Goal: Task Accomplishment & Management: Complete application form

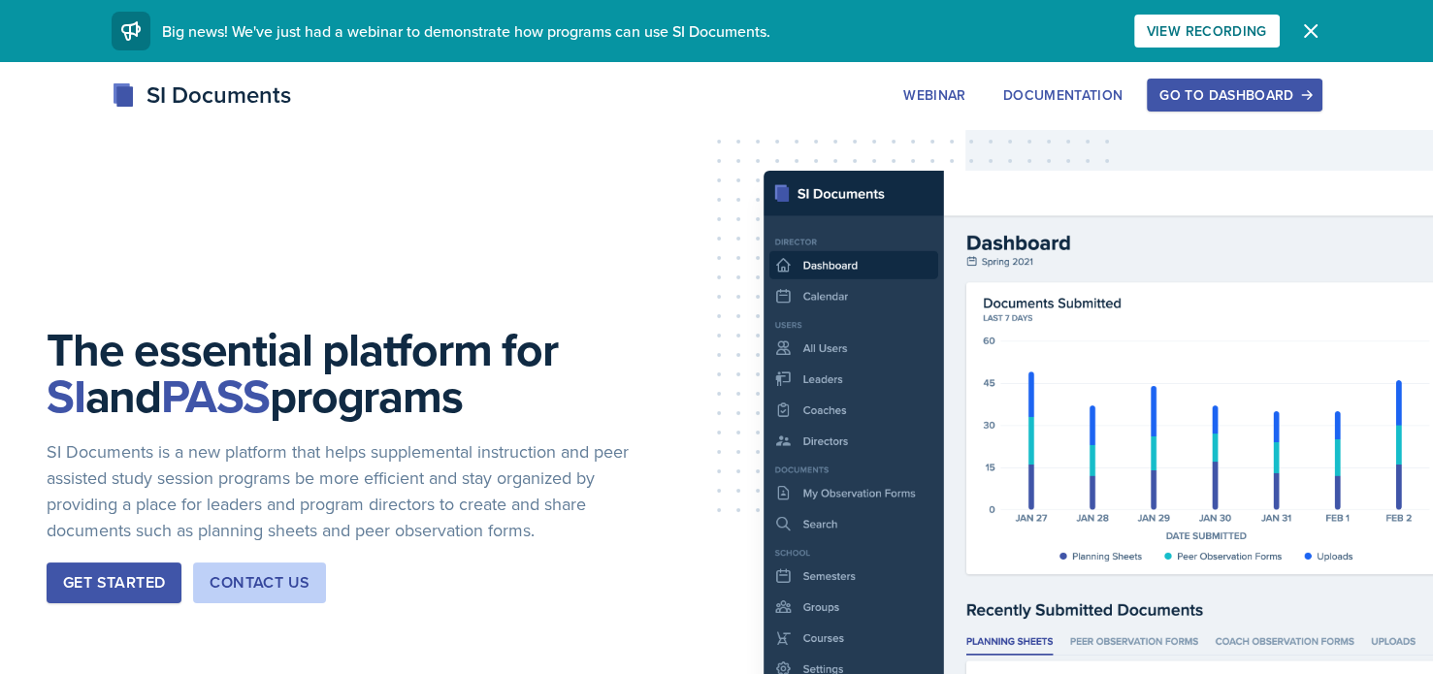
click at [1202, 102] on div "Go to Dashboard" at bounding box center [1234, 95] width 149 height 16
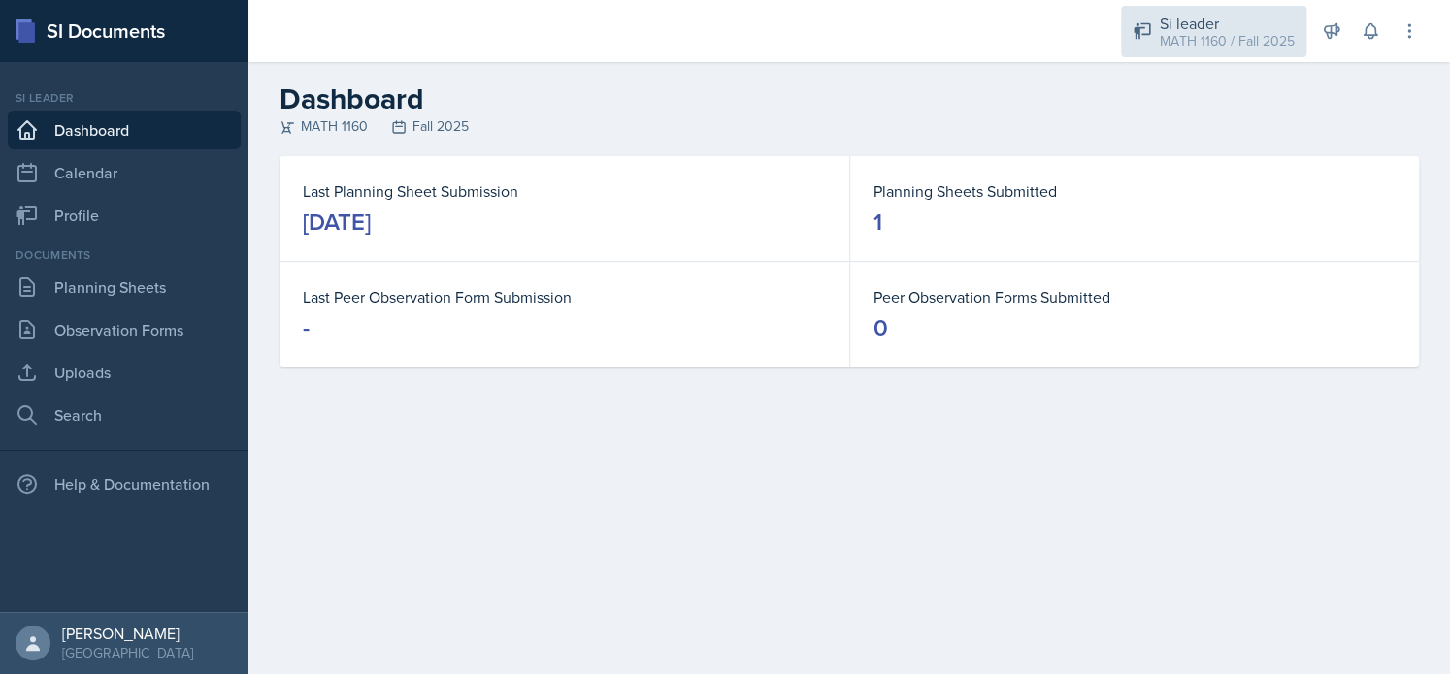
click at [1172, 39] on div "MATH 1160 / Fall 2025" at bounding box center [1227, 41] width 135 height 20
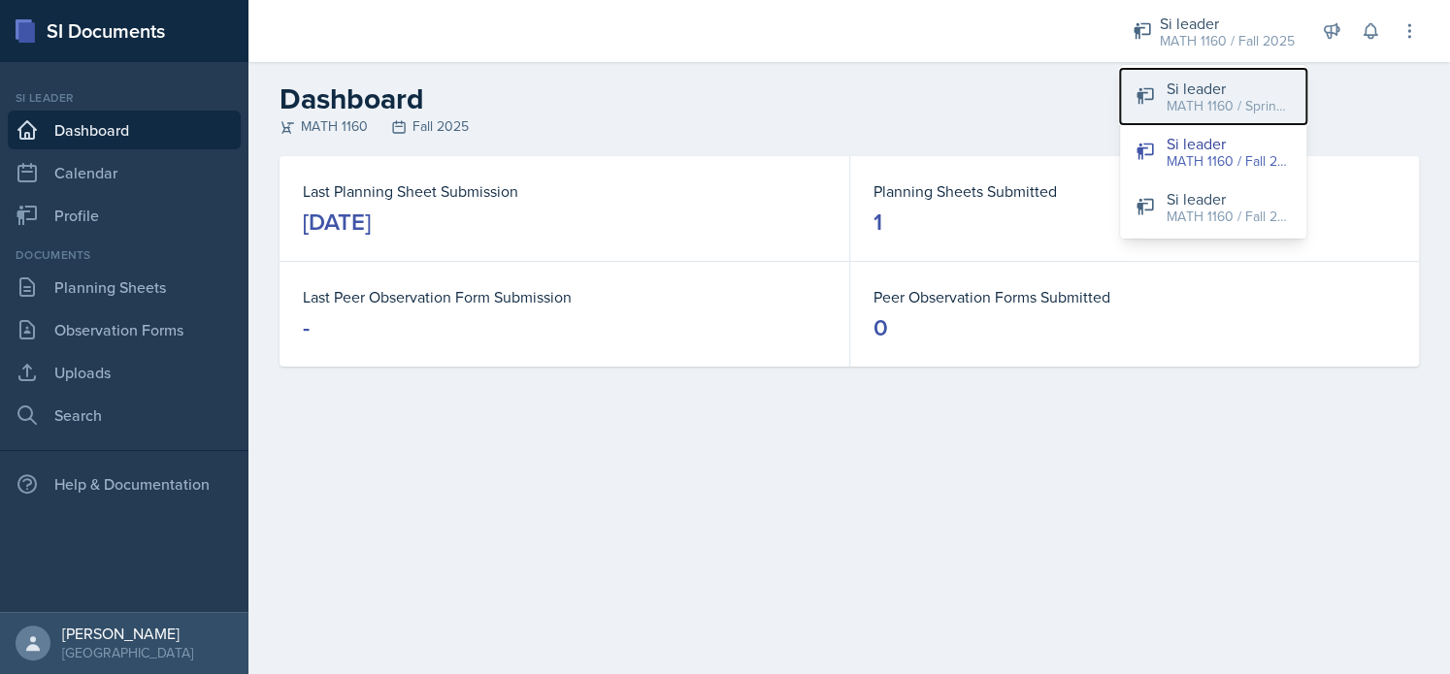
click at [1164, 101] on button "Si leader MATH 1160 / Spring 2025" at bounding box center [1213, 96] width 186 height 55
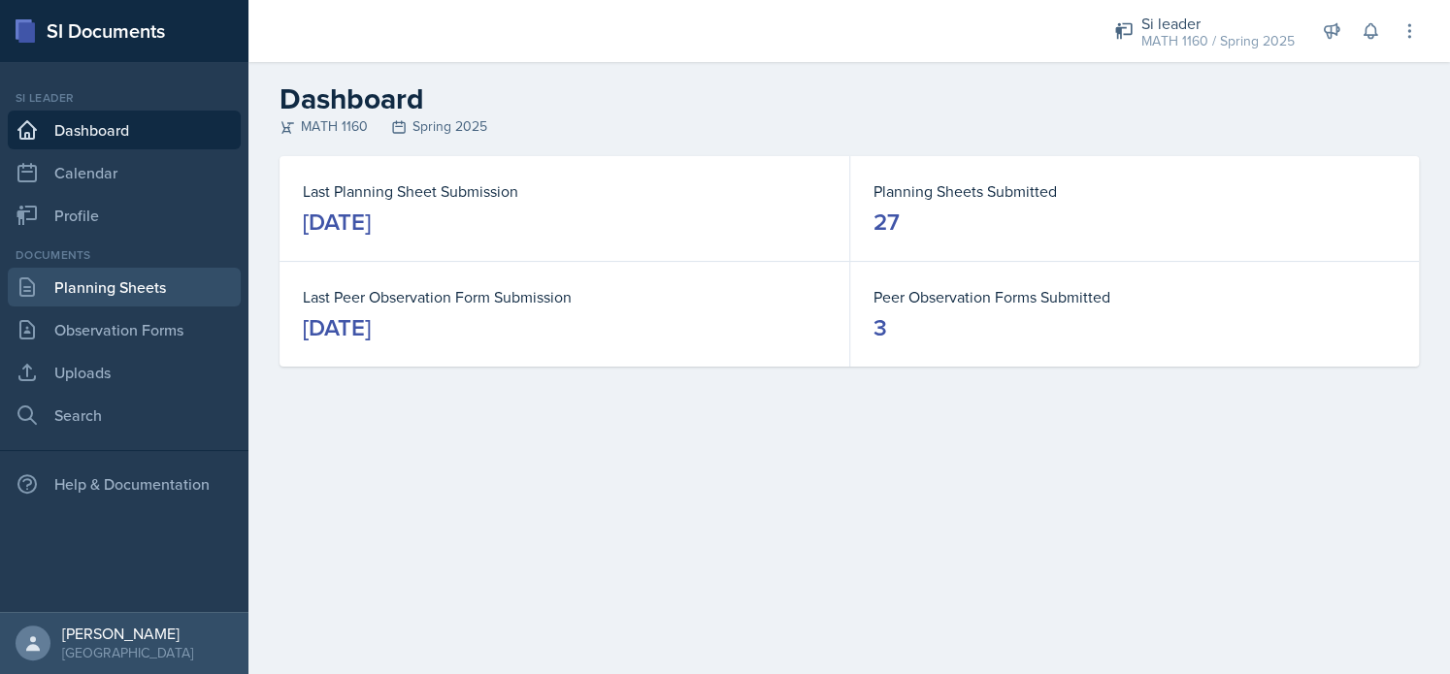
click at [149, 290] on link "Planning Sheets" at bounding box center [124, 287] width 233 height 39
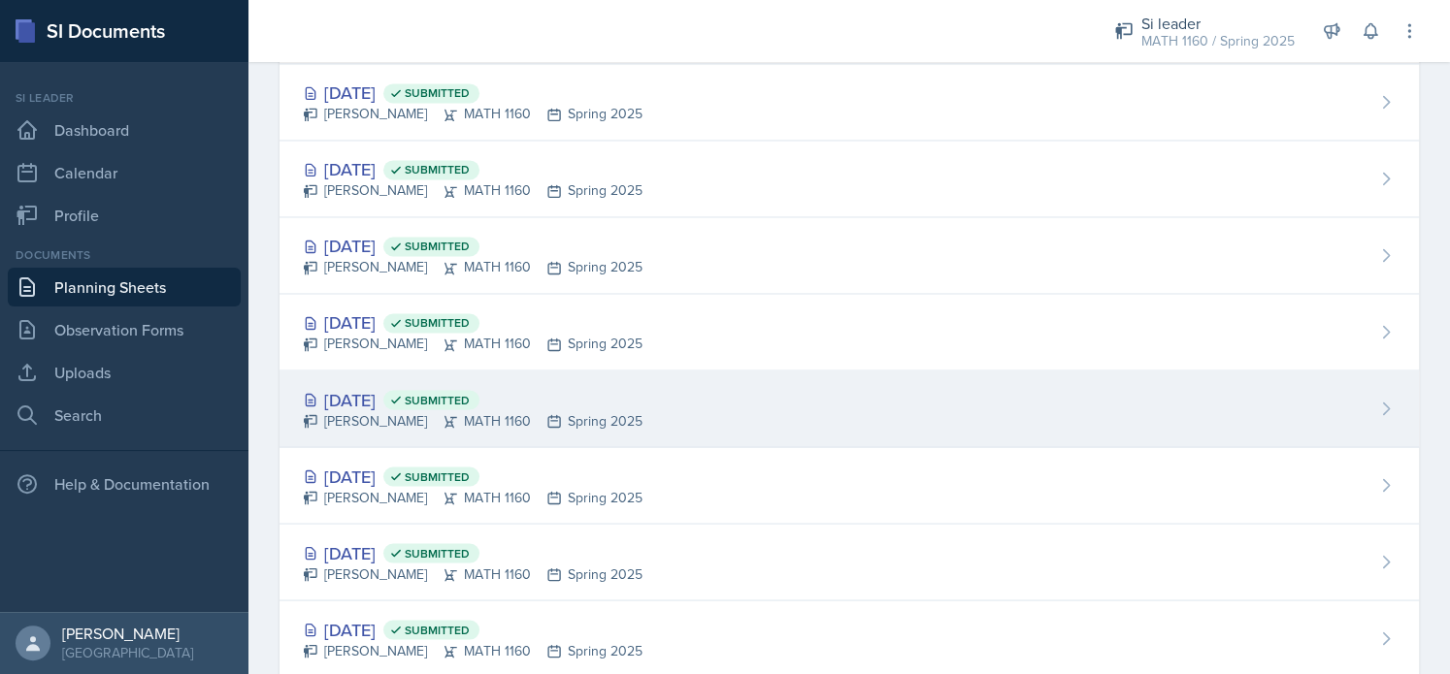
scroll to position [1632, 0]
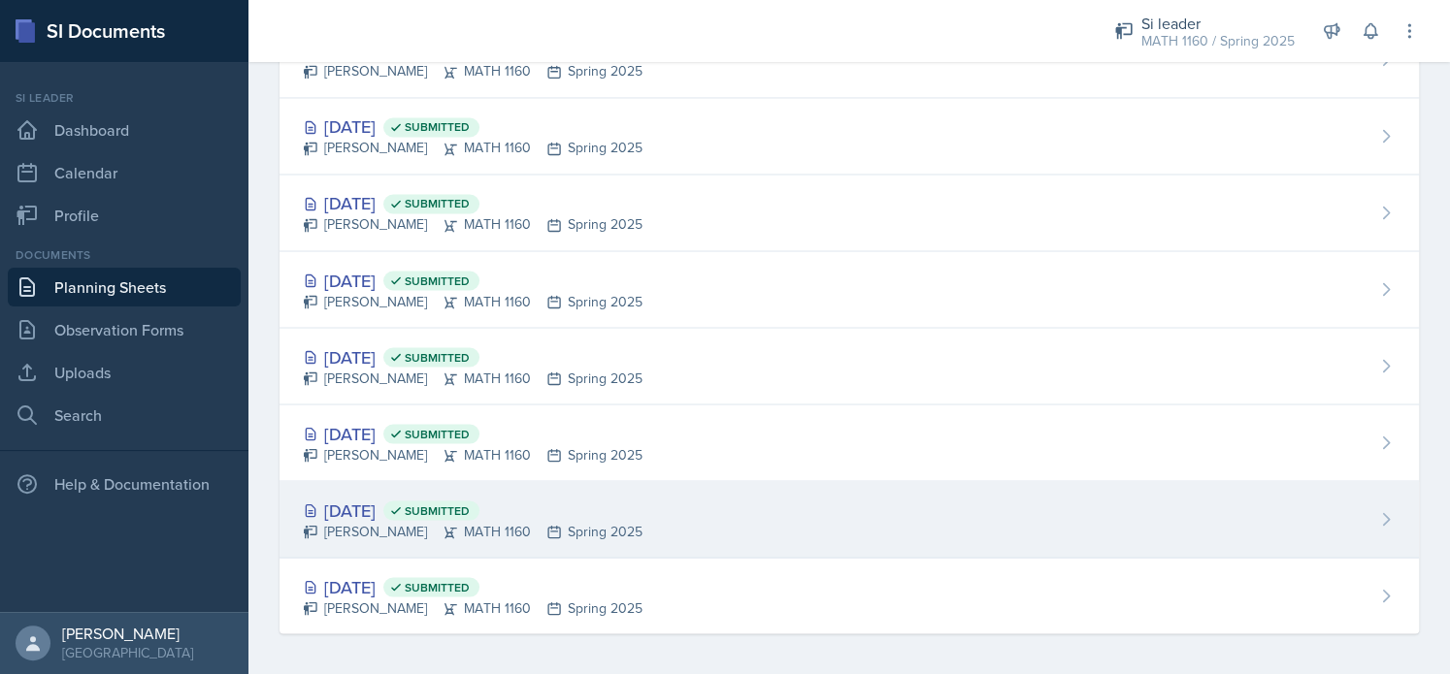
click at [370, 507] on div "[DATE] Submitted" at bounding box center [473, 510] width 340 height 26
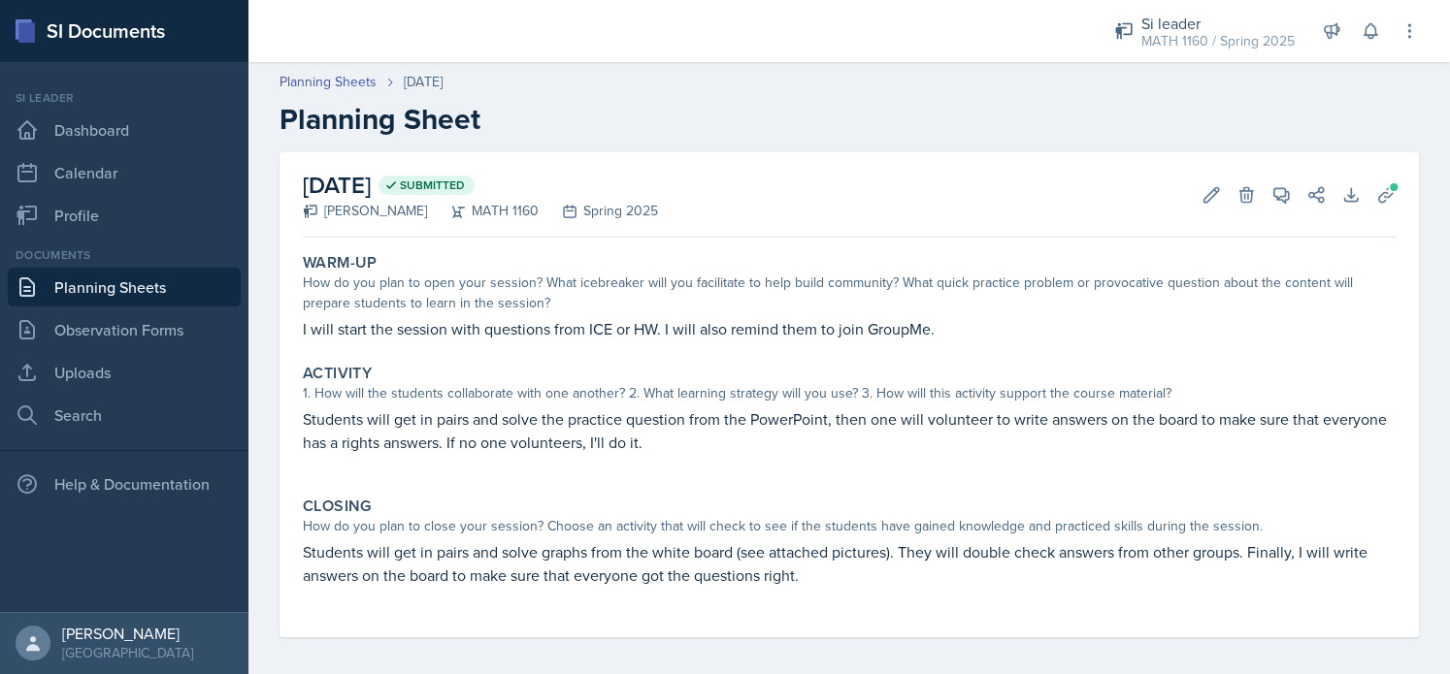
click at [144, 286] on link "Planning Sheets" at bounding box center [124, 287] width 233 height 39
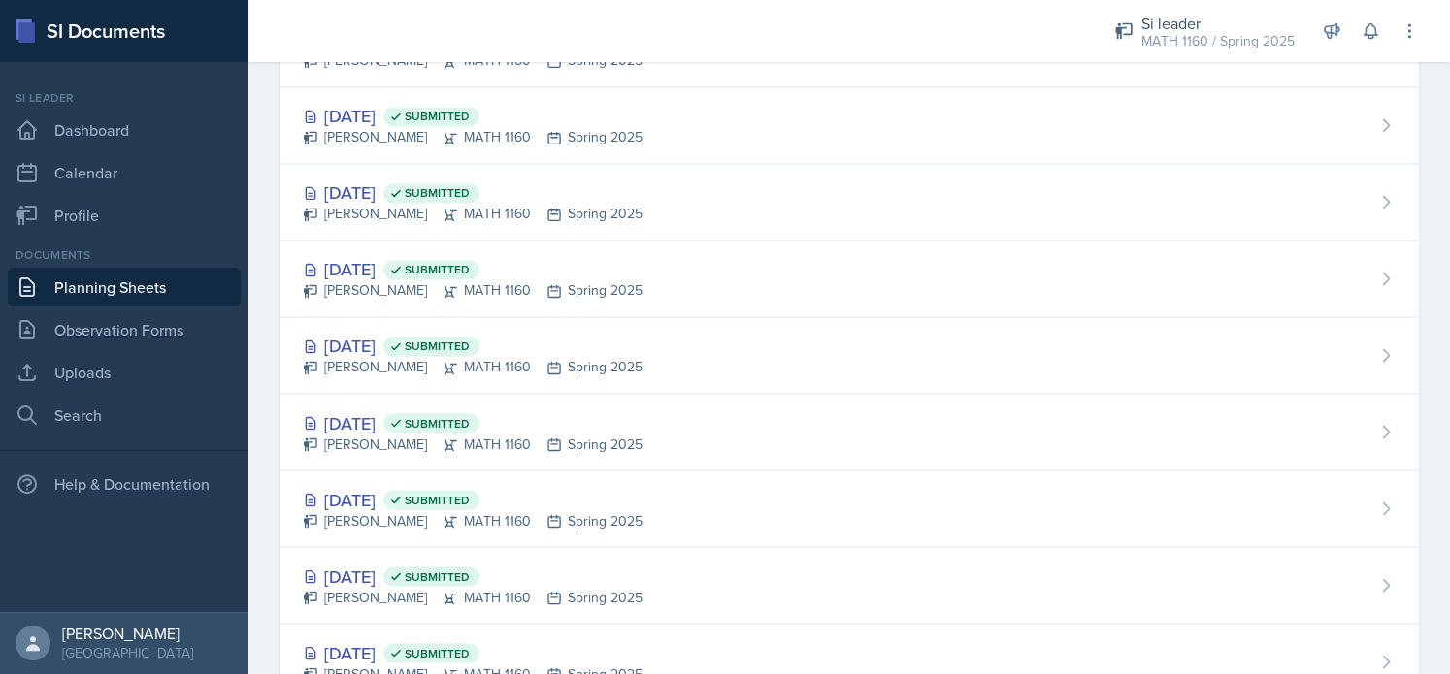
scroll to position [1632, 0]
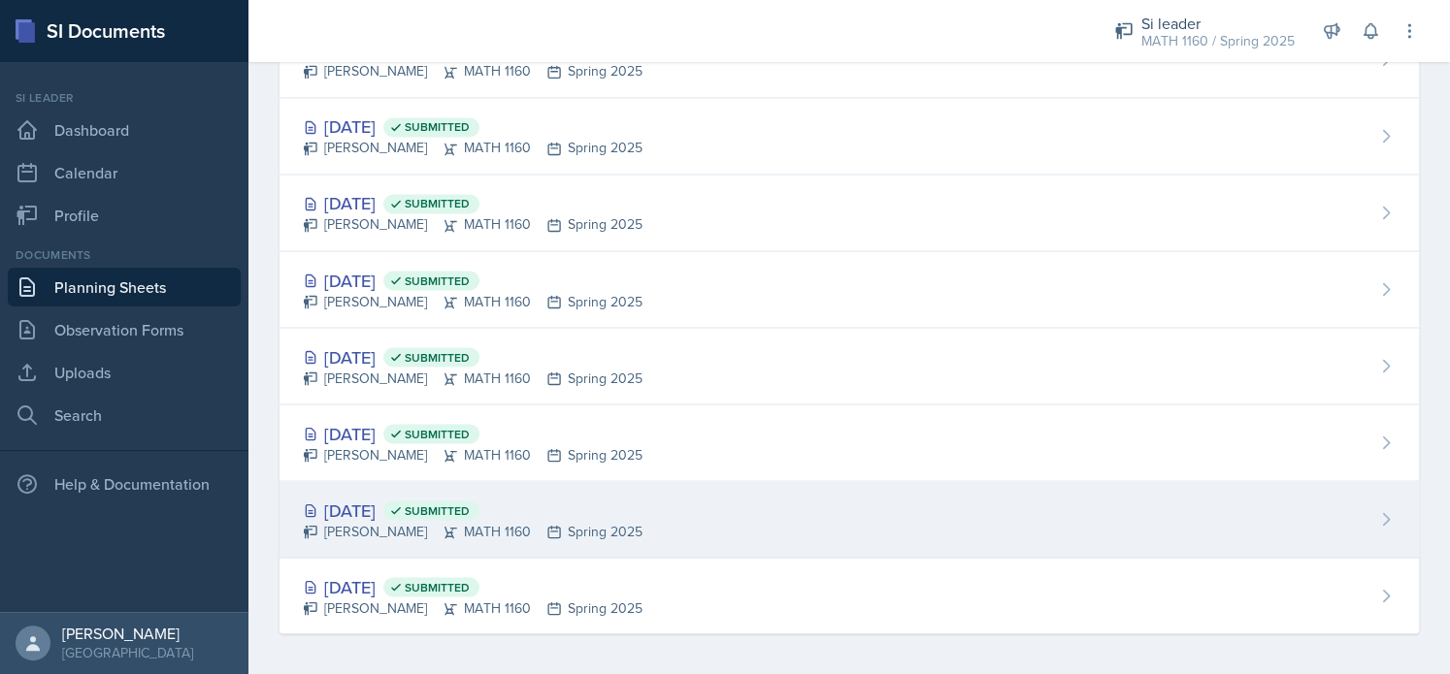
click at [351, 521] on div "[PERSON_NAME] MATH 1160 Spring 2025" at bounding box center [473, 531] width 340 height 20
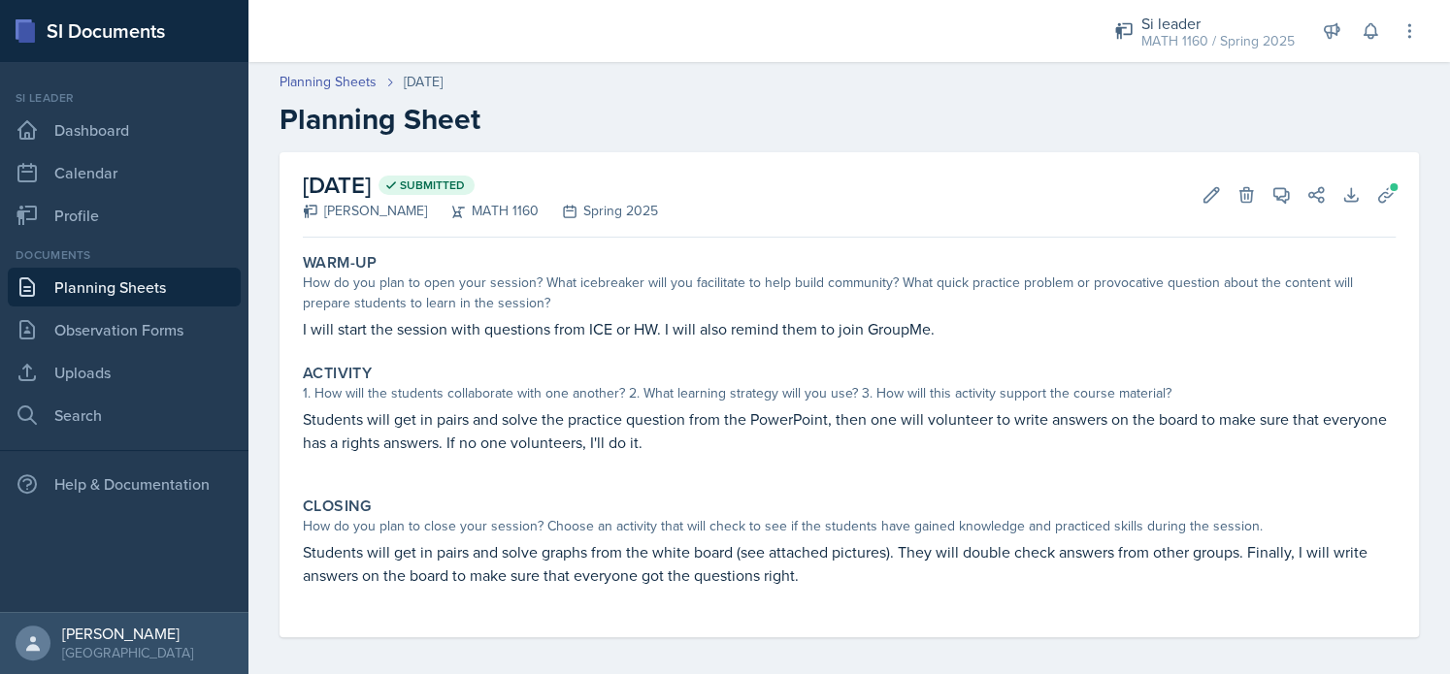
click at [181, 284] on link "Planning Sheets" at bounding box center [124, 287] width 233 height 39
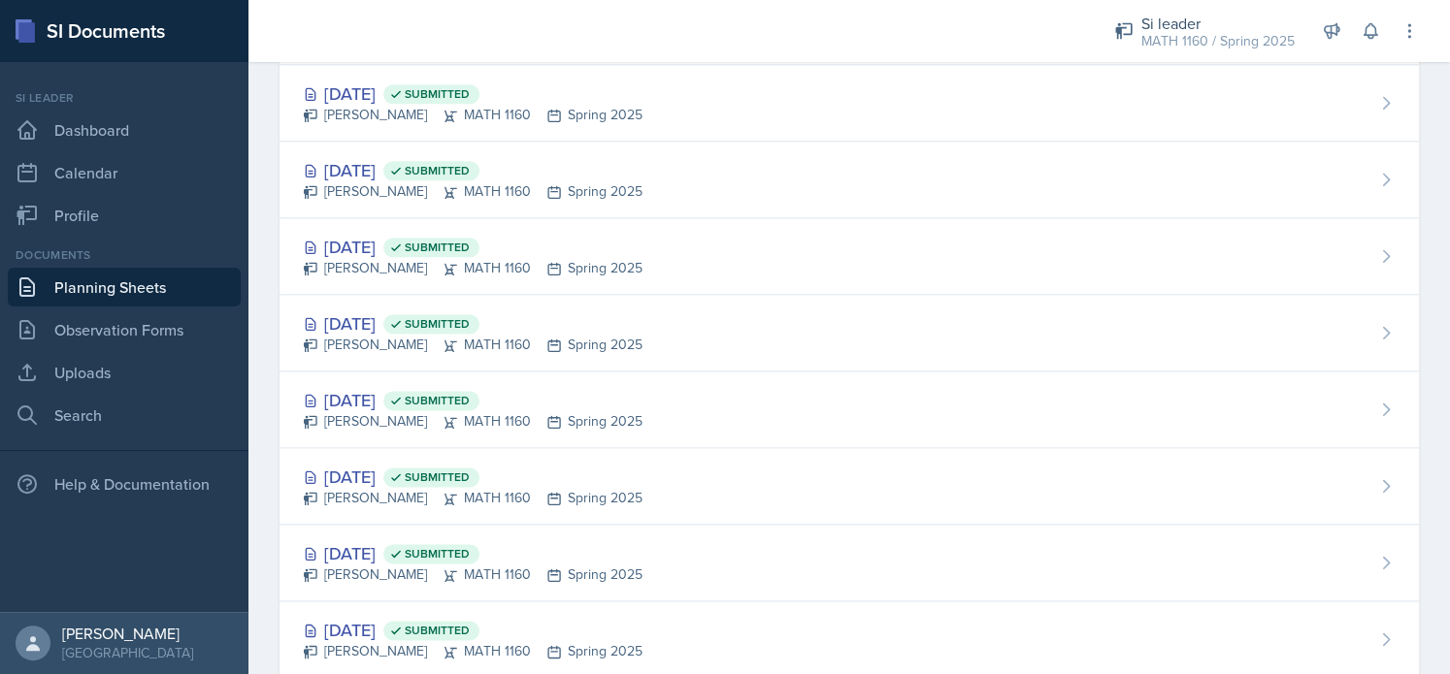
scroll to position [1632, 0]
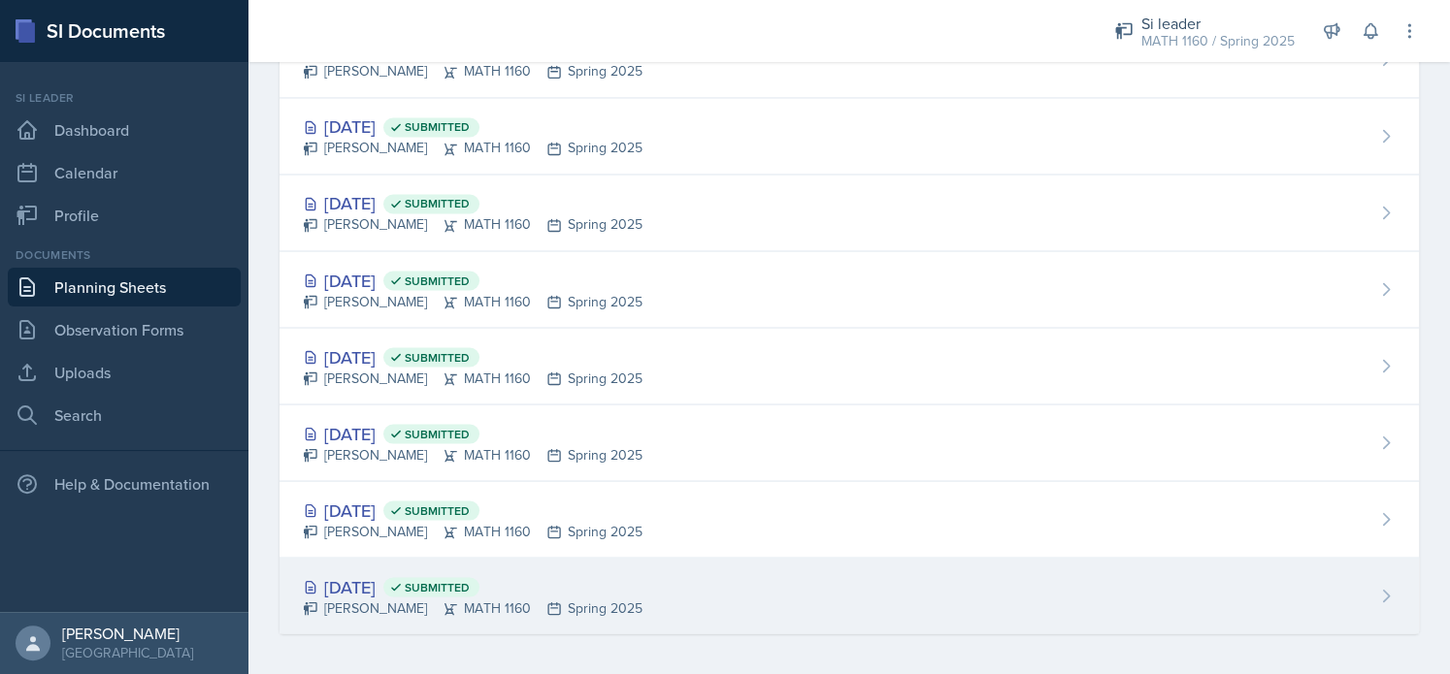
click at [366, 585] on div "[DATE] Submitted" at bounding box center [473, 586] width 340 height 26
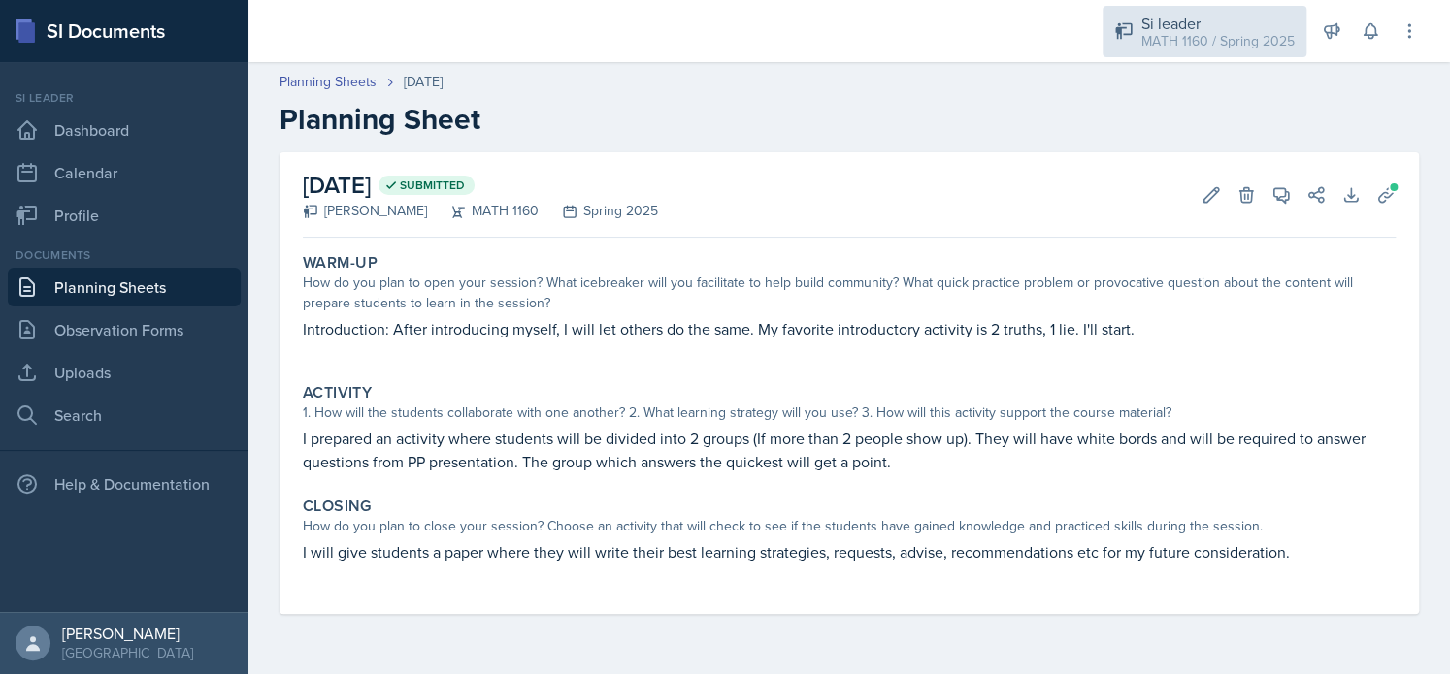
click at [1207, 18] on div "Si leader" at bounding box center [1217, 23] width 153 height 23
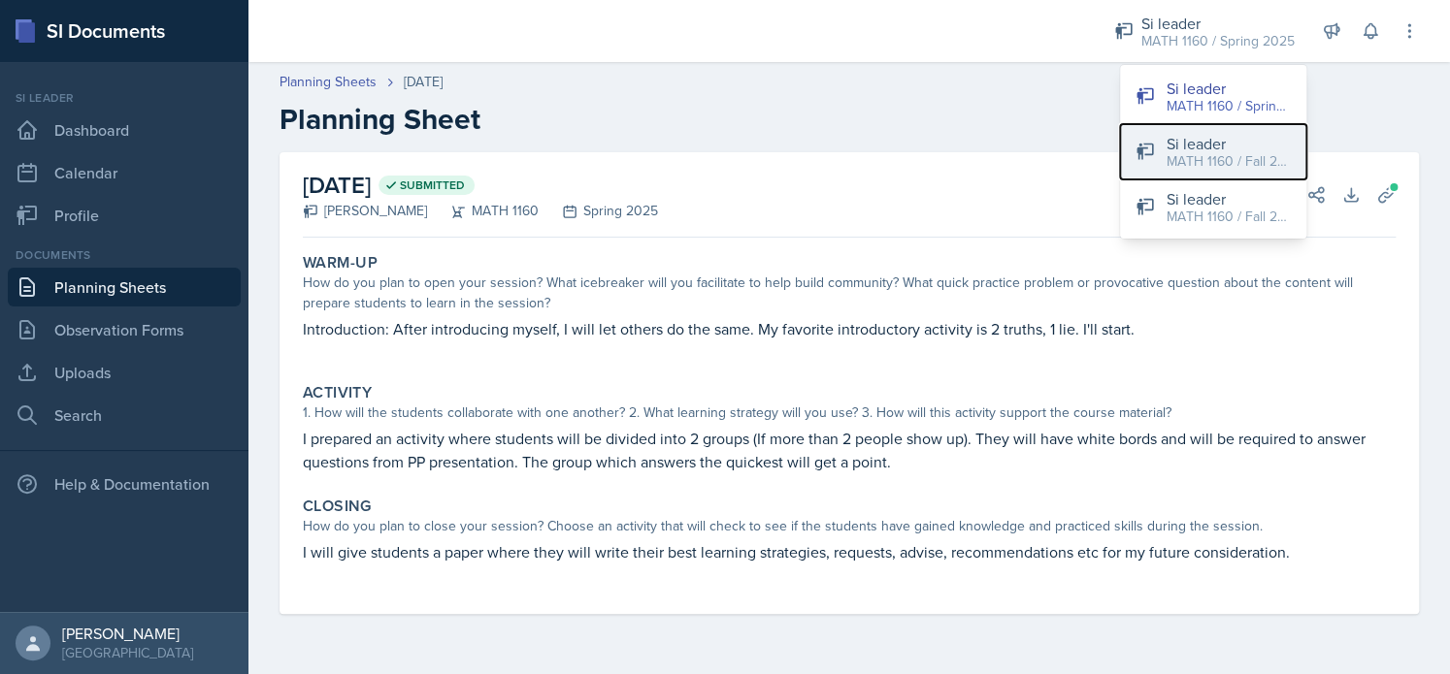
click at [1202, 161] on div "MATH 1160 / Fall 2025" at bounding box center [1228, 161] width 124 height 20
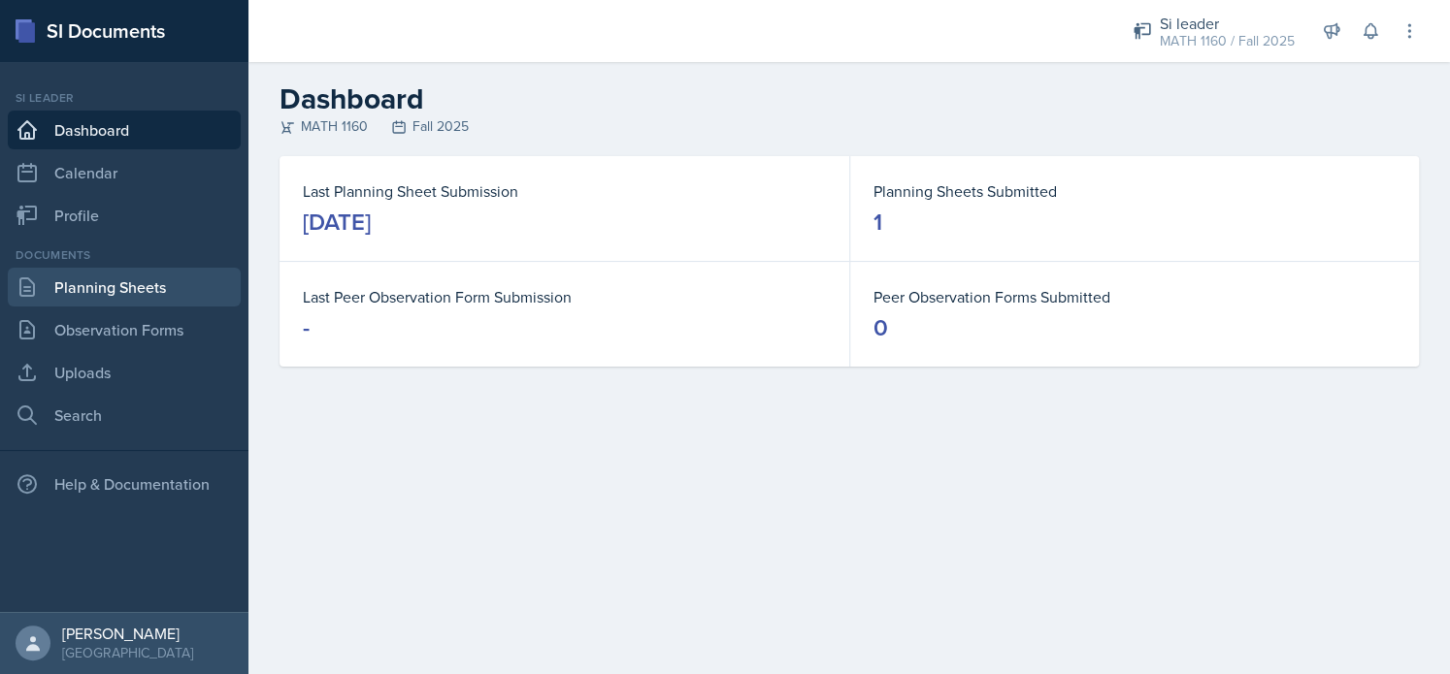
click at [156, 288] on link "Planning Sheets" at bounding box center [124, 287] width 233 height 39
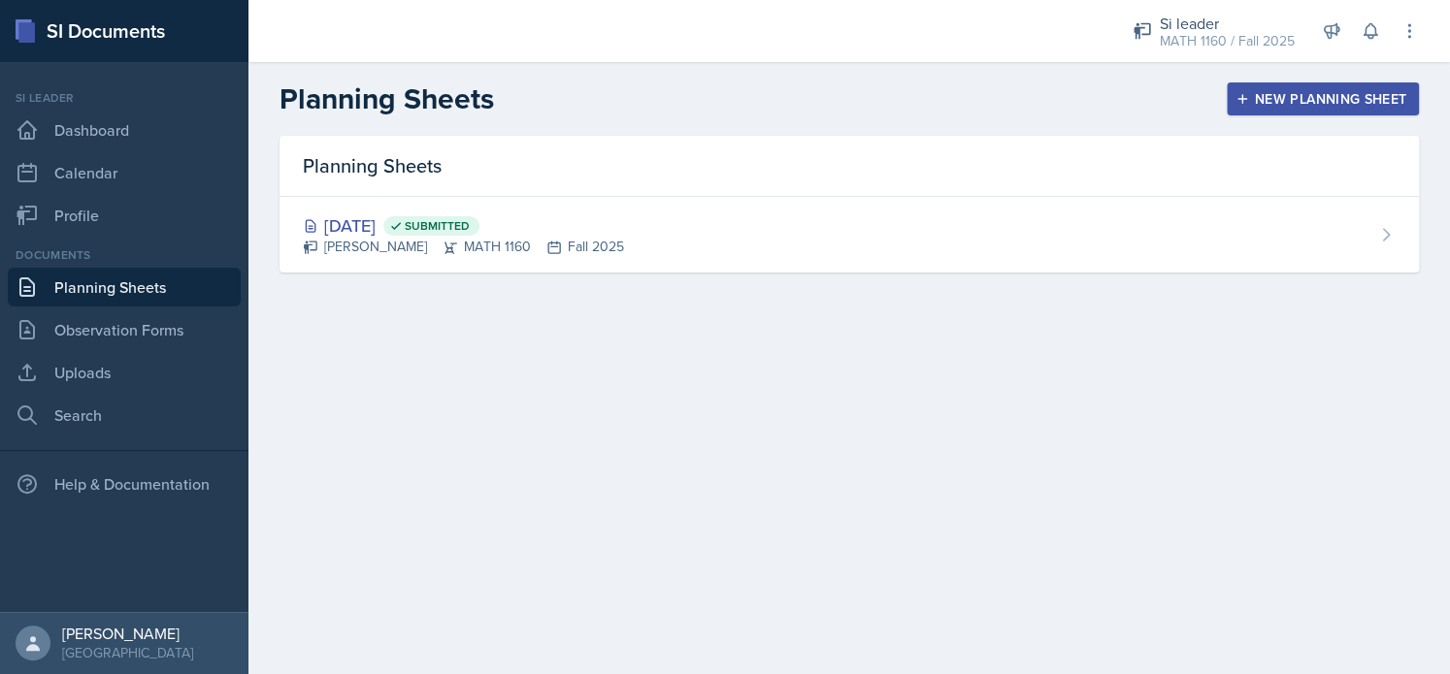
click at [1242, 87] on button "New Planning Sheet" at bounding box center [1322, 98] width 192 height 33
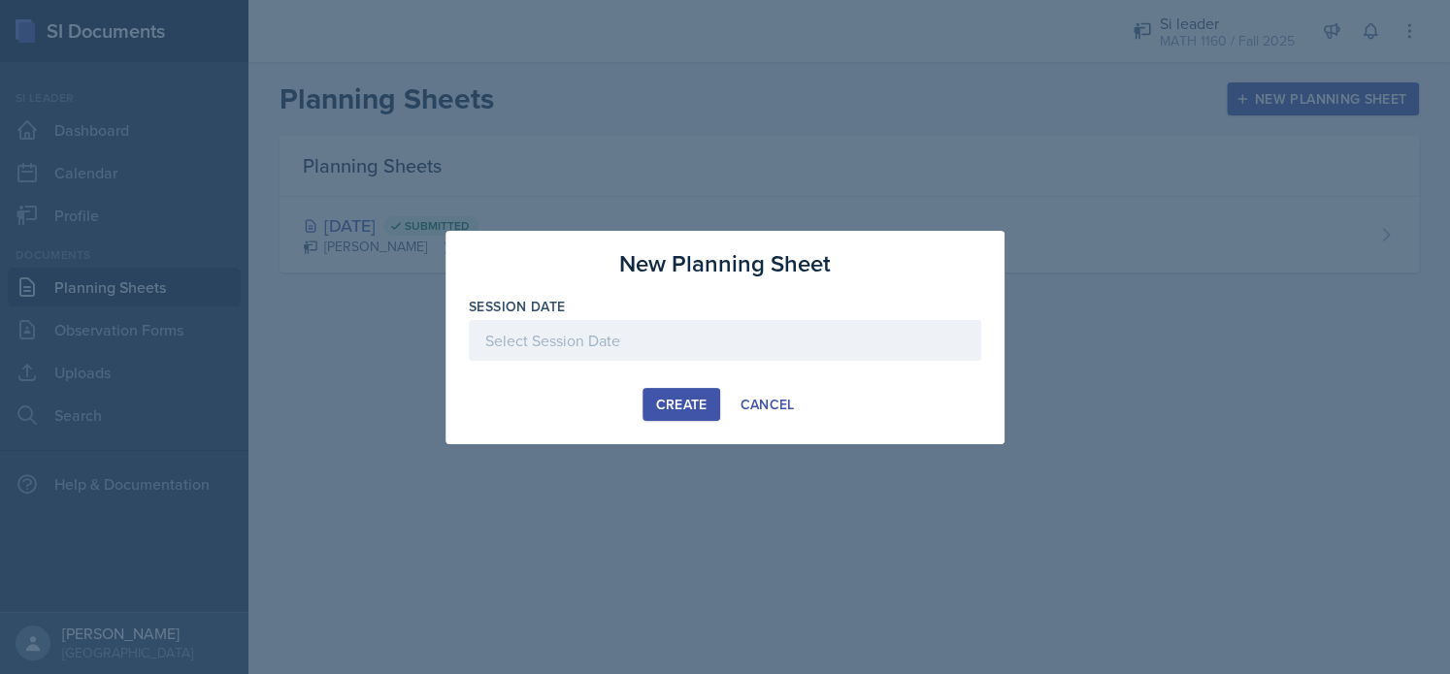
click at [687, 401] on div "Create" at bounding box center [680, 405] width 51 height 16
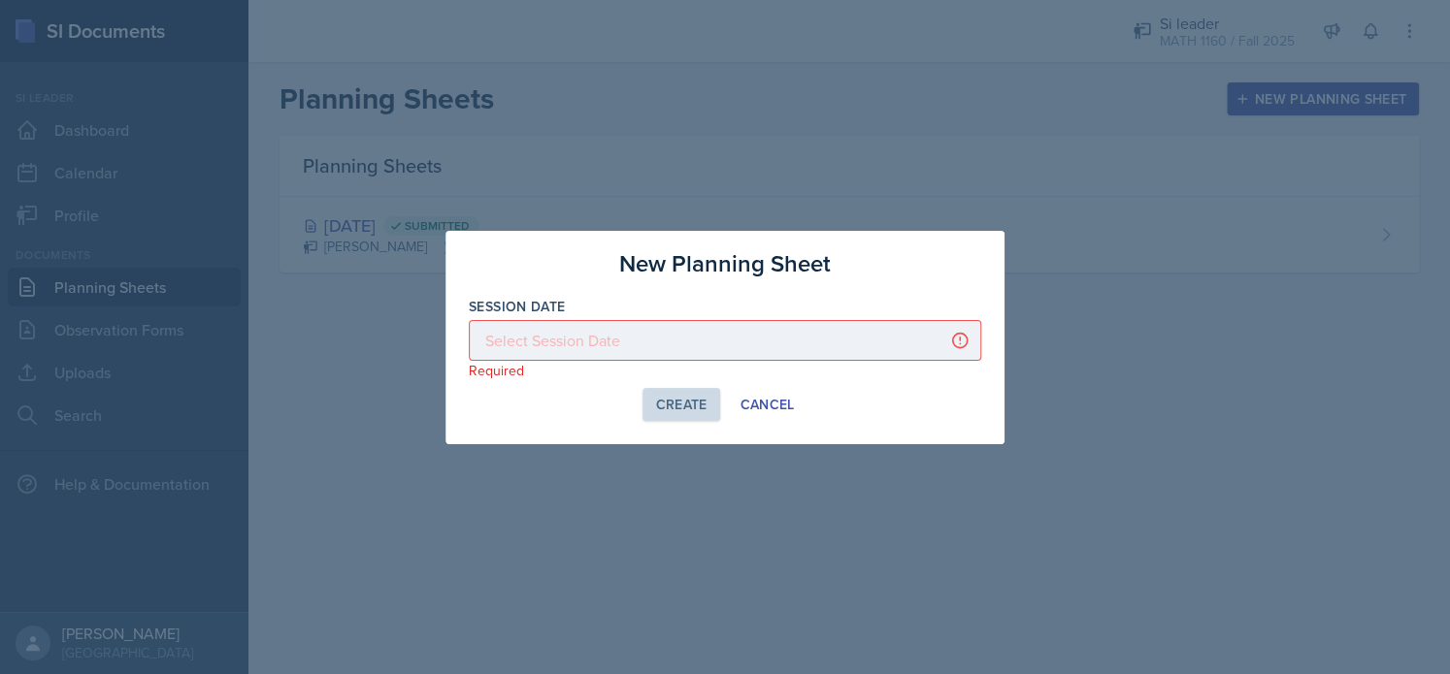
click at [668, 345] on div at bounding box center [725, 340] width 512 height 41
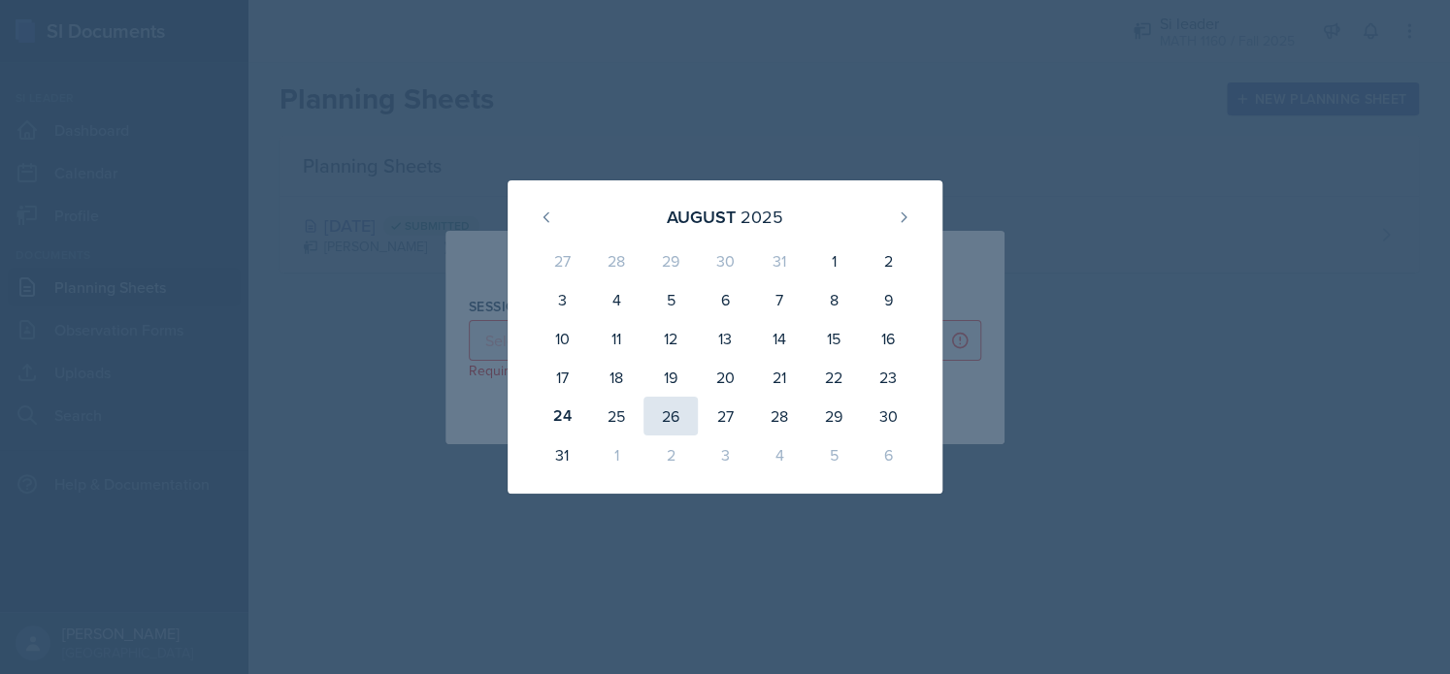
click at [664, 404] on div "26" at bounding box center [670, 416] width 54 height 39
type input "[DATE]"
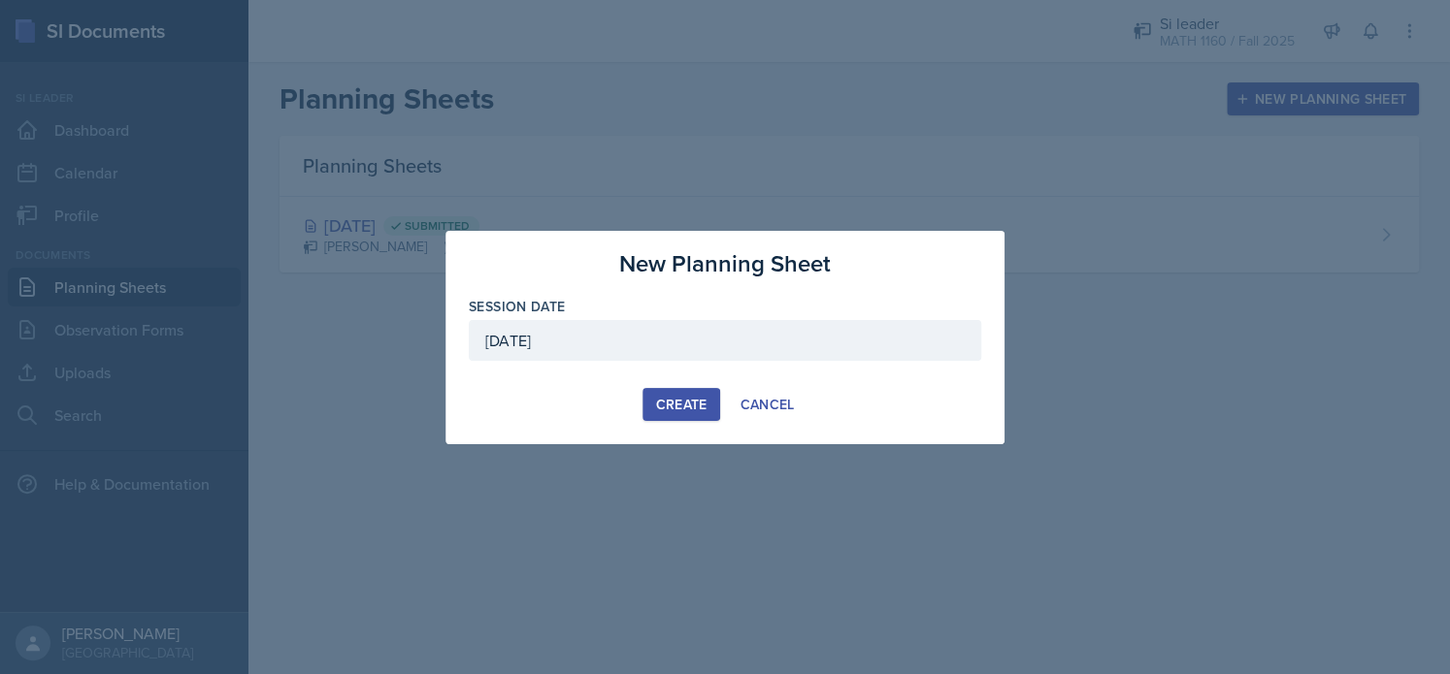
click at [664, 404] on div "Create" at bounding box center [680, 405] width 51 height 16
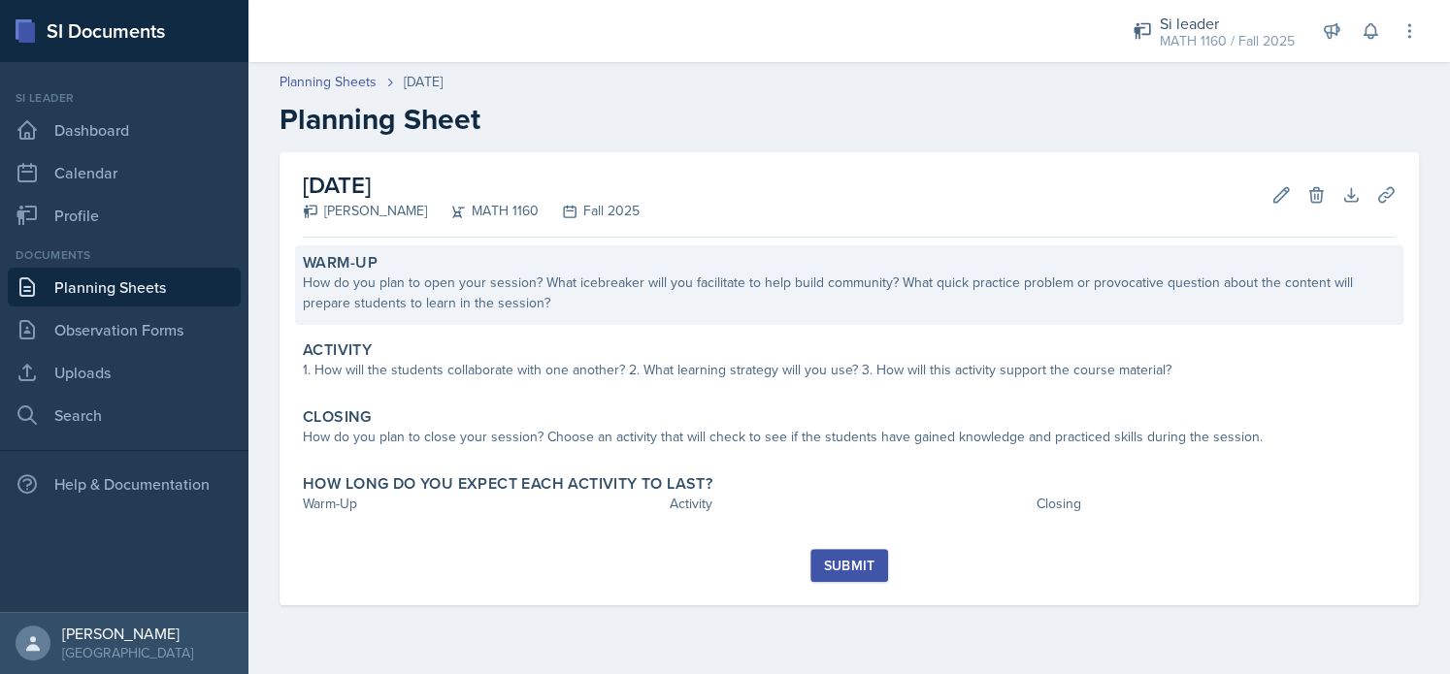
click at [596, 324] on div "Warm-Up How do you plan to open your session? What icebreaker will you facilita…" at bounding box center [849, 285] width 1108 height 80
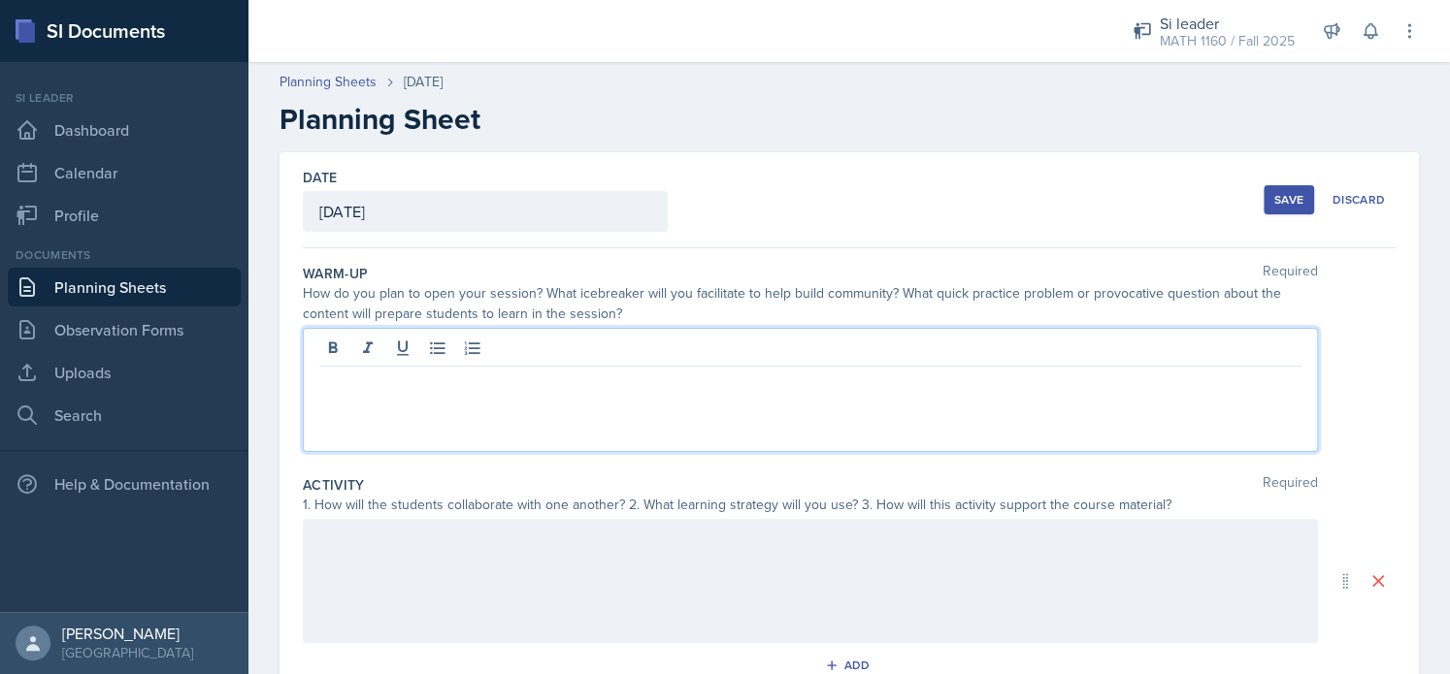
click at [415, 353] on div at bounding box center [810, 390] width 1015 height 124
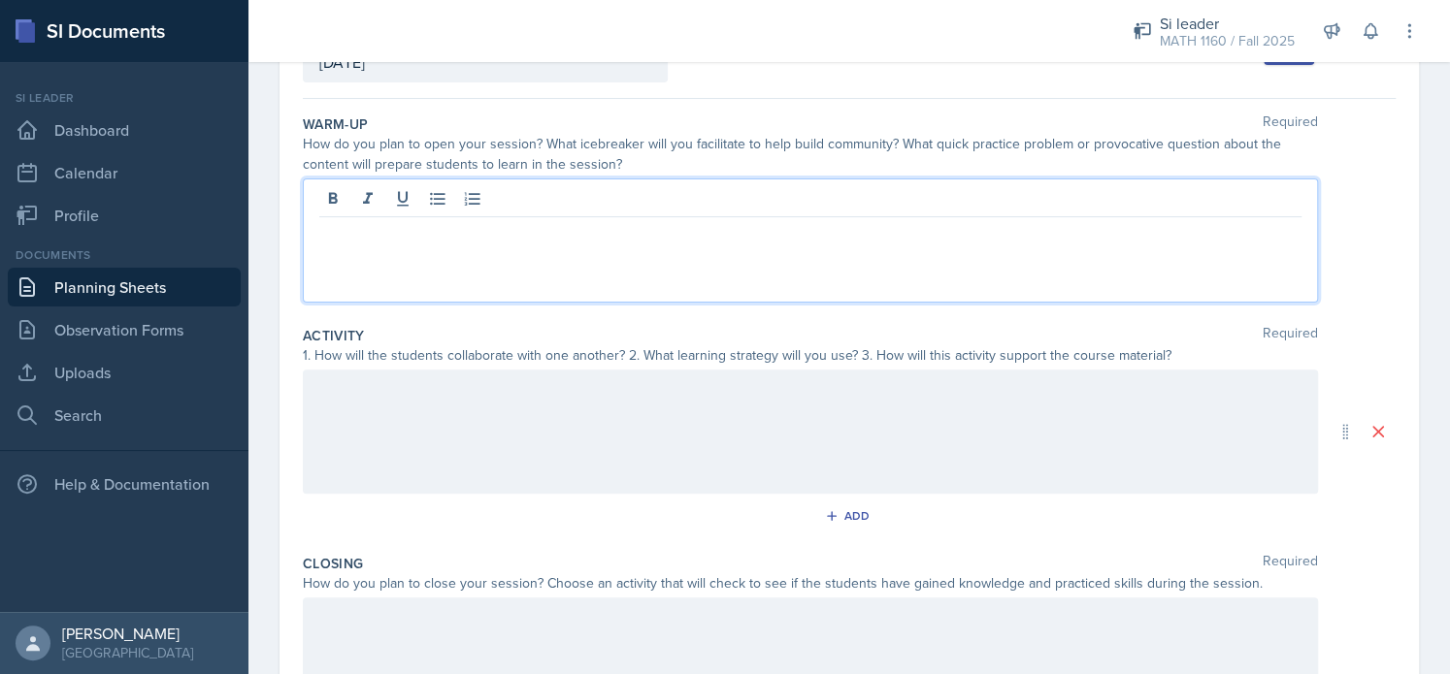
scroll to position [147, 0]
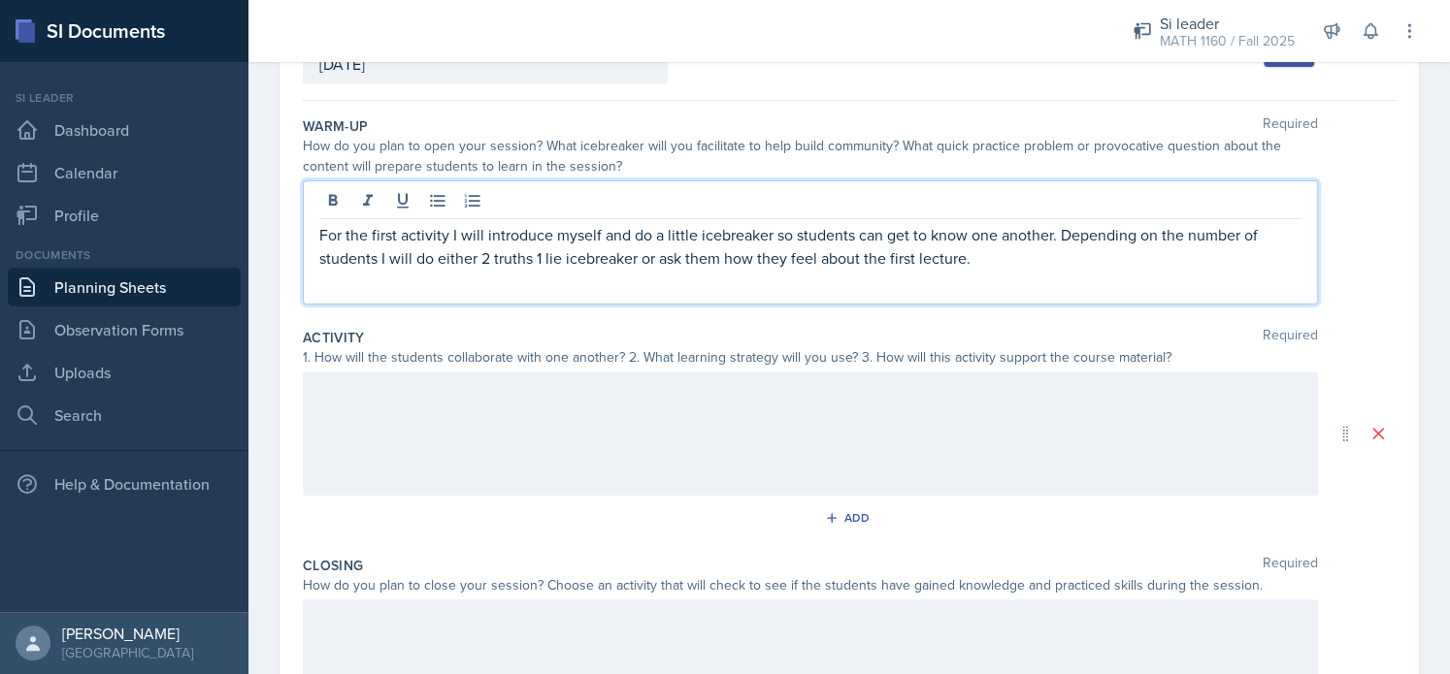
click at [419, 449] on div at bounding box center [810, 434] width 1015 height 124
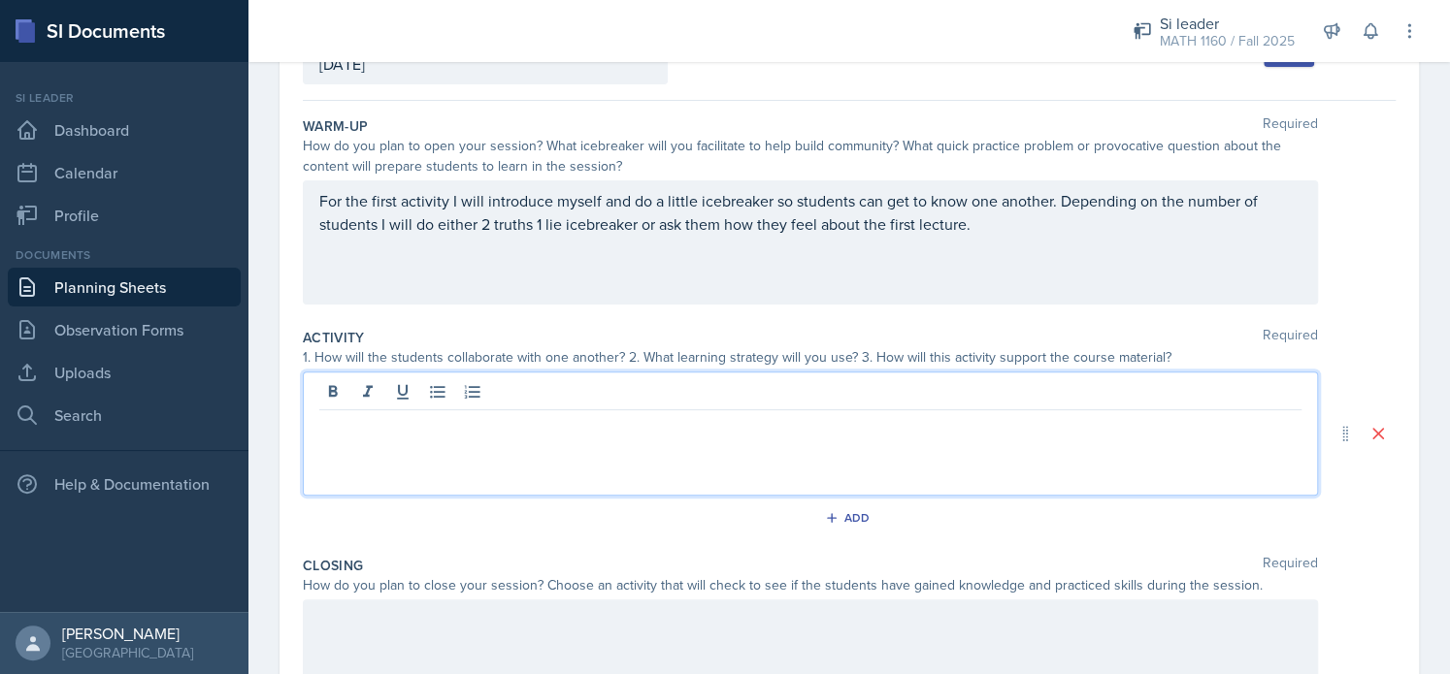
scroll to position [181, 0]
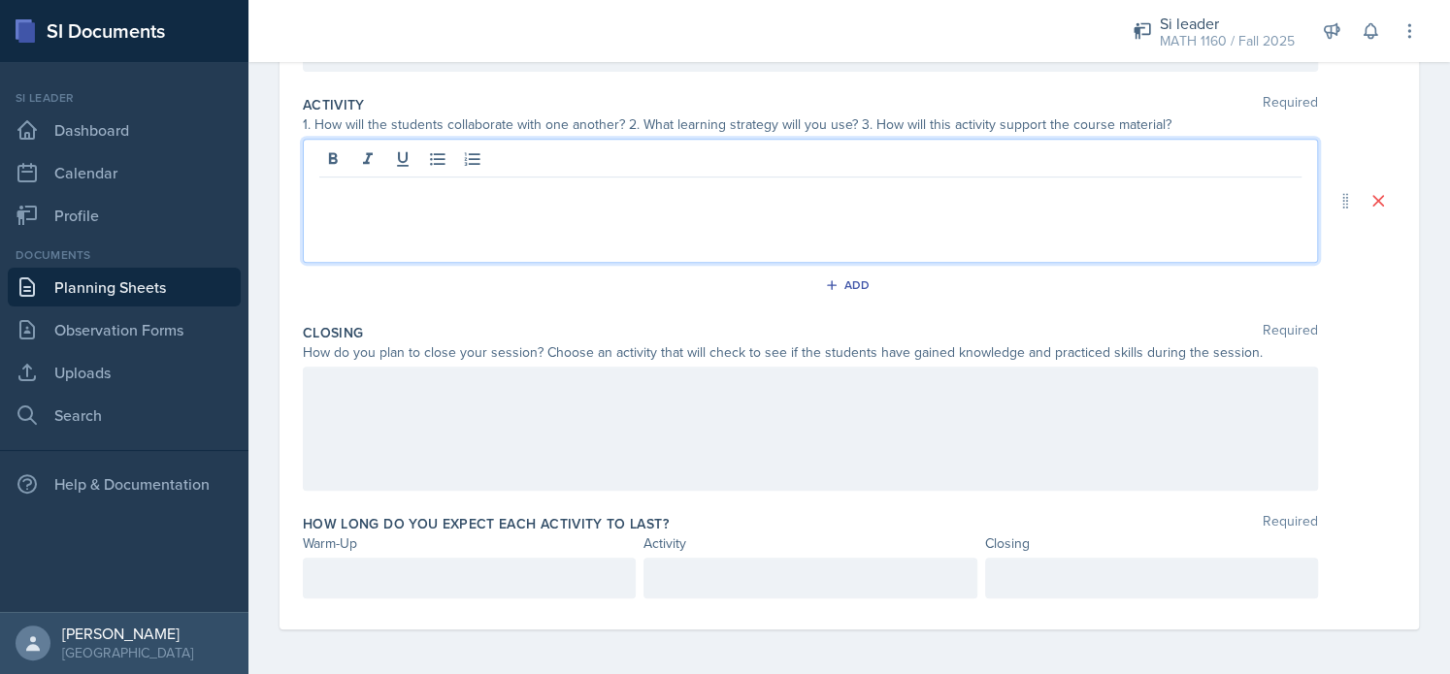
click at [374, 581] on p at bounding box center [469, 578] width 300 height 23
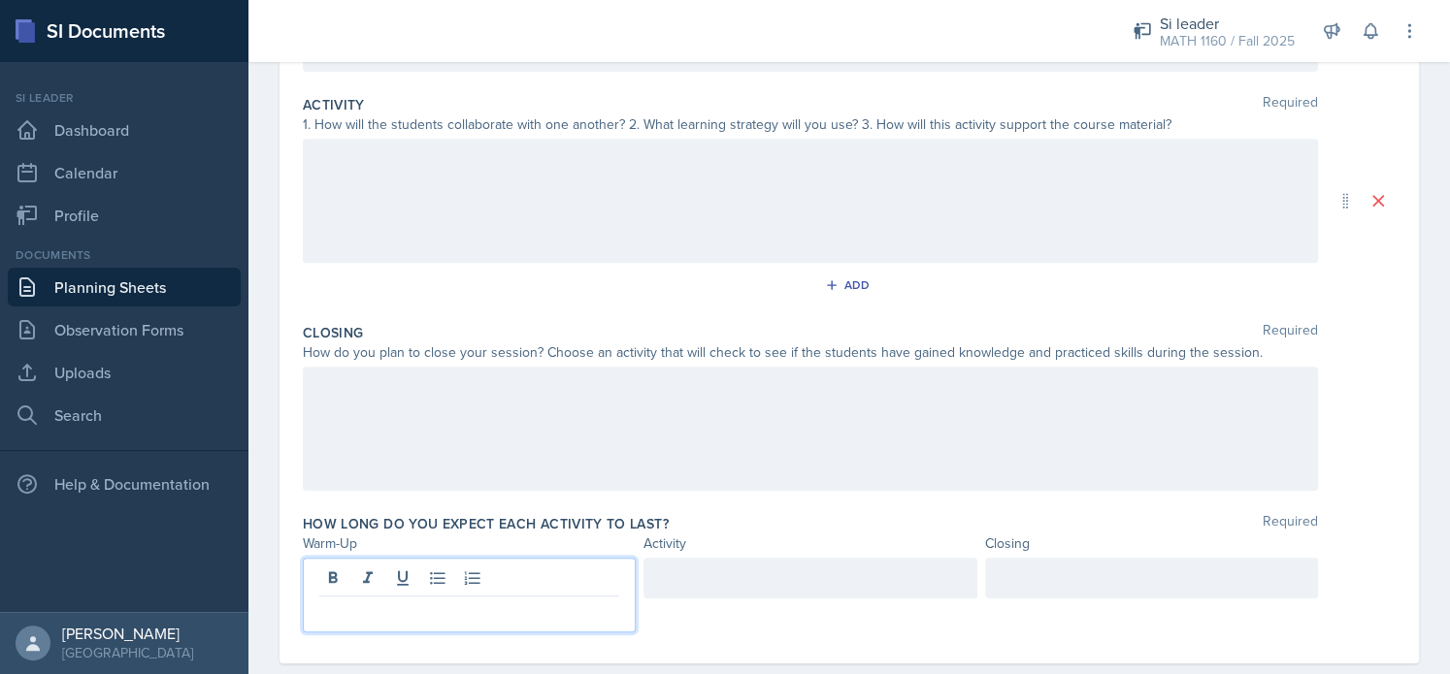
scroll to position [414, 0]
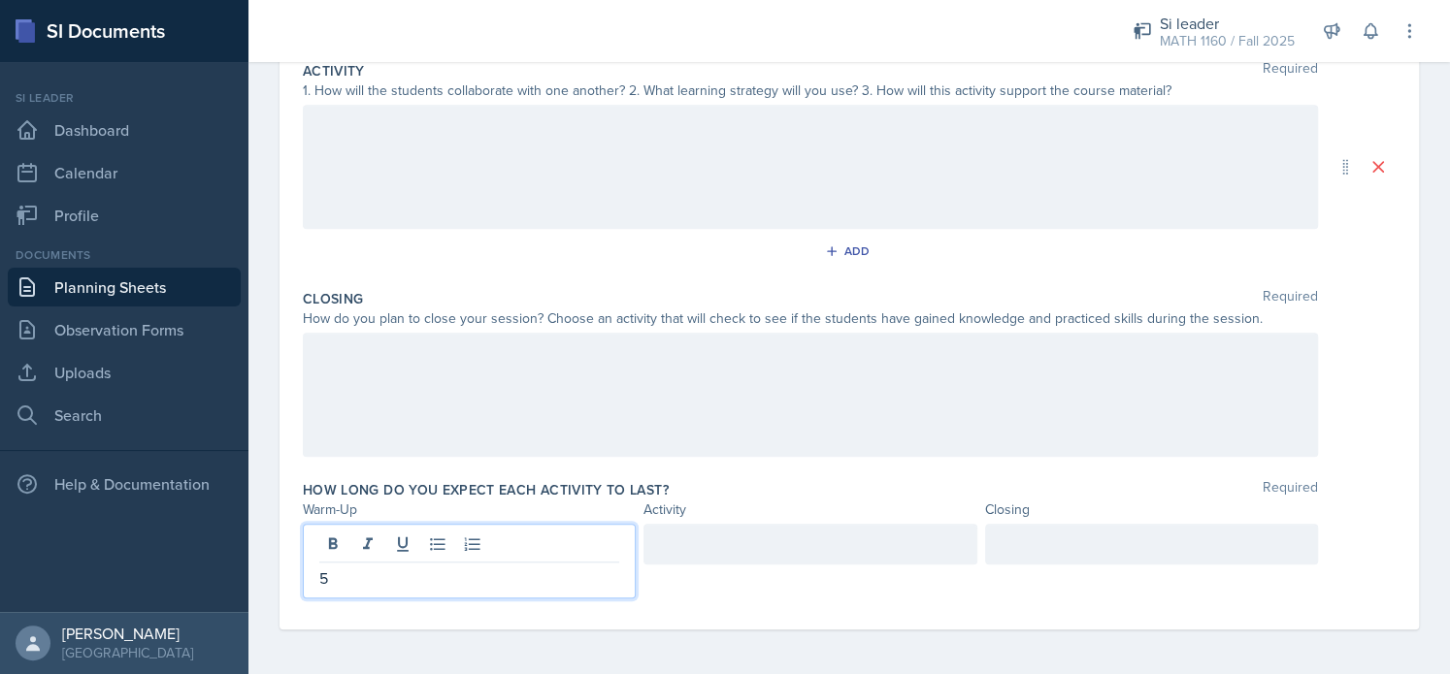
click at [380, 197] on div at bounding box center [810, 167] width 1015 height 124
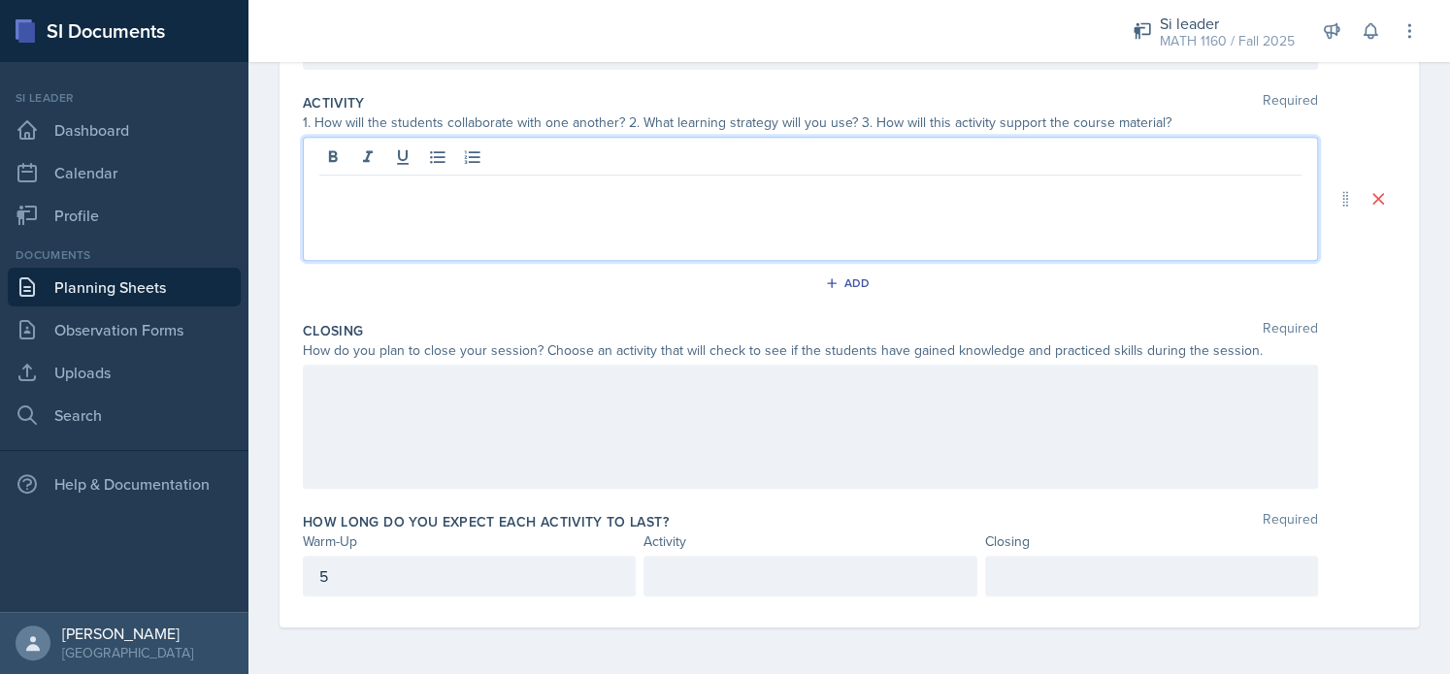
scroll to position [380, 0]
click at [357, 461] on div at bounding box center [810, 429] width 1015 height 124
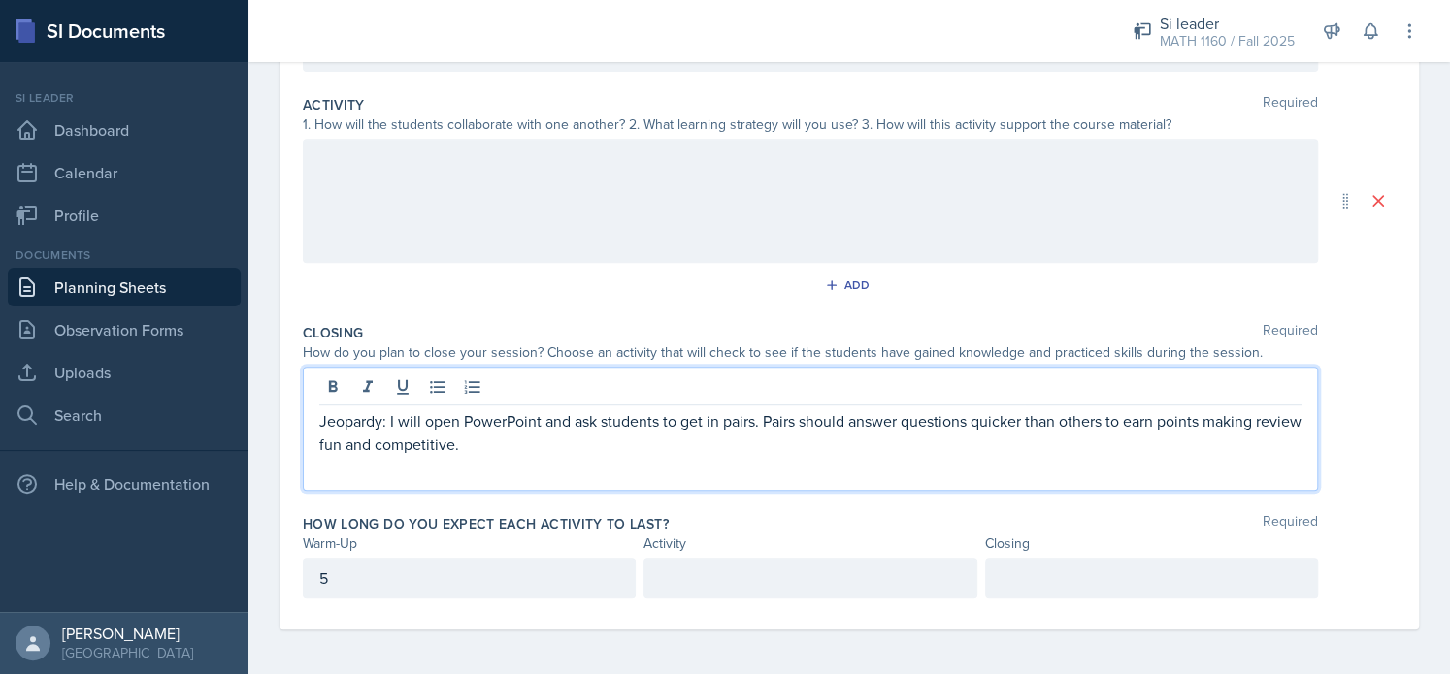
click at [1042, 572] on p at bounding box center [1151, 578] width 300 height 23
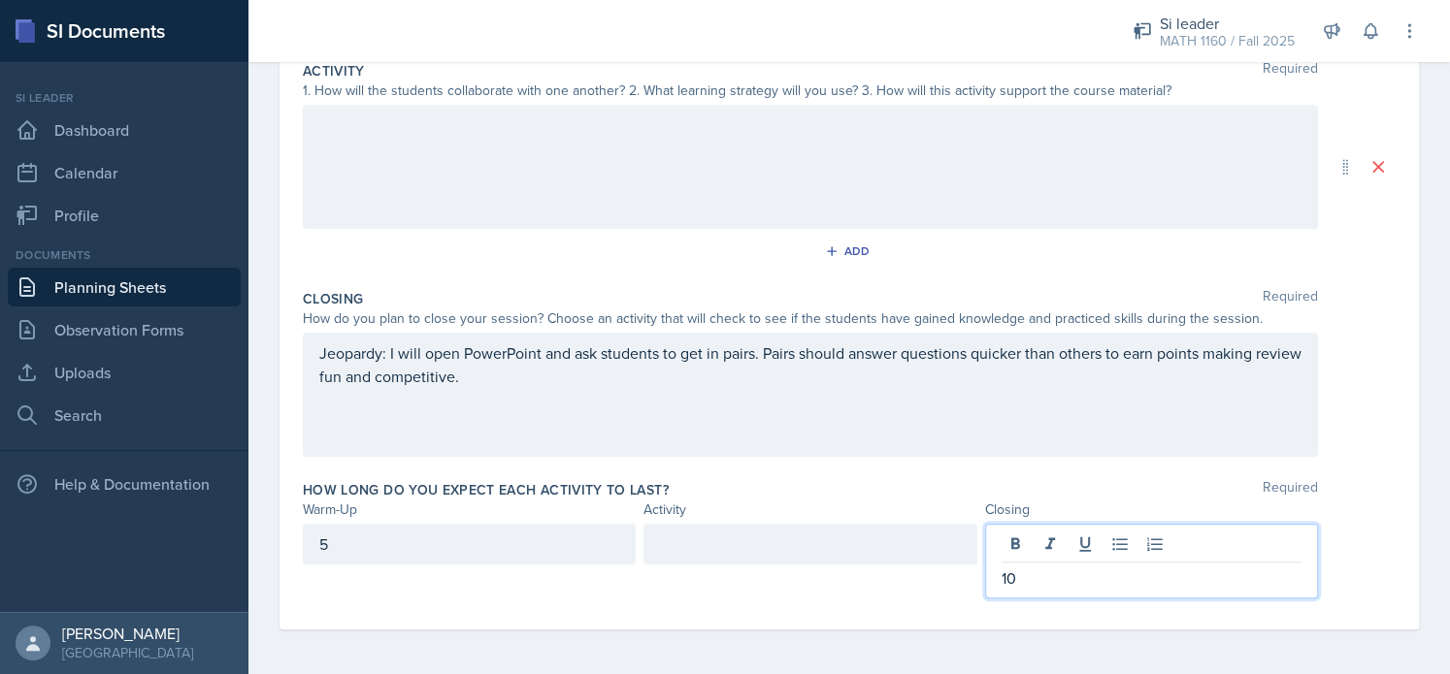
click at [656, 546] on div at bounding box center [809, 544] width 333 height 41
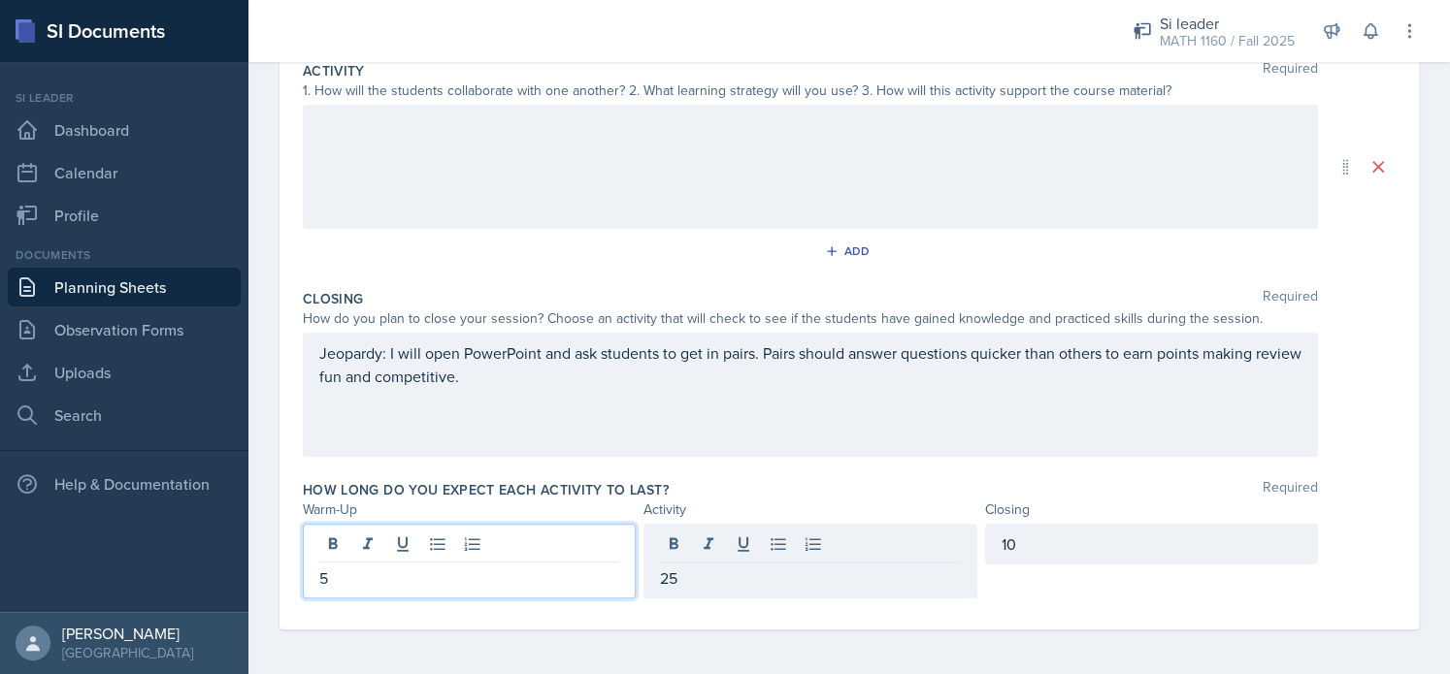
click at [376, 541] on div "5" at bounding box center [469, 561] width 333 height 75
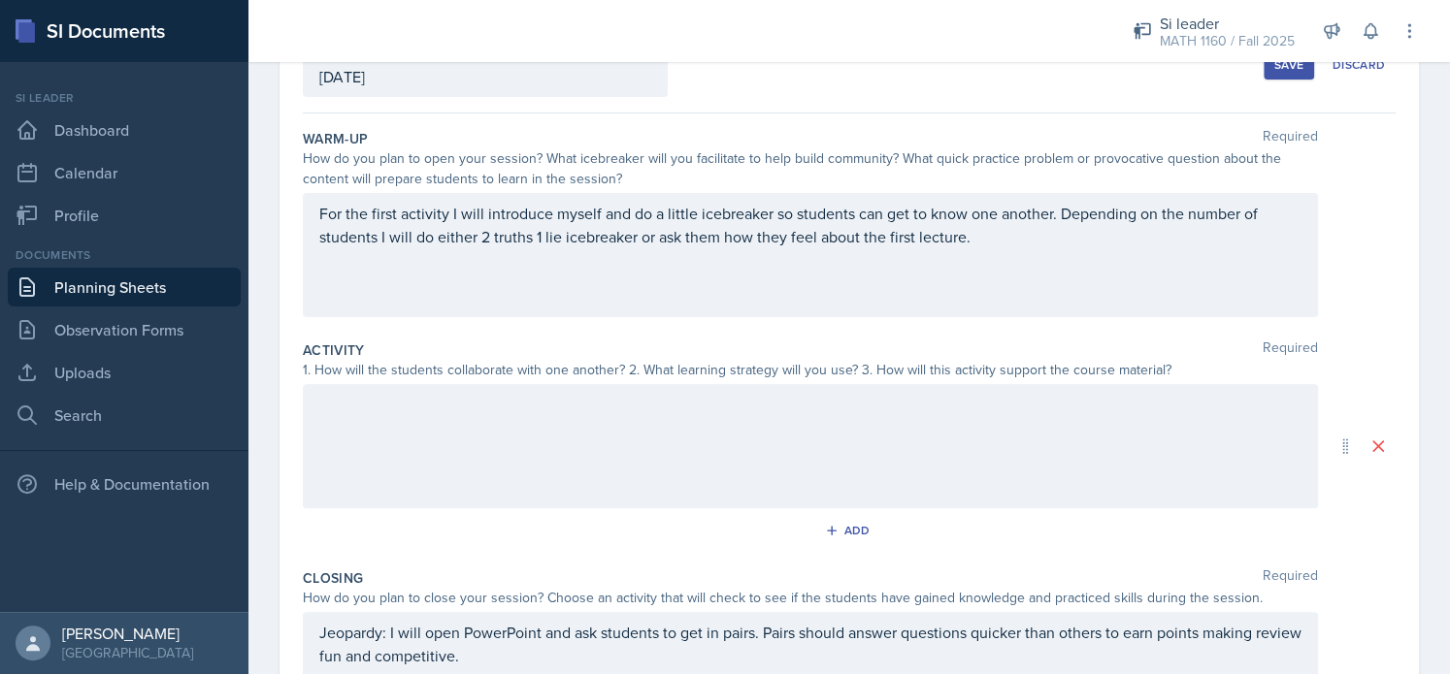
click at [435, 439] on div at bounding box center [810, 446] width 1015 height 124
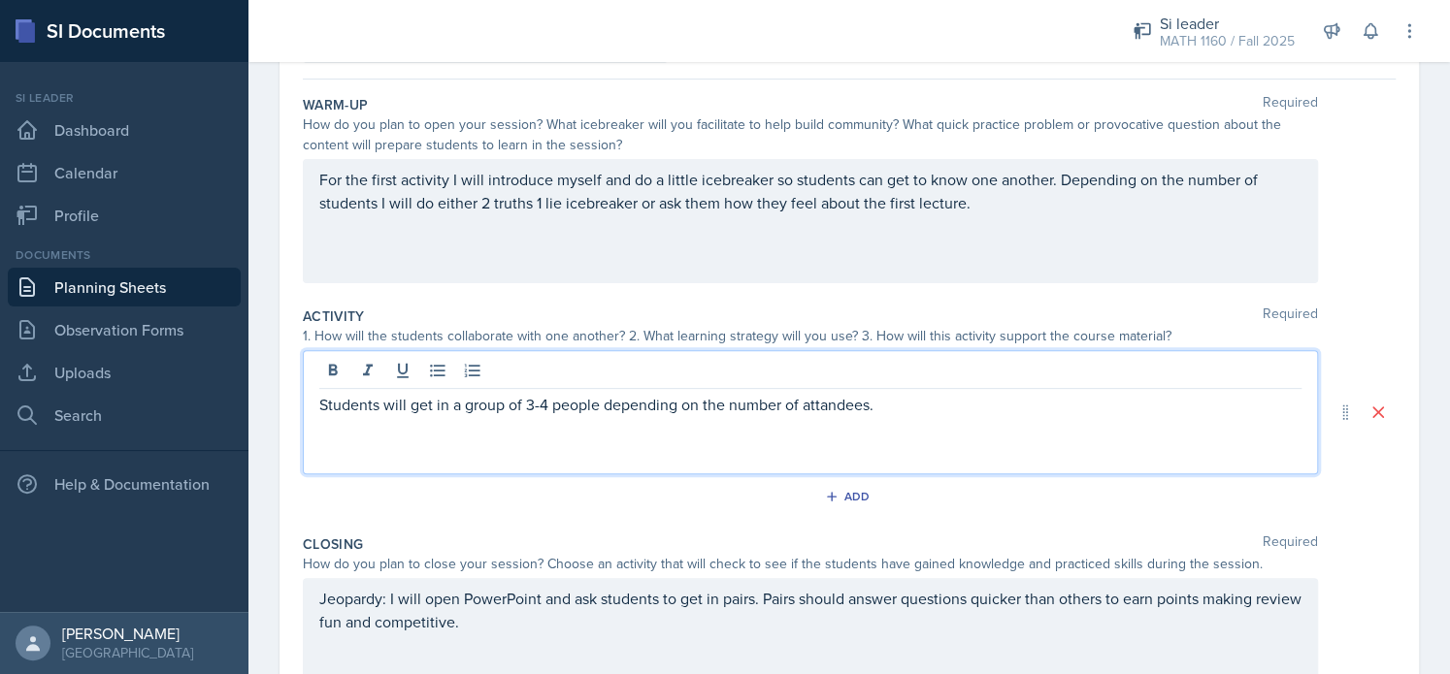
click at [825, 413] on p "Students will get in a group of 3-4 people depending on the number of attandees." at bounding box center [810, 404] width 982 height 23
drag, startPoint x: 802, startPoint y: 407, endPoint x: 883, endPoint y: 410, distance: 80.6
click at [883, 410] on p "Students will get in a group of 3-4 people depending on the number of attandees." at bounding box center [810, 404] width 982 height 23
click at [897, 400] on p "Students will get in a group of 3-4 people depending on the number of attendees." at bounding box center [810, 404] width 982 height 23
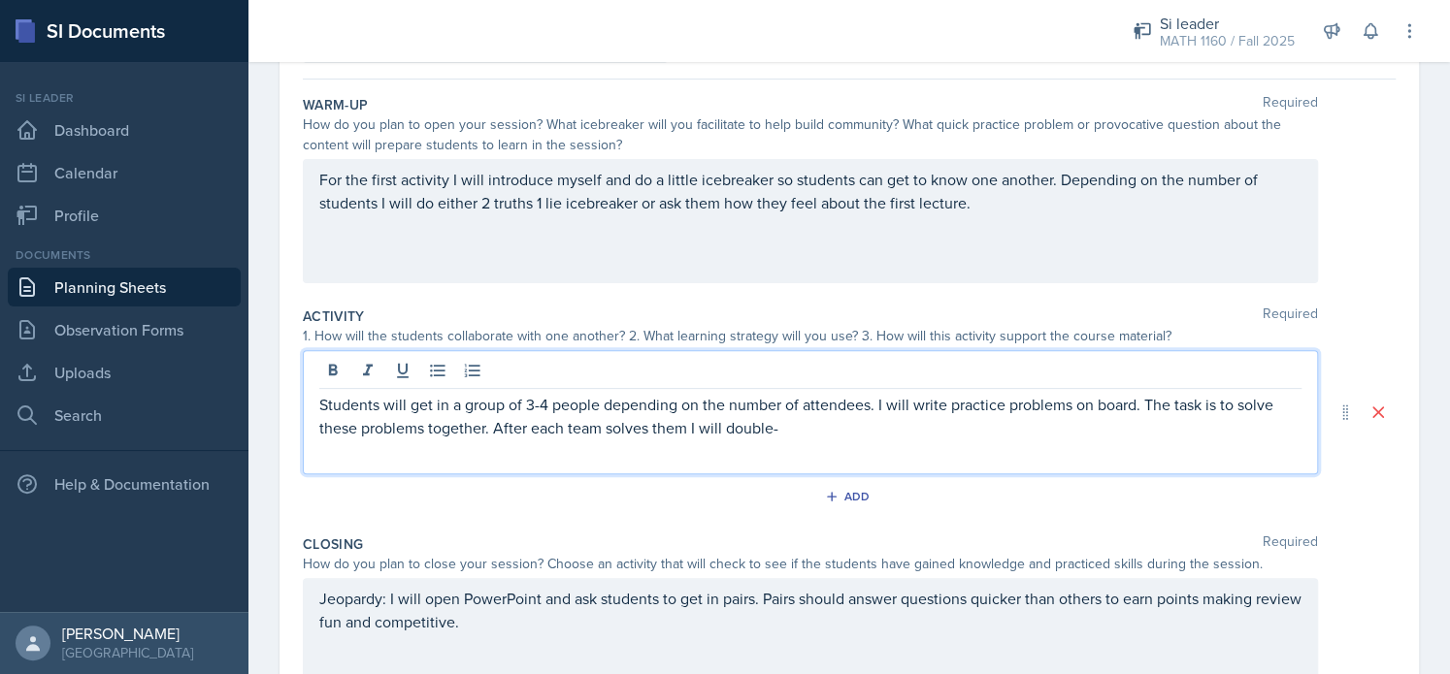
click at [800, 442] on div "Students will get in a group of 3-4 people depending on the number of attendees…" at bounding box center [810, 412] width 1015 height 124
click at [791, 433] on p "Students will get in a group of 3-4 people depending on the number of attendees…" at bounding box center [810, 416] width 982 height 47
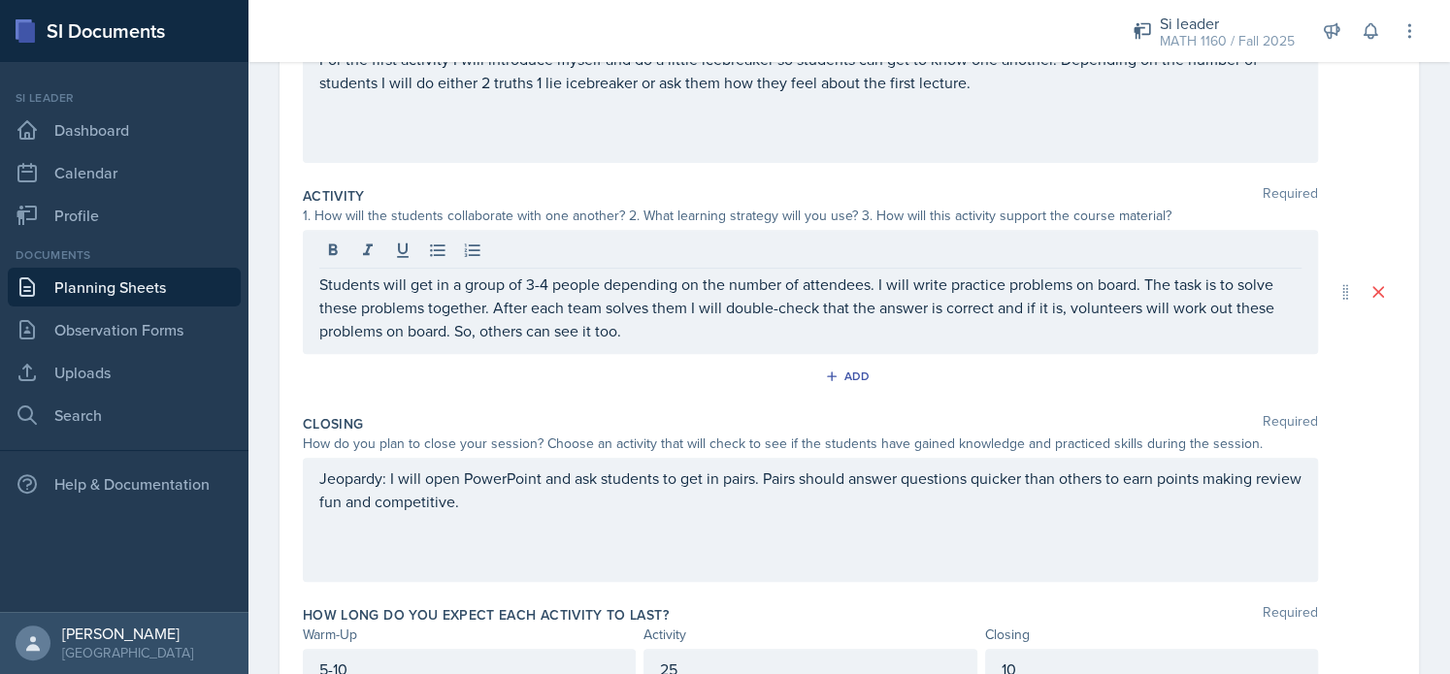
click at [544, 517] on div "Jeopardy: I will open PowerPoint and ask students to get in pairs. Pairs should…" at bounding box center [810, 520] width 1015 height 124
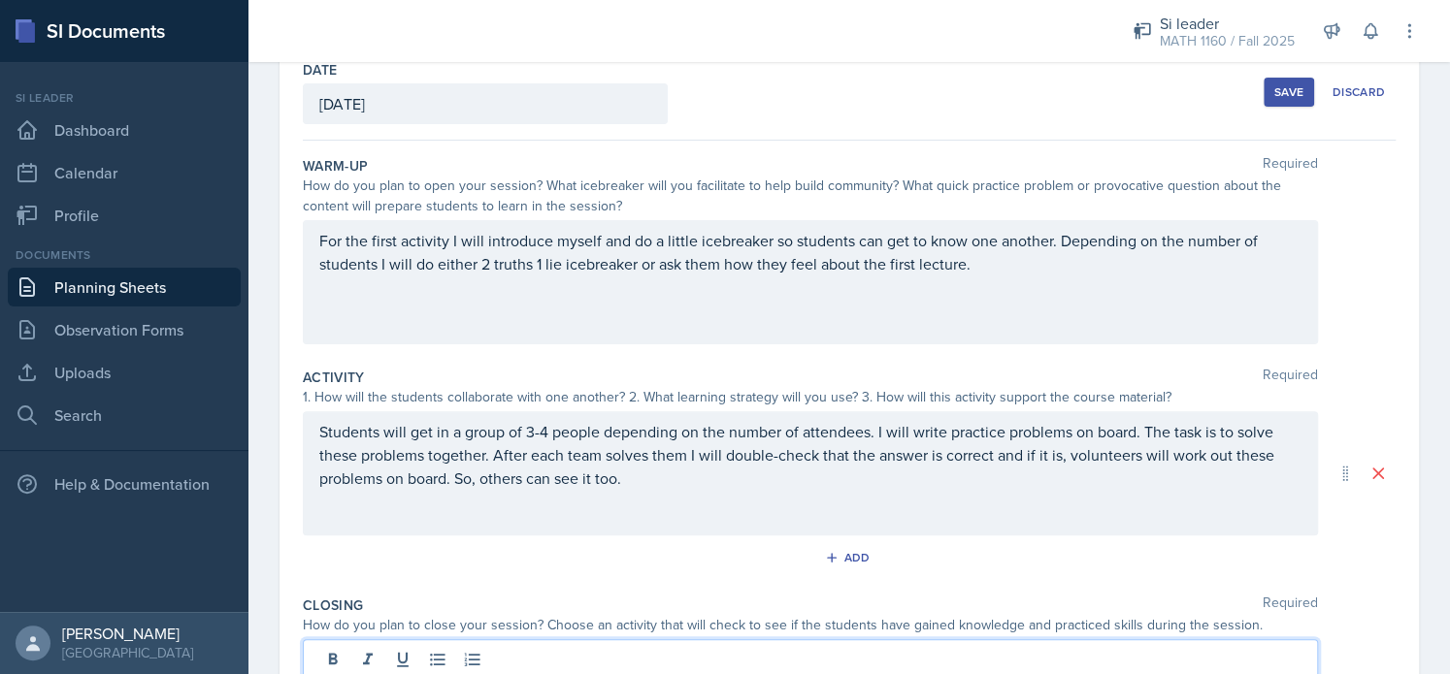
scroll to position [142, 0]
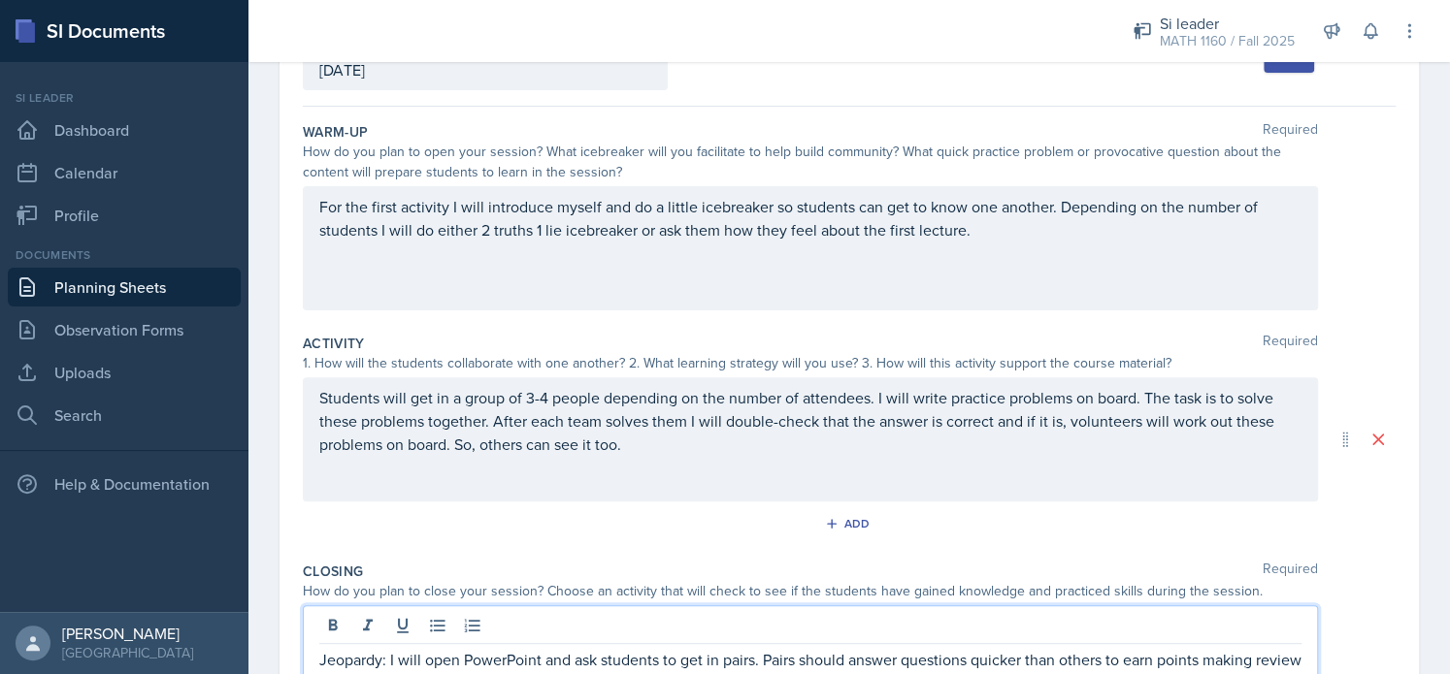
click at [465, 426] on p "Students will get in a group of 3-4 people depending on the number of attendees…" at bounding box center [810, 421] width 982 height 70
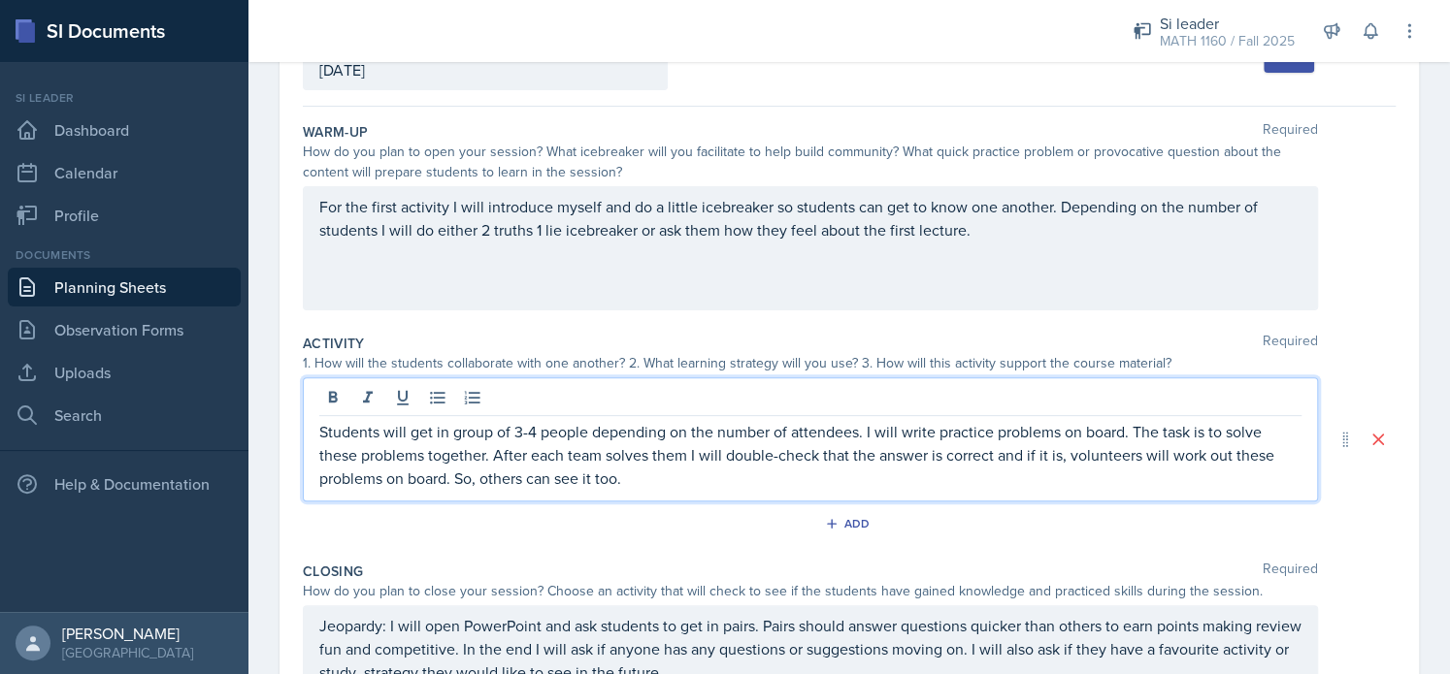
click at [489, 436] on p "Students will get in group of 3-4 people depending on the number of attendees. …" at bounding box center [810, 455] width 982 height 70
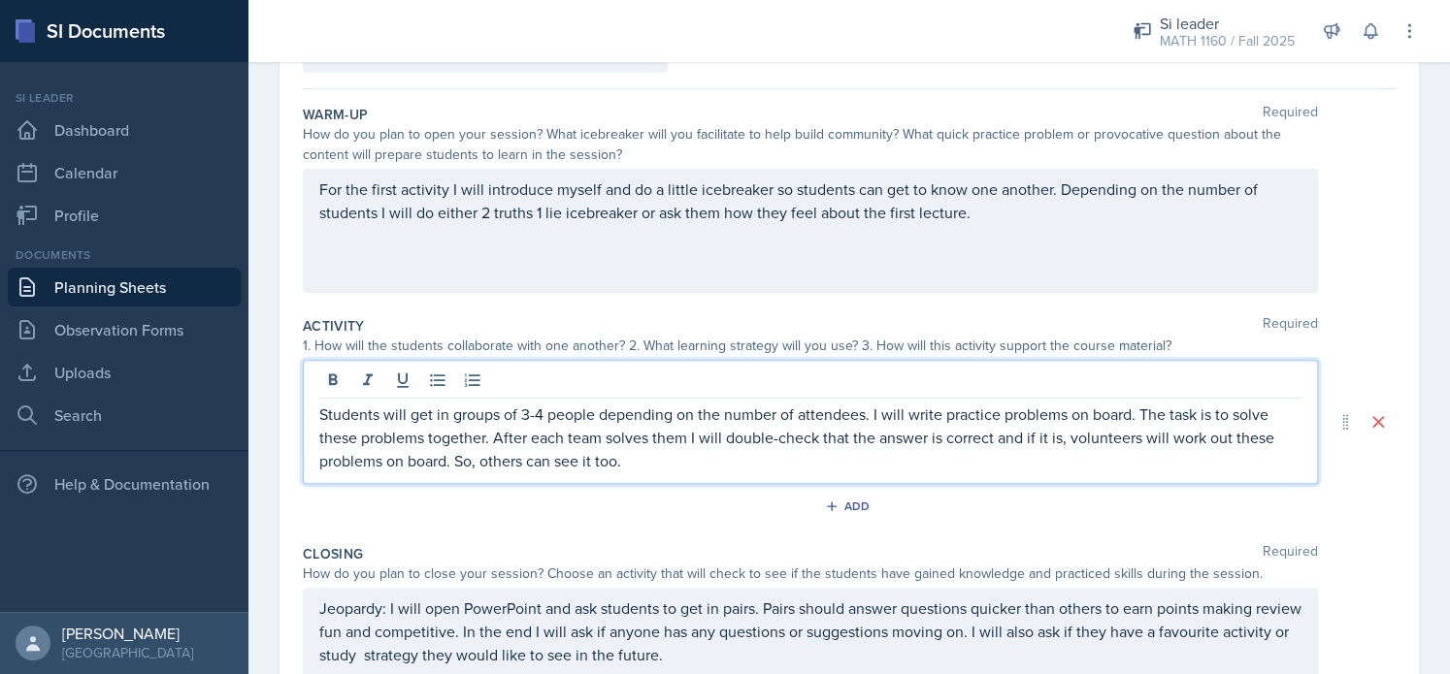
scroll to position [161, 0]
click at [940, 434] on p "Students will get in groups of 3-4 people depending on the number of attendees.…" at bounding box center [810, 436] width 982 height 70
click at [1079, 434] on p "Students will get in groups of 3-4 people depending on the number of attendees.…" at bounding box center [810, 436] width 982 height 70
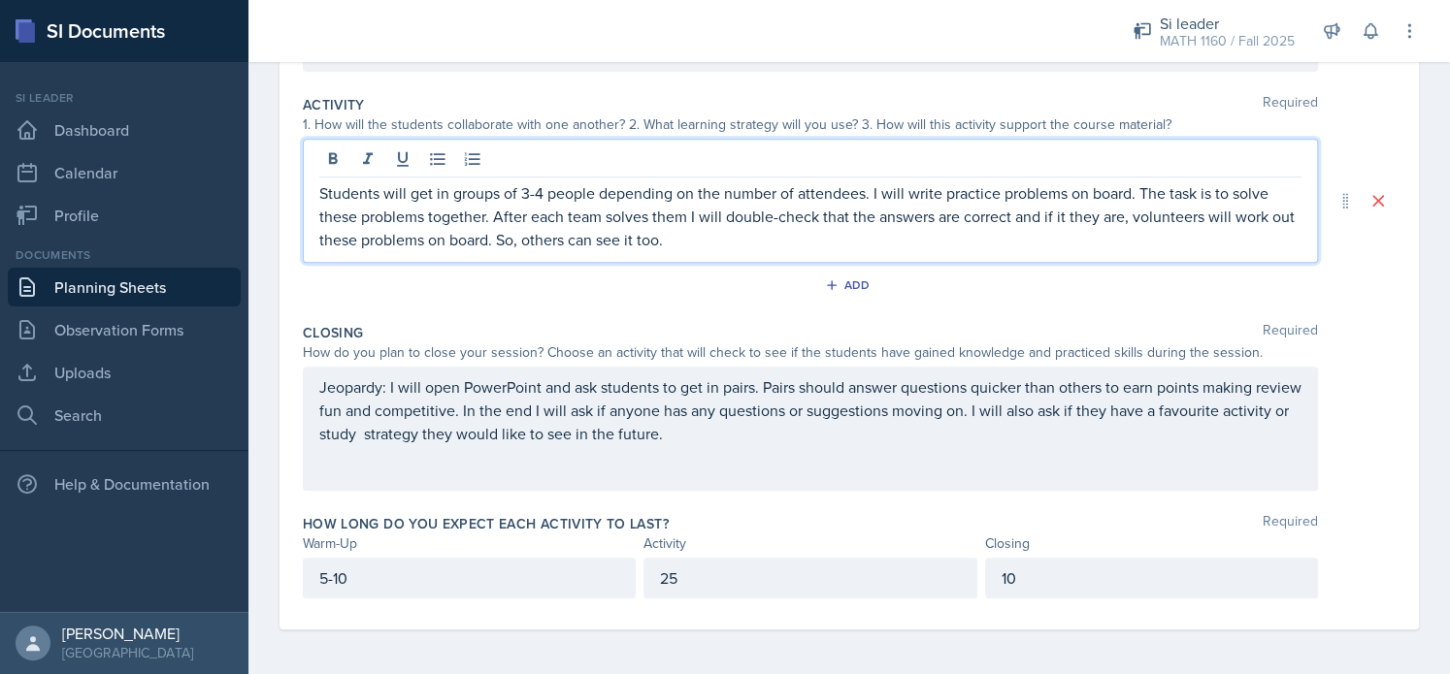
scroll to position [380, 0]
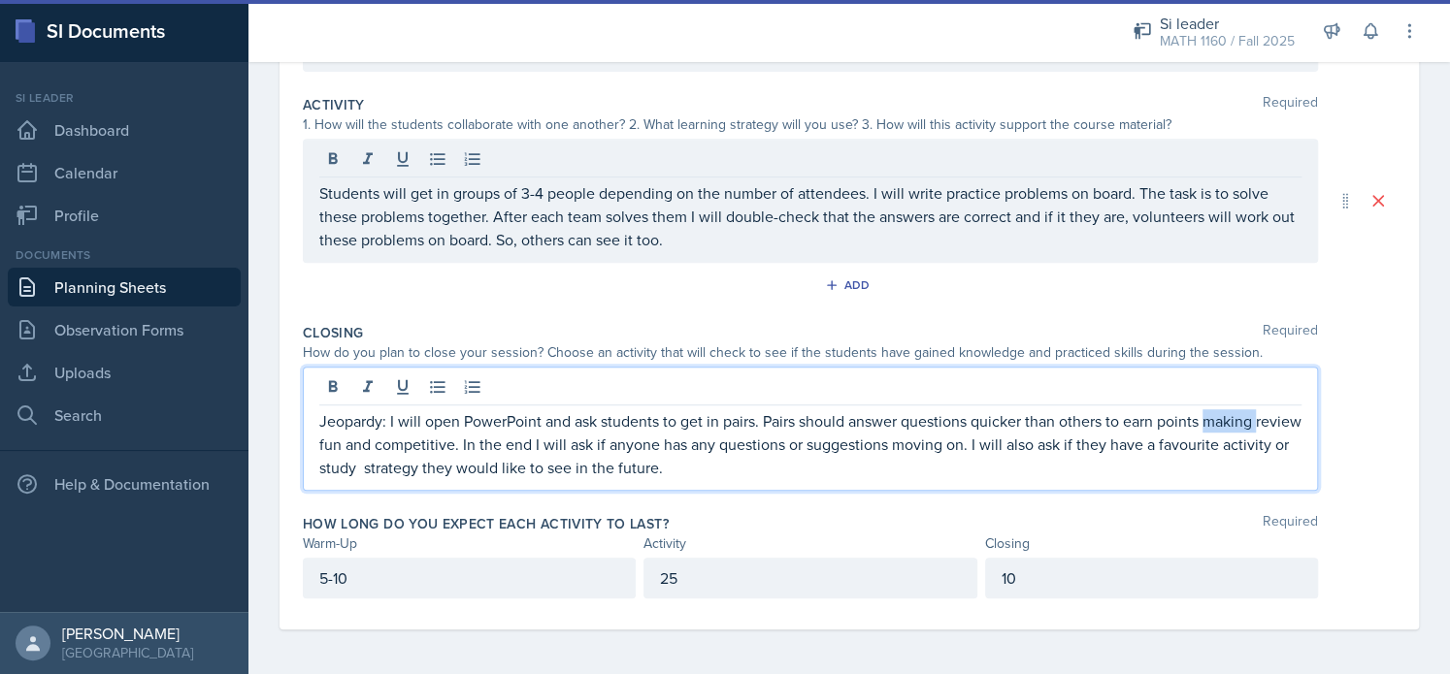
drag, startPoint x: 1272, startPoint y: 404, endPoint x: 1211, endPoint y: 426, distance: 65.1
click at [1211, 426] on p "Jeopardy: I will open PowerPoint and ask students to get in pairs. Pairs should…" at bounding box center [810, 444] width 982 height 70
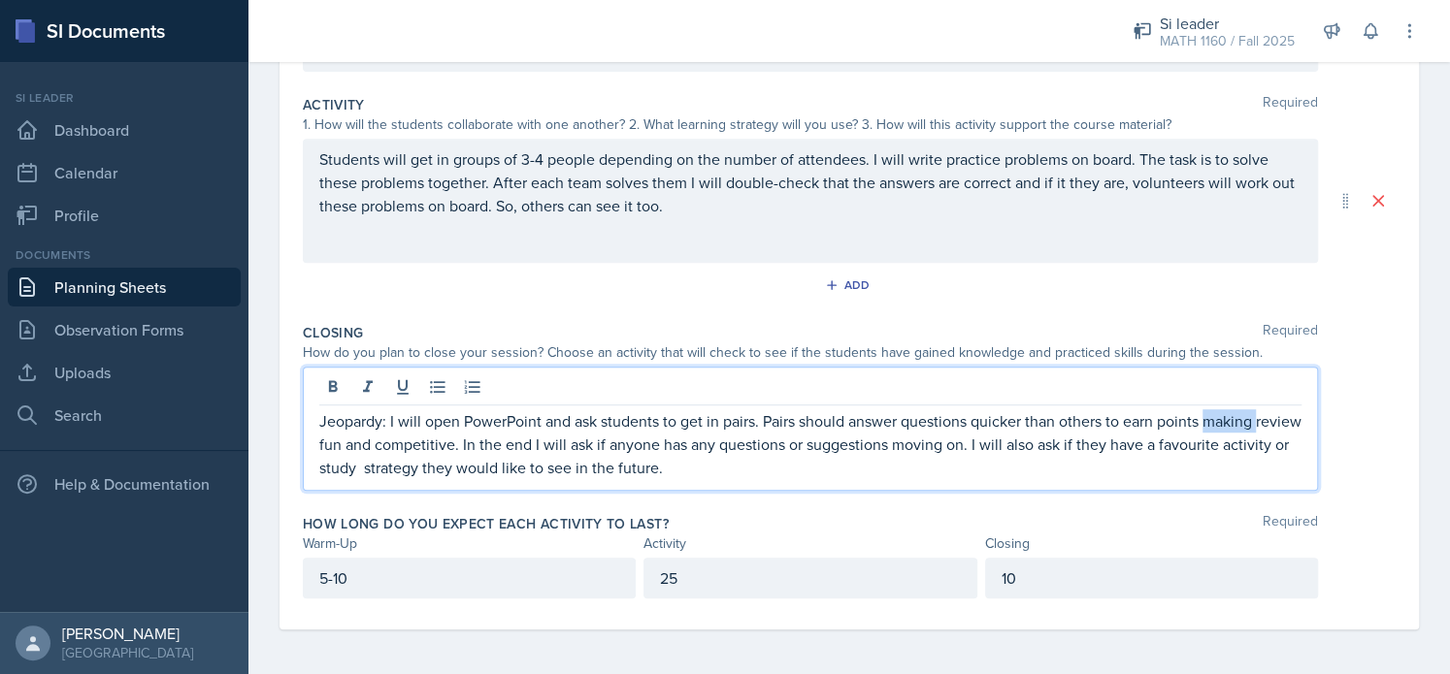
click at [1211, 426] on p "Jeopardy: I will open PowerPoint and ask students to get in pairs. Pairs should…" at bounding box center [810, 444] width 982 height 70
drag, startPoint x: 1207, startPoint y: 441, endPoint x: 1277, endPoint y: 439, distance: 69.9
click at [1277, 439] on p "Jeopardy: I will open PowerPoint and ask students to get in pairs. Pairs should…" at bounding box center [810, 444] width 982 height 70
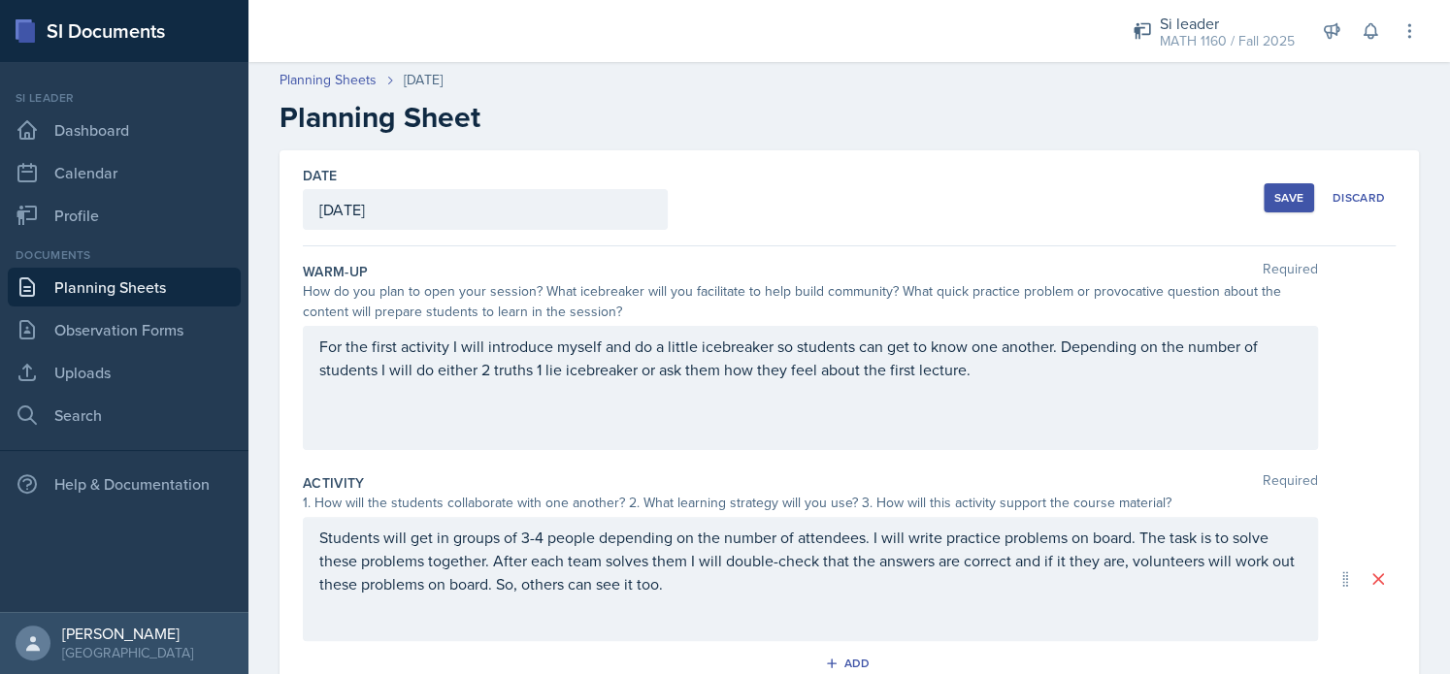
scroll to position [0, 0]
click at [1274, 195] on div "Save" at bounding box center [1288, 200] width 29 height 16
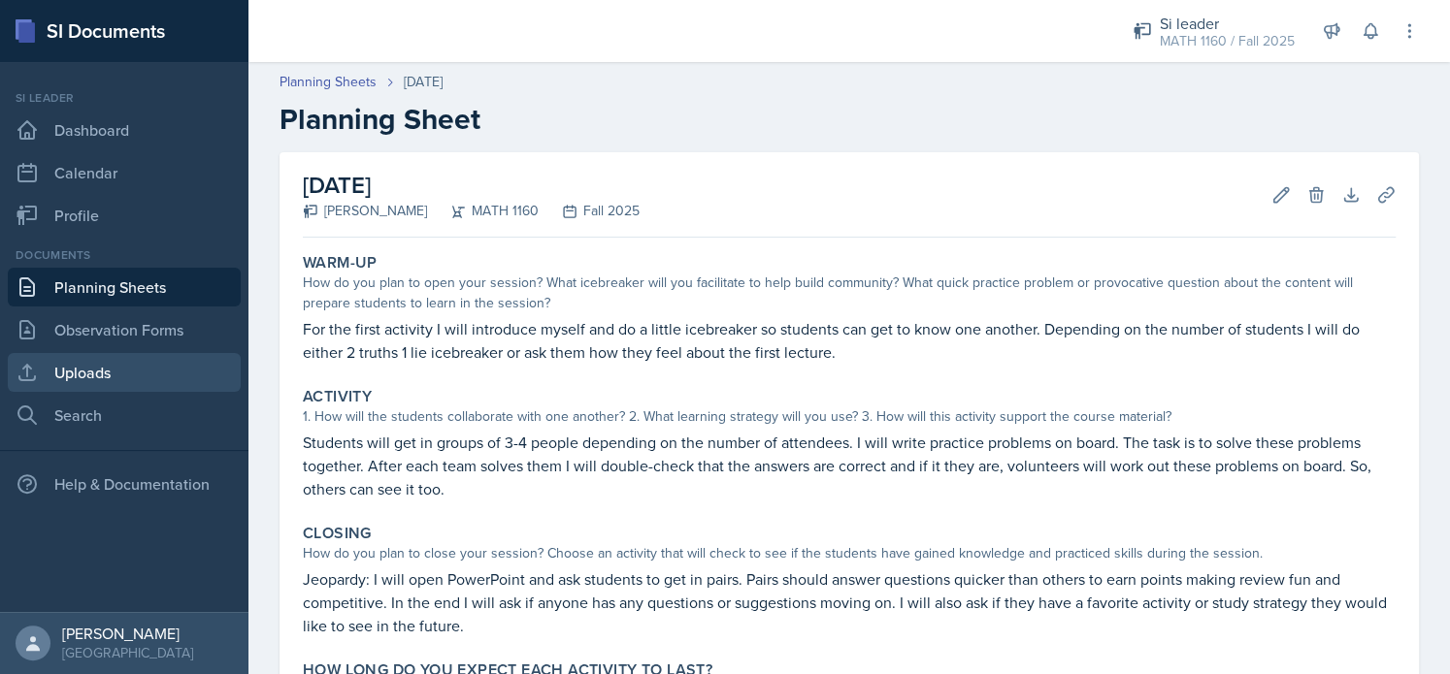
click at [98, 387] on link "Uploads" at bounding box center [124, 372] width 233 height 39
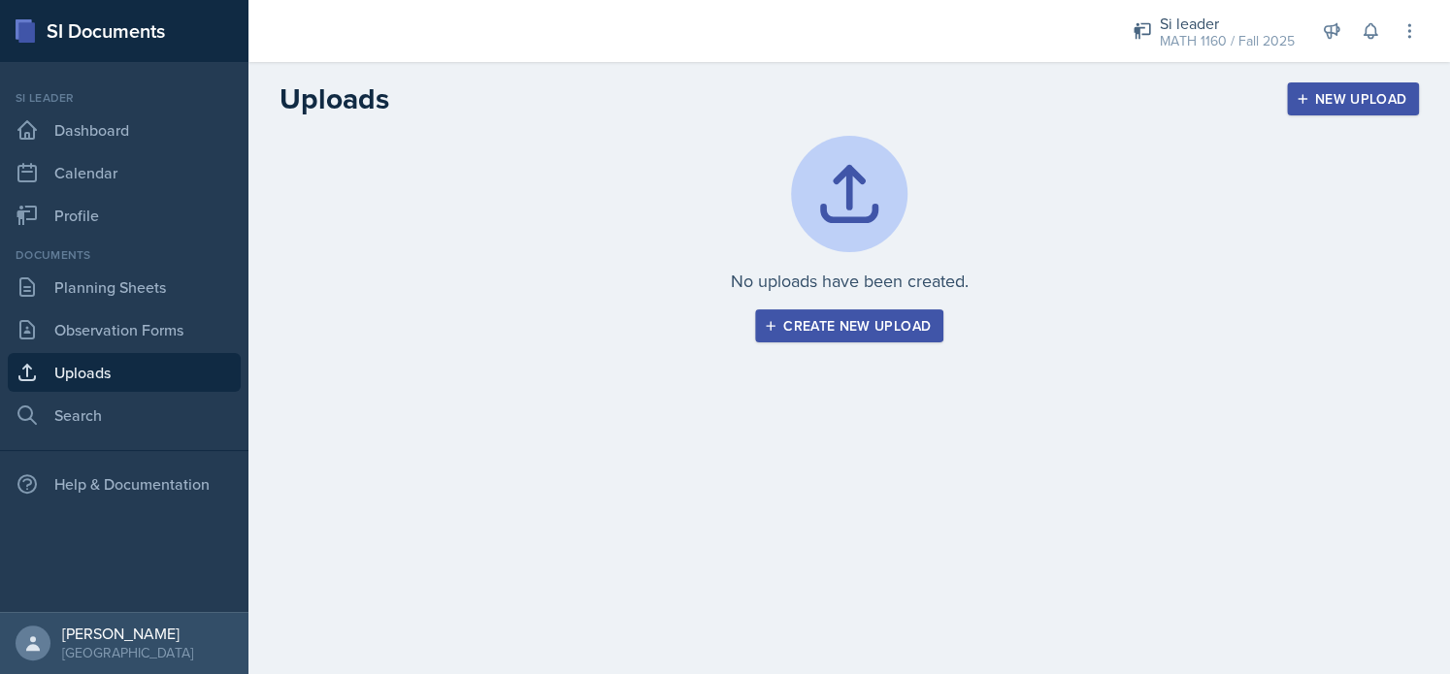
click at [863, 329] on div "Create new upload" at bounding box center [849, 326] width 163 height 16
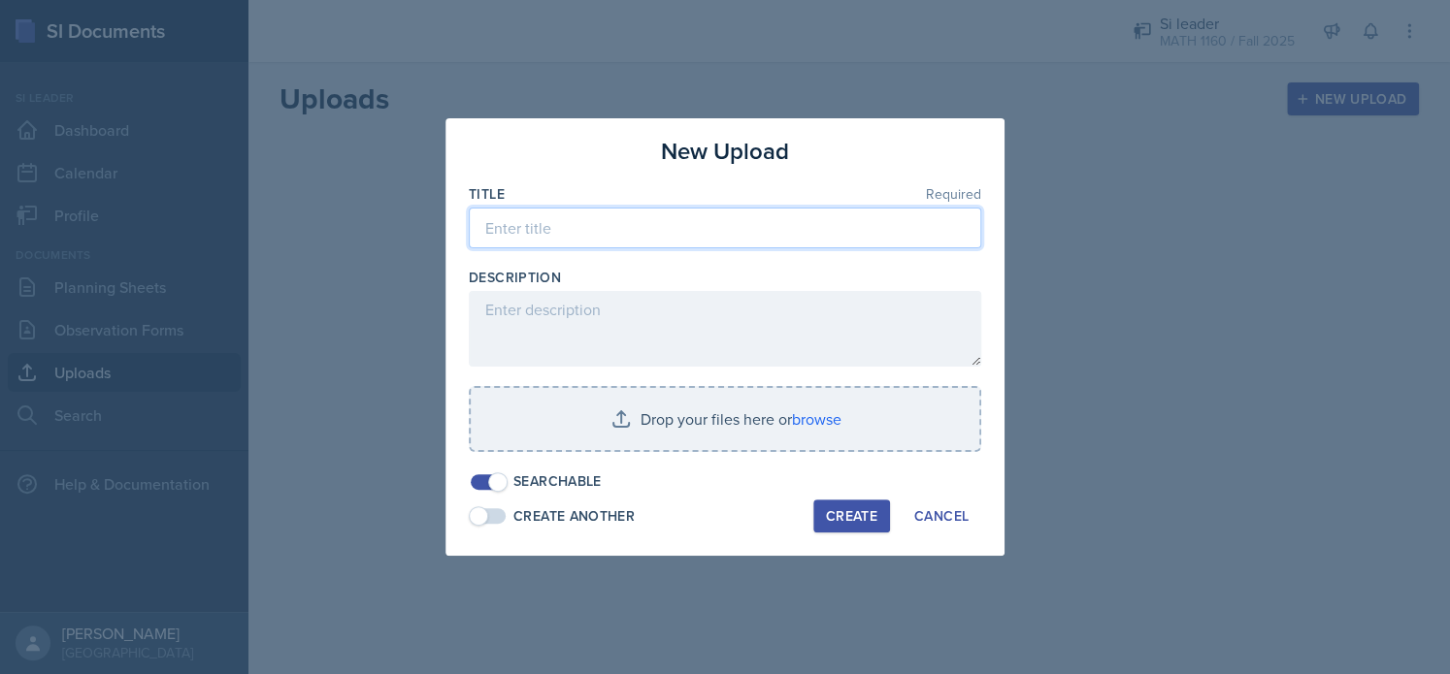
click at [563, 238] on input at bounding box center [725, 228] width 512 height 41
type input "session 1 PowerPoint"
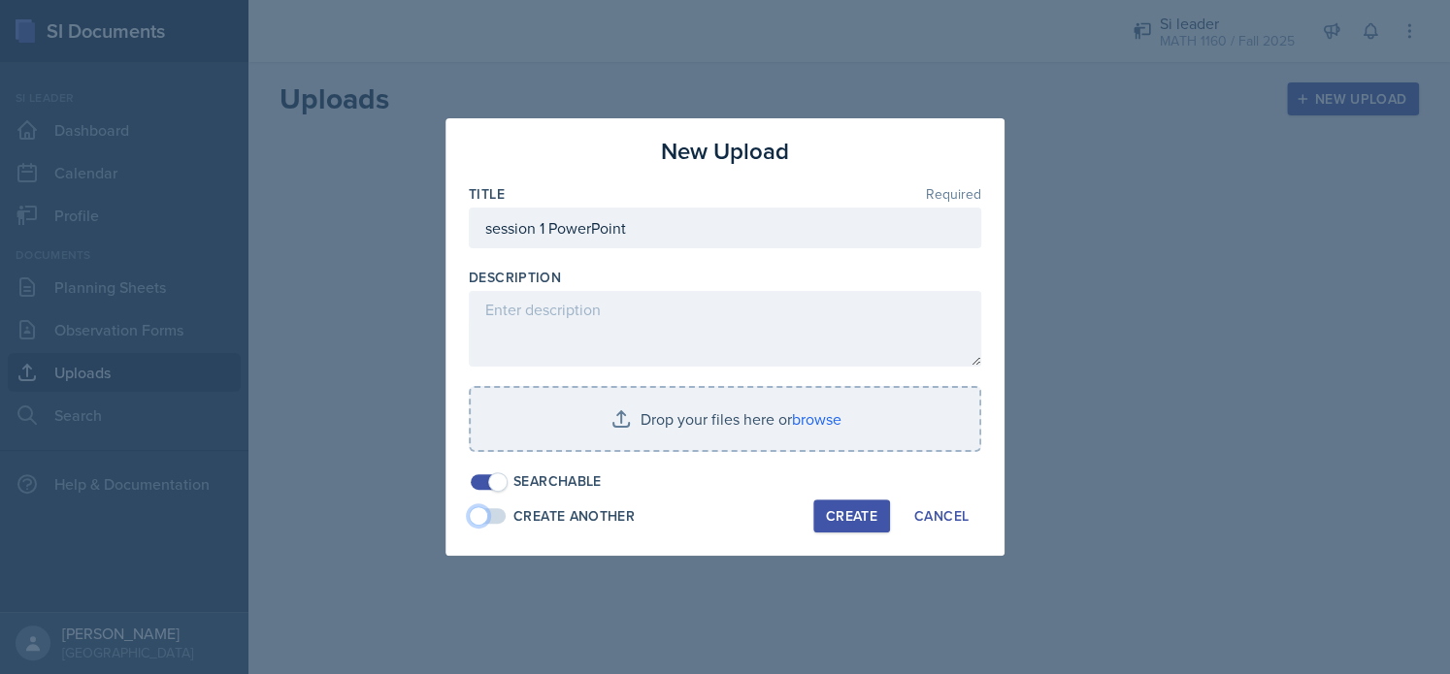
click at [483, 511] on span at bounding box center [478, 516] width 19 height 19
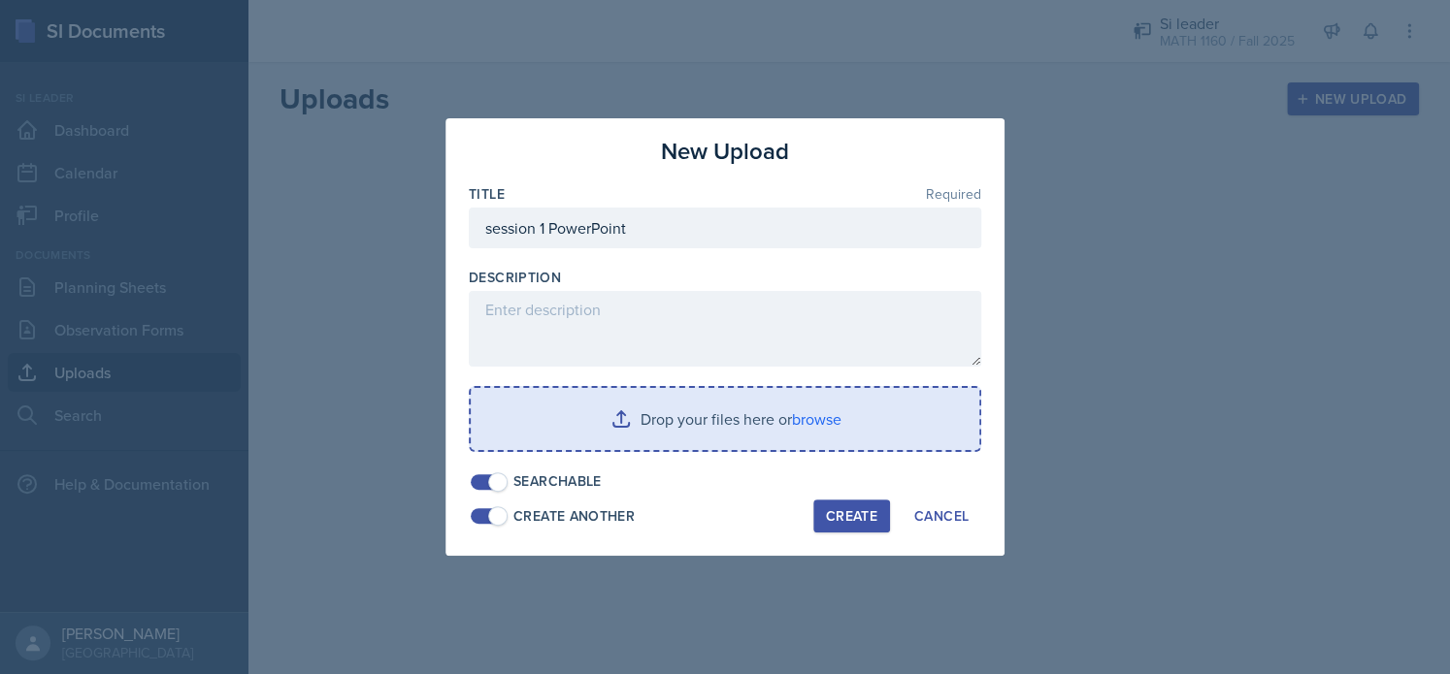
click at [767, 438] on input "file" at bounding box center [725, 419] width 508 height 62
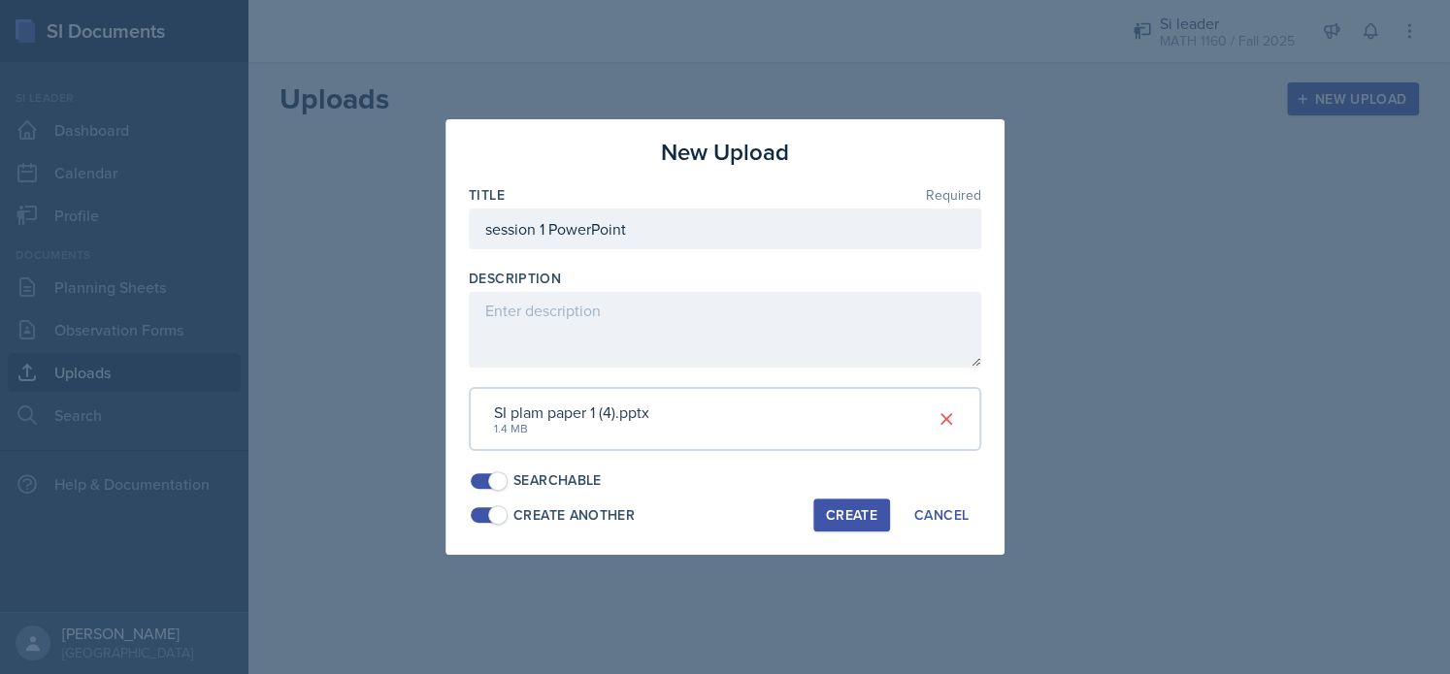
click at [856, 517] on div "Create" at bounding box center [851, 515] width 51 height 16
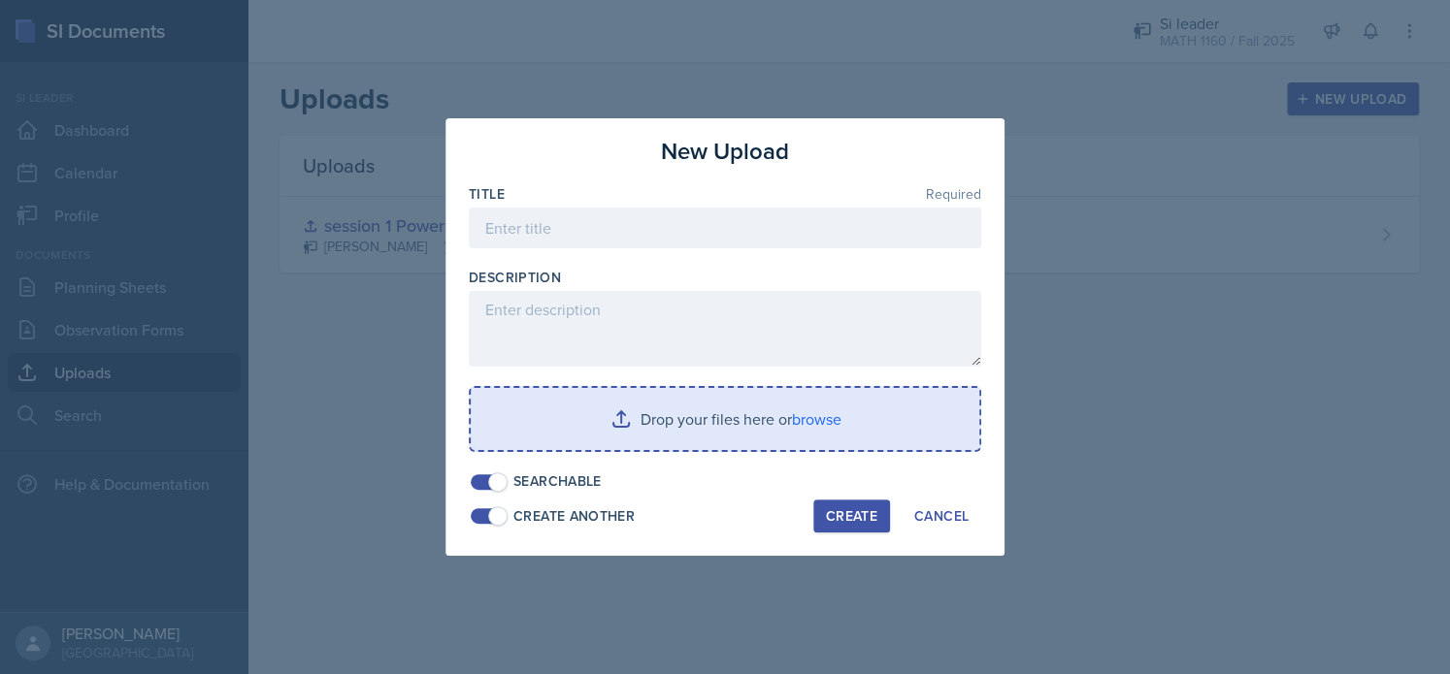
click at [761, 406] on input "file" at bounding box center [725, 419] width 508 height 62
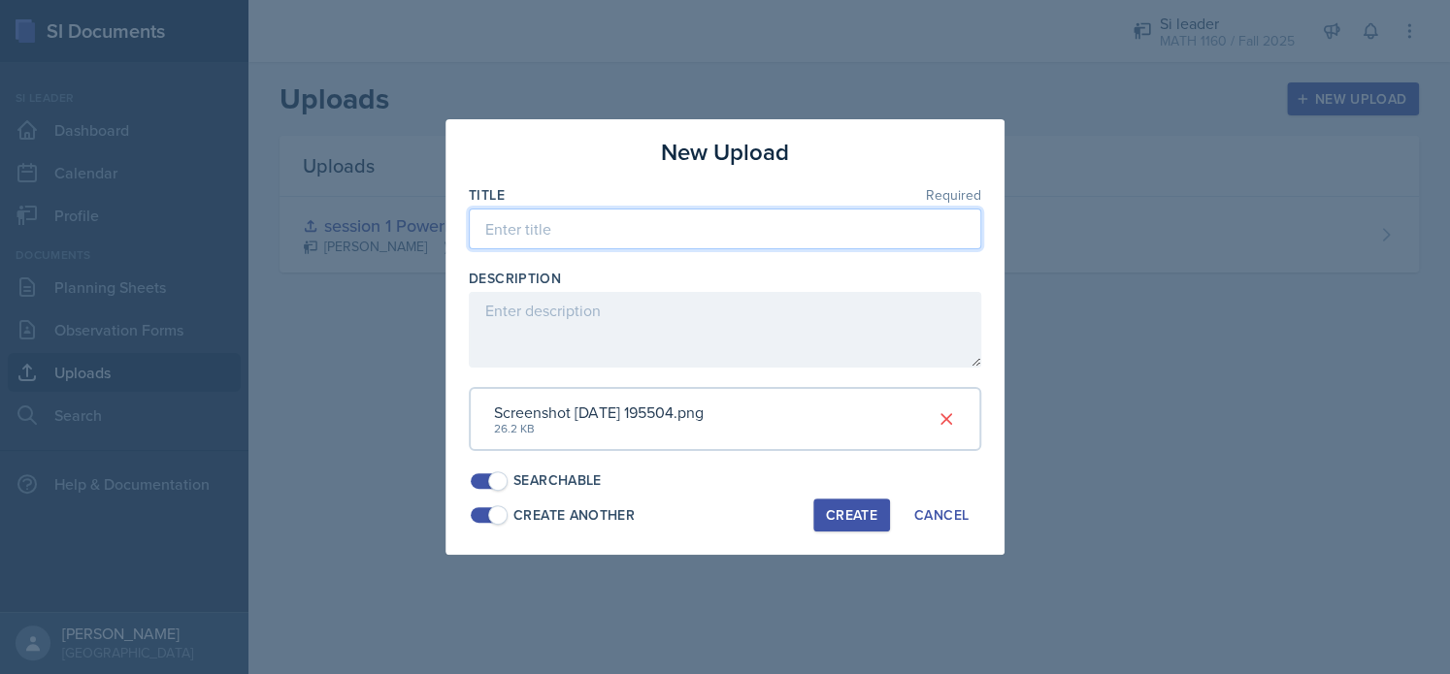
click at [533, 238] on input at bounding box center [725, 229] width 512 height 41
click at [518, 231] on input "Practise problems" at bounding box center [725, 229] width 512 height 41
click at [526, 232] on input "Practise problems" at bounding box center [725, 229] width 512 height 41
click at [528, 234] on input "Practise problems" at bounding box center [725, 229] width 512 height 41
click at [630, 223] on input "Practice problems" at bounding box center [725, 229] width 512 height 41
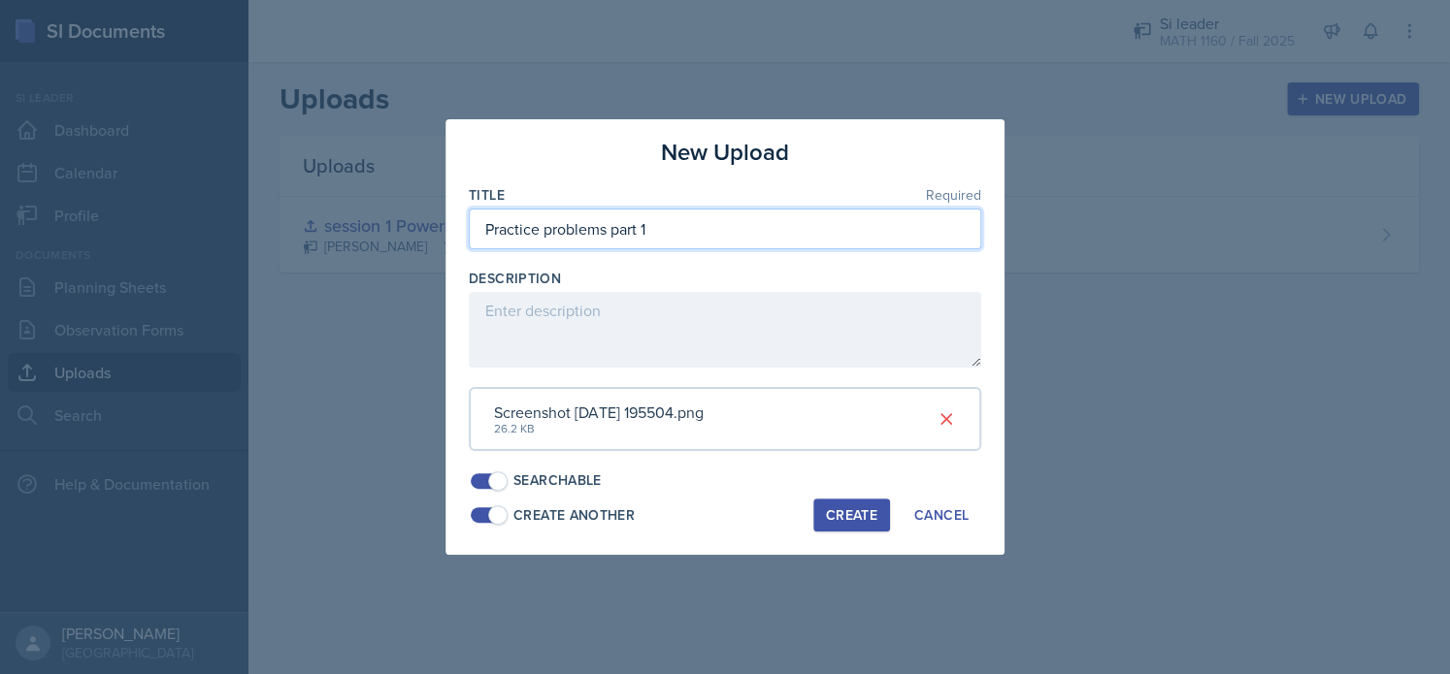
type input "Practice problems part 1"
click at [841, 521] on div "Create" at bounding box center [851, 515] width 51 height 16
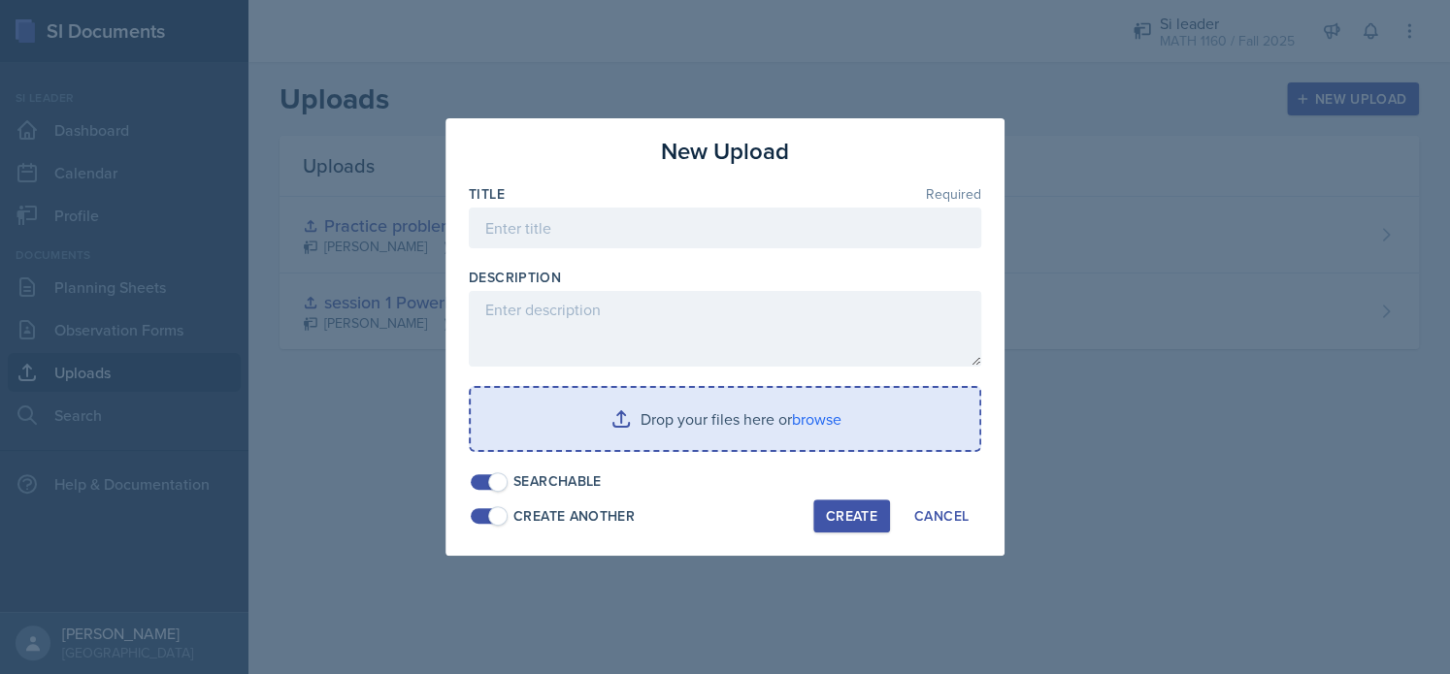
click at [634, 425] on input "file" at bounding box center [725, 419] width 508 height 62
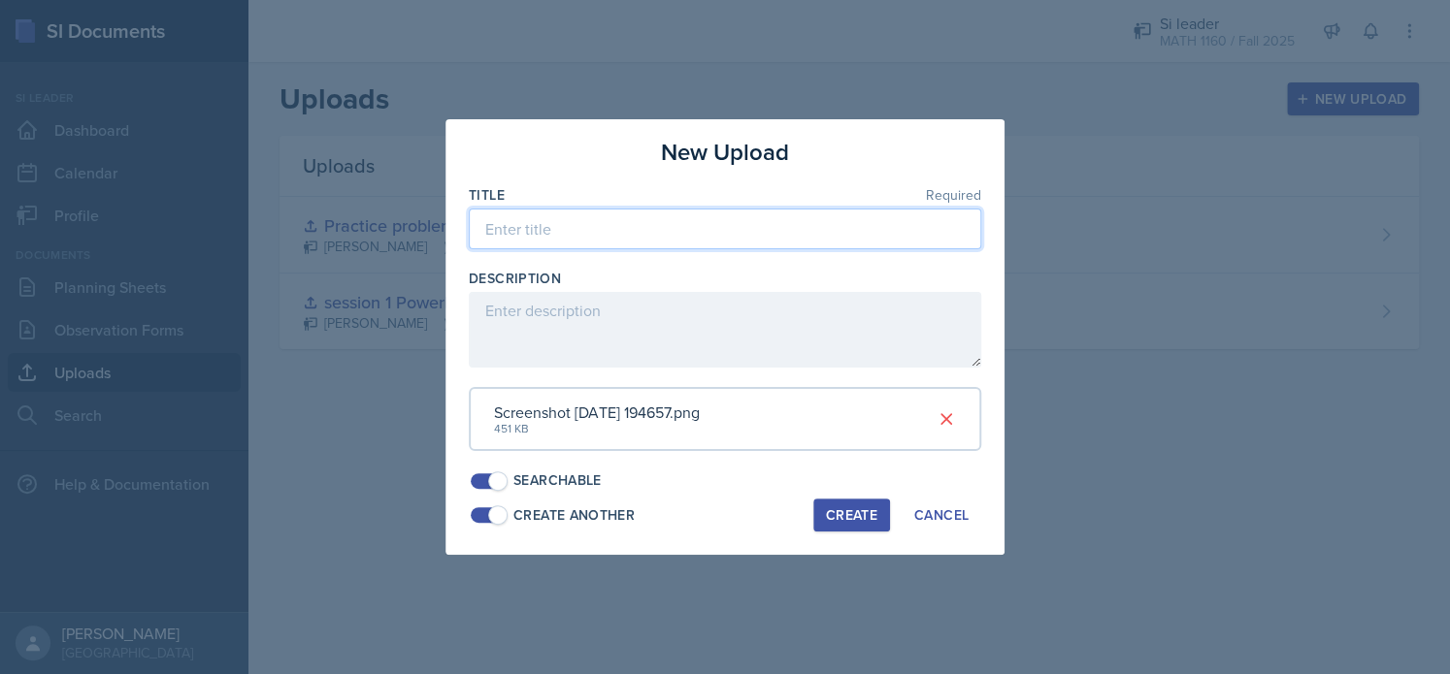
click at [538, 231] on input at bounding box center [725, 229] width 512 height 41
type input "Practice problems part 2"
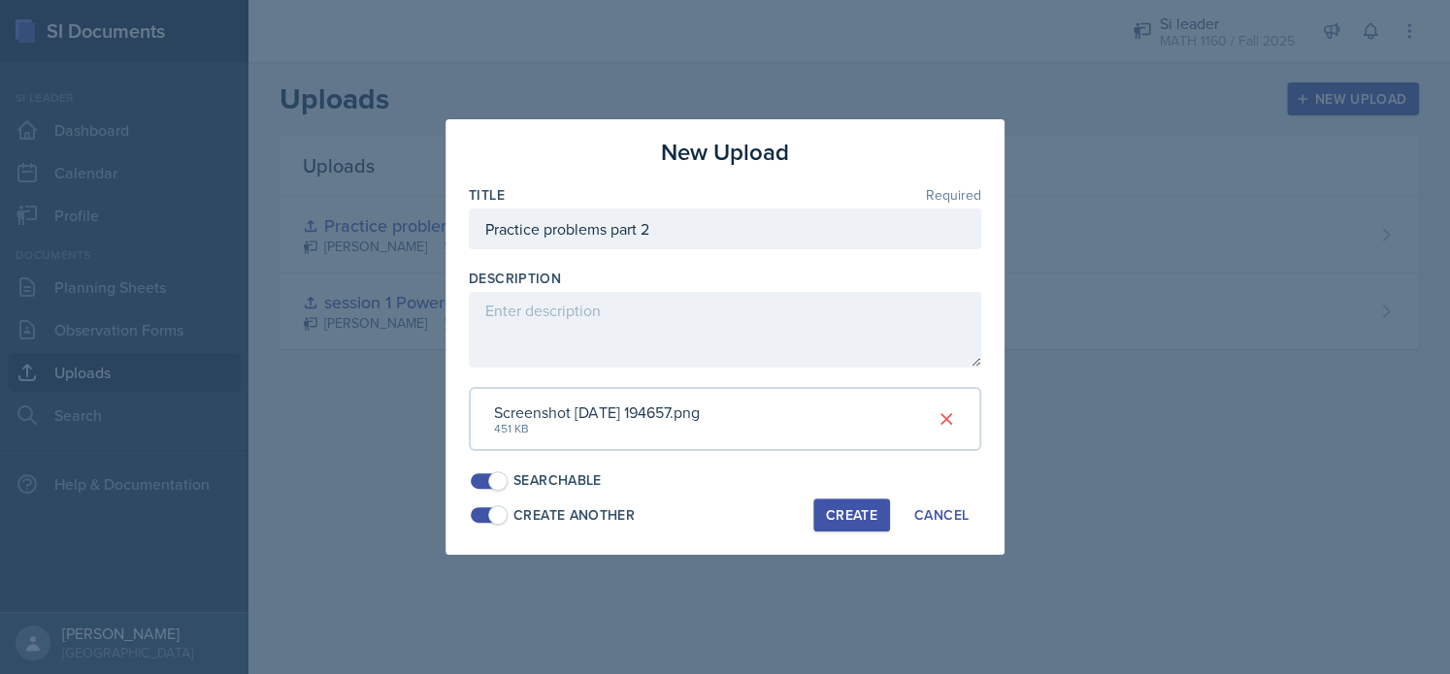
click at [846, 528] on button "Create" at bounding box center [851, 515] width 77 height 33
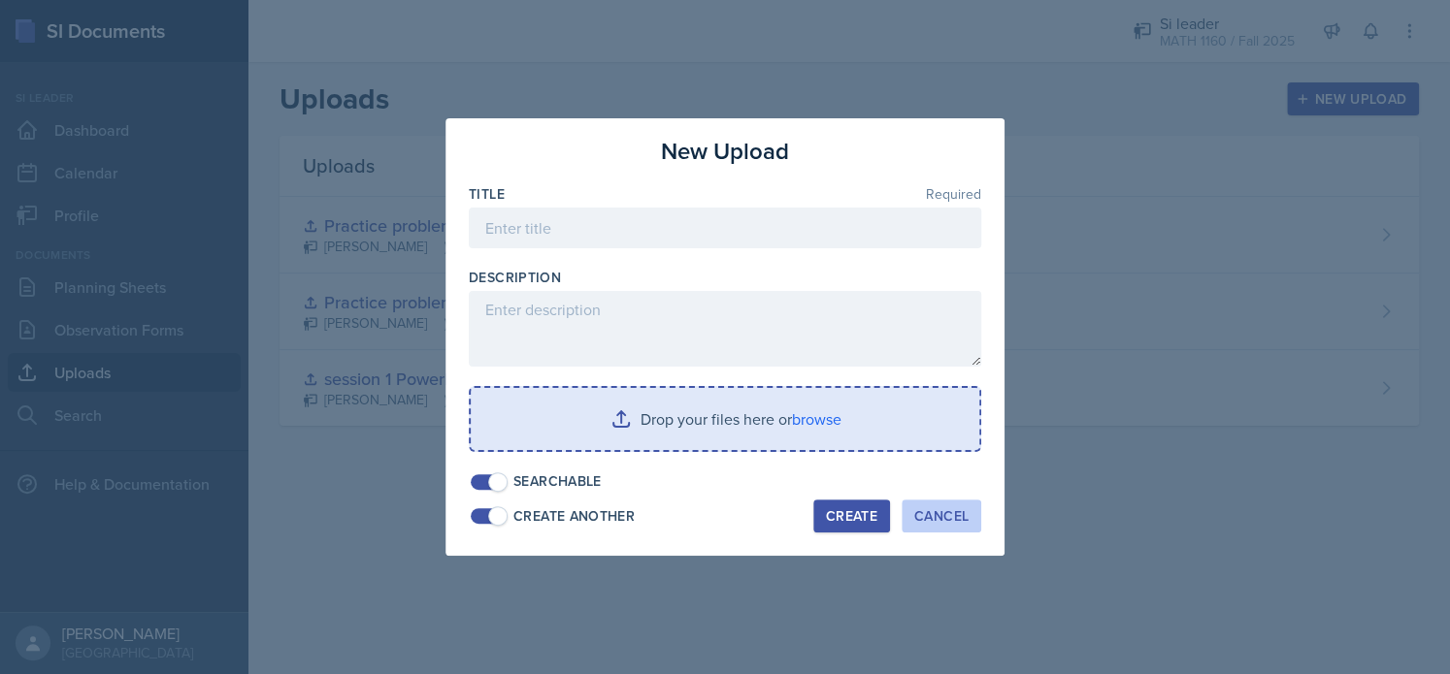
click at [928, 519] on div "Cancel" at bounding box center [941, 516] width 54 height 16
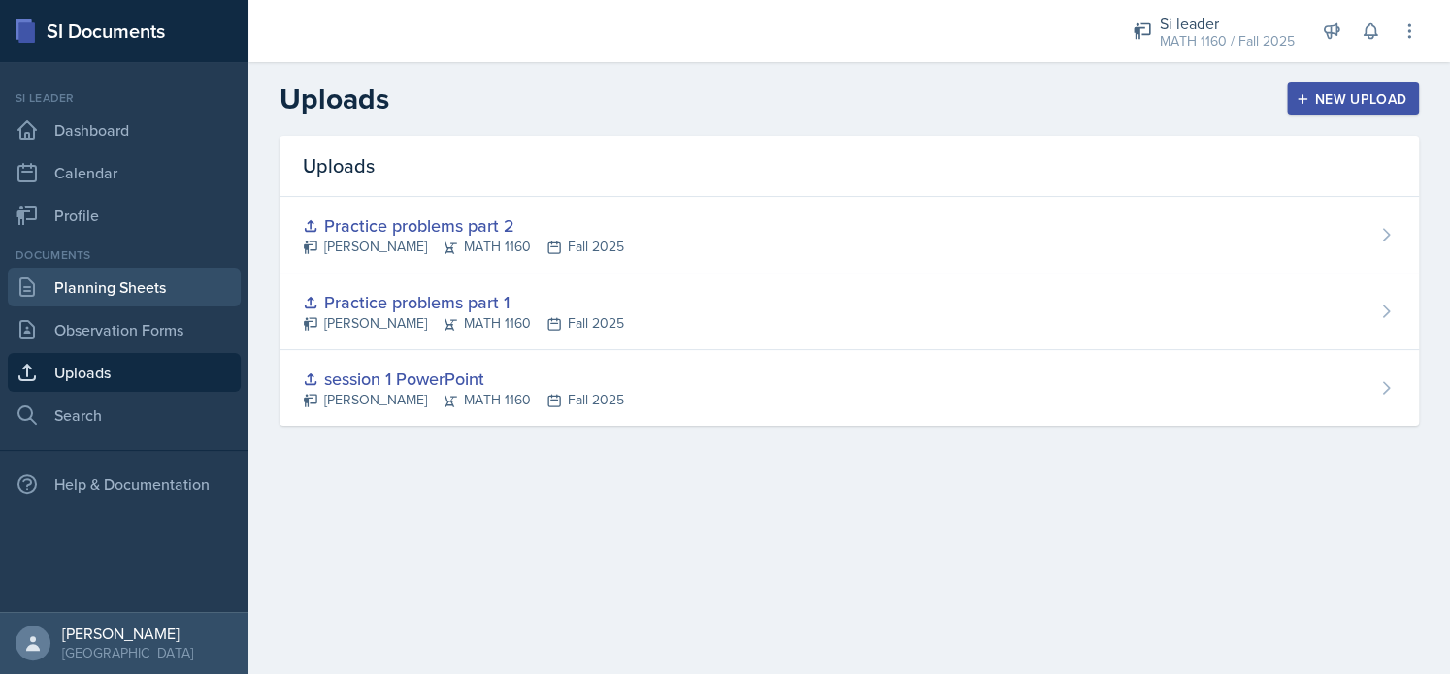
click at [90, 294] on link "Planning Sheets" at bounding box center [124, 287] width 233 height 39
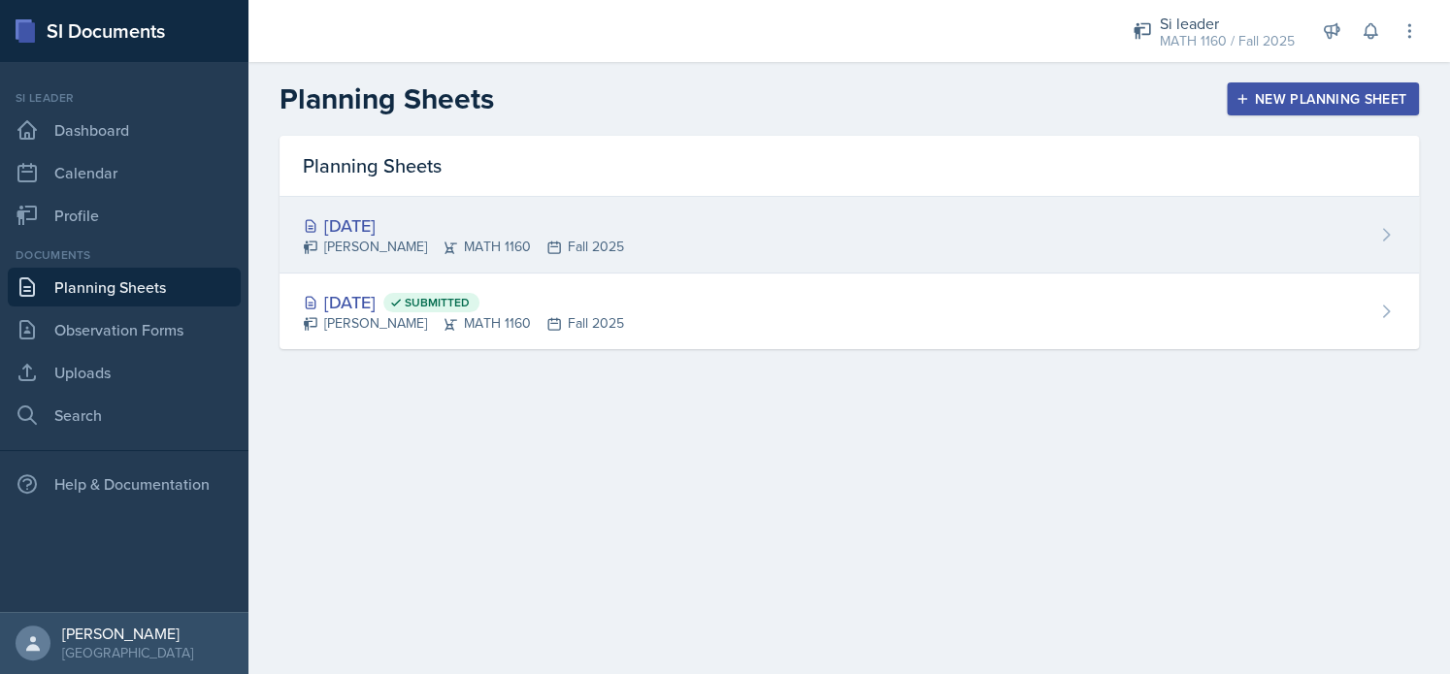
click at [389, 237] on div "[PERSON_NAME] MATH 1160 Fall 2025" at bounding box center [463, 247] width 321 height 20
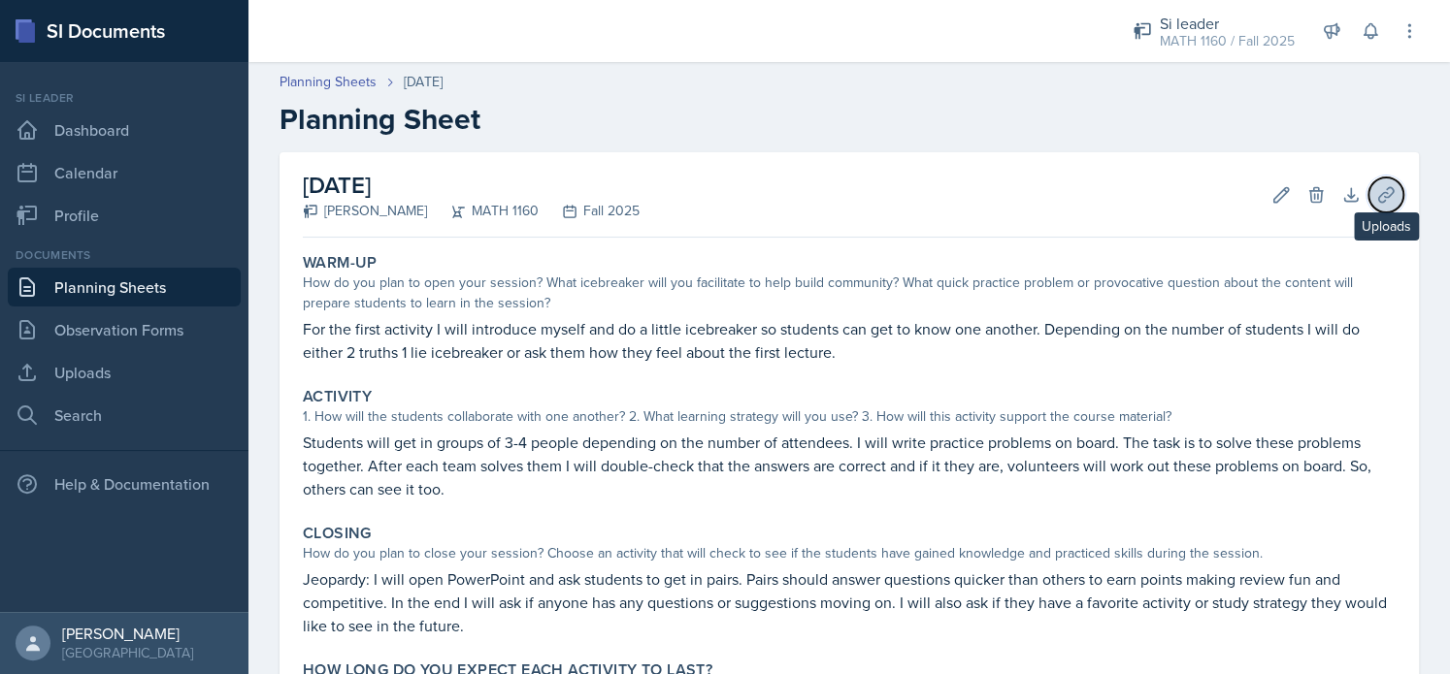
click at [1378, 199] on icon at bounding box center [1385, 194] width 15 height 15
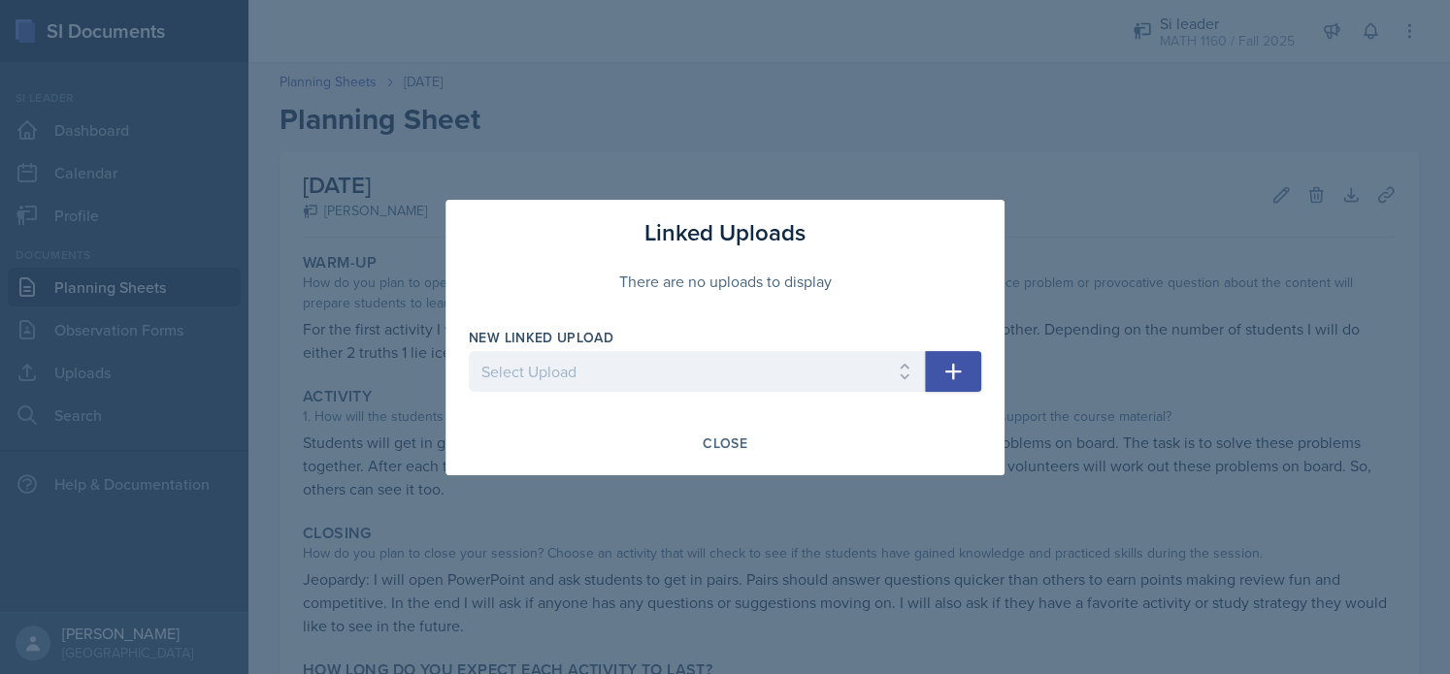
click at [770, 406] on div at bounding box center [697, 401] width 456 height 19
click at [767, 385] on select "Select Upload session 1 PowerPoint Practice problems part 1 Practice problems p…" at bounding box center [697, 371] width 456 height 41
select select "7627936a-fcdb-44fc-9378-f59e1f78546d"
click at [469, 351] on select "Select Upload session 1 PowerPoint Practice problems part 1 Practice problems p…" at bounding box center [697, 371] width 456 height 41
click at [951, 369] on icon "button" at bounding box center [952, 371] width 23 height 23
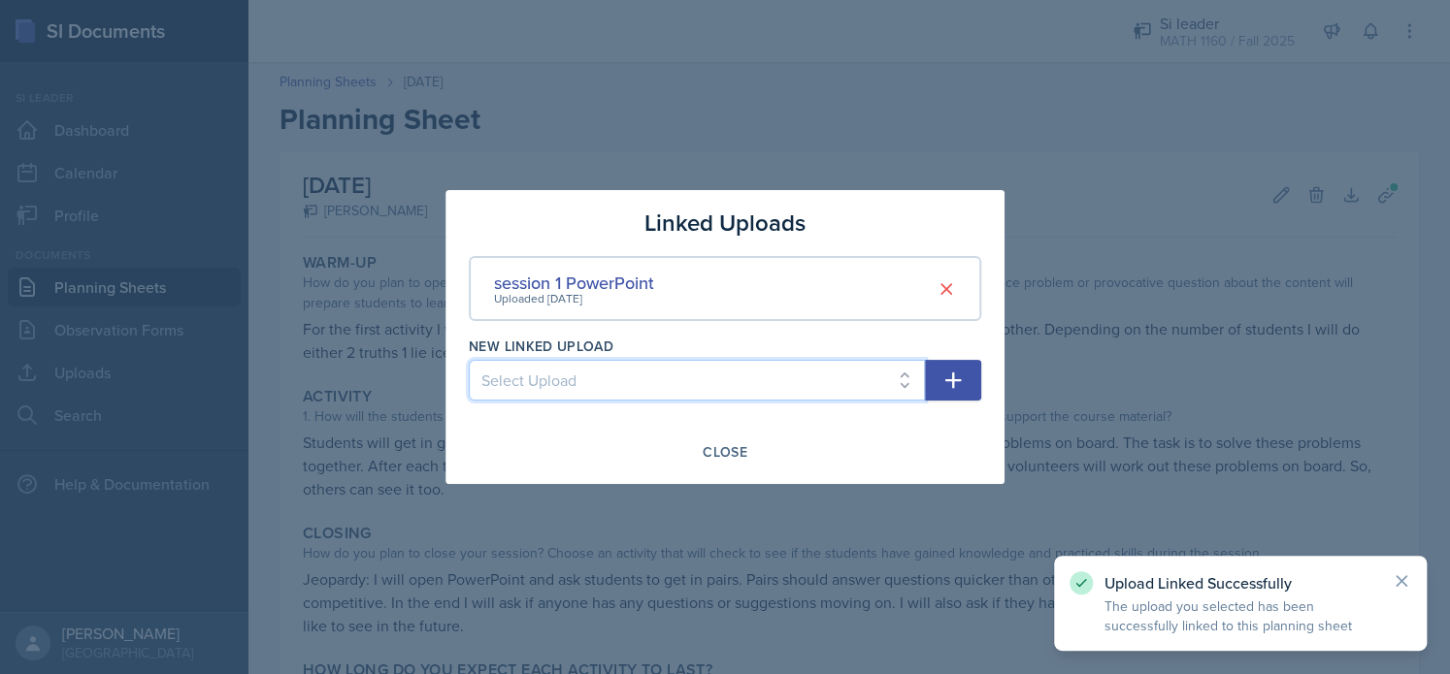
click at [789, 376] on select "Select Upload Practice problems part 1 Practice problems part 2" at bounding box center [697, 380] width 456 height 41
select select "5dbac225-059f-4288-921f-c8cbb5d71552"
click at [469, 360] on select "Select Upload Practice problems part 1 Practice problems part 2" at bounding box center [697, 380] width 456 height 41
click at [955, 376] on icon "button" at bounding box center [952, 380] width 23 height 23
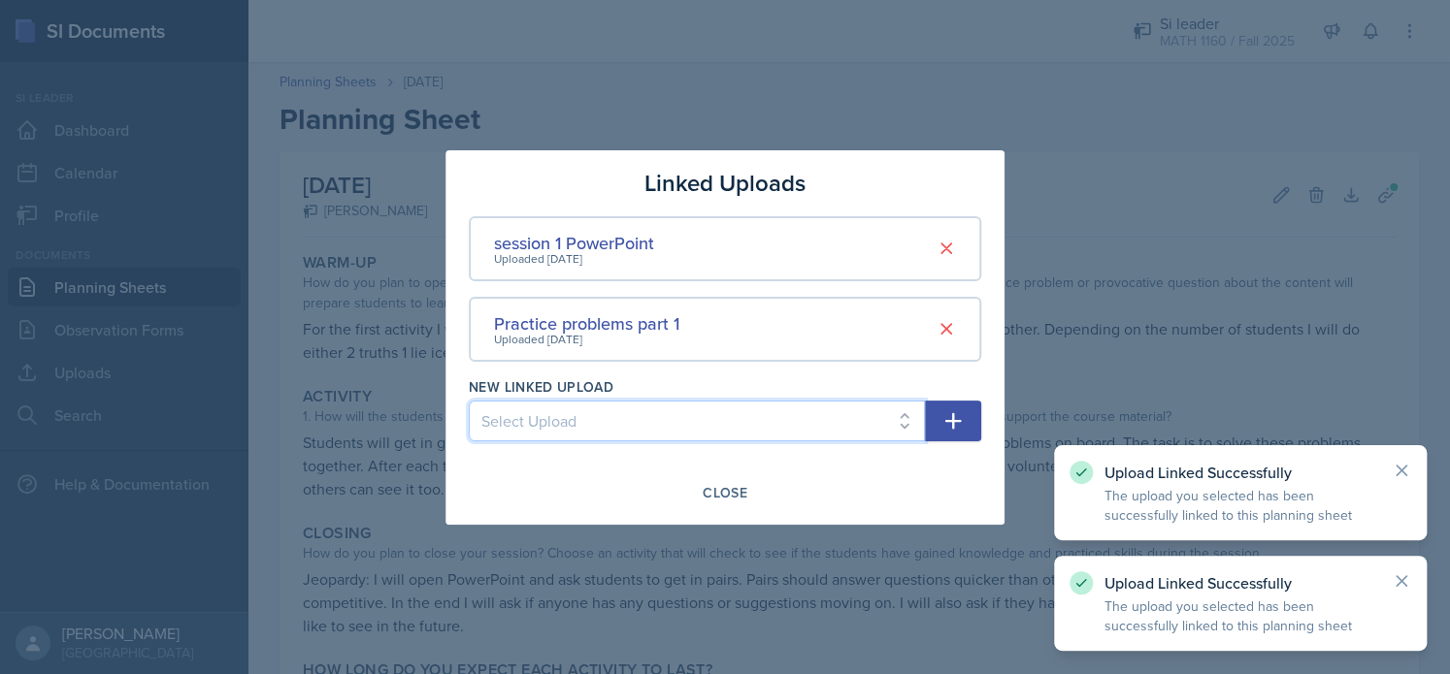
click at [776, 426] on select "Select Upload Practice problems part 2" at bounding box center [697, 421] width 456 height 41
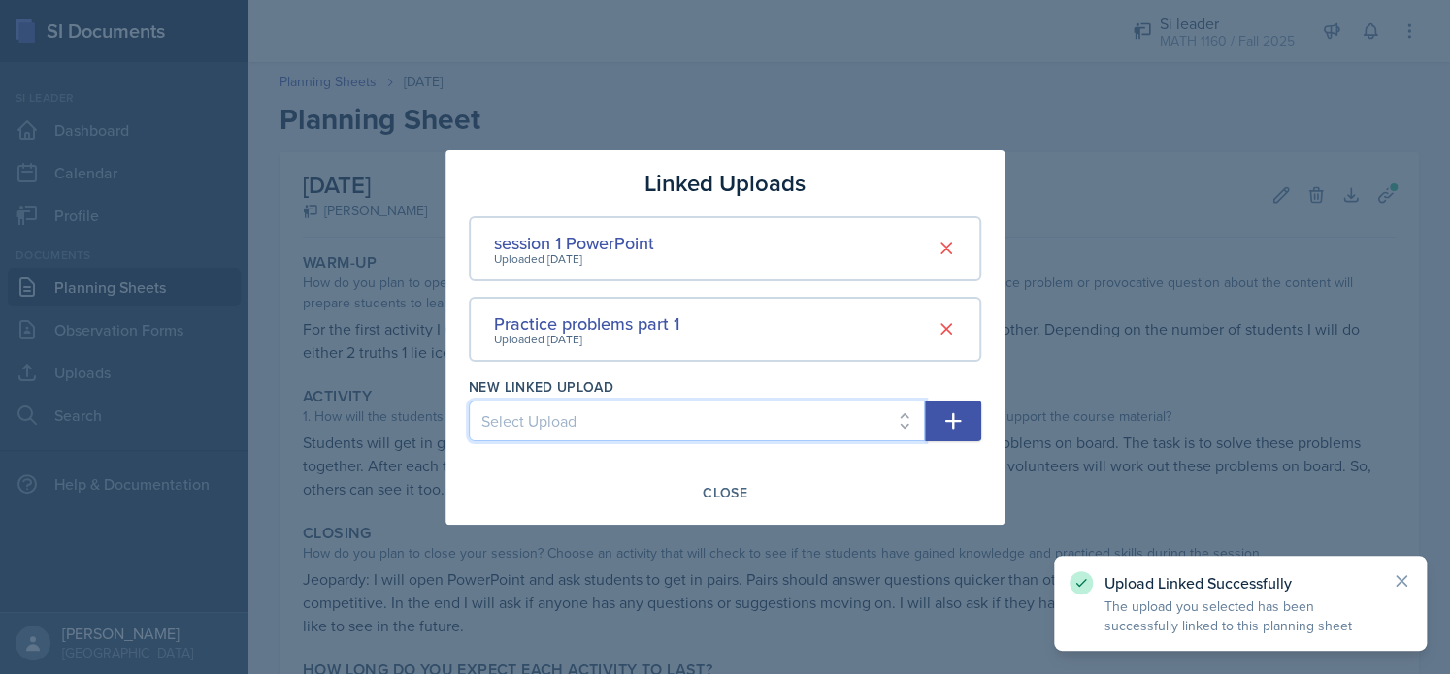
select select "707019c0-b063-4e43-8f51-957475e4709d"
click at [469, 401] on select "Select Upload Practice problems part 2" at bounding box center [697, 421] width 456 height 41
click at [950, 413] on icon "button" at bounding box center [952, 420] width 23 height 23
select select
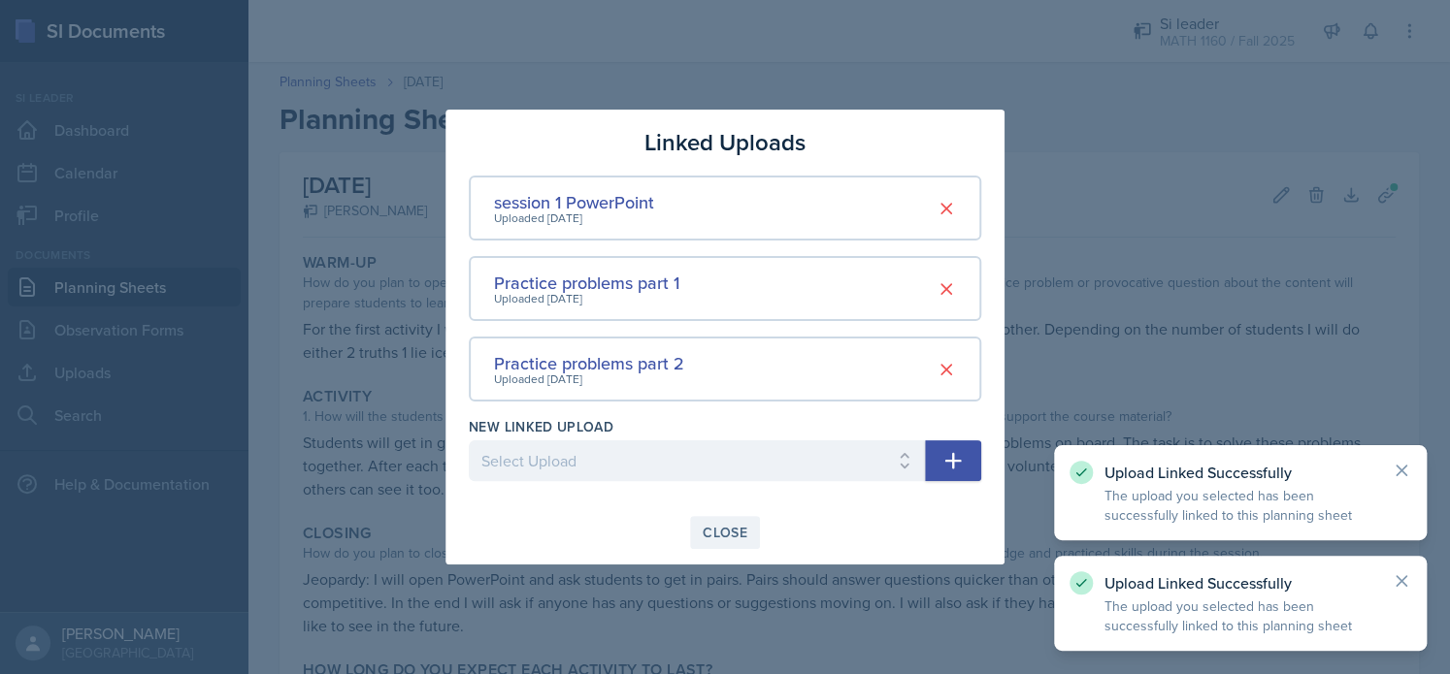
click at [716, 529] on div "Close" at bounding box center [725, 533] width 45 height 16
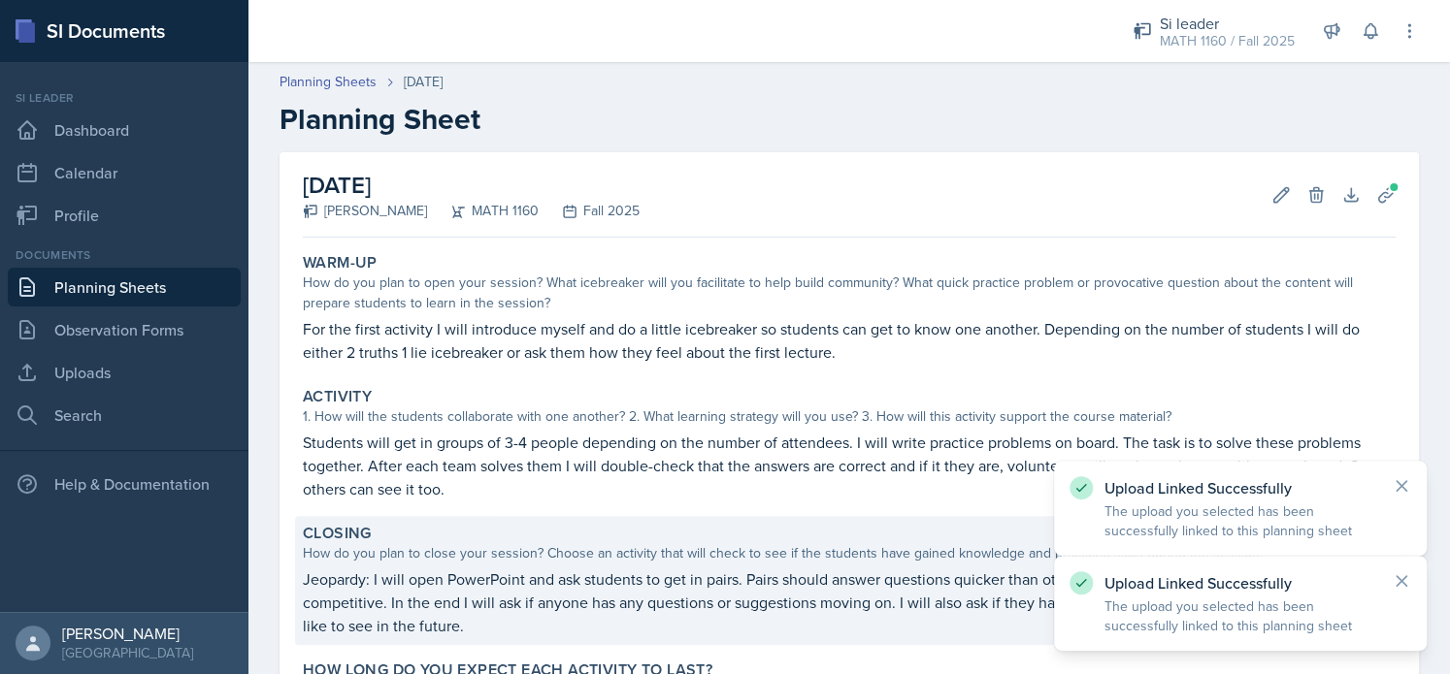
scroll to position [186, 0]
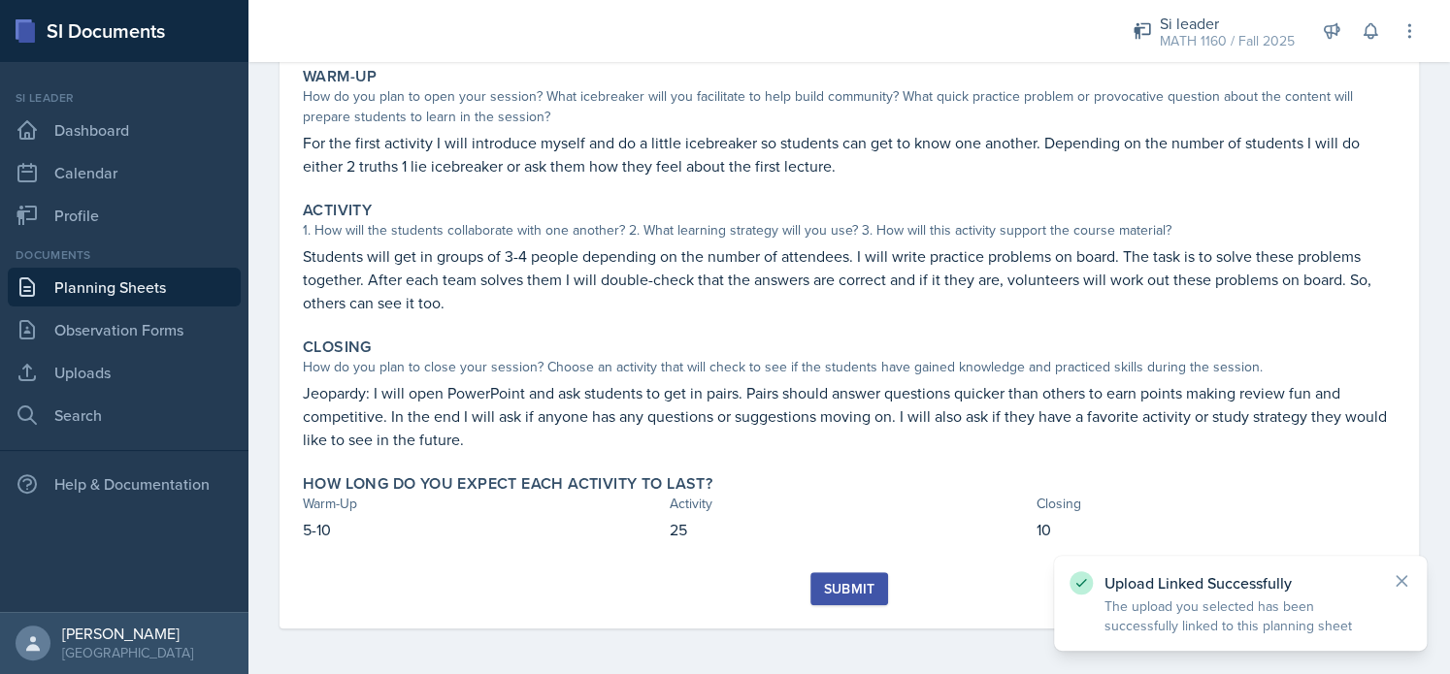
click at [837, 577] on button "Submit" at bounding box center [848, 588] width 77 height 33
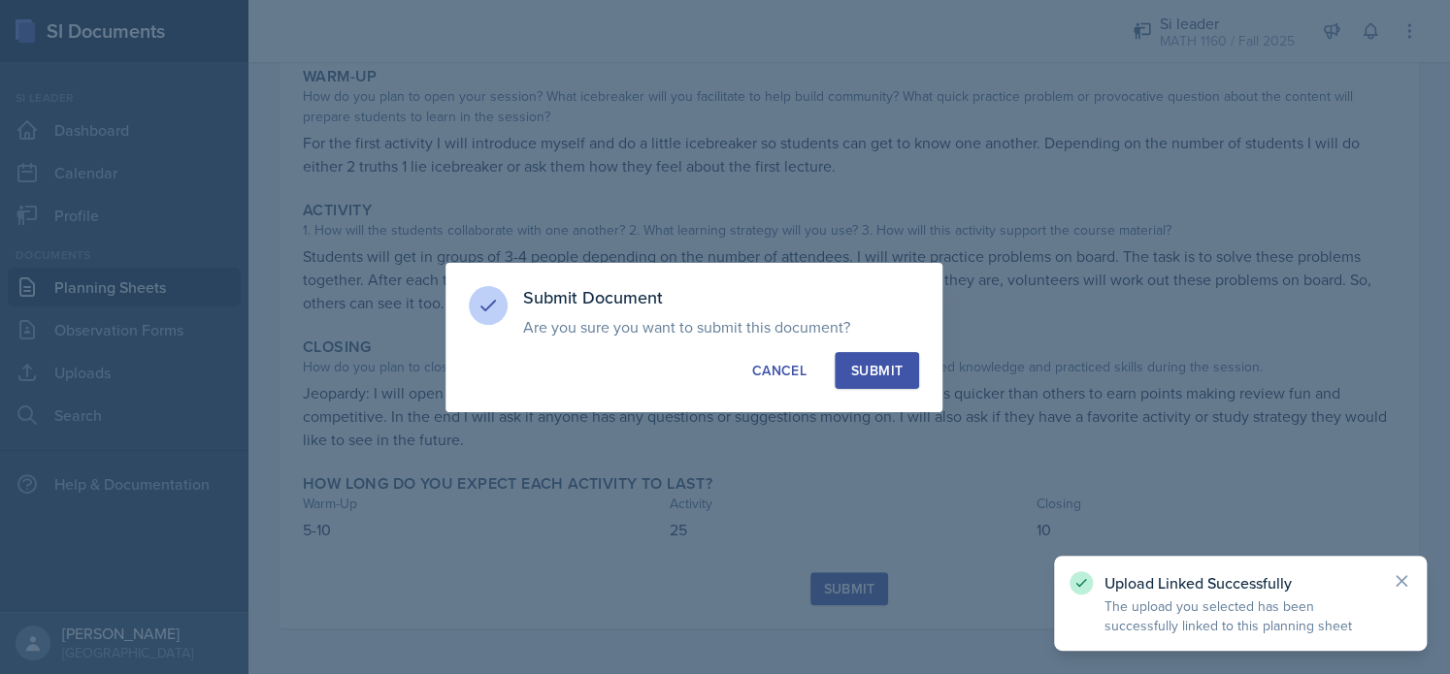
click at [881, 368] on div "Submit" at bounding box center [876, 370] width 51 height 19
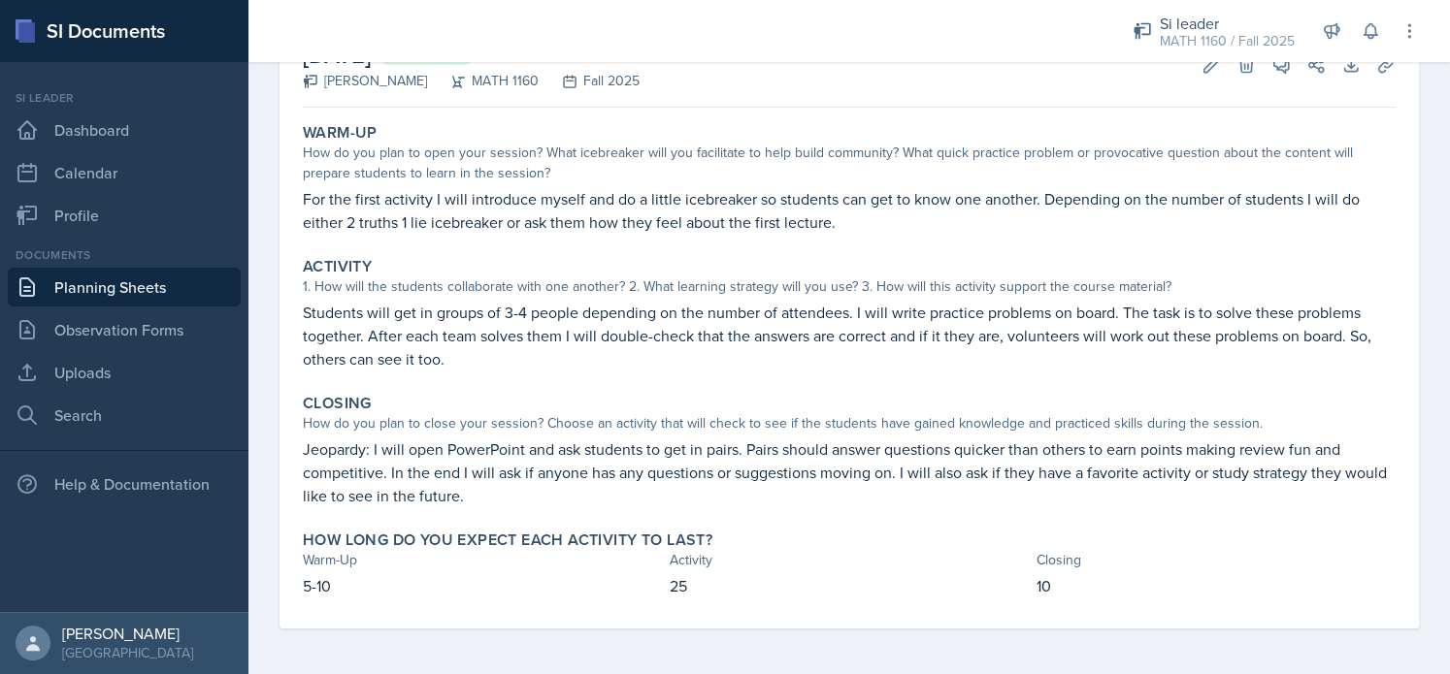
scroll to position [0, 0]
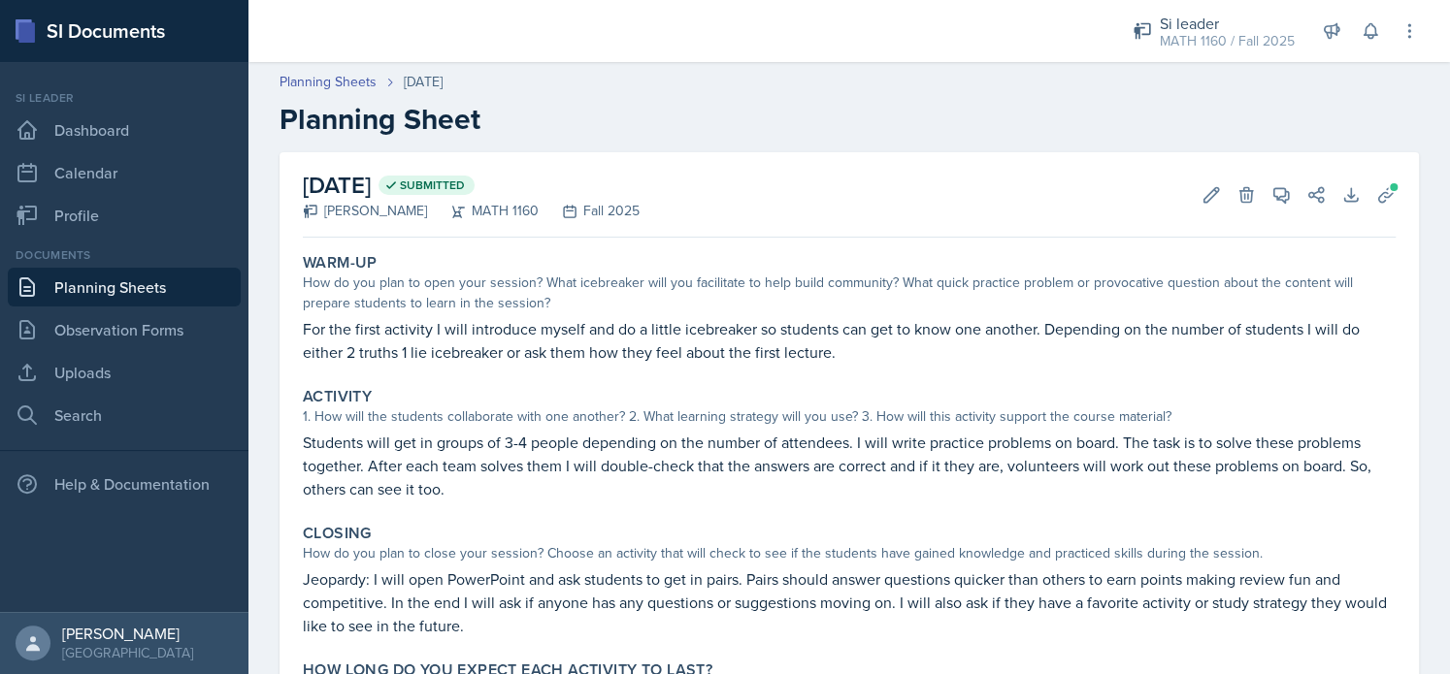
click at [180, 276] on link "Planning Sheets" at bounding box center [124, 287] width 233 height 39
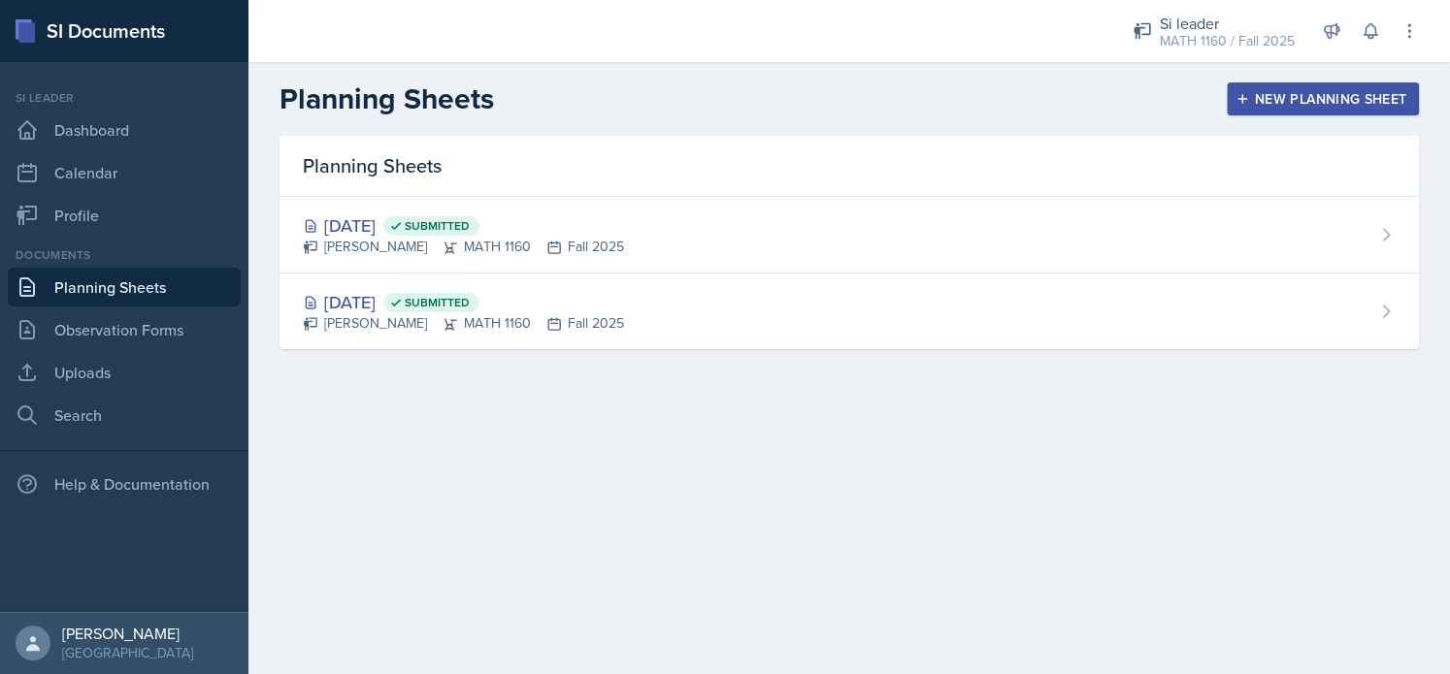
click at [1258, 104] on div "New Planning Sheet" at bounding box center [1322, 99] width 167 height 16
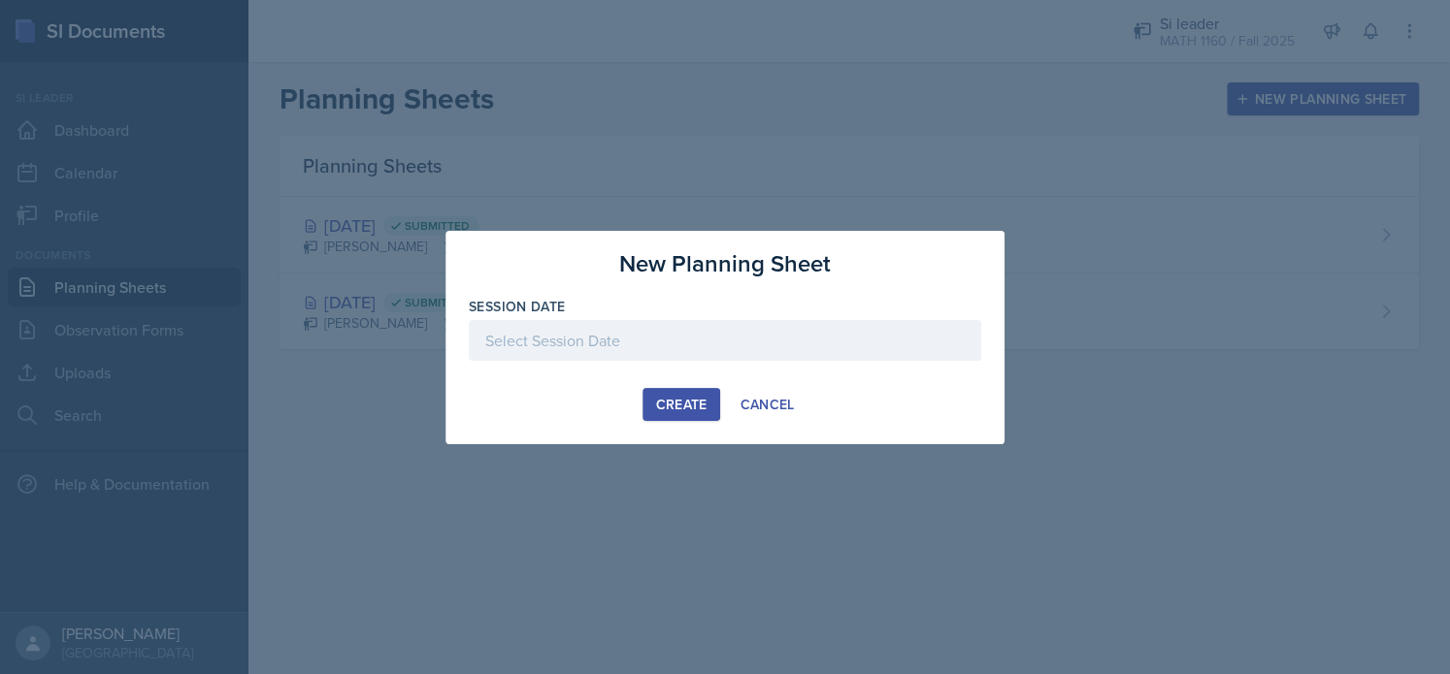
click at [717, 350] on div at bounding box center [725, 340] width 512 height 41
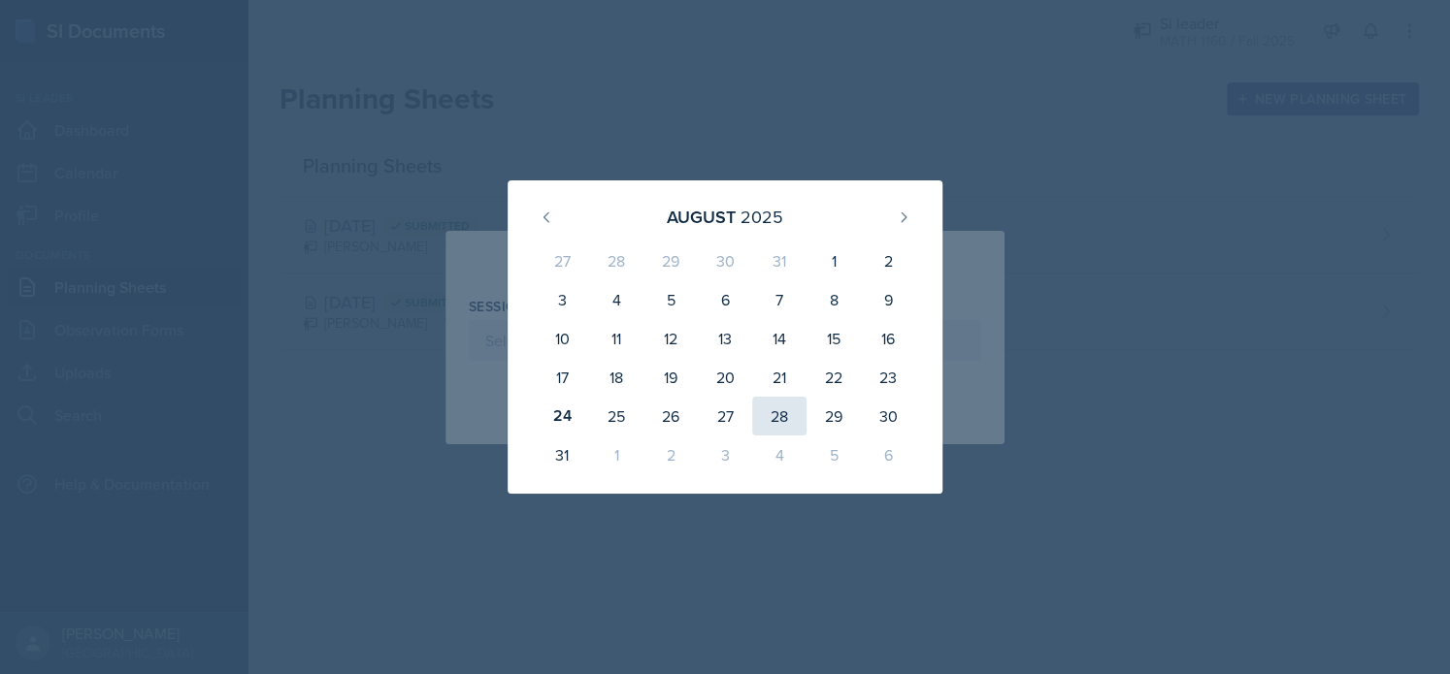
click at [772, 422] on div "28" at bounding box center [779, 416] width 54 height 39
type input "[DATE]"
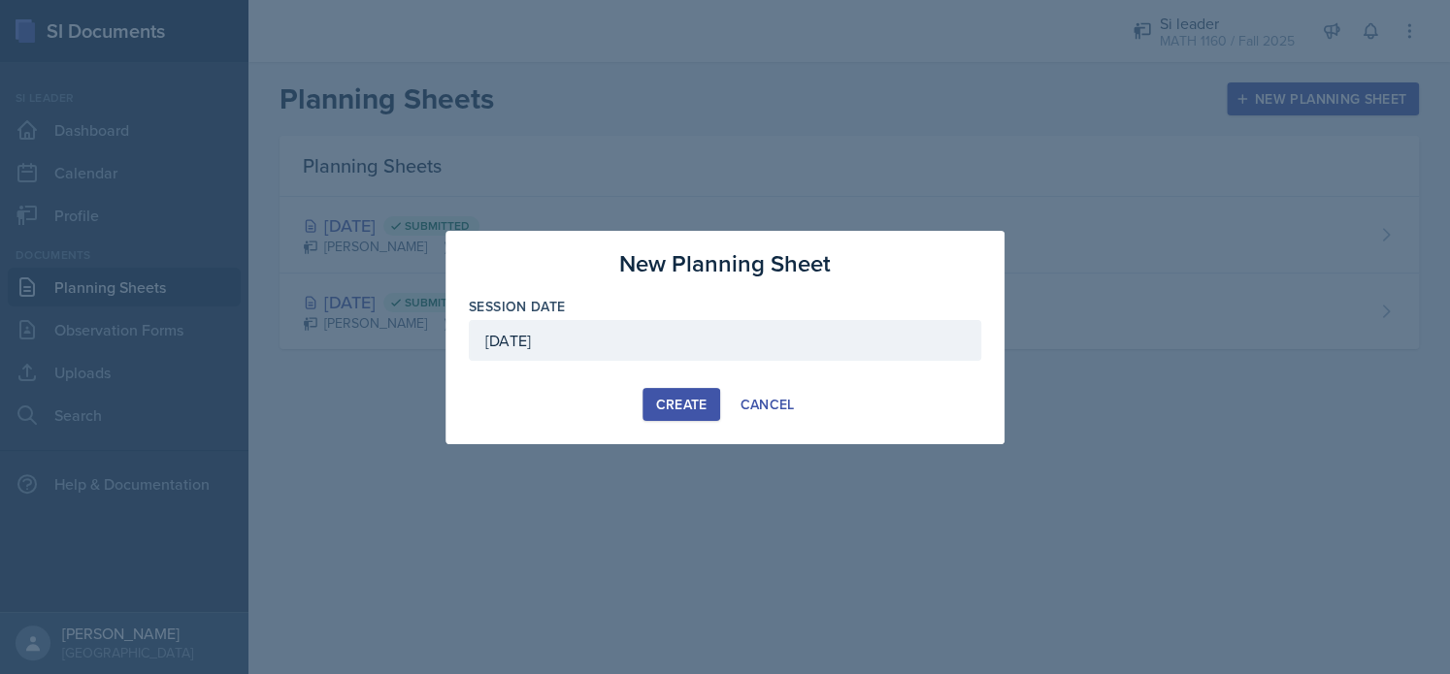
click at [664, 408] on div "Create" at bounding box center [680, 405] width 51 height 16
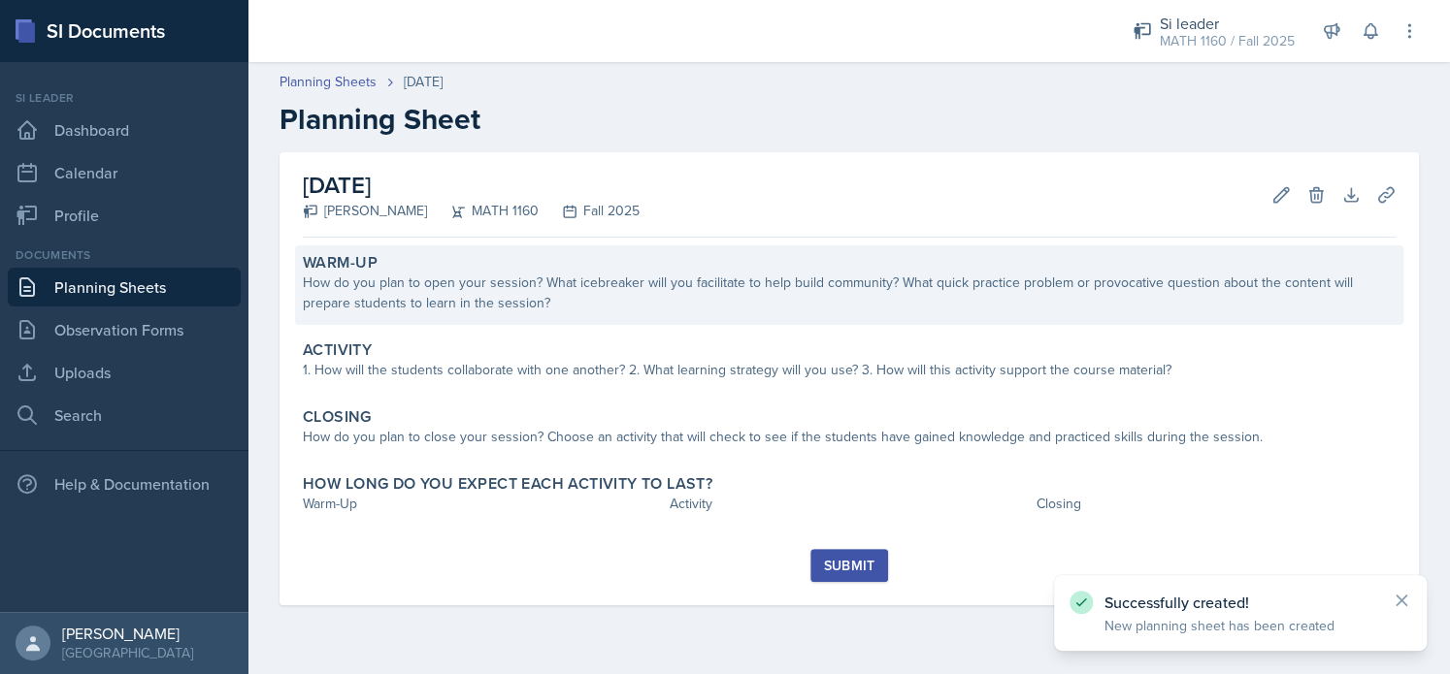
click at [712, 296] on div "How do you plan to open your session? What icebreaker will you facilitate to he…" at bounding box center [849, 293] width 1093 height 41
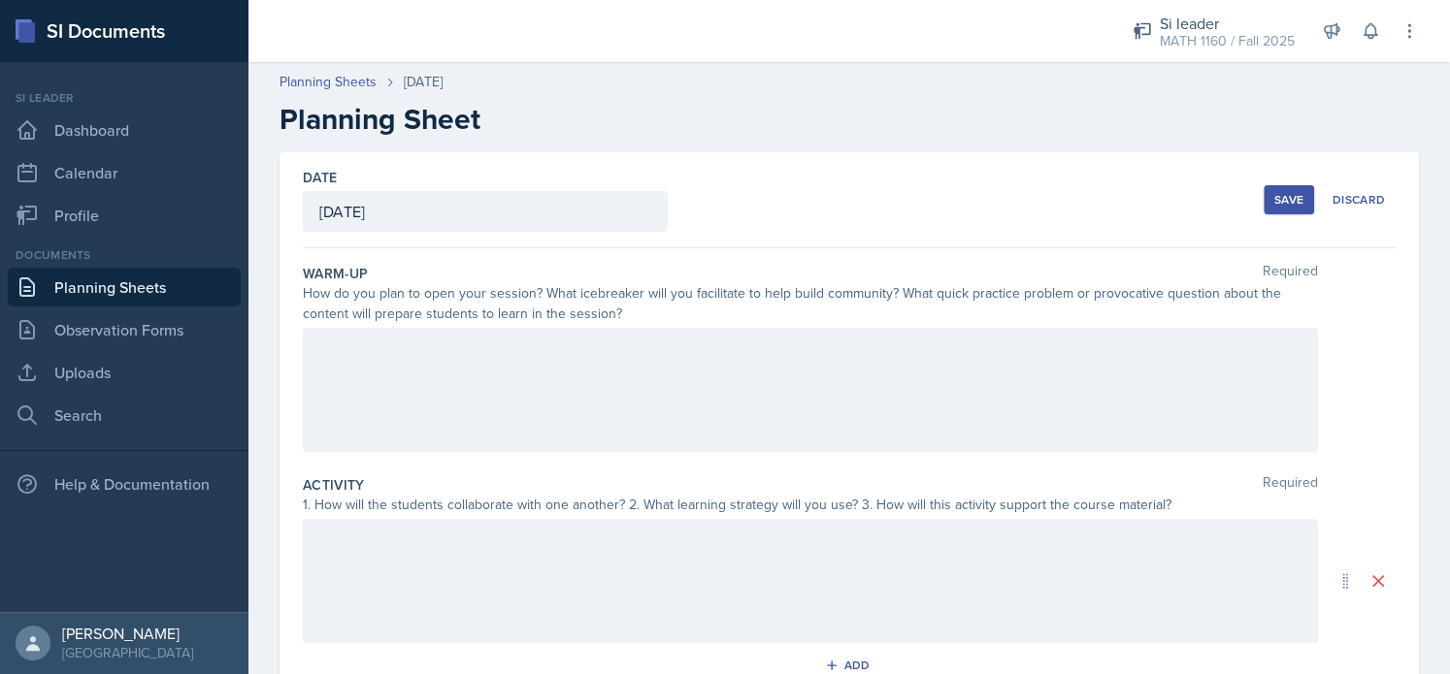
click at [605, 362] on div at bounding box center [810, 390] width 1015 height 124
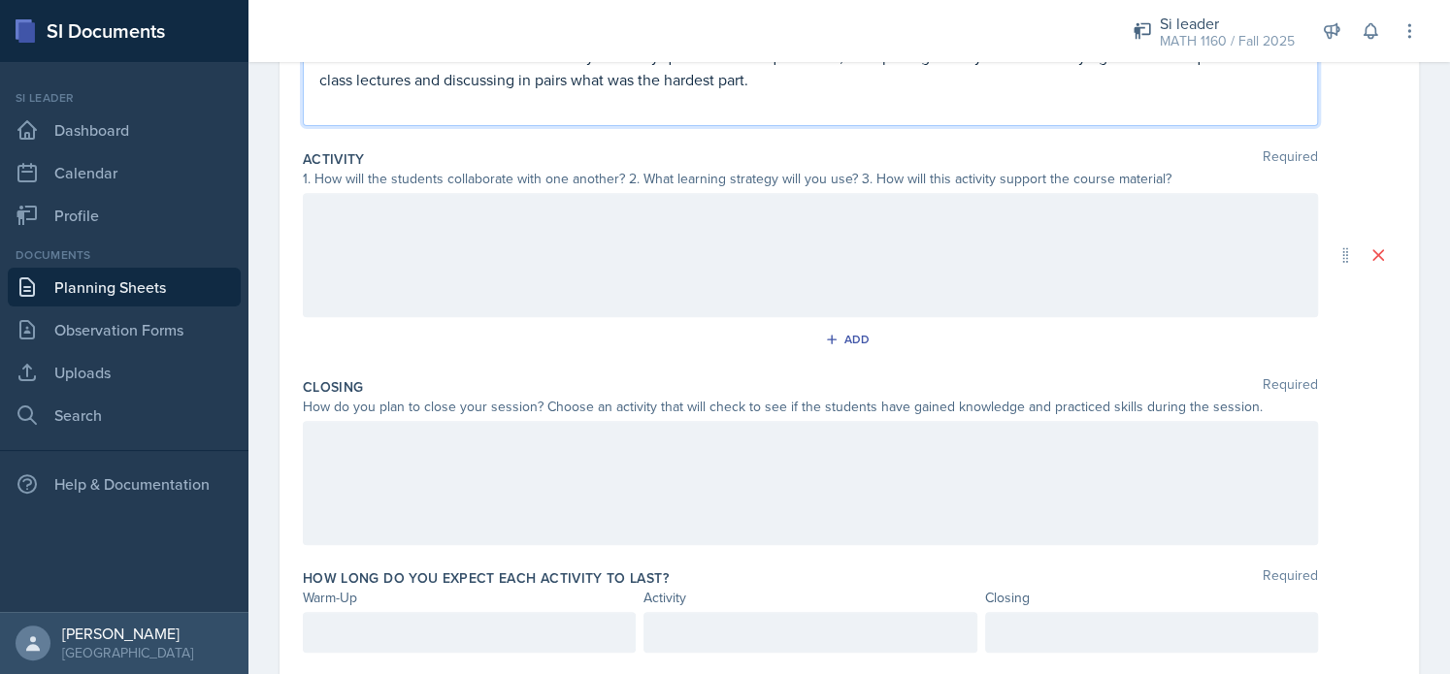
click at [350, 628] on p at bounding box center [469, 632] width 300 height 23
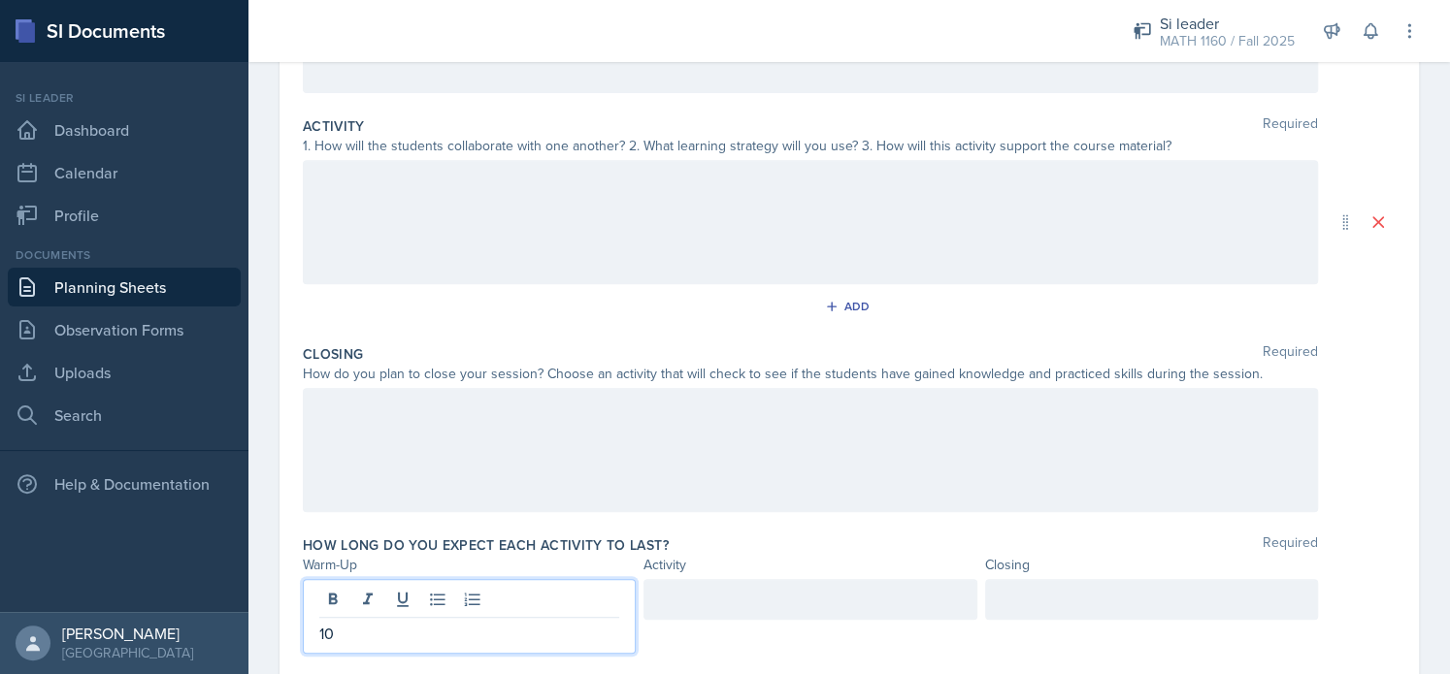
click at [745, 599] on div at bounding box center [809, 599] width 333 height 41
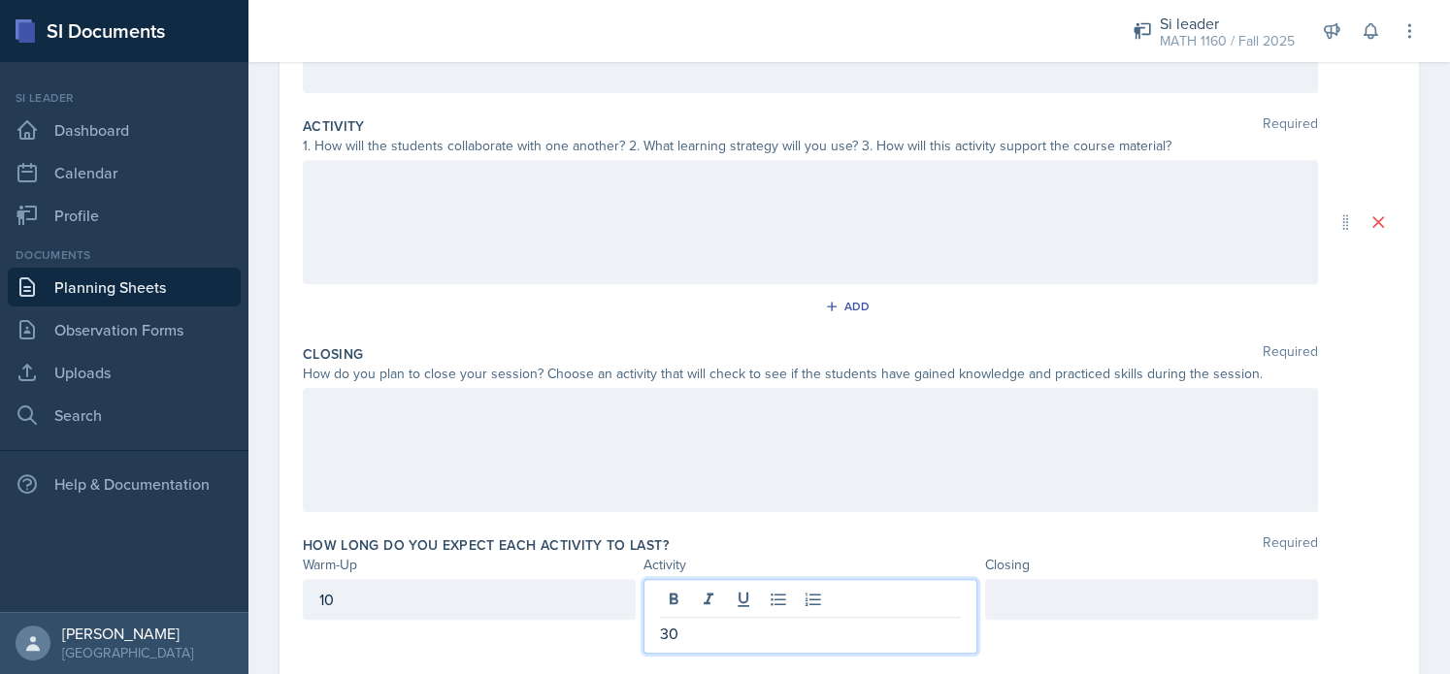
click at [1087, 608] on div at bounding box center [1151, 599] width 333 height 41
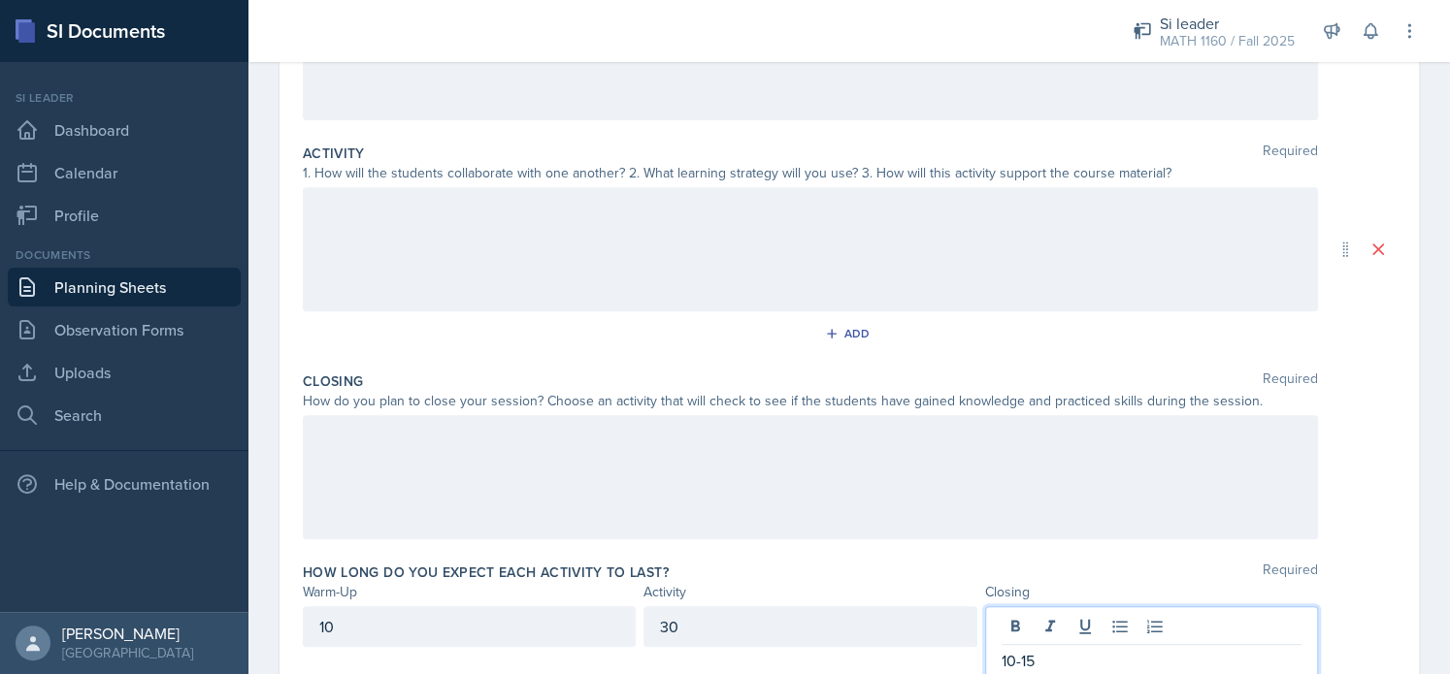
scroll to position [0, 0]
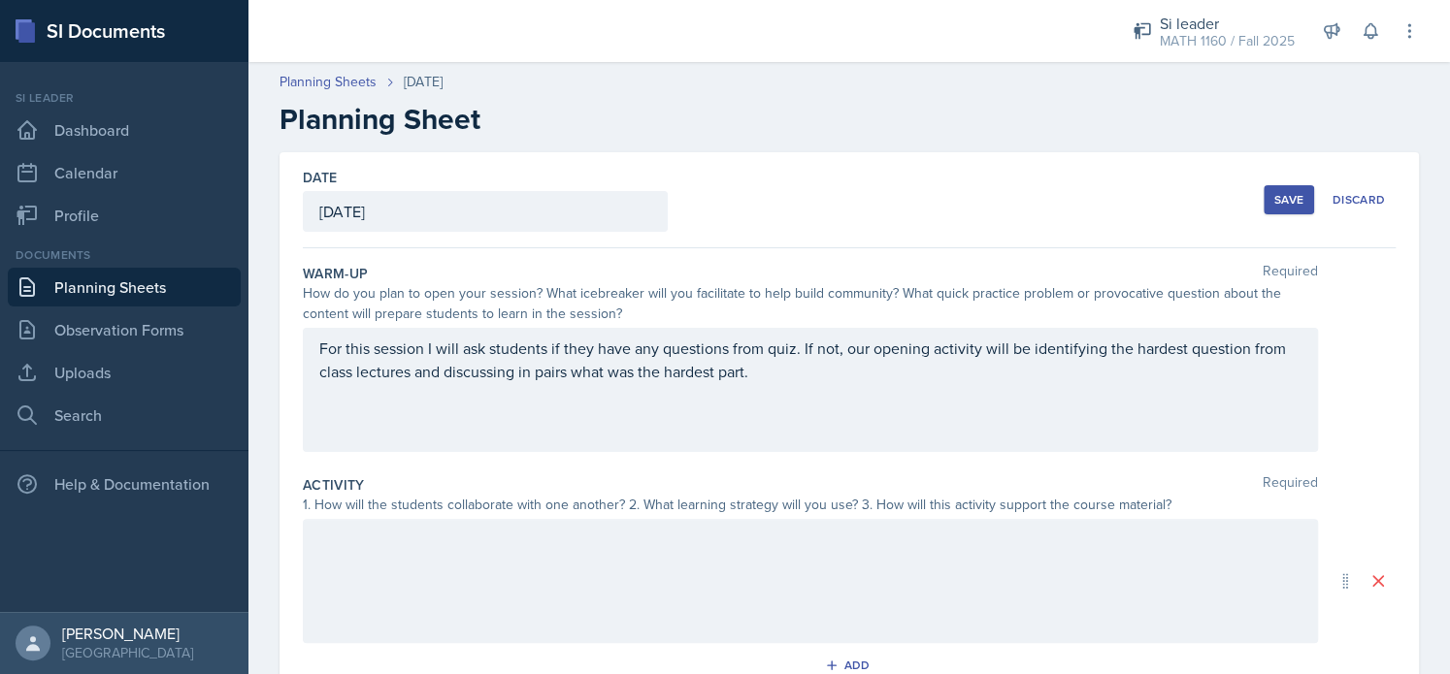
click at [769, 373] on p "For this session I will ask students if they have any questions from quiz. If n…" at bounding box center [810, 360] width 982 height 47
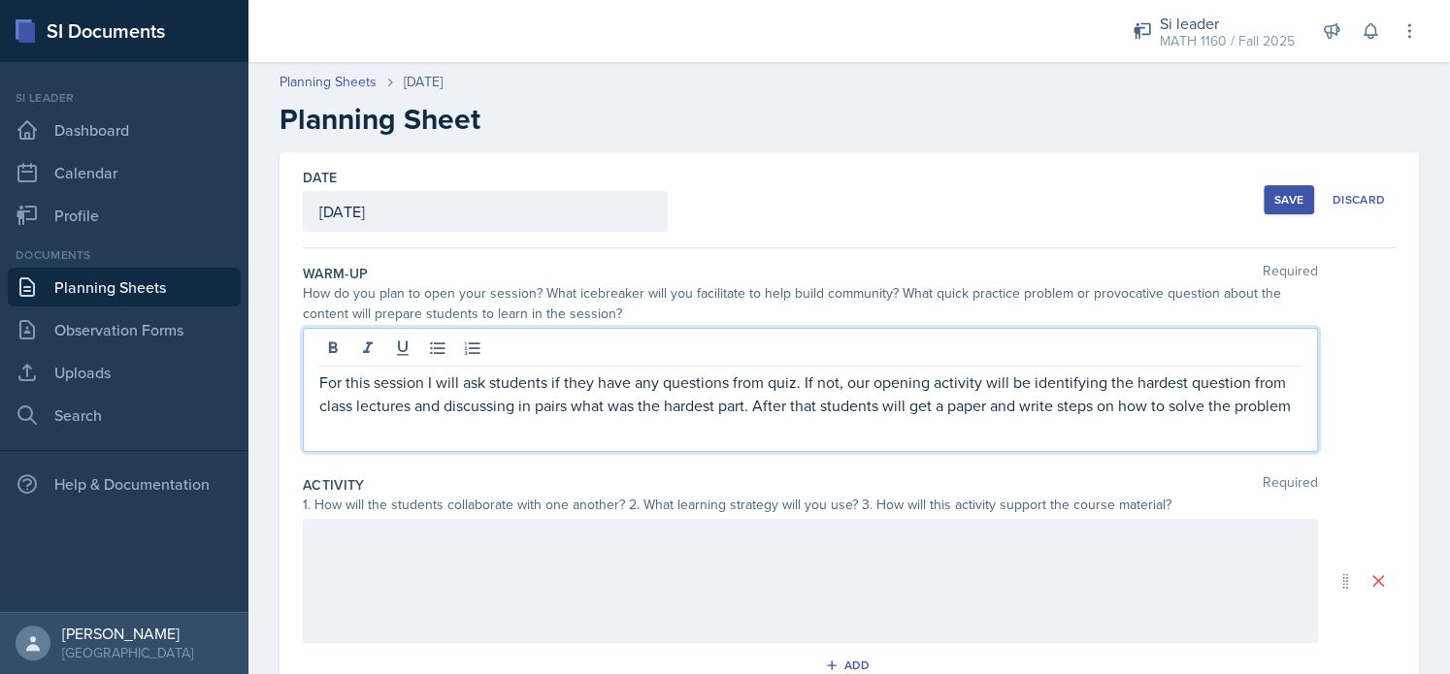
click at [1264, 417] on p "For this session I will ask students if they have any questions from quiz. If n…" at bounding box center [810, 394] width 982 height 47
click at [1249, 402] on p "For this session I will ask students if they have any questions from quiz. If n…" at bounding box center [810, 394] width 982 height 47
click at [511, 427] on p "For this session I will ask students if they have any questions from quiz. If n…" at bounding box center [810, 406] width 982 height 70
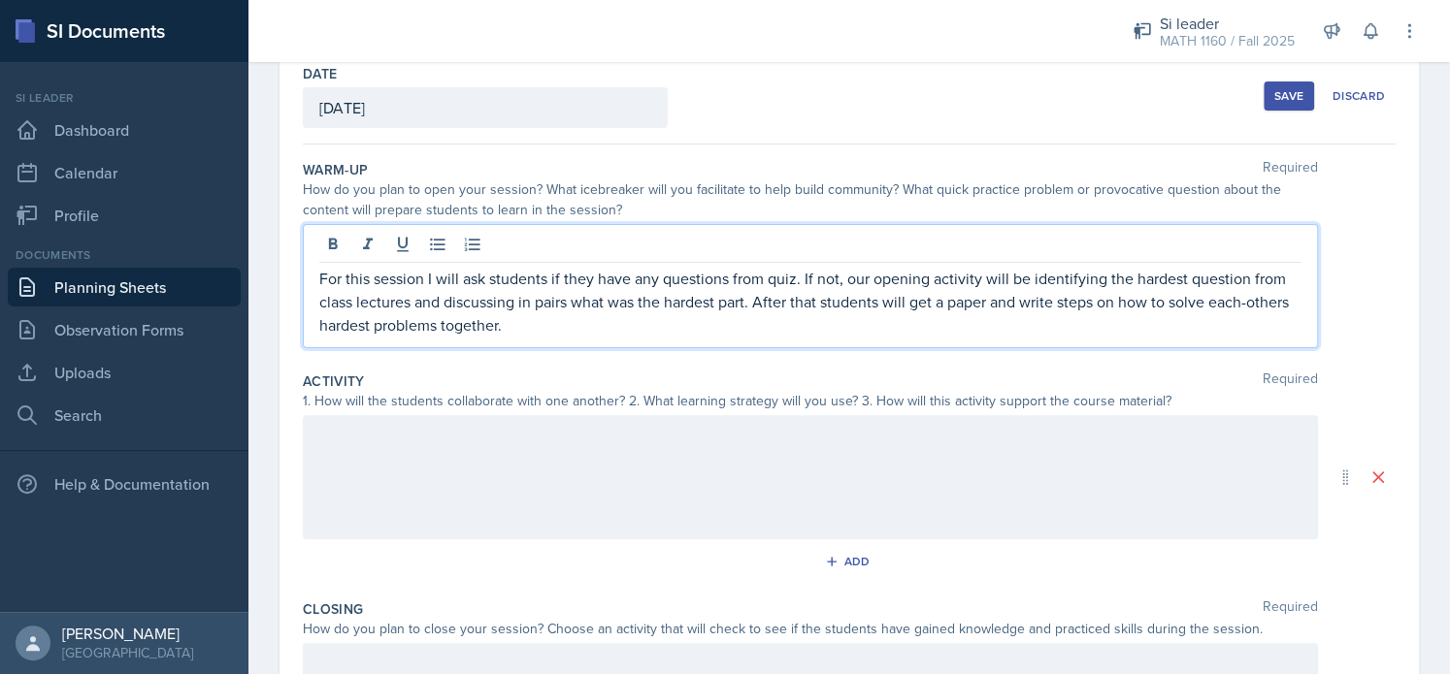
click at [869, 466] on div at bounding box center [810, 477] width 1015 height 124
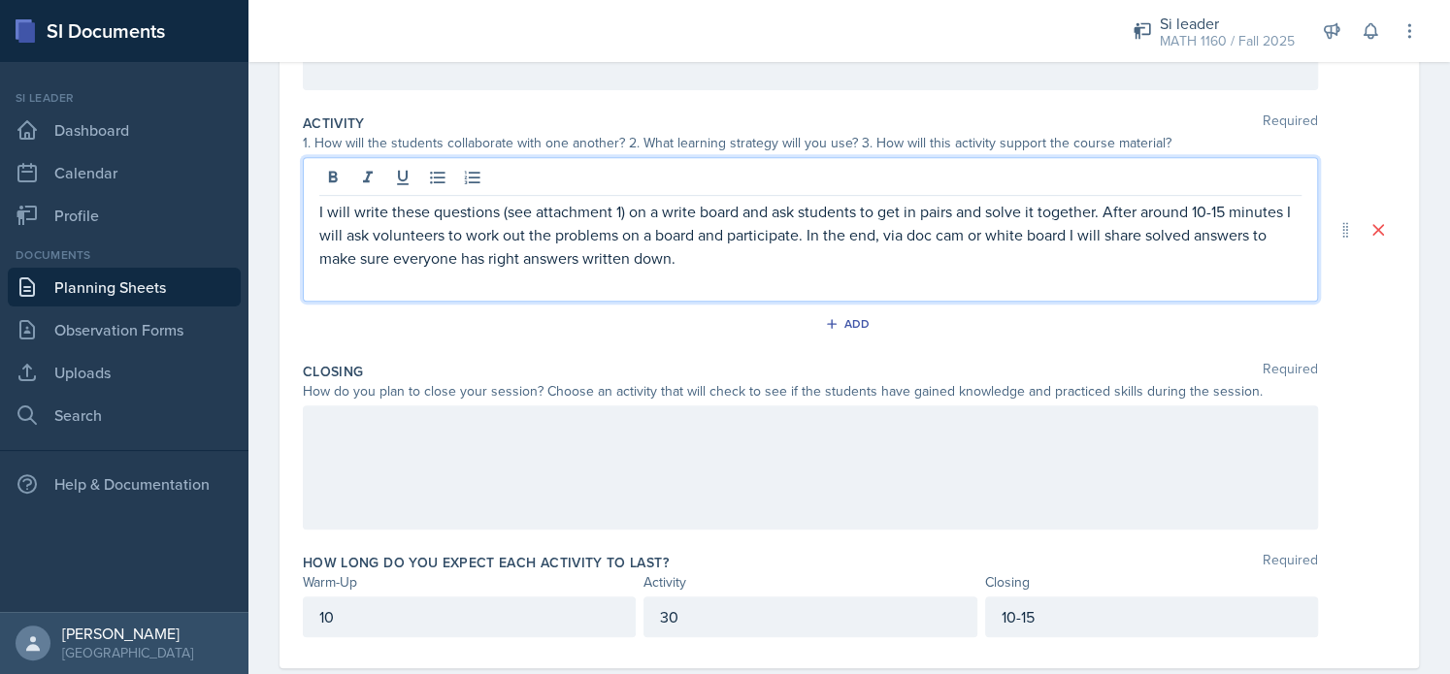
scroll to position [400, 0]
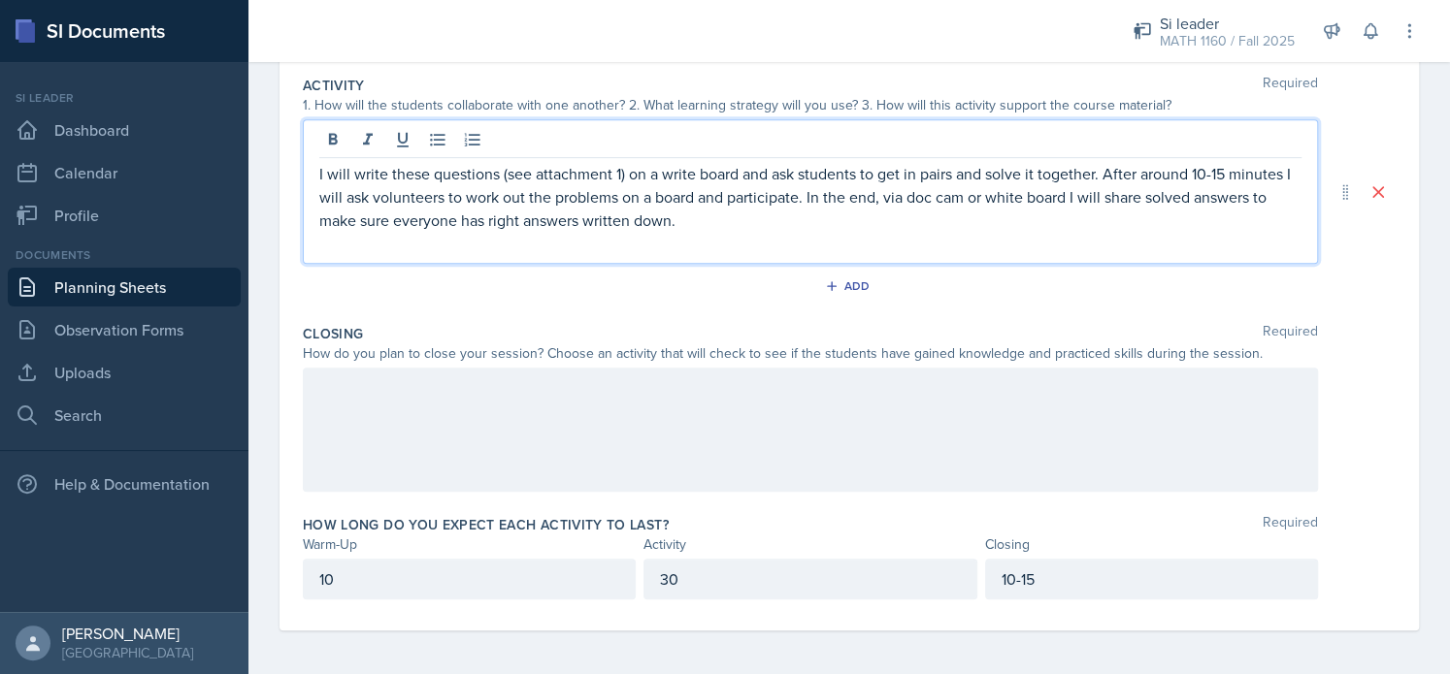
click at [1227, 172] on p "I will write these questions (see attachment 1) on a write board and ask studen…" at bounding box center [810, 197] width 982 height 70
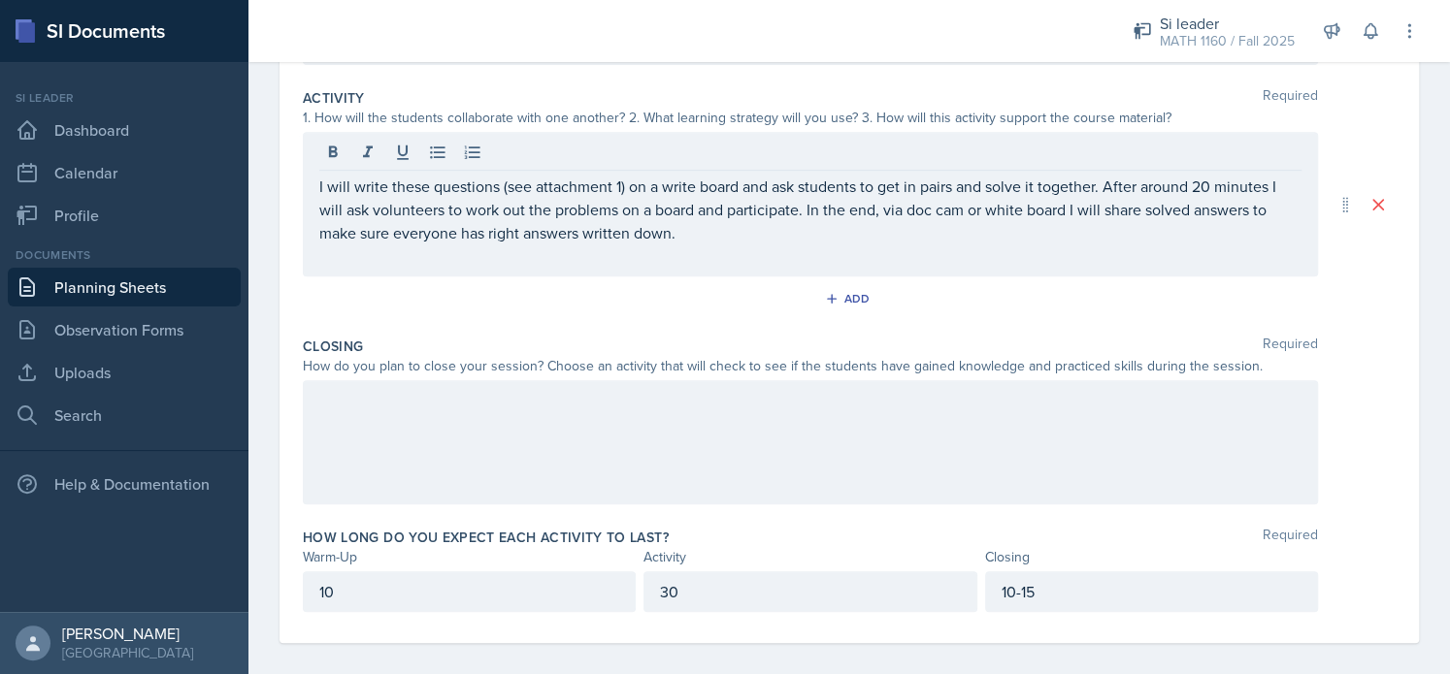
click at [602, 415] on div at bounding box center [810, 442] width 1015 height 124
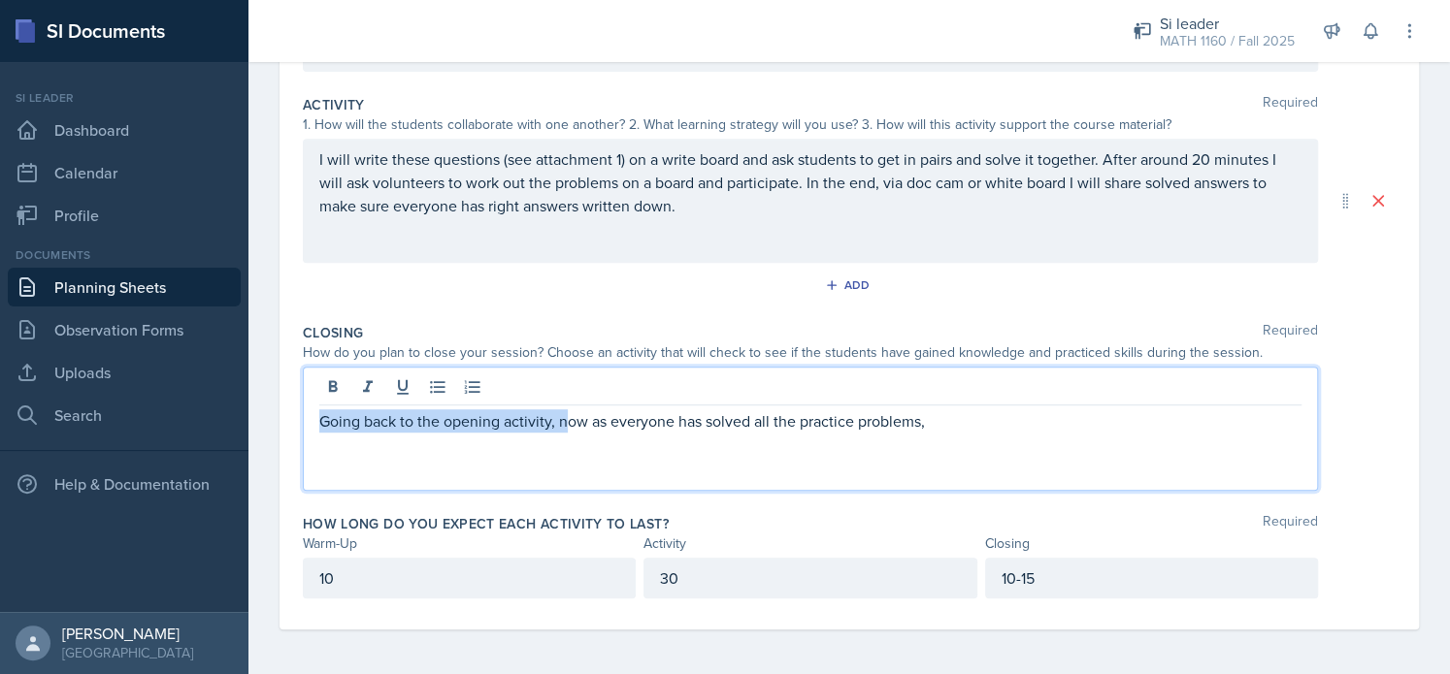
drag, startPoint x: 566, startPoint y: 421, endPoint x: 276, endPoint y: 442, distance: 290.9
click at [276, 442] on div "Date [DATE] [DATE] 27 28 29 30 31 1 2 3 4 5 6 7 8 9 10 11 12 13 14 15 16 17 18 …" at bounding box center [848, 224] width 1201 height 904
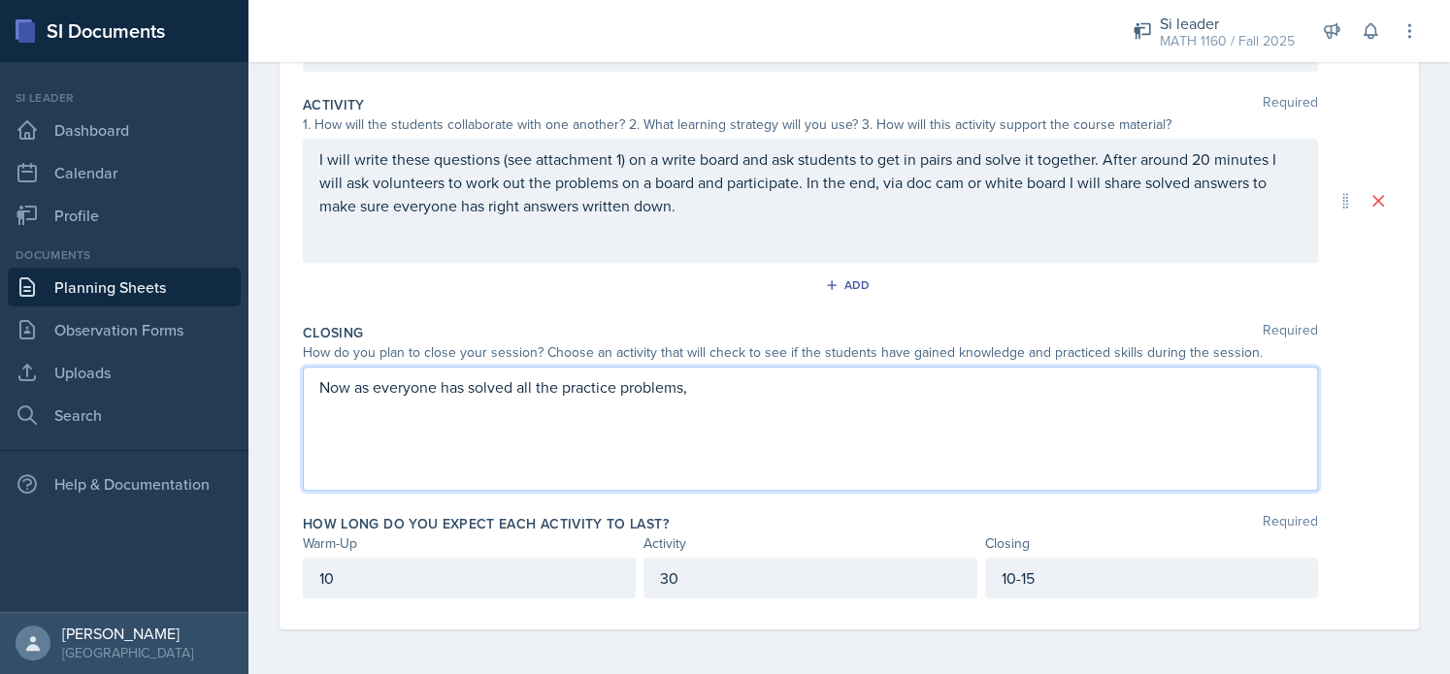
click at [723, 385] on p "Now as everyone has solved all the practice problems," at bounding box center [810, 387] width 982 height 23
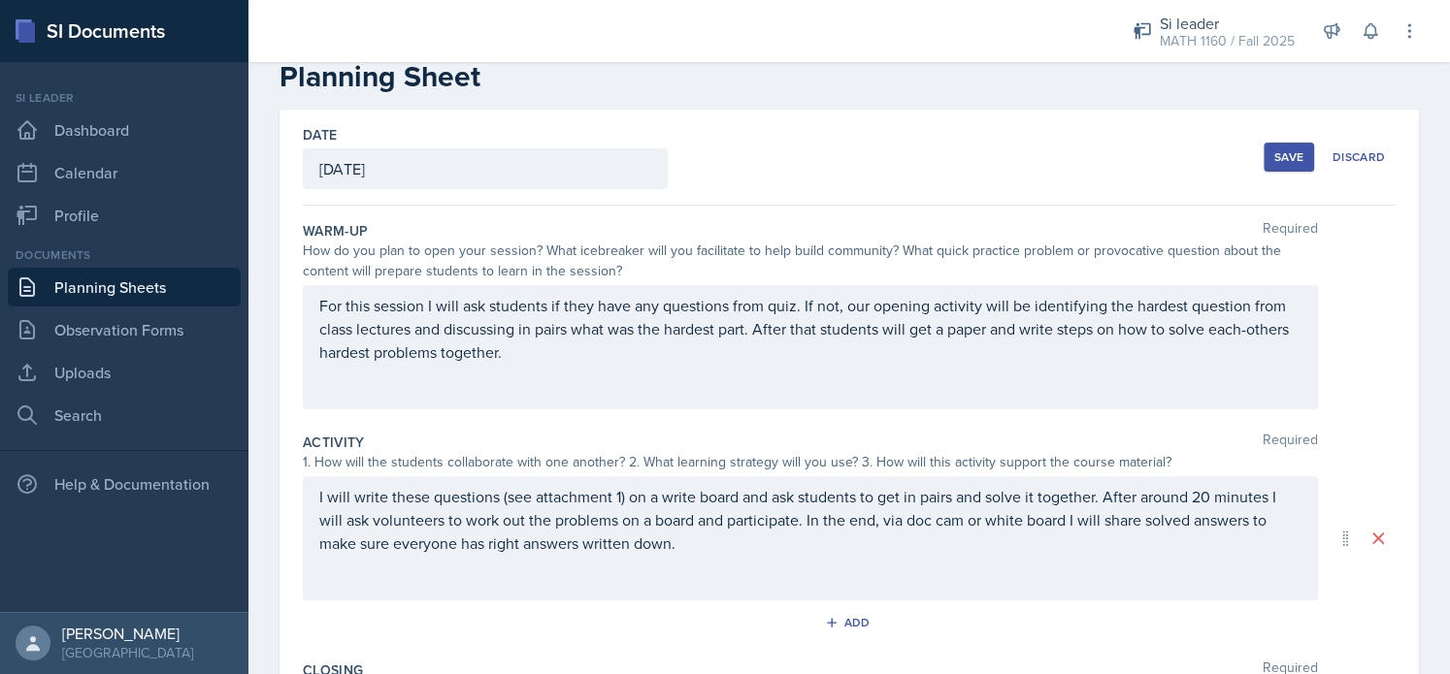
scroll to position [0, 0]
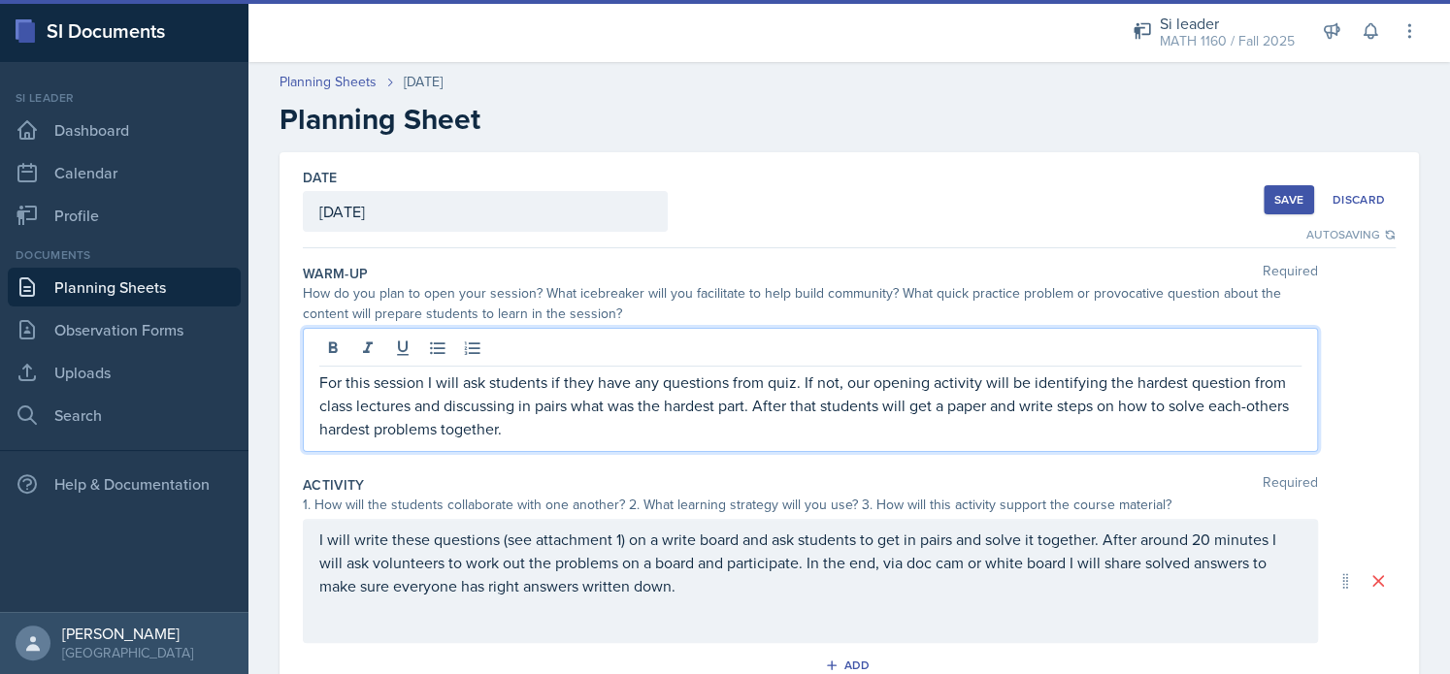
click at [797, 353] on div "For this session I will ask students if they have any questions from quiz. If n…" at bounding box center [810, 390] width 1015 height 124
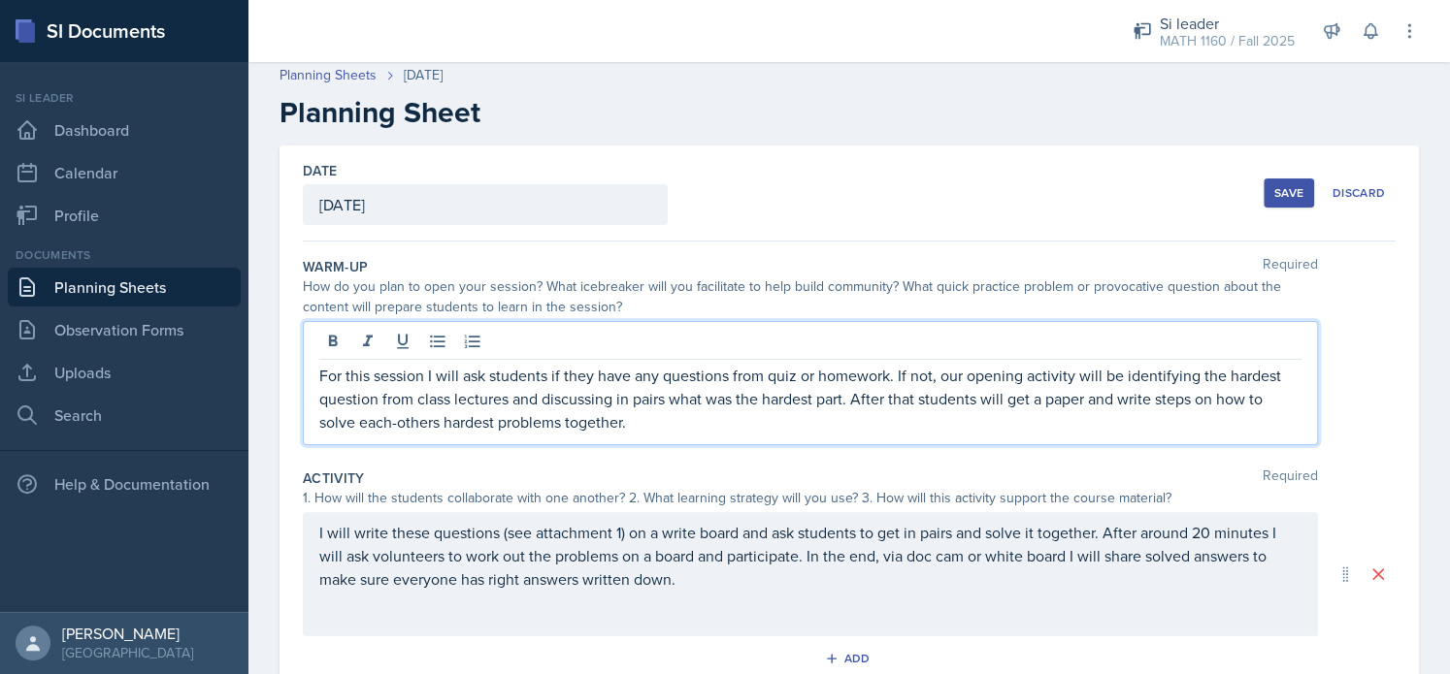
scroll to position [14, 0]
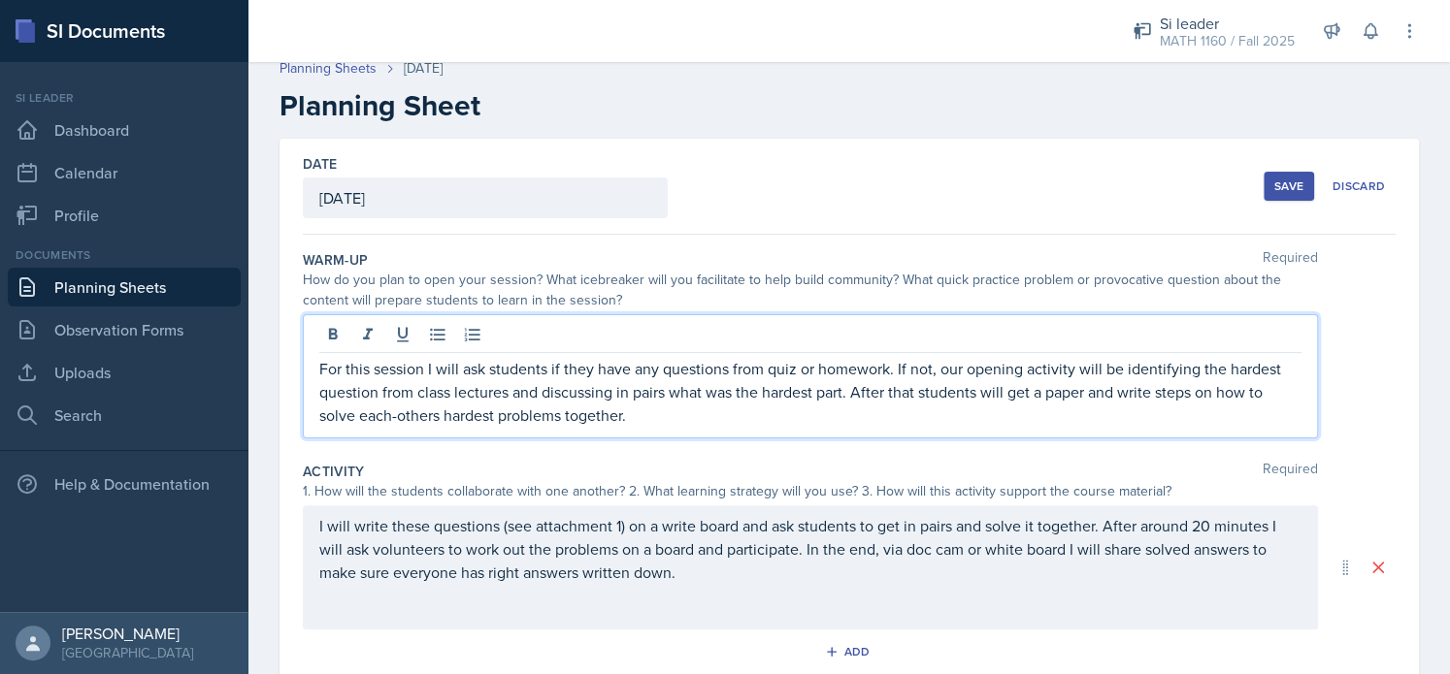
click at [921, 383] on p "For this session I will ask students if they have any questions from quiz or ho…" at bounding box center [810, 392] width 982 height 70
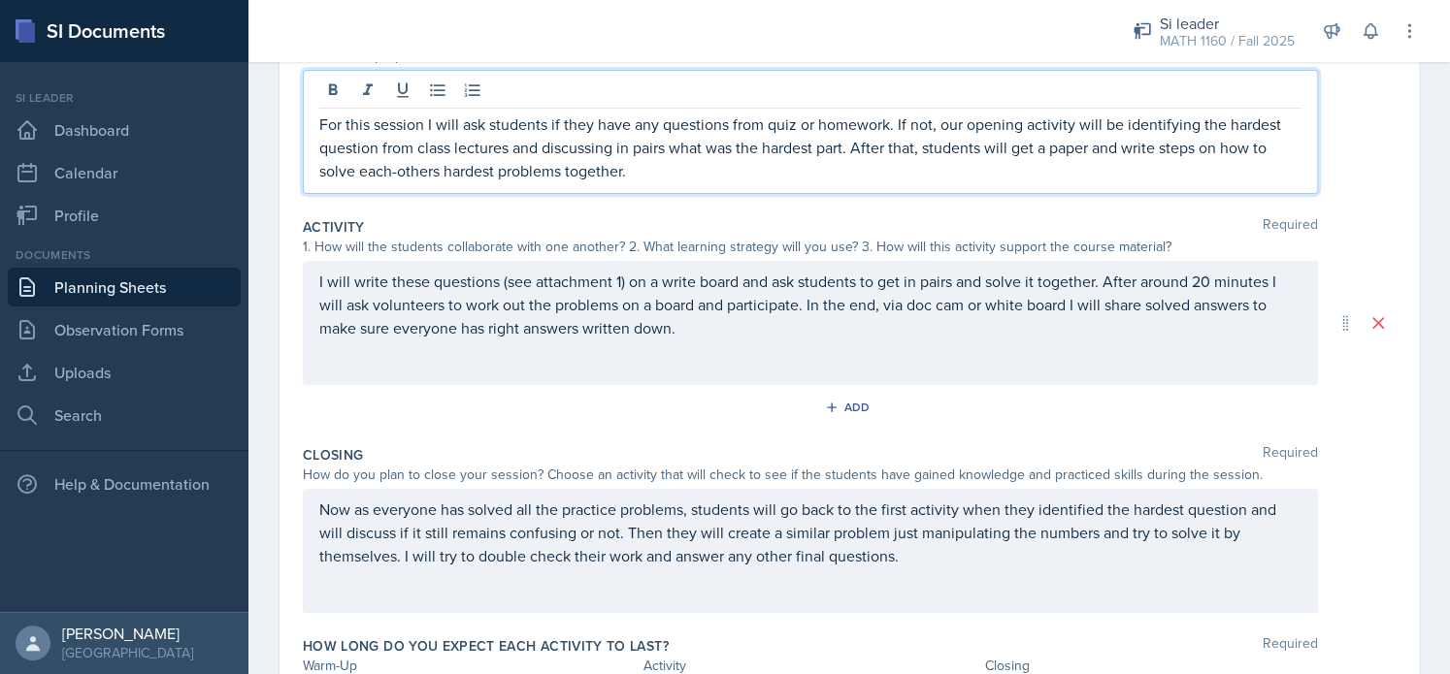
scroll to position [380, 0]
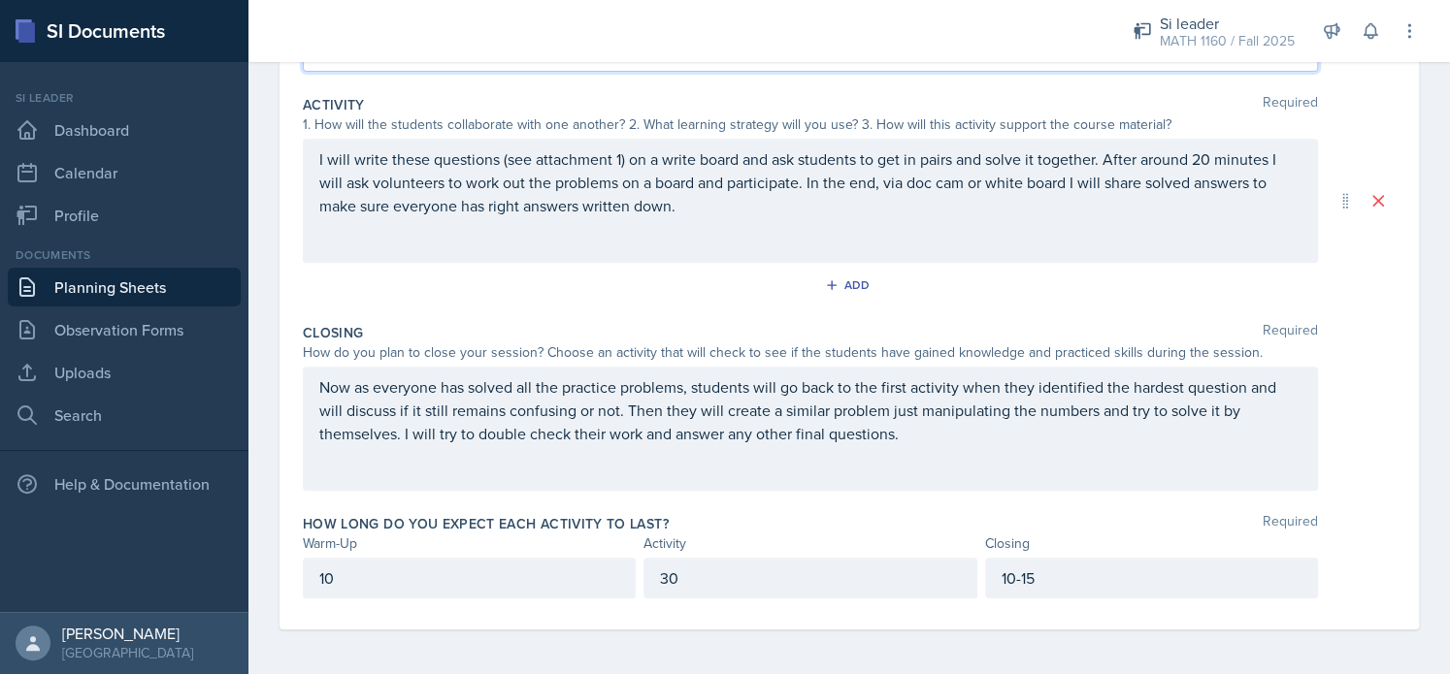
click at [1097, 399] on div "Now as everyone has solved all the practice problems, students will go back to …" at bounding box center [810, 429] width 1015 height 124
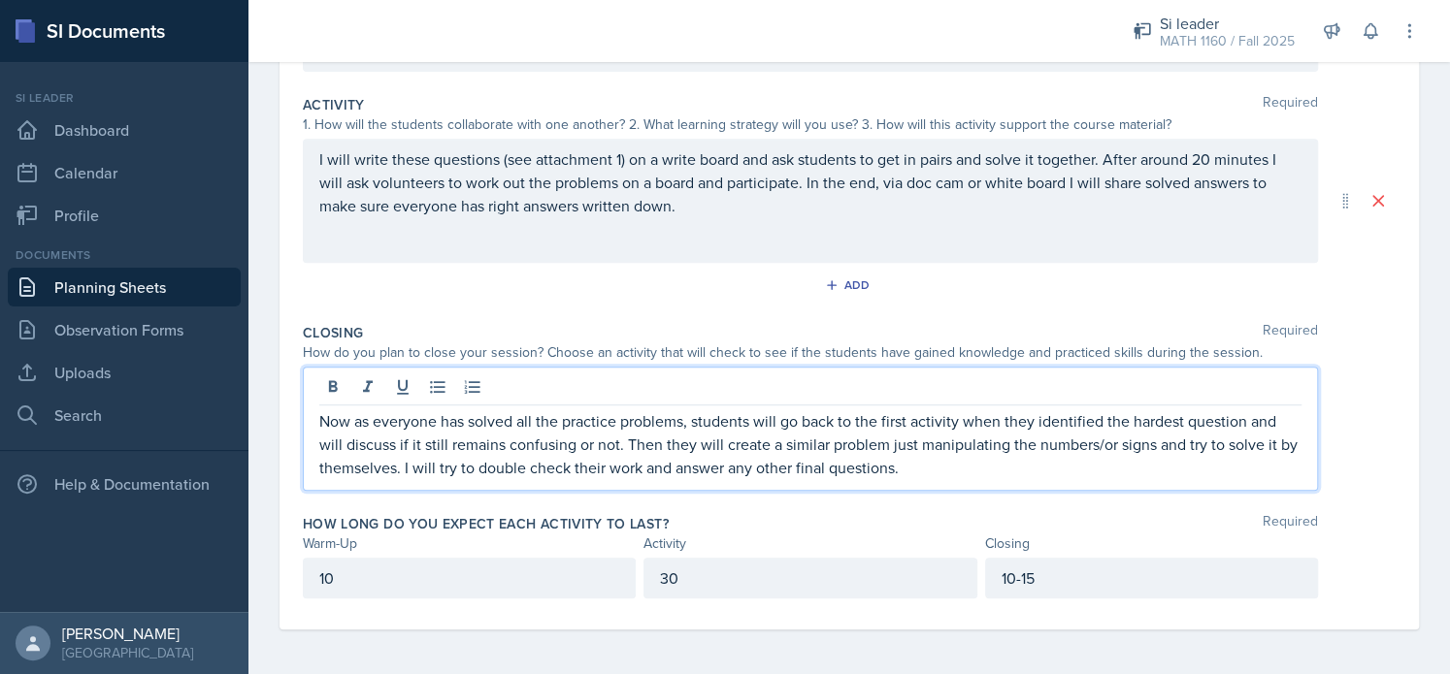
scroll to position [0, 0]
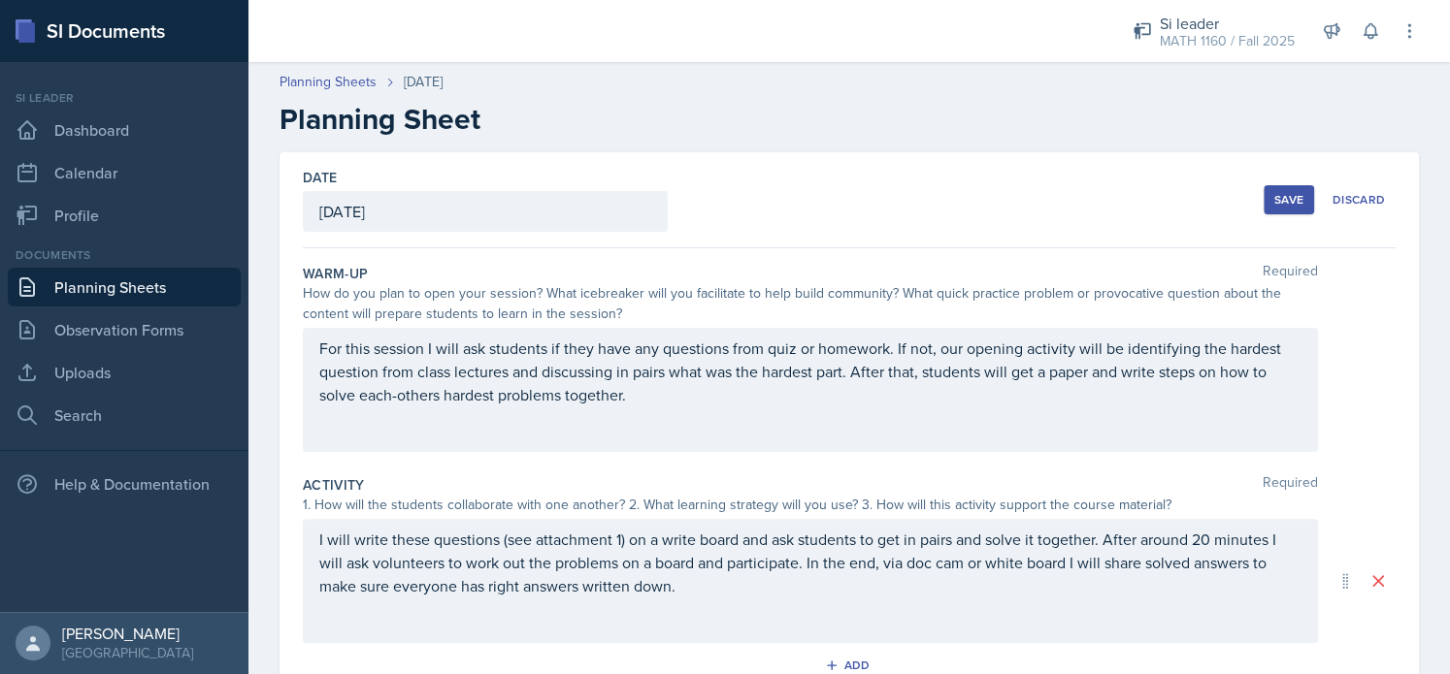
click at [1274, 192] on div "Save" at bounding box center [1288, 200] width 29 height 16
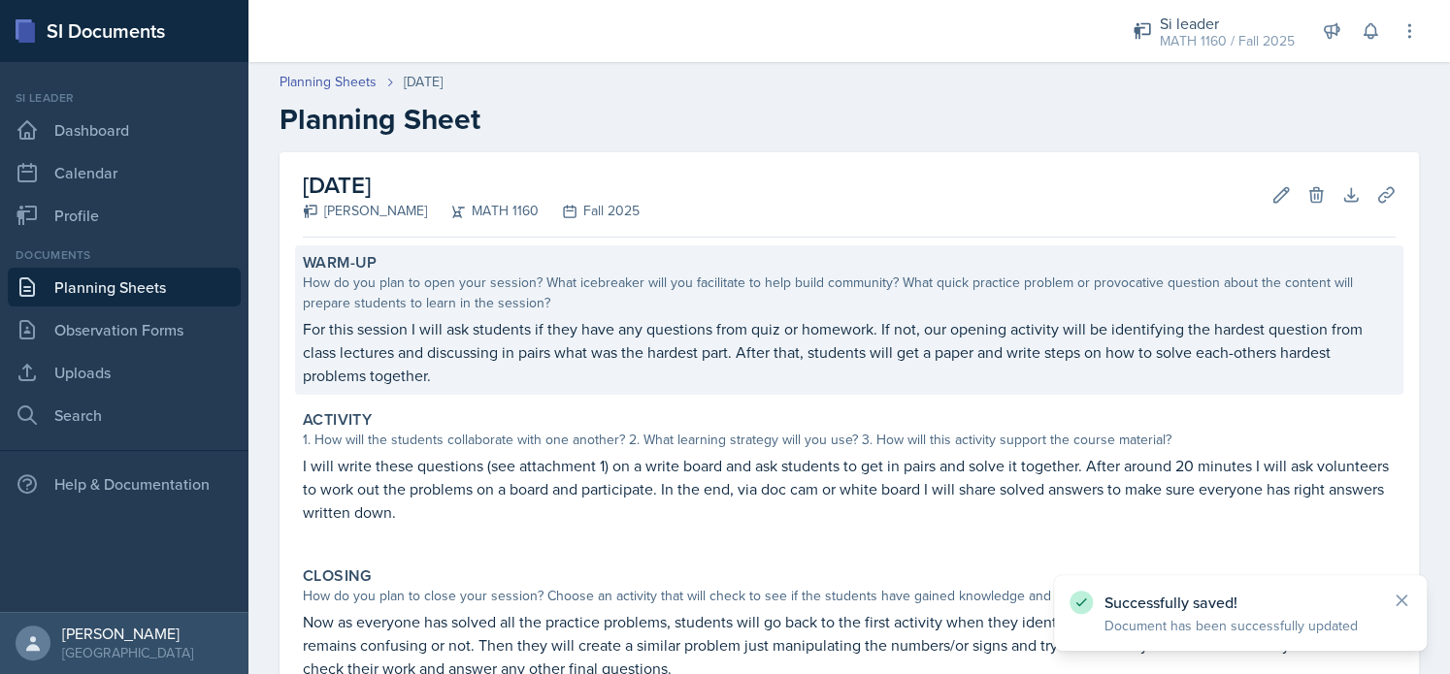
scroll to position [229, 0]
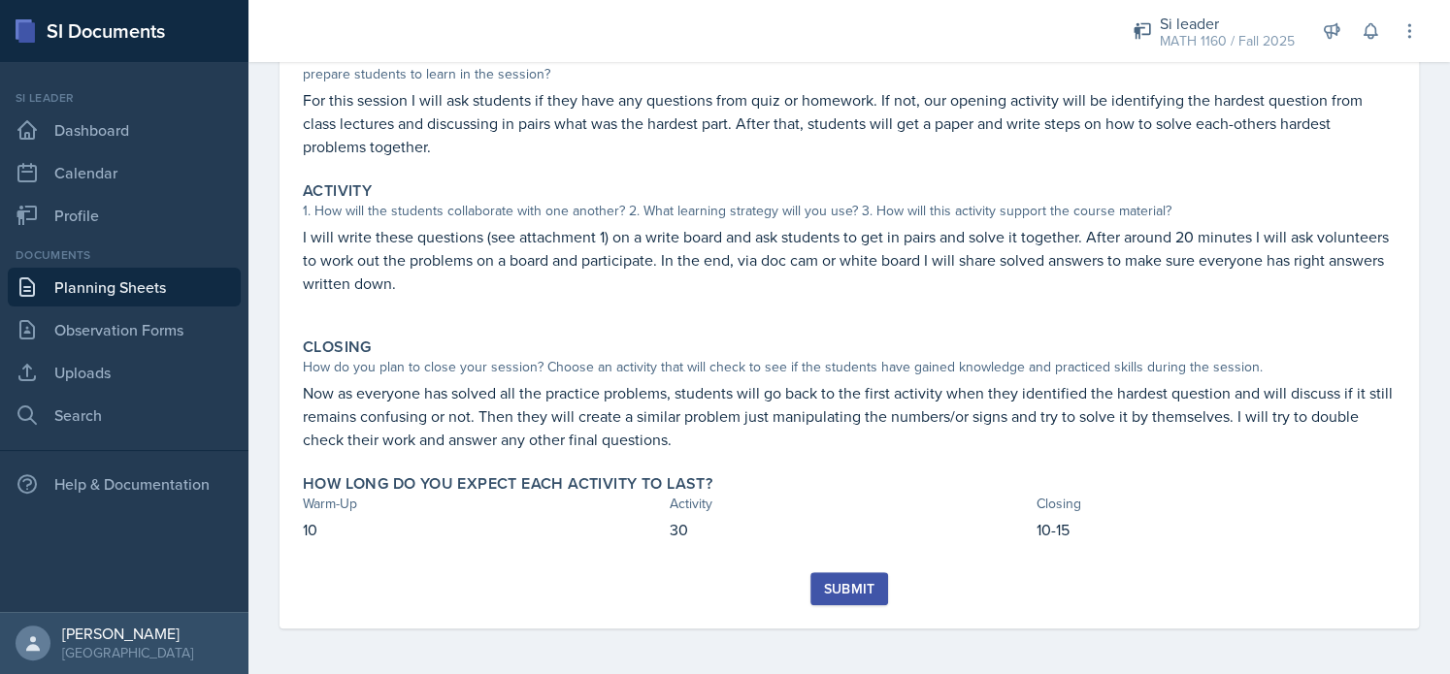
click at [842, 589] on div "Submit" at bounding box center [848, 589] width 51 height 16
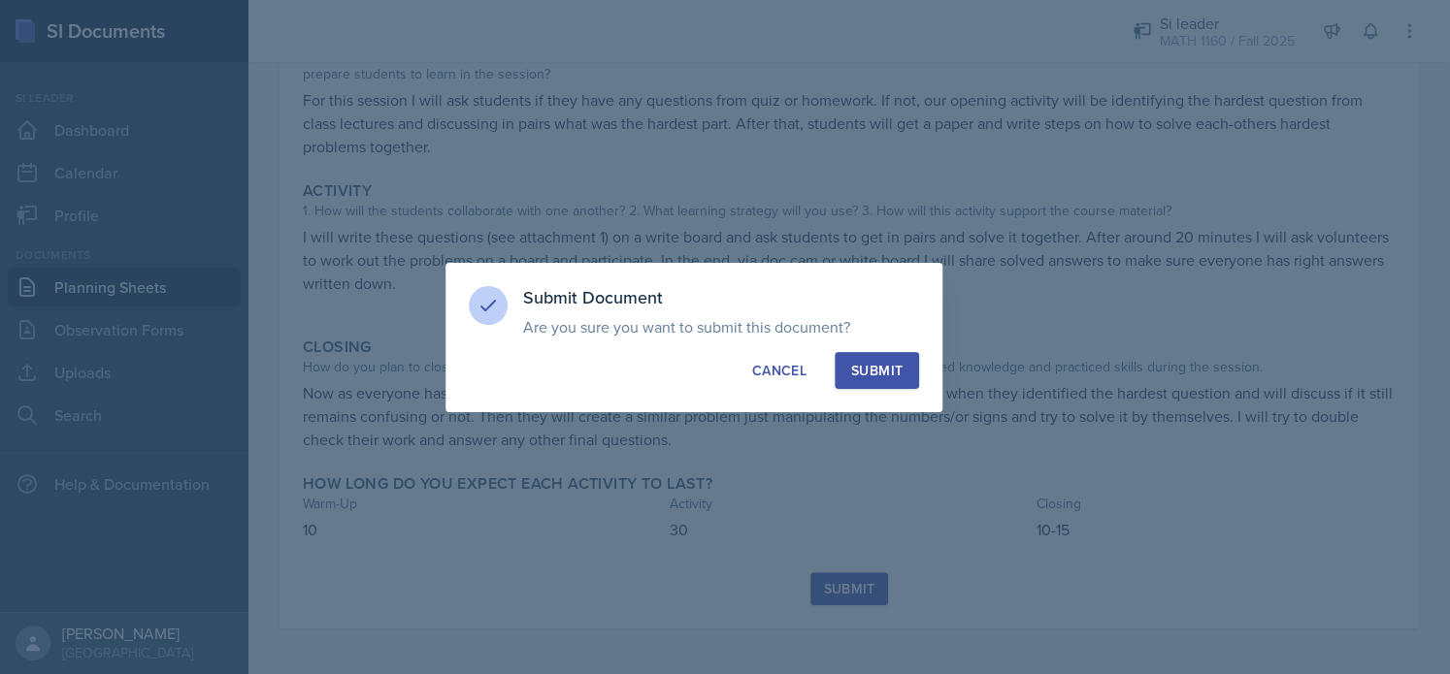
click at [883, 386] on button "Submit" at bounding box center [876, 370] width 84 height 37
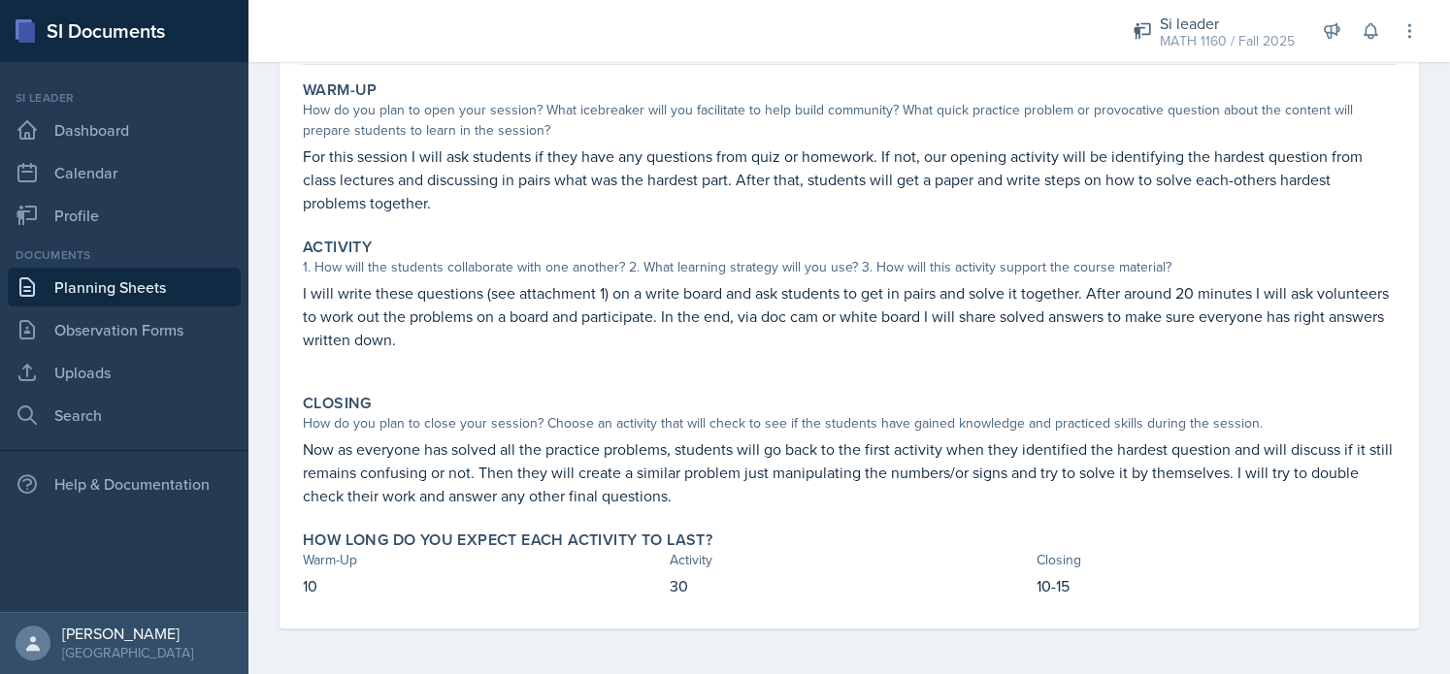
click at [884, 231] on div "Activity 1. How will the students collaborate with one another? 2. What learnin…" at bounding box center [849, 304] width 1108 height 148
click at [886, 231] on div "Activity 1. How will the students collaborate with one another? 2. What learnin…" at bounding box center [849, 304] width 1108 height 148
click at [122, 369] on link "Uploads" at bounding box center [124, 372] width 233 height 39
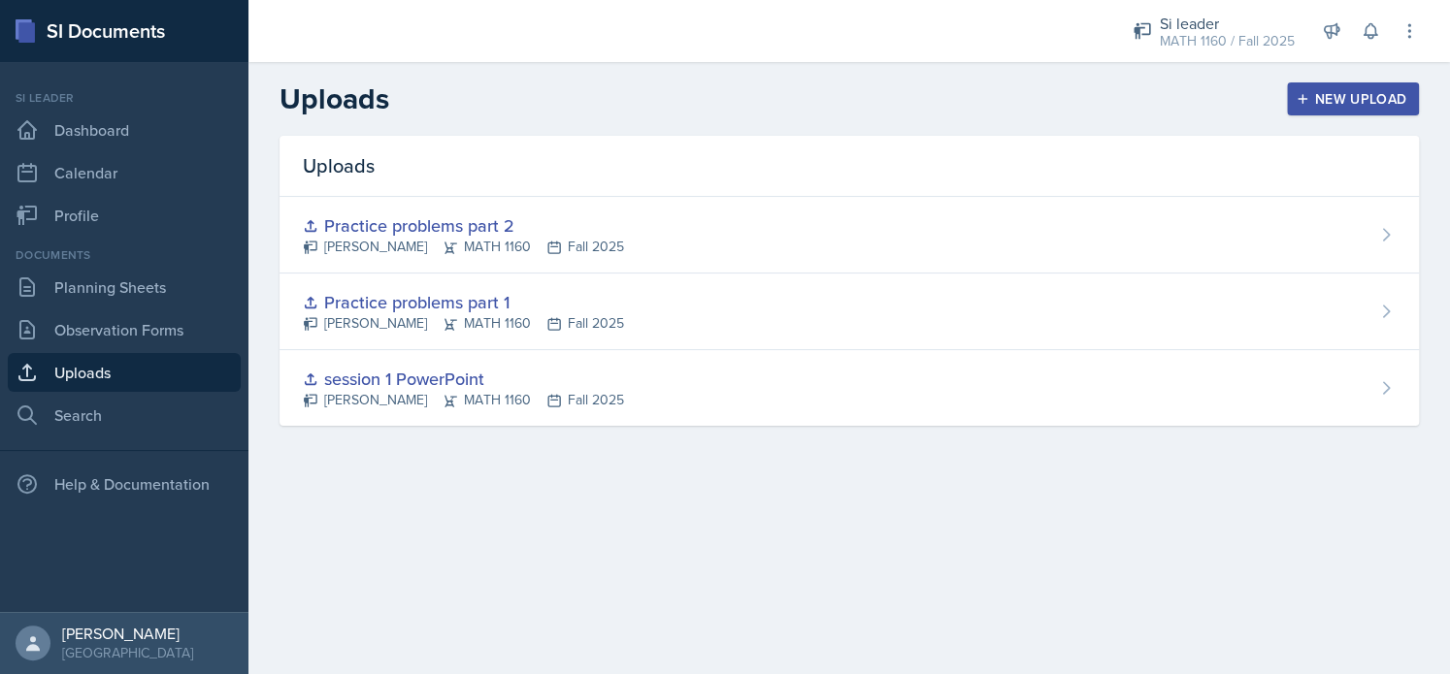
click at [1308, 108] on button "New Upload" at bounding box center [1353, 98] width 133 height 33
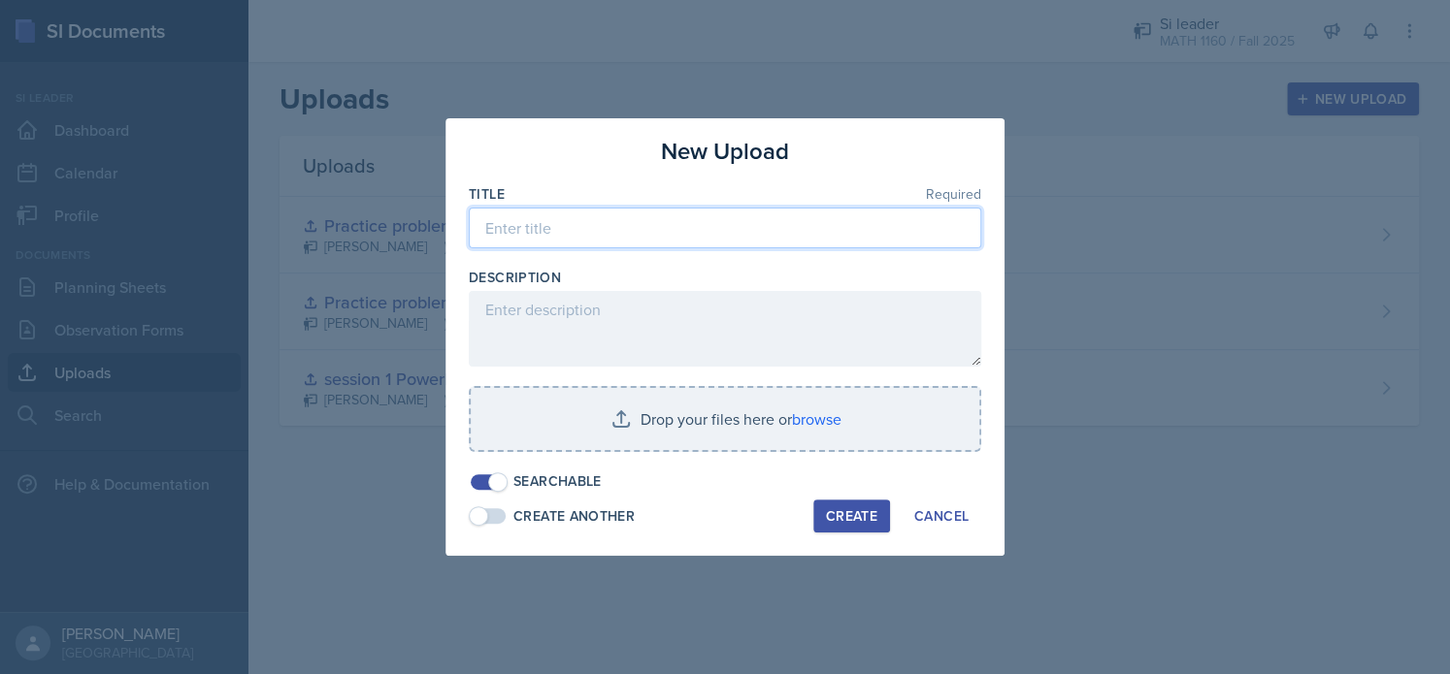
click at [551, 238] on input at bounding box center [725, 228] width 512 height 41
type input "session 2 part 1"
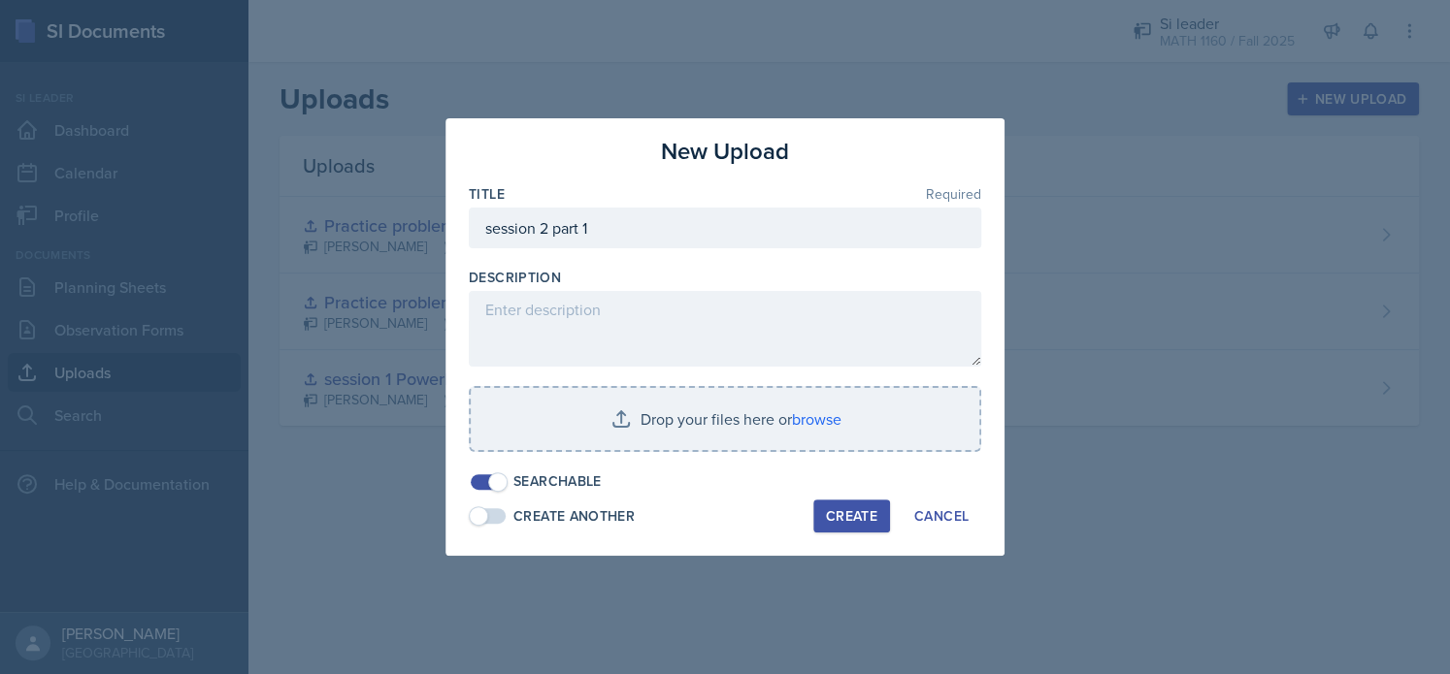
click at [481, 520] on span at bounding box center [478, 516] width 19 height 19
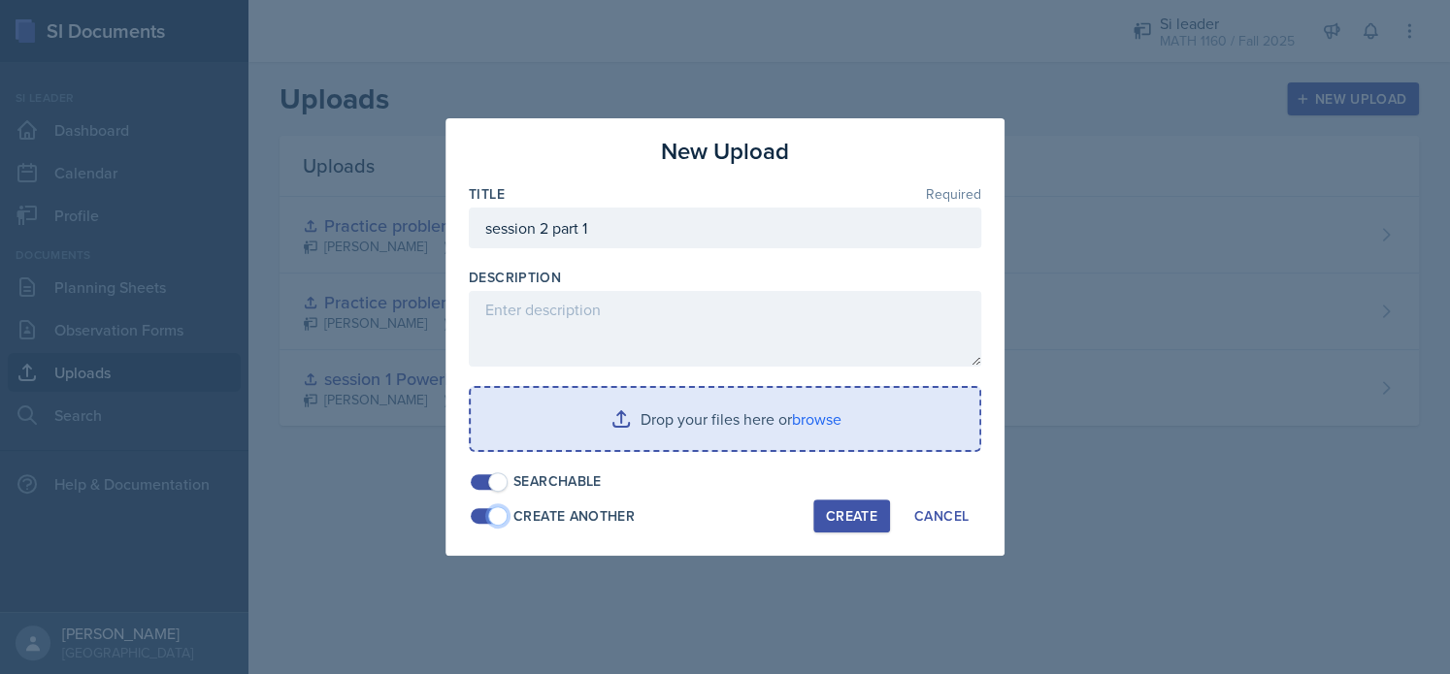
click at [750, 413] on input "file" at bounding box center [725, 419] width 508 height 62
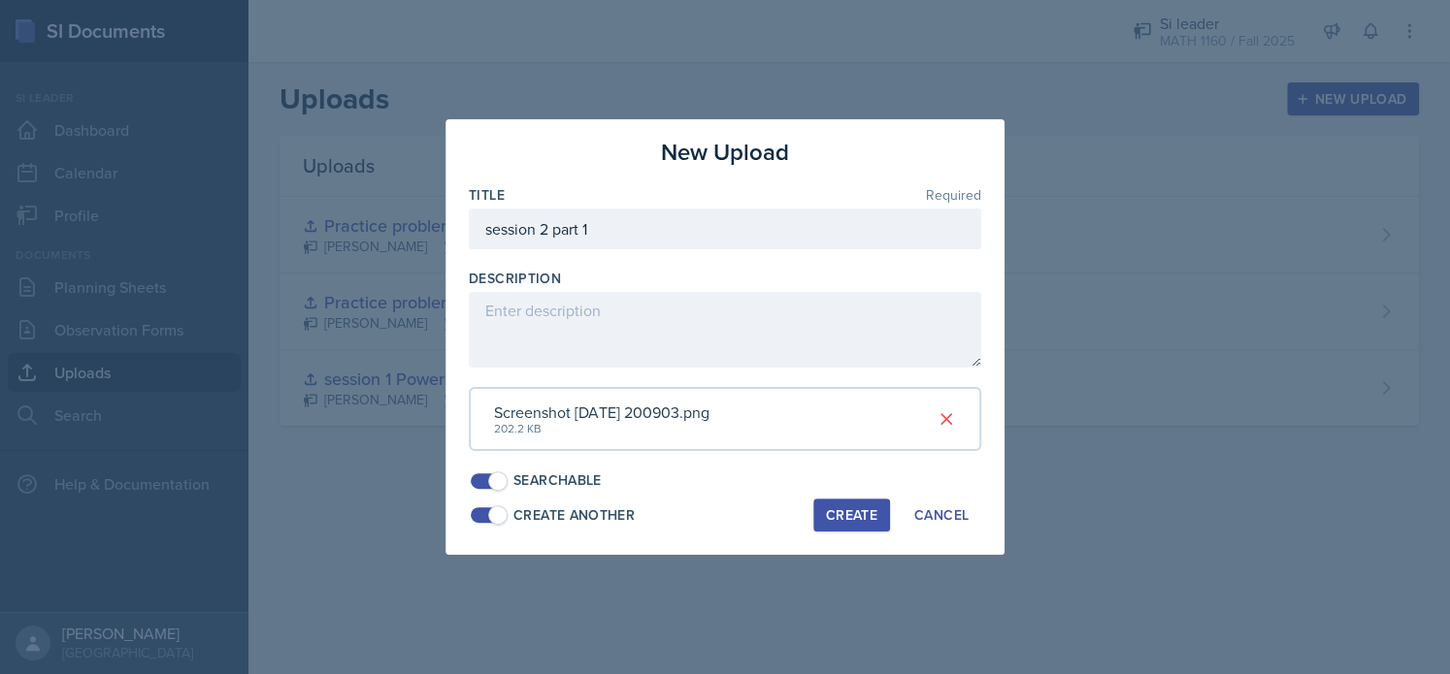
click at [843, 512] on div "Create" at bounding box center [851, 515] width 51 height 16
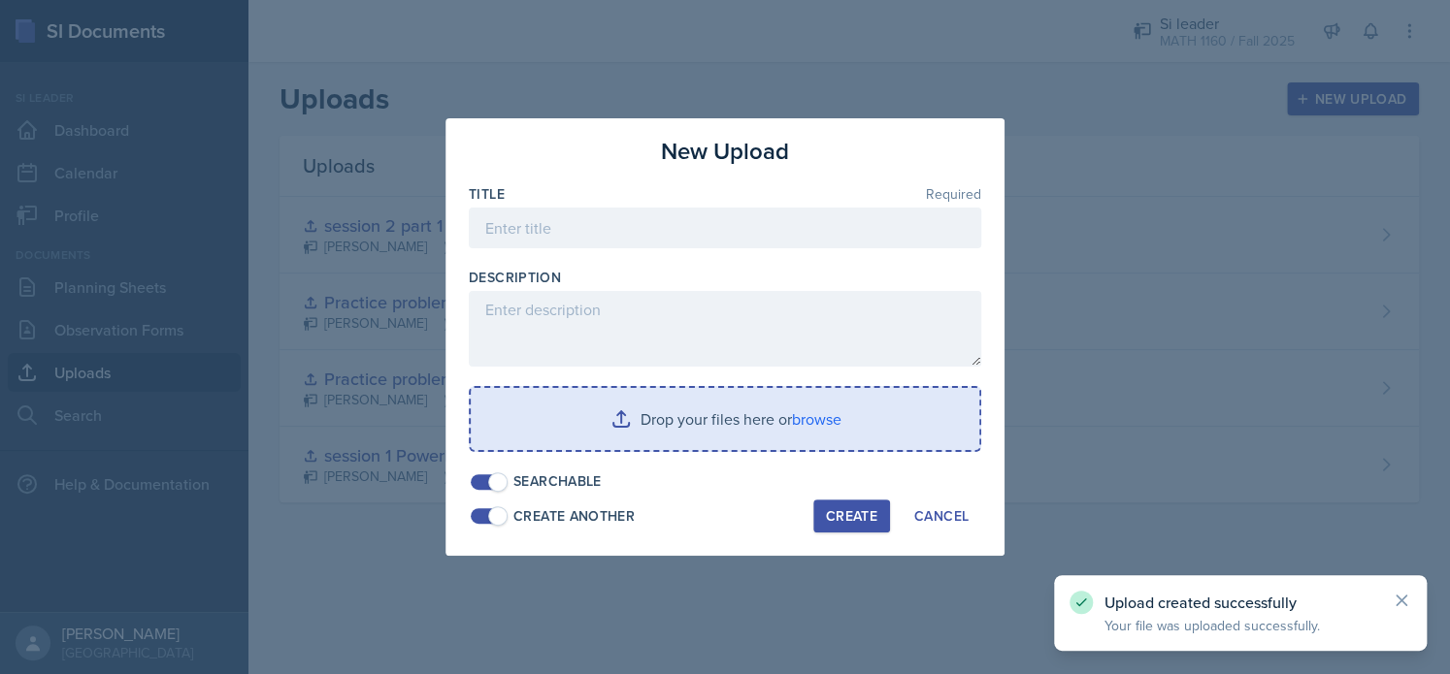
click at [656, 431] on input "file" at bounding box center [725, 419] width 508 height 62
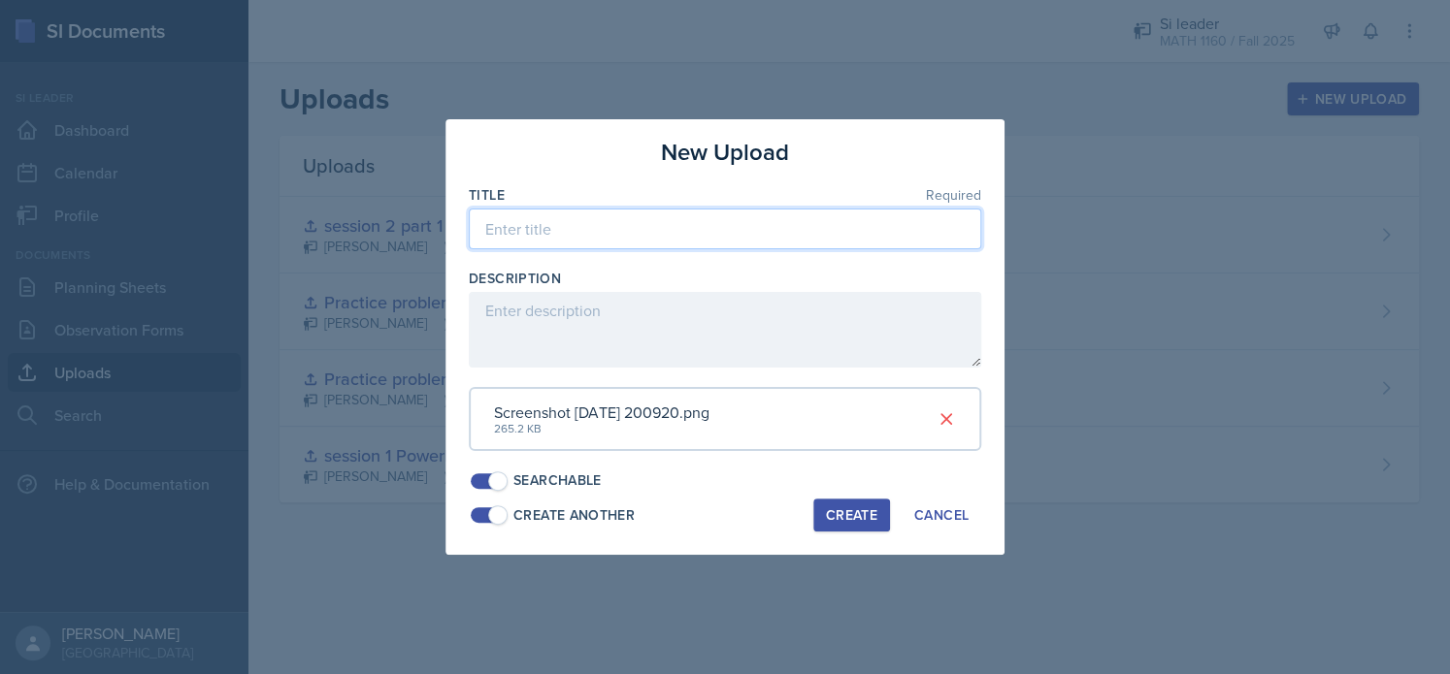
click at [532, 229] on input at bounding box center [725, 229] width 512 height 41
drag, startPoint x: 602, startPoint y: 232, endPoint x: 439, endPoint y: 243, distance: 163.4
click at [439, 243] on div "New Upload Title Required session 2 part 2 Description Screenshot [DATE] 200920…" at bounding box center [725, 337] width 1450 height 674
type input "session 2 part 2"
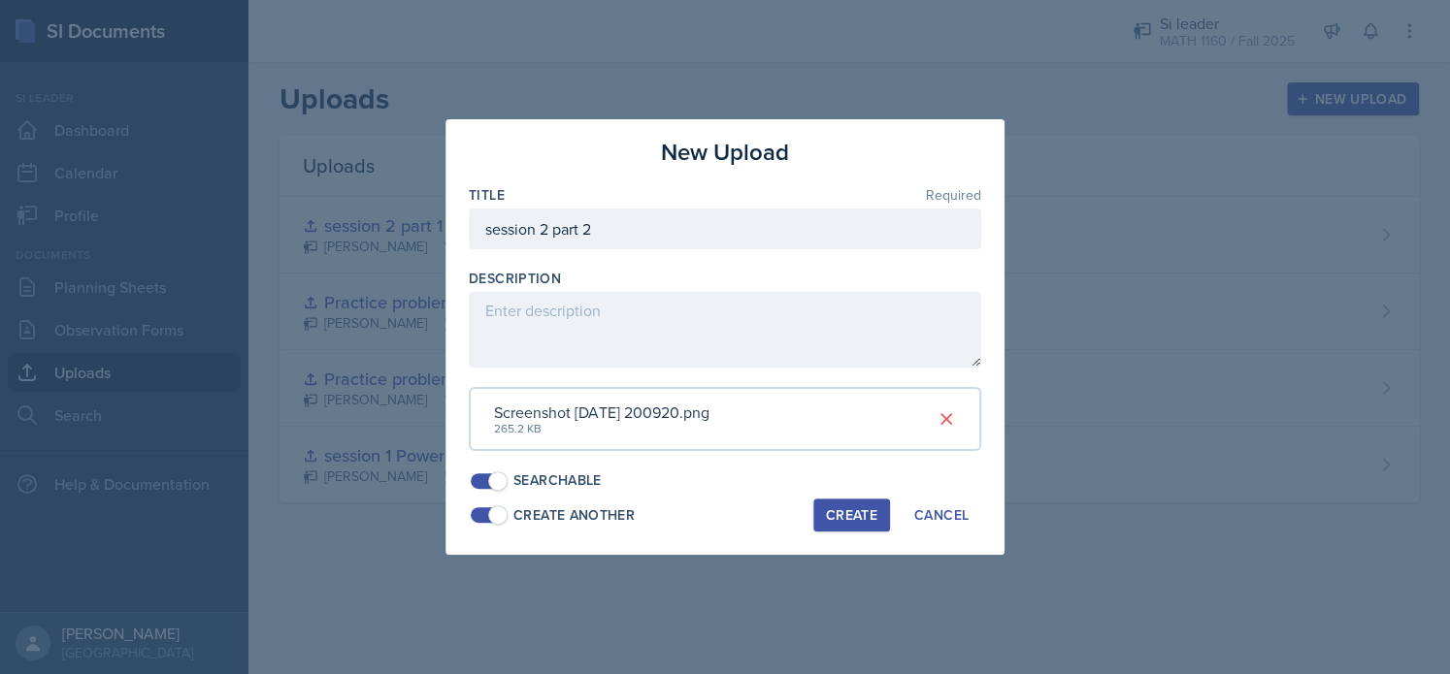
click at [850, 521] on div "Create" at bounding box center [851, 515] width 51 height 16
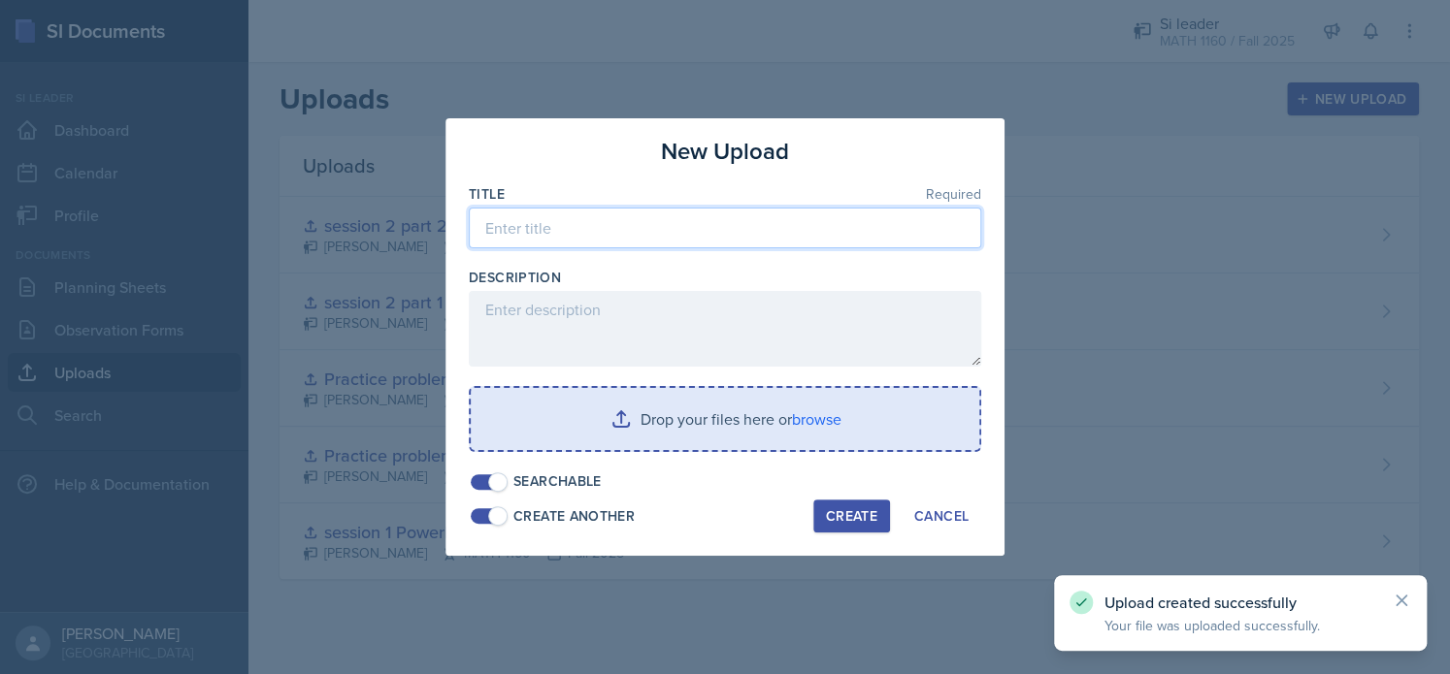
click at [579, 240] on input at bounding box center [725, 228] width 512 height 41
paste input "session 2 part 2"
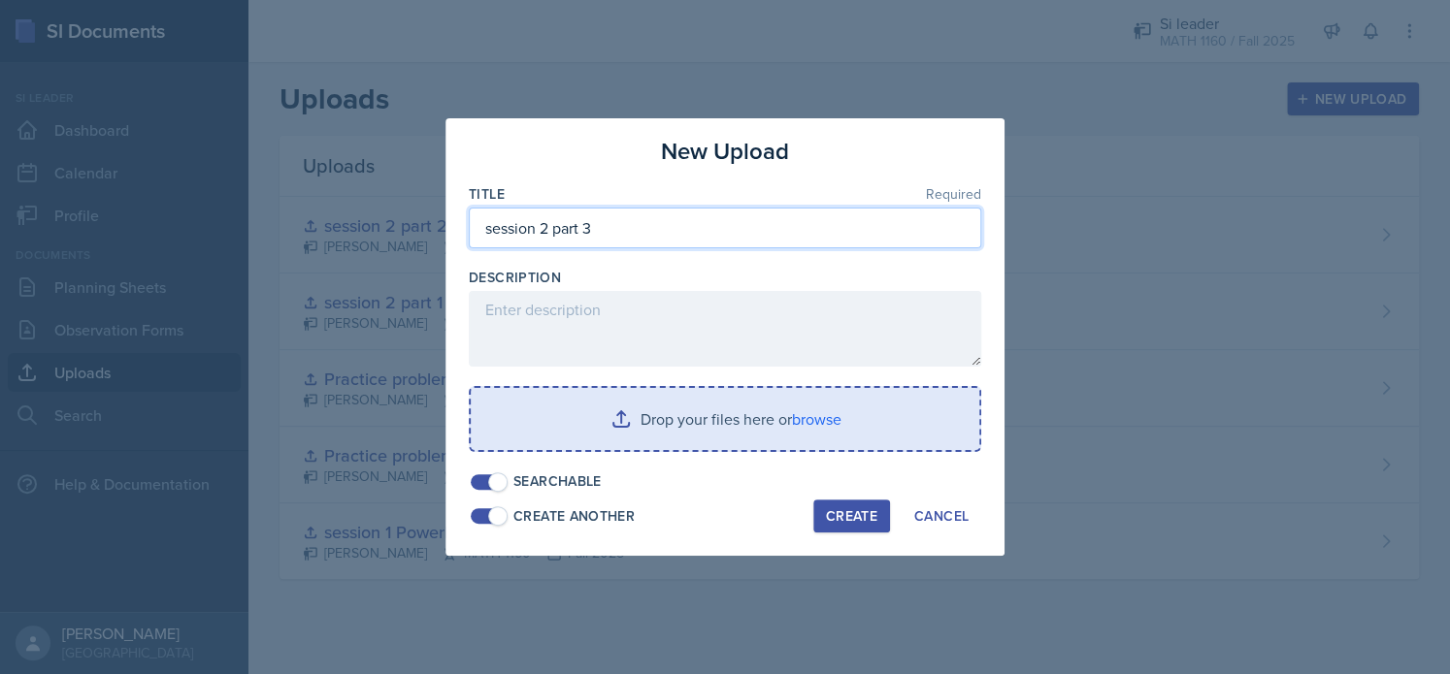
type input "session 2 part 3"
click at [658, 402] on input "file" at bounding box center [725, 419] width 508 height 62
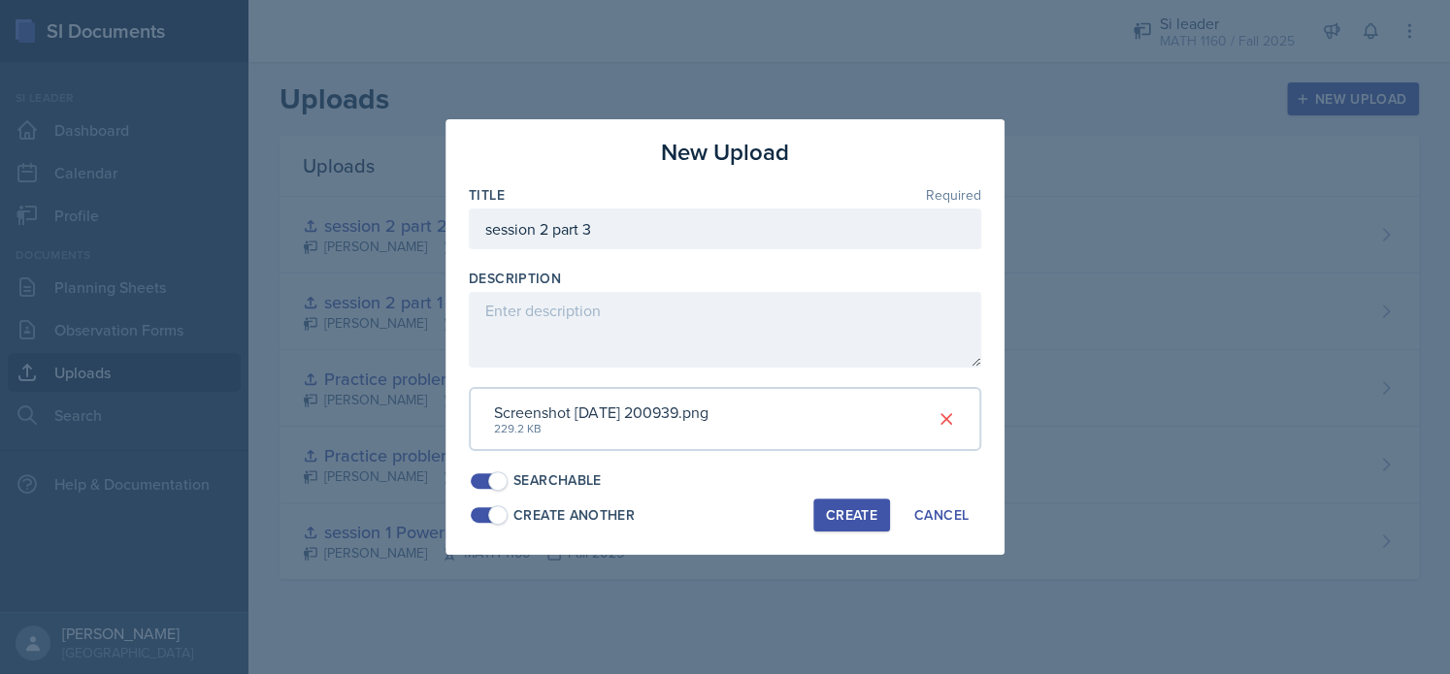
click at [857, 516] on div "Create" at bounding box center [851, 515] width 51 height 16
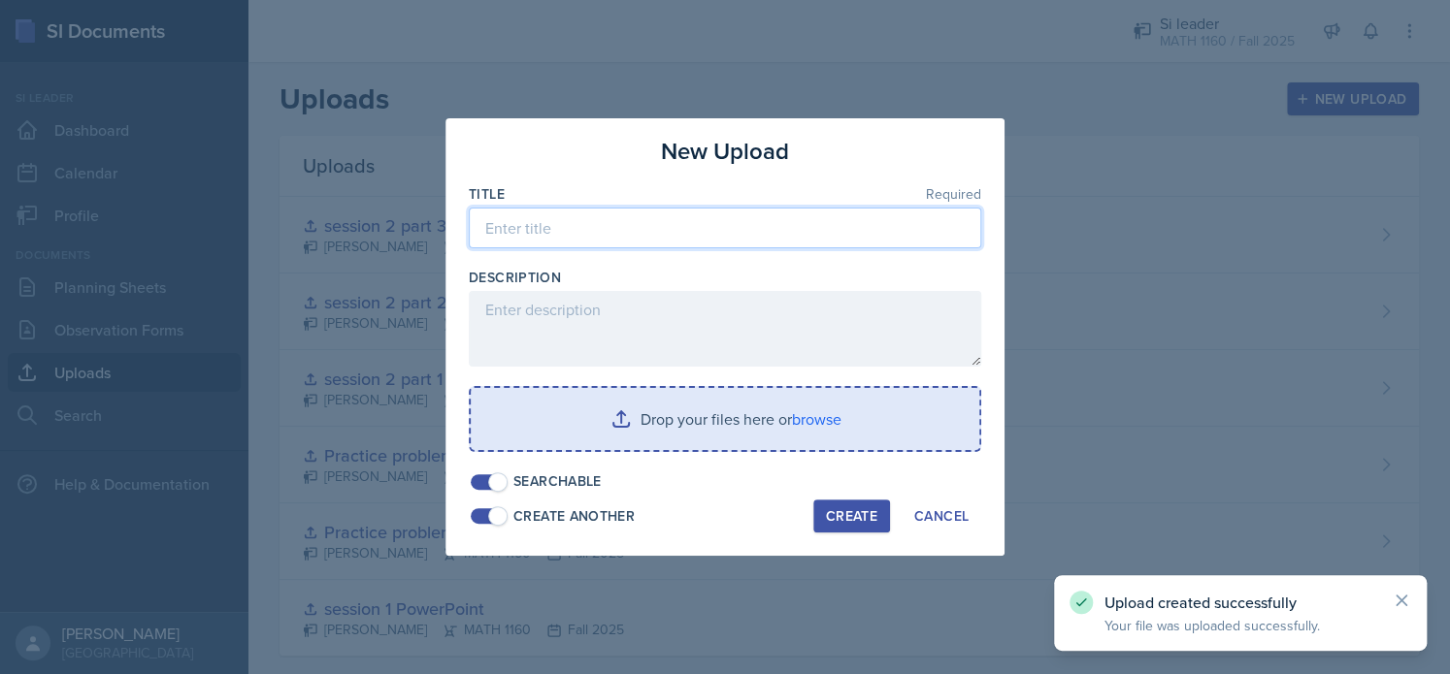
click at [563, 231] on input at bounding box center [725, 228] width 512 height 41
paste input "session 2 part 2"
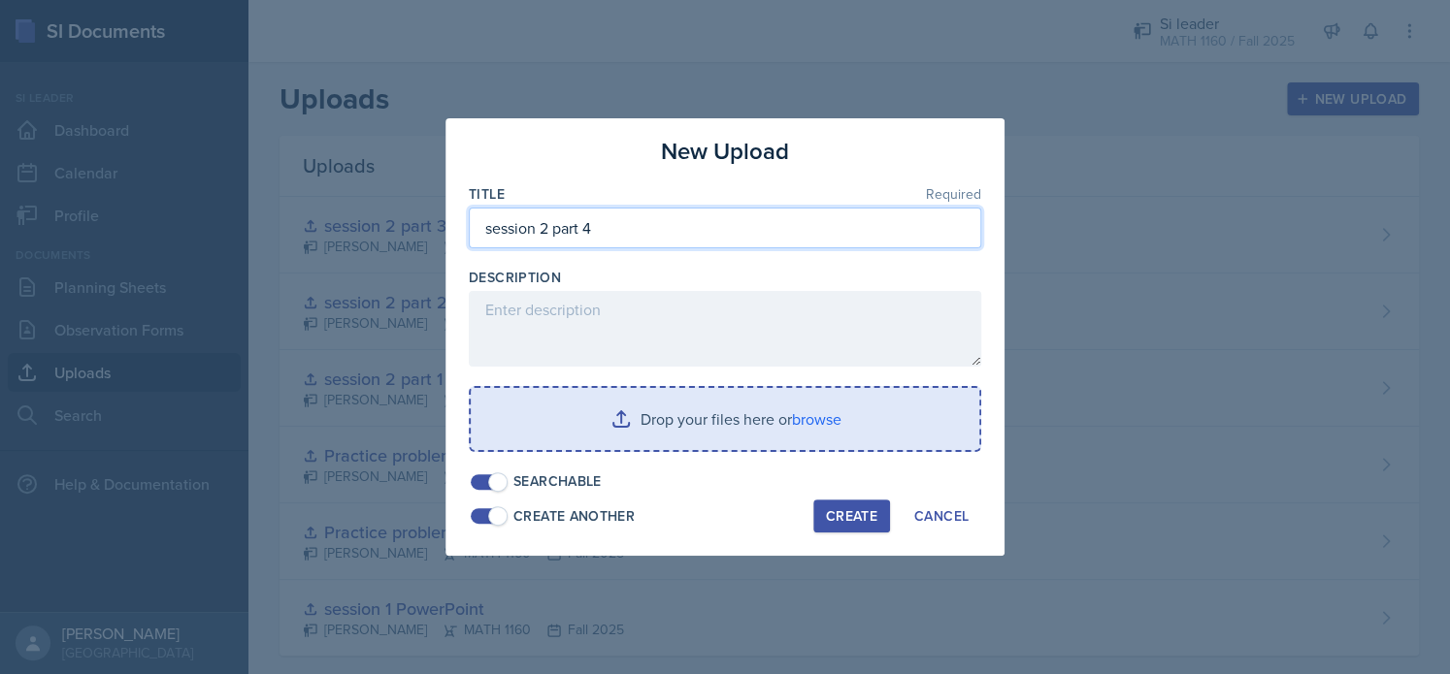
type input "session 2 part 4"
click at [714, 421] on input "file" at bounding box center [725, 419] width 508 height 62
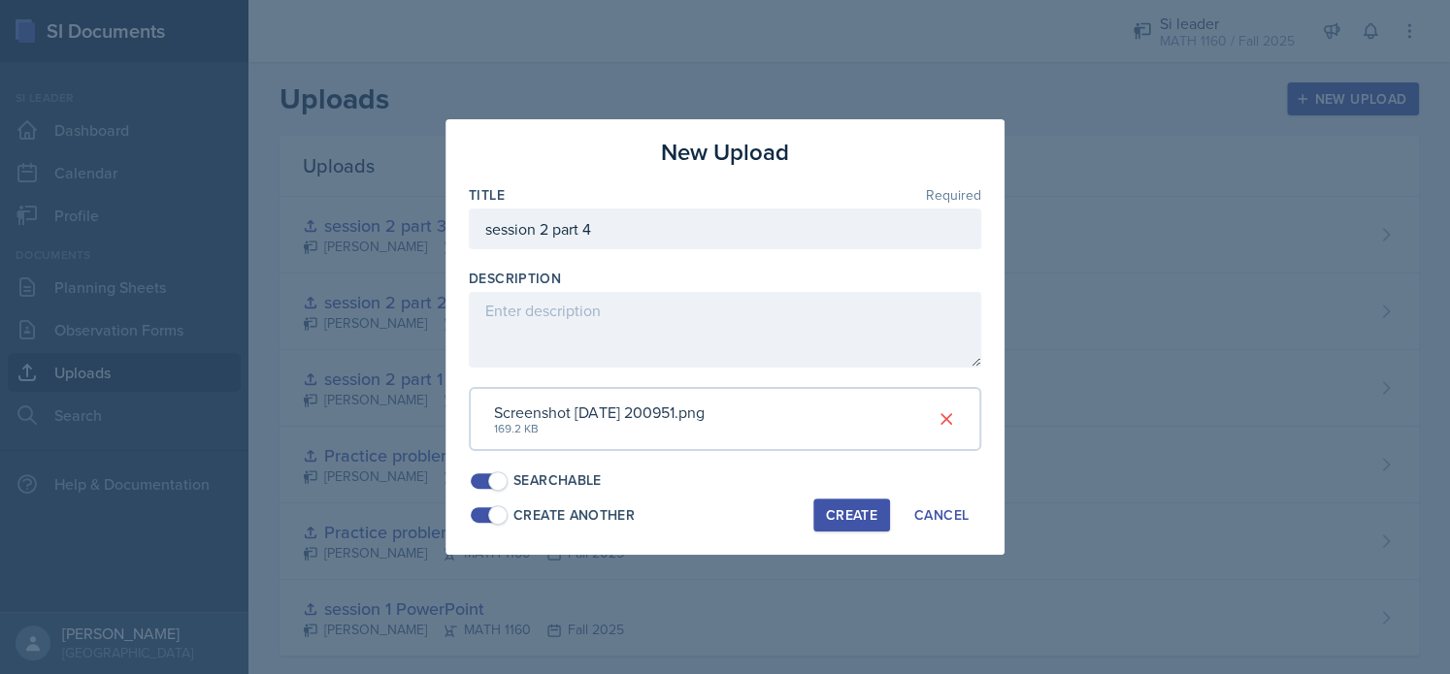
click at [852, 509] on div "Create" at bounding box center [851, 515] width 51 height 16
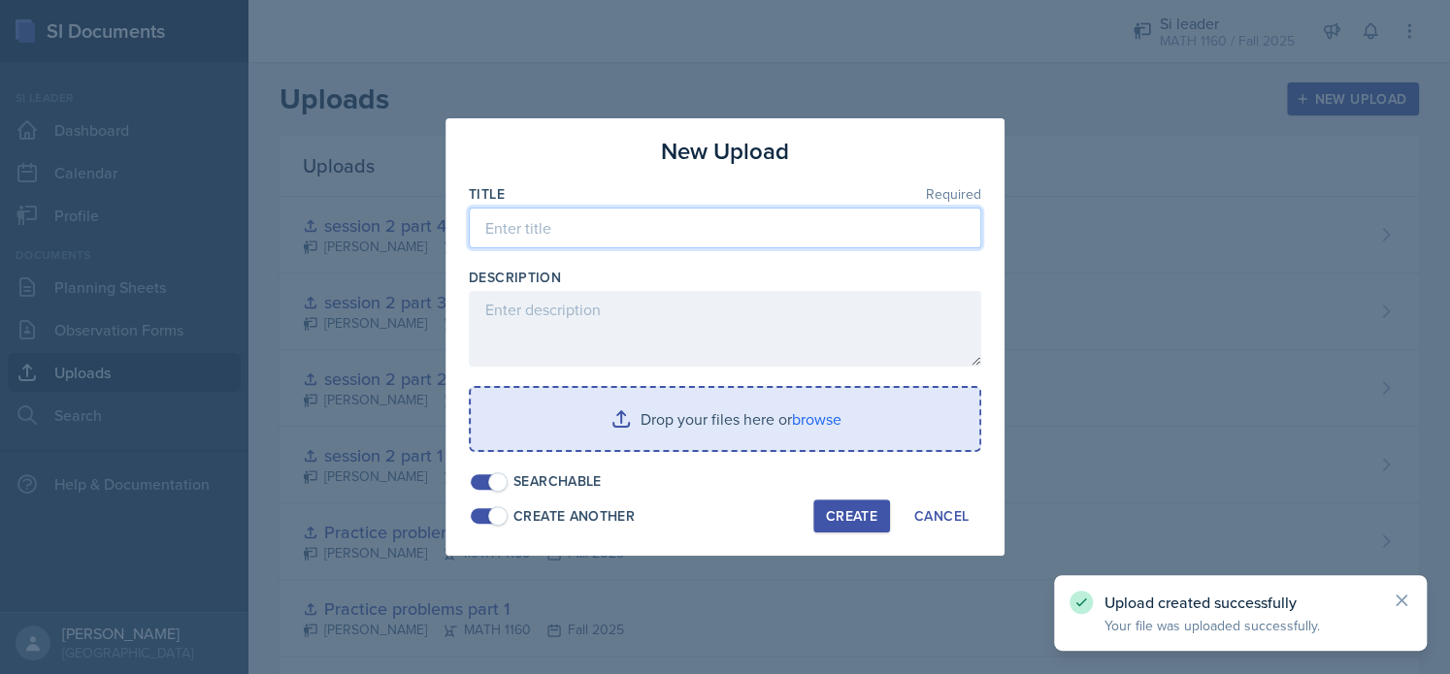
click at [623, 236] on input at bounding box center [725, 228] width 512 height 41
paste input "session 2 part 2"
type input "session 2 part 5"
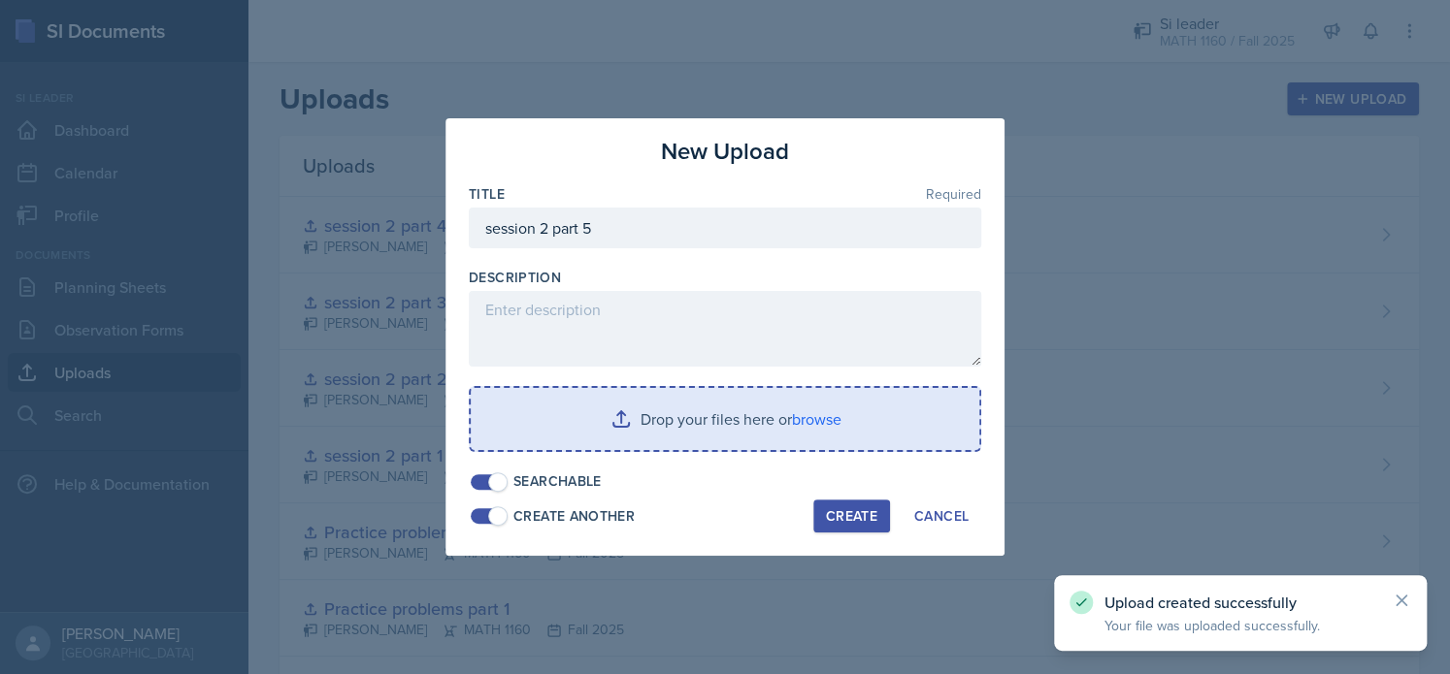
click at [677, 420] on input "file" at bounding box center [725, 419] width 508 height 62
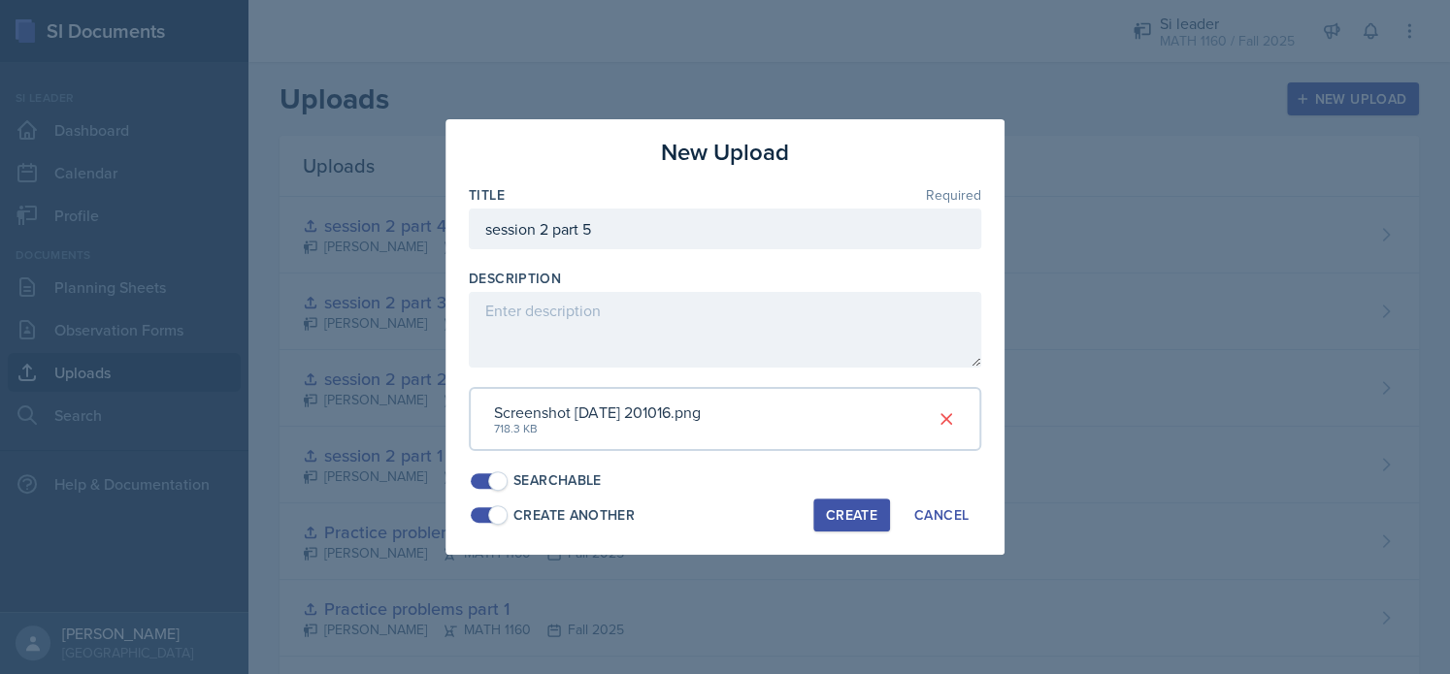
click at [862, 535] on div "New Upload Title Required session 2 part 5 Description Screenshot [DATE] 201016…" at bounding box center [724, 337] width 559 height 436
click at [843, 507] on div "Create" at bounding box center [851, 515] width 51 height 16
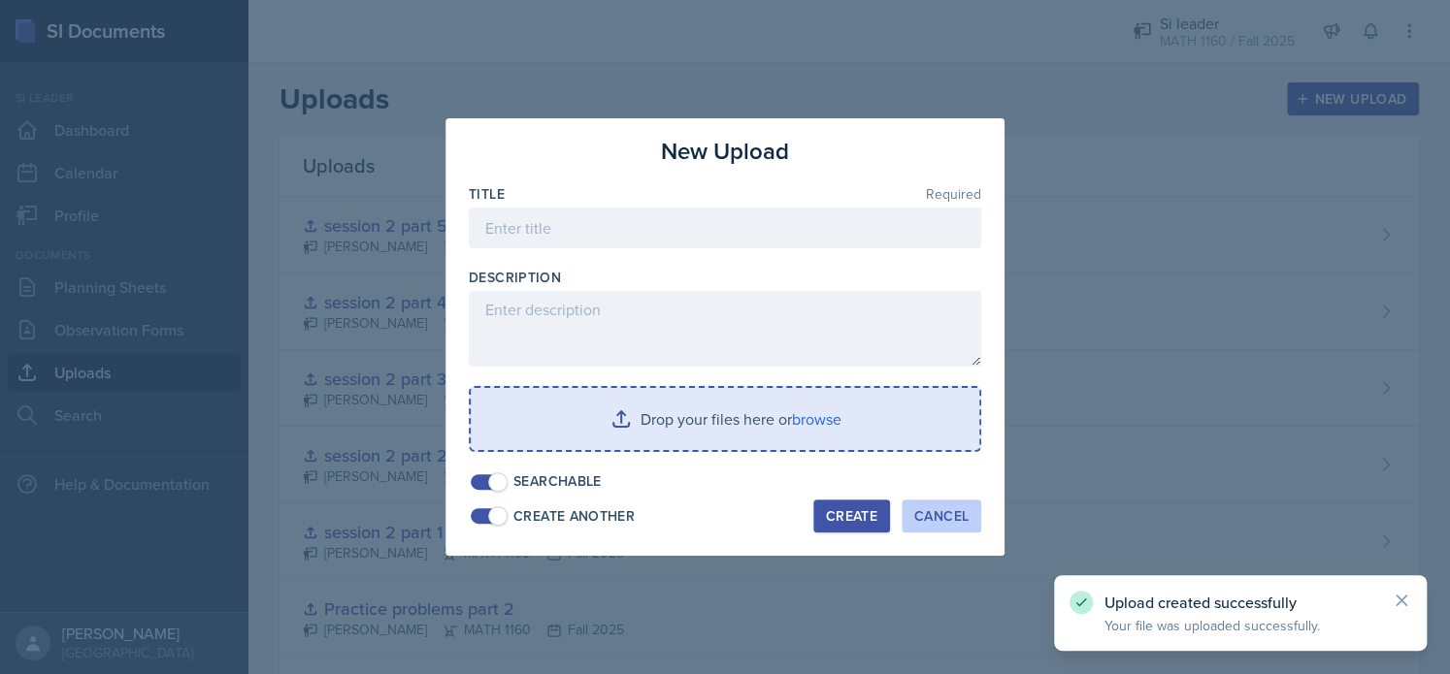
click at [938, 527] on button "Cancel" at bounding box center [941, 516] width 80 height 33
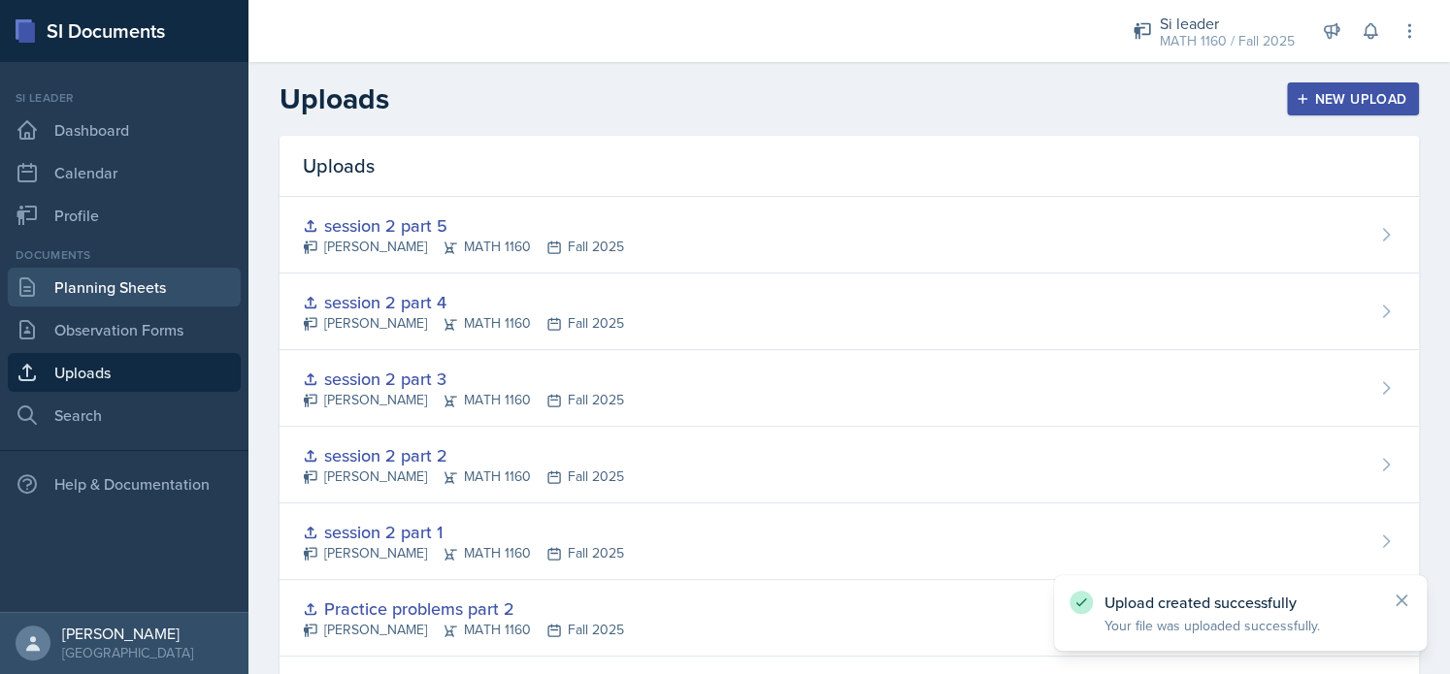
click at [134, 293] on link "Planning Sheets" at bounding box center [124, 287] width 233 height 39
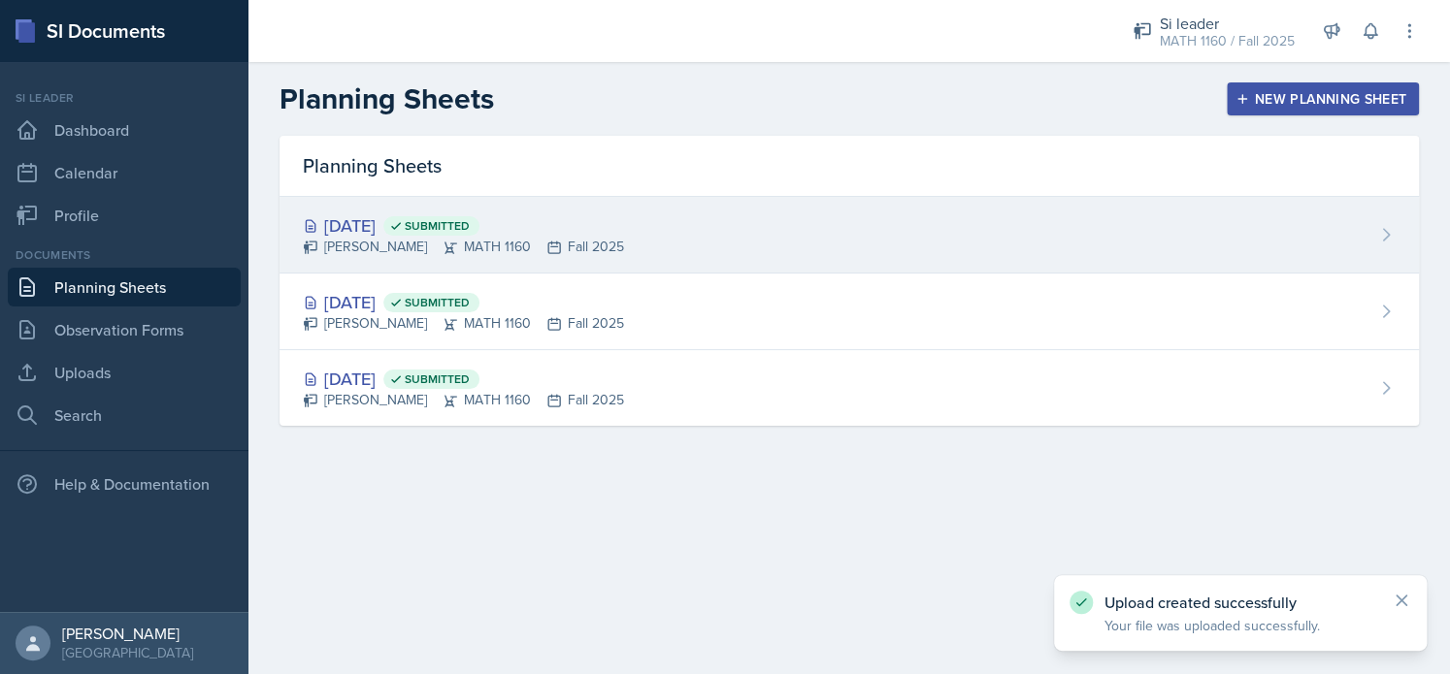
click at [380, 244] on div "[PERSON_NAME] MATH 1160 Fall 2025" at bounding box center [463, 247] width 321 height 20
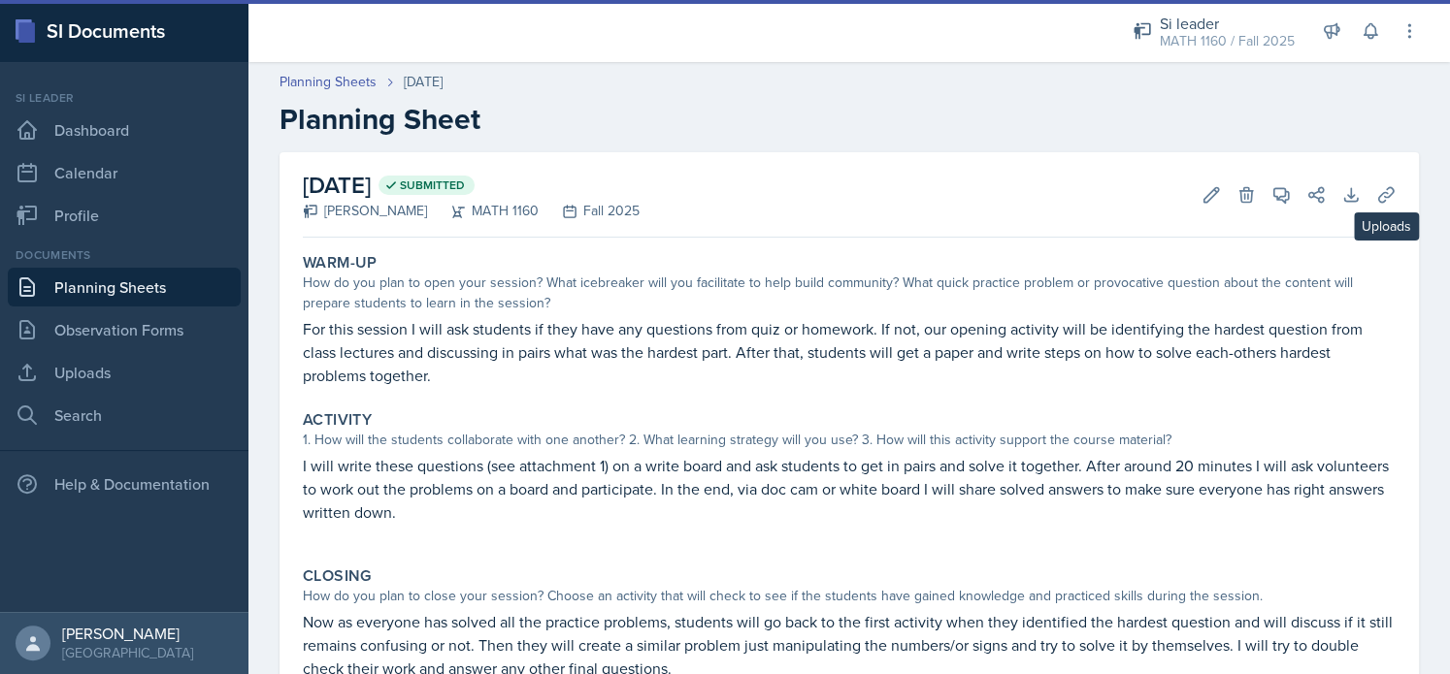
click at [1358, 210] on div "[DATE] Submitted [PERSON_NAME] MATH 1160 Fall 2025 Edit Delete View Comments Co…" at bounding box center [849, 194] width 1093 height 85
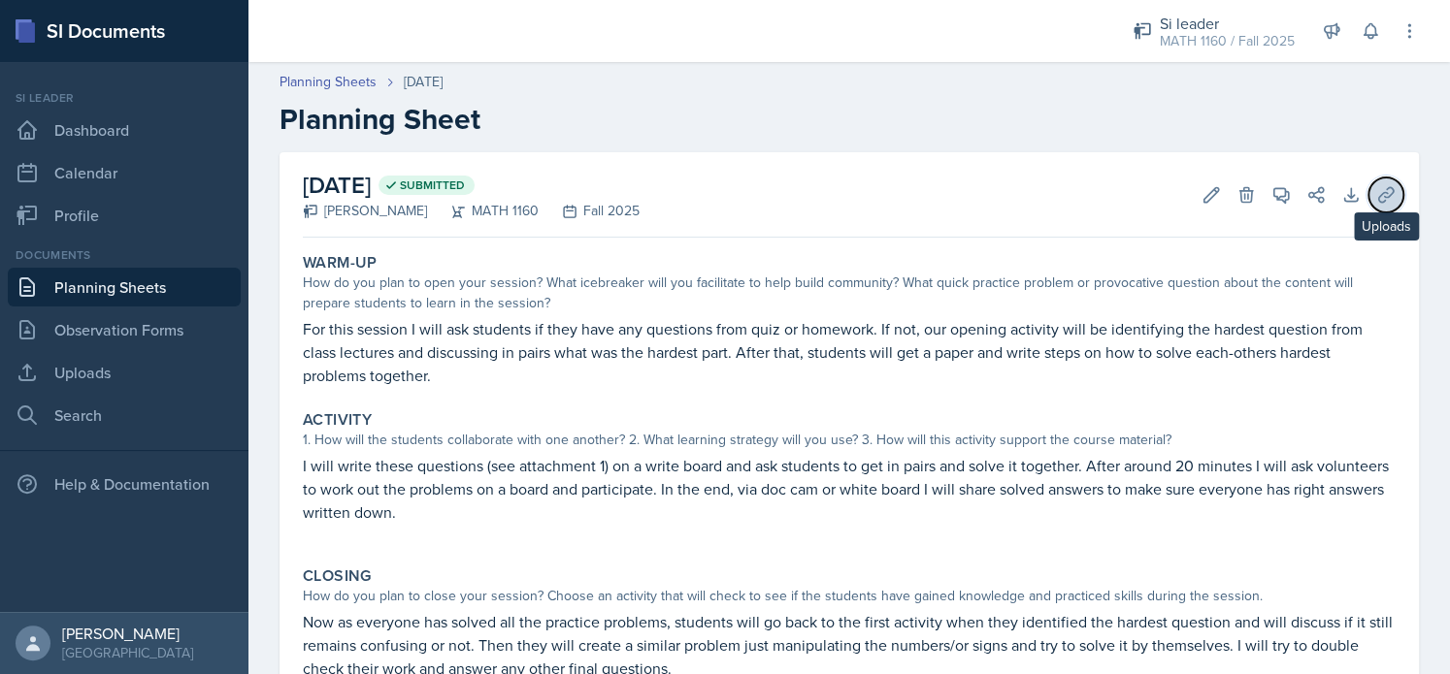
click at [1378, 201] on icon at bounding box center [1385, 194] width 15 height 15
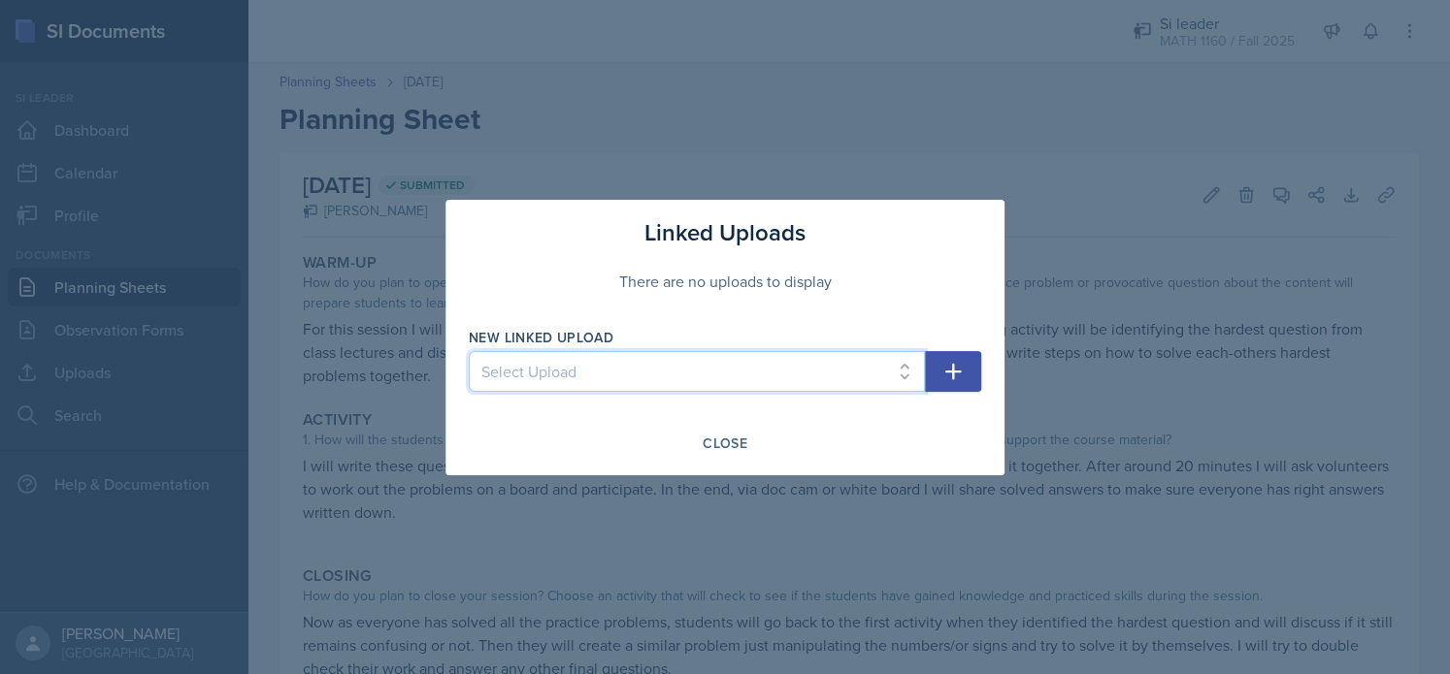
click at [742, 371] on select "Select Upload session 1 PowerPoint Practice problems part 1 Practice problems p…" at bounding box center [697, 371] width 456 height 41
select select "729b523e-af88-40e0-8328-f9bd00df0a80"
click at [469, 351] on select "Select Upload session 1 PowerPoint Practice problems part 1 Practice problems p…" at bounding box center [697, 371] width 456 height 41
click at [964, 380] on button "button" at bounding box center [953, 371] width 56 height 41
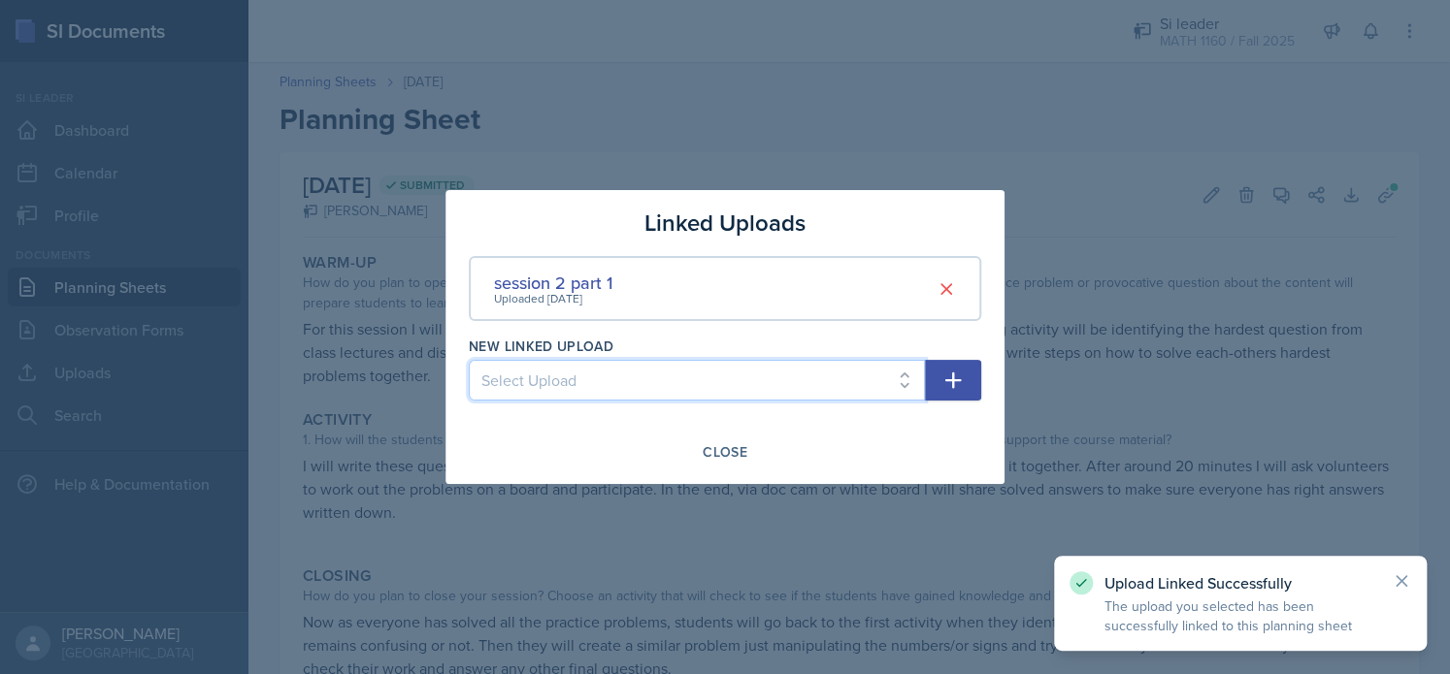
click at [832, 379] on select "Select Upload session 1 PowerPoint Practice problems part 1 Practice problems p…" at bounding box center [697, 380] width 456 height 41
click at [469, 360] on select "Select Upload session 1 PowerPoint Practice problems part 1 Practice problems p…" at bounding box center [697, 380] width 456 height 41
click at [761, 391] on select "Select Upload session 1 PowerPoint Practice problems part 1 Practice problems p…" at bounding box center [697, 380] width 456 height 41
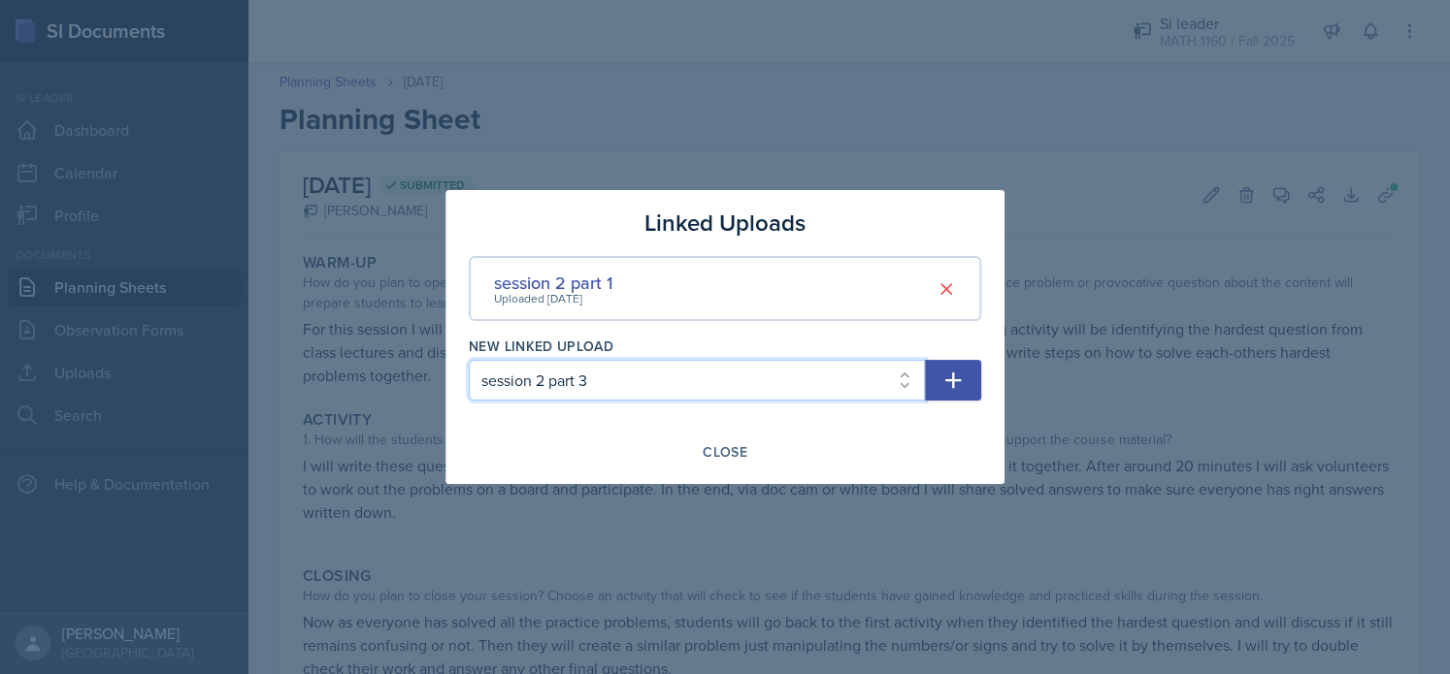
select select "dd5e4662-31b3-4ada-a821-a89f54d76672"
click at [469, 360] on select "Select Upload session 1 PowerPoint Practice problems part 1 Practice problems p…" at bounding box center [697, 380] width 456 height 41
click at [949, 380] on icon "button" at bounding box center [953, 381] width 16 height 16
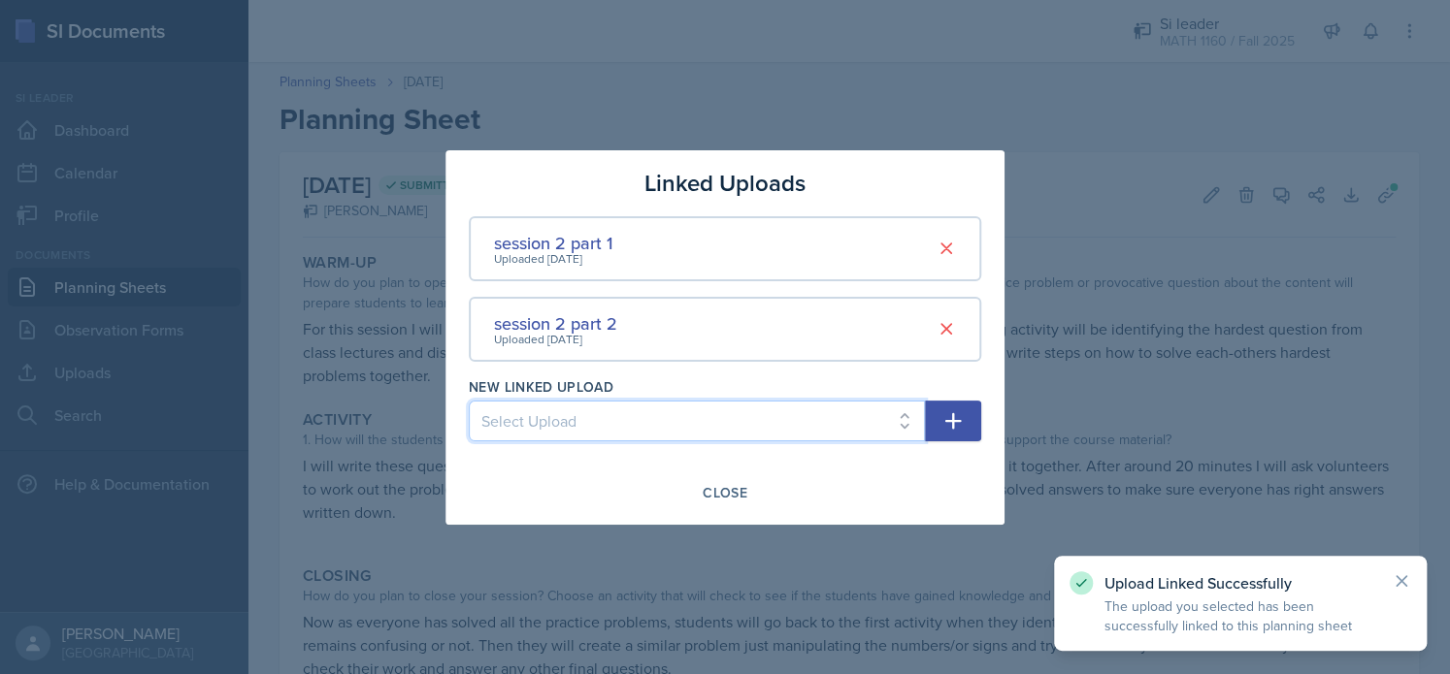
click at [692, 422] on select "Select Upload session 1 PowerPoint Practice problems part 1 Practice problems p…" at bounding box center [697, 421] width 456 height 41
select select "d2dd0cee-4626-4512-8767-8c9c942c79fe"
click at [469, 401] on select "Select Upload session 1 PowerPoint Practice problems part 1 Practice problems p…" at bounding box center [697, 421] width 456 height 41
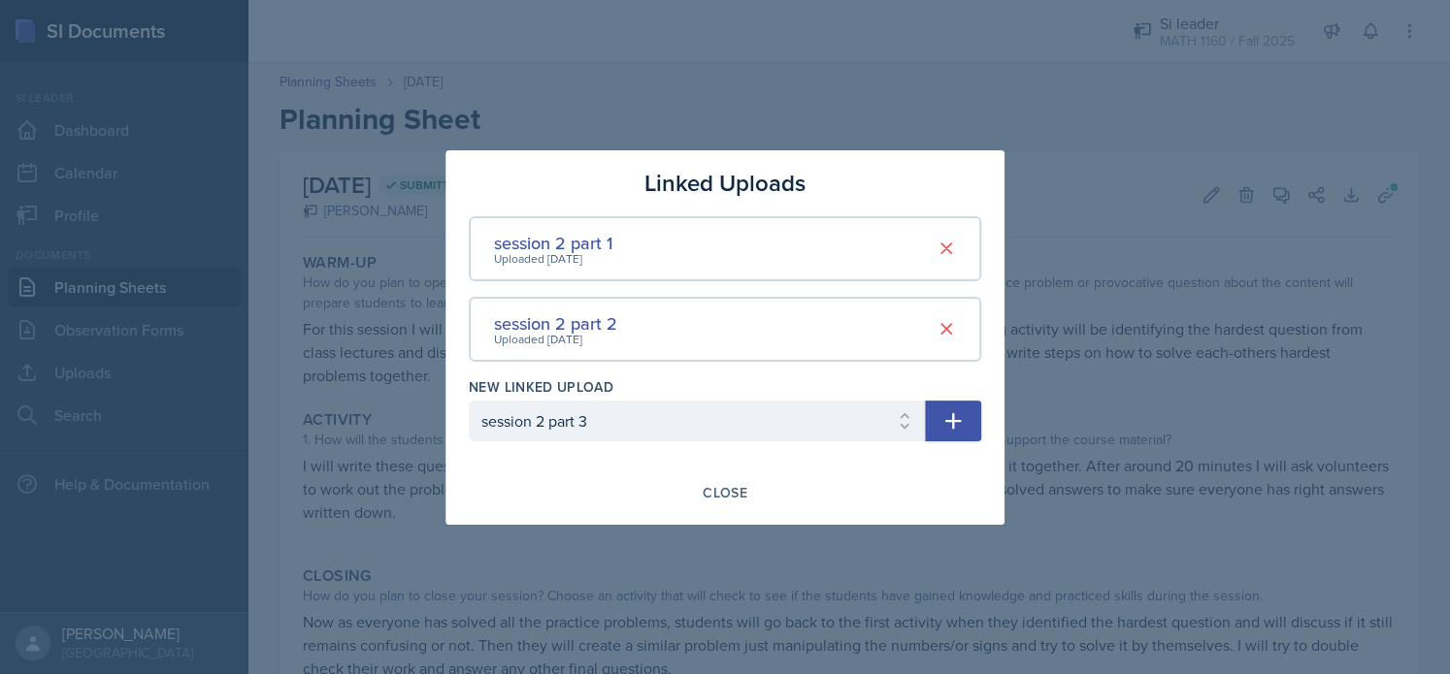
click at [961, 409] on icon "button" at bounding box center [952, 420] width 23 height 23
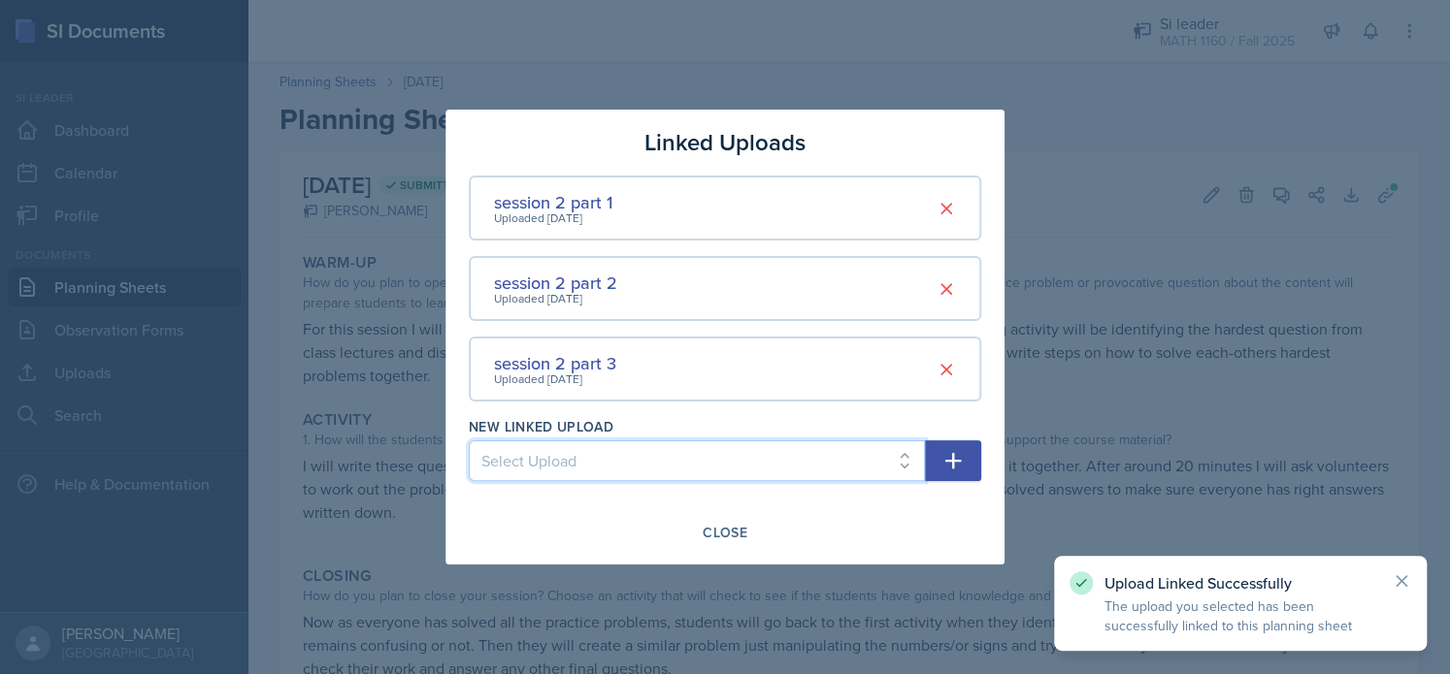
click at [799, 465] on select "Select Upload session 1 PowerPoint Practice problems part 1 Practice problems p…" at bounding box center [697, 461] width 456 height 41
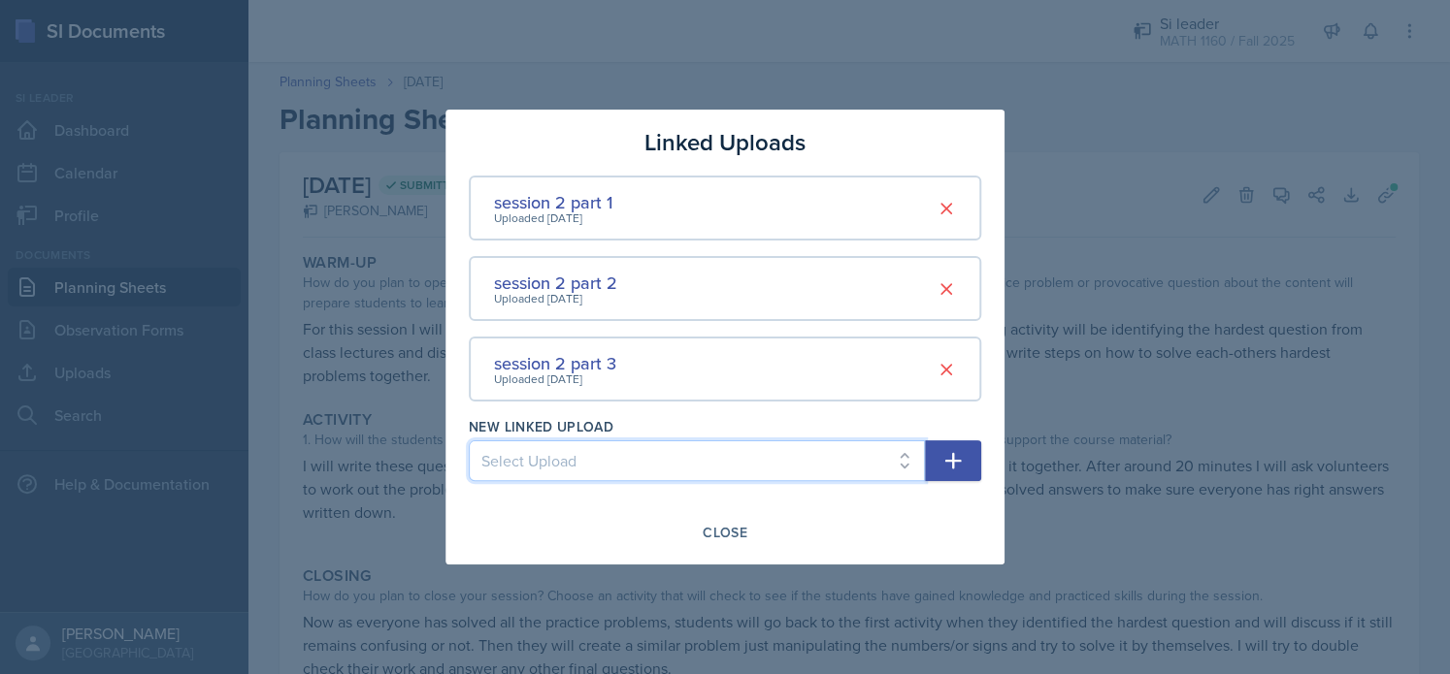
select select "3bf4f7bf-c350-4373-ad2c-1d9016b7d8ad"
click at [469, 441] on select "Select Upload session 1 PowerPoint Practice problems part 1 Practice problems p…" at bounding box center [697, 461] width 456 height 41
click at [966, 457] on button "button" at bounding box center [953, 461] width 56 height 41
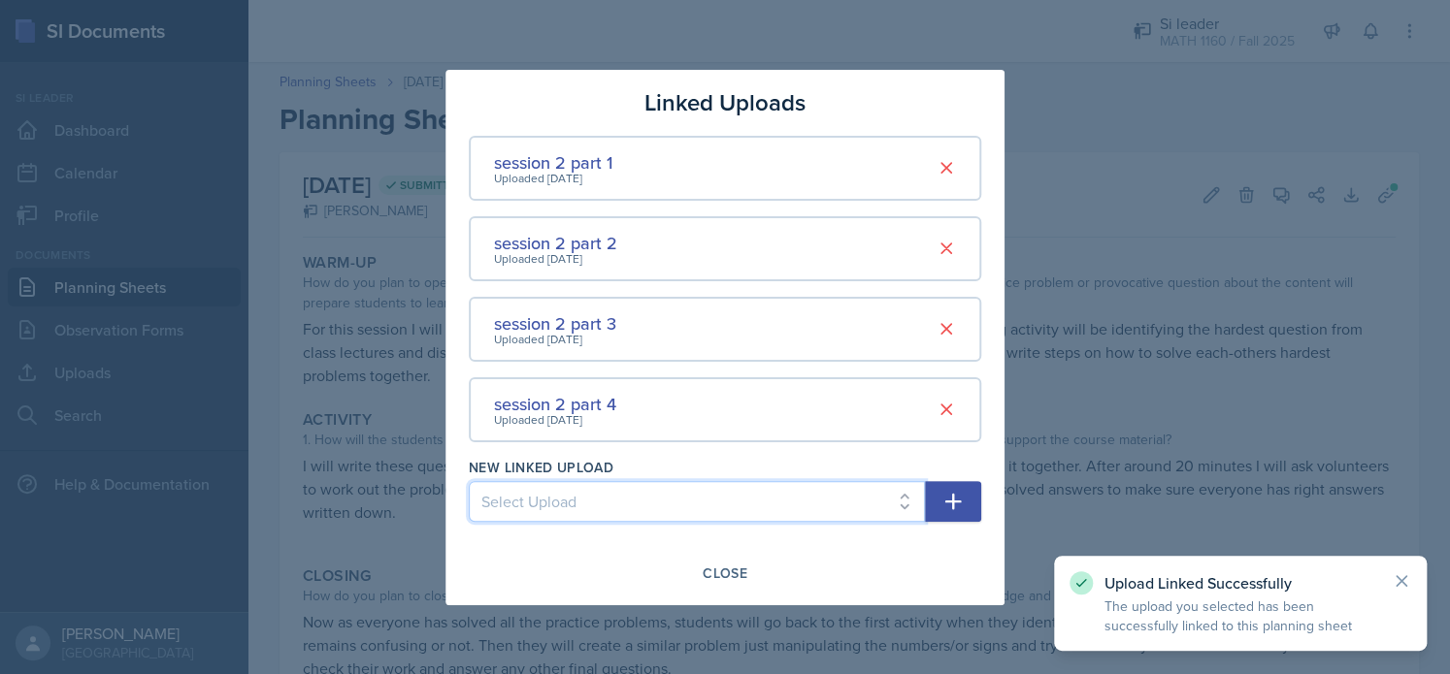
click at [772, 500] on select "Select Upload session 1 PowerPoint Practice problems part 1 Practice problems p…" at bounding box center [697, 501] width 456 height 41
select select "8d1a0edb-9af8-485a-9414-5f934417c900"
click at [469, 481] on select "Select Upload session 1 PowerPoint Practice problems part 1 Practice problems p…" at bounding box center [697, 501] width 456 height 41
click at [939, 491] on button "button" at bounding box center [953, 501] width 56 height 41
select select
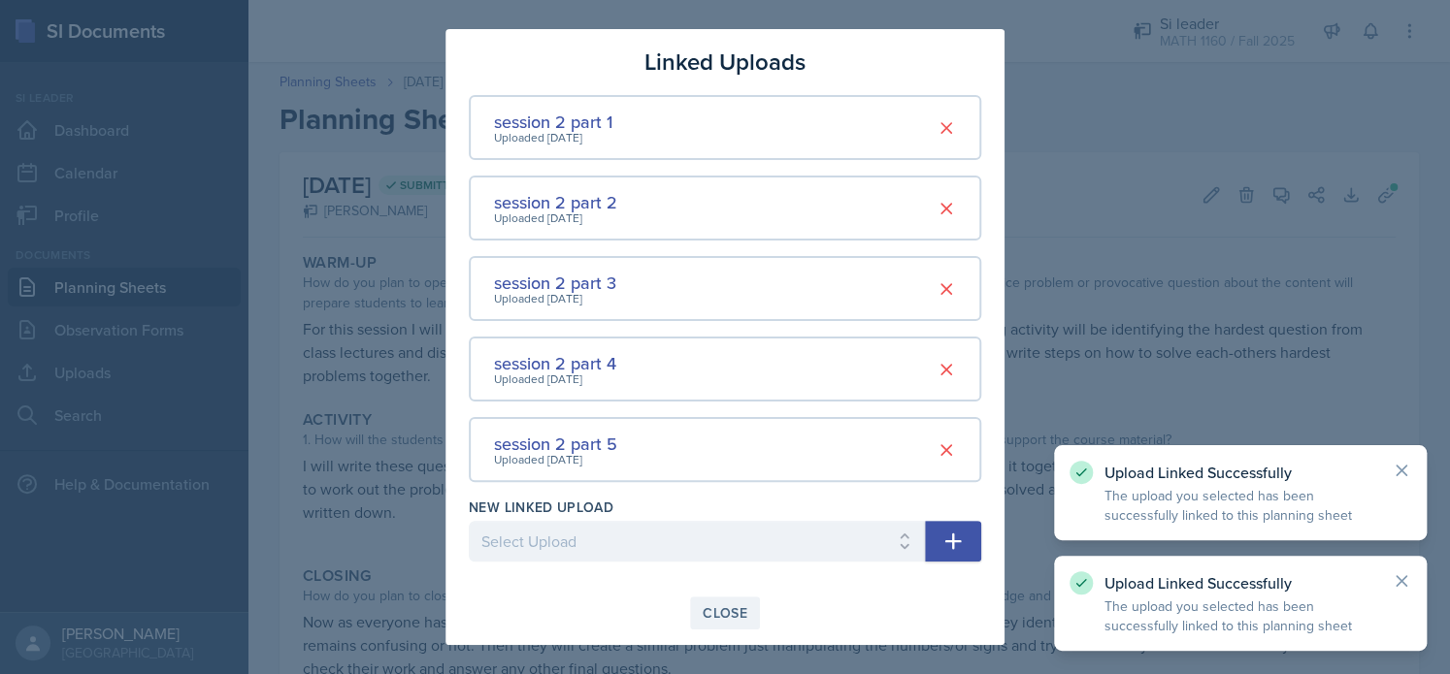
click at [724, 616] on div "Close" at bounding box center [725, 613] width 45 height 16
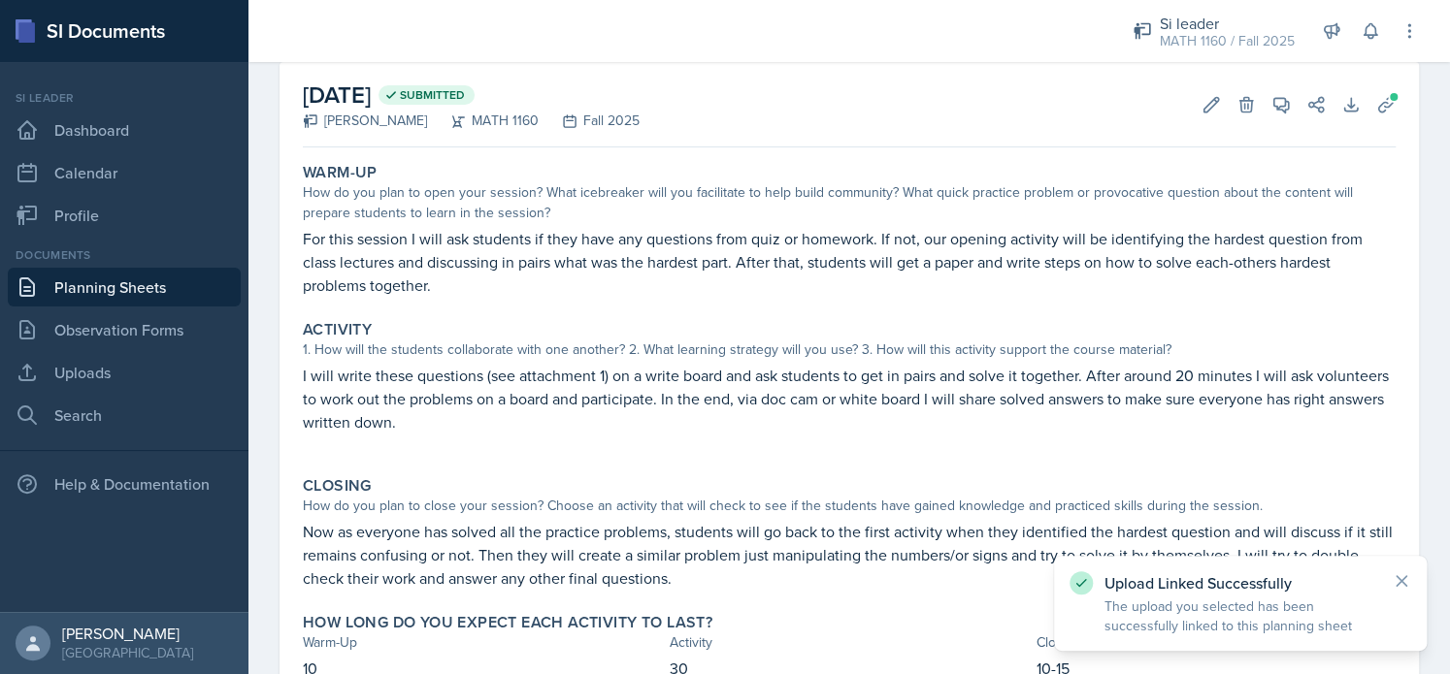
scroll to position [91, 0]
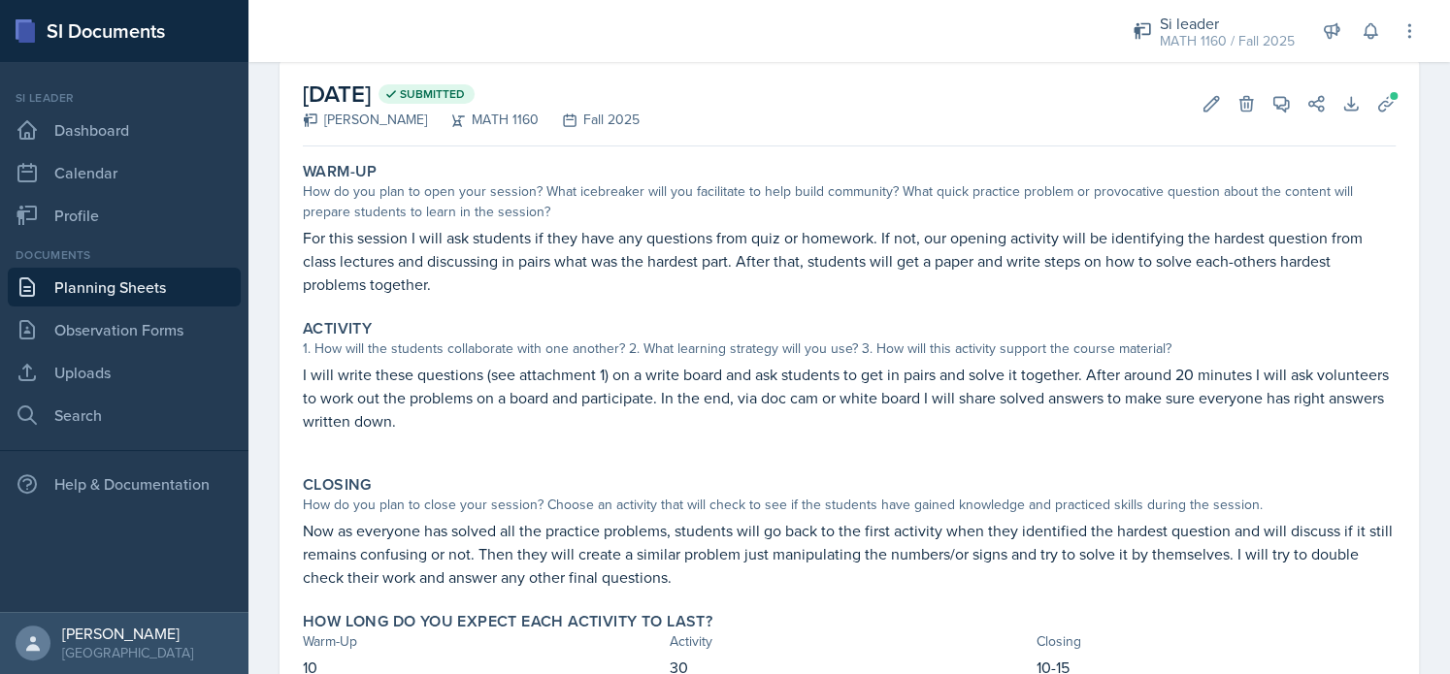
click at [131, 282] on link "Planning Sheets" at bounding box center [124, 287] width 233 height 39
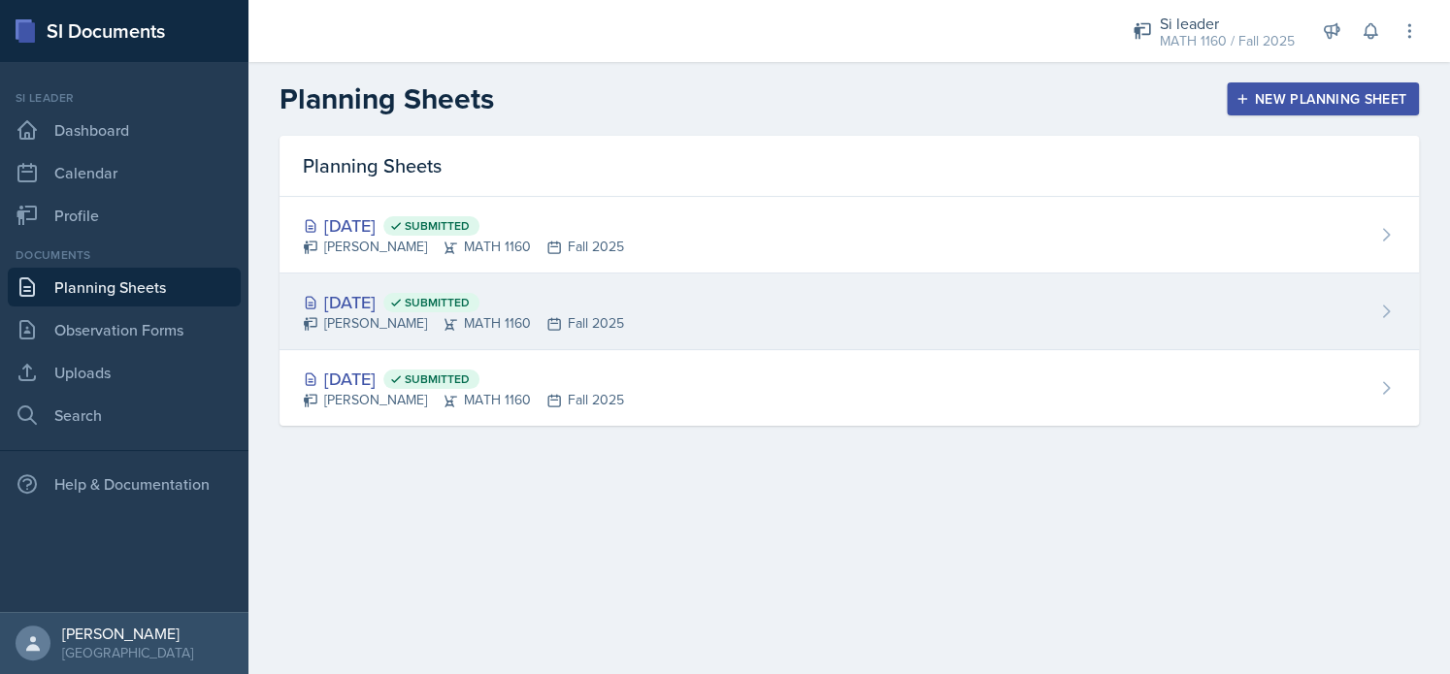
click at [382, 301] on div "[DATE] Submitted" at bounding box center [463, 302] width 321 height 26
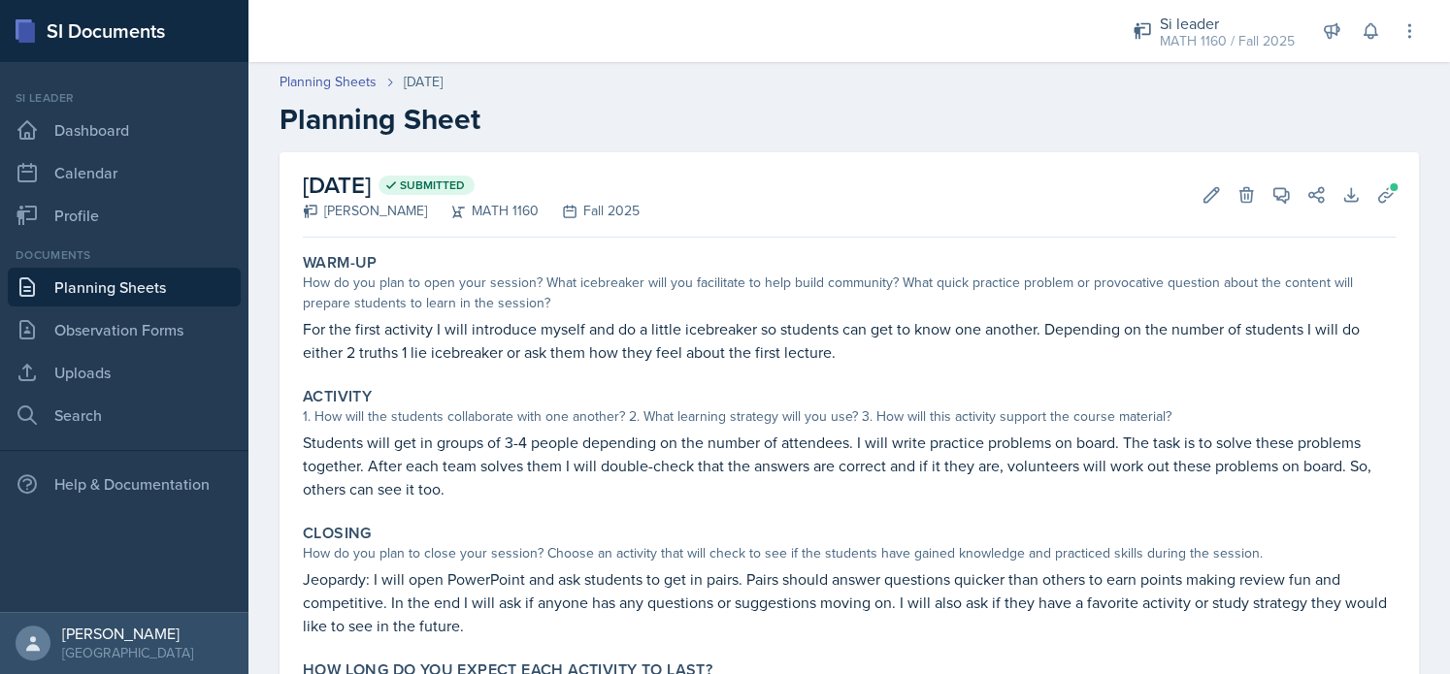
click at [114, 296] on link "Planning Sheets" at bounding box center [124, 287] width 233 height 39
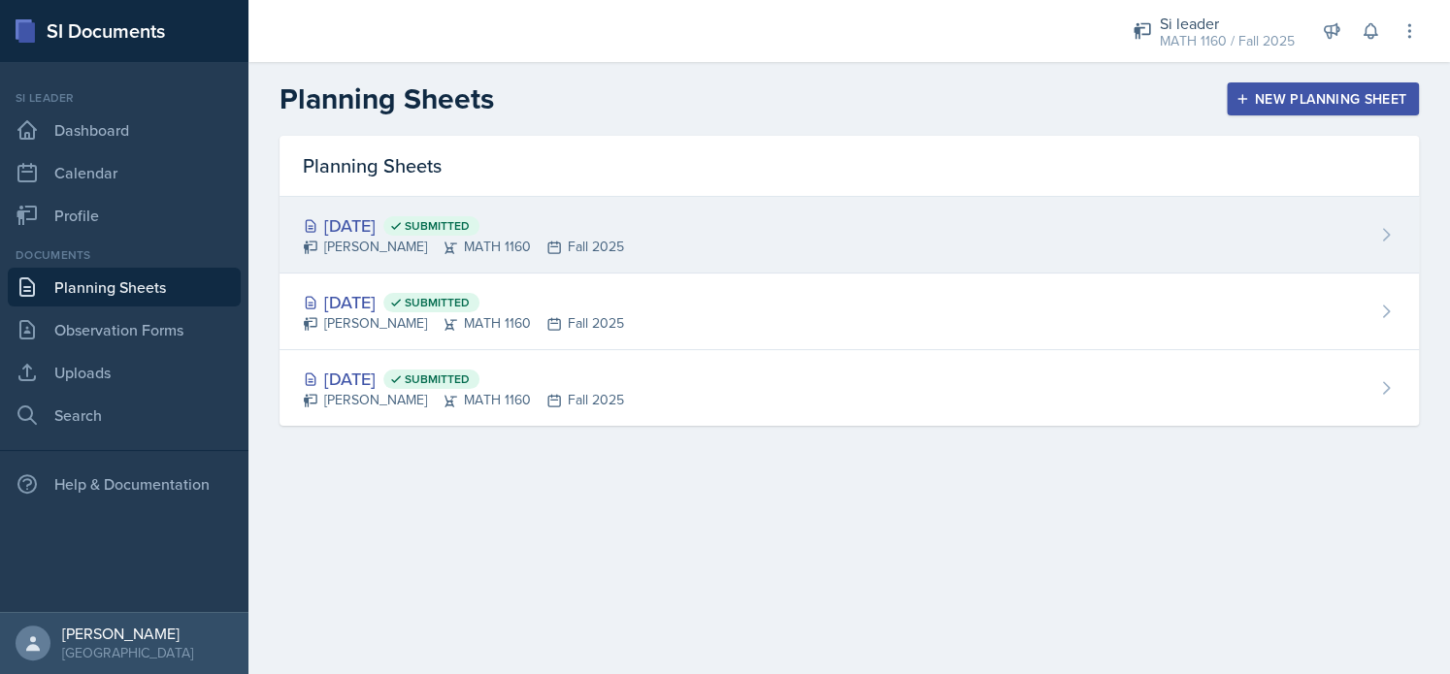
click at [350, 248] on div "[PERSON_NAME] MATH 1160 Fall 2025" at bounding box center [463, 247] width 321 height 20
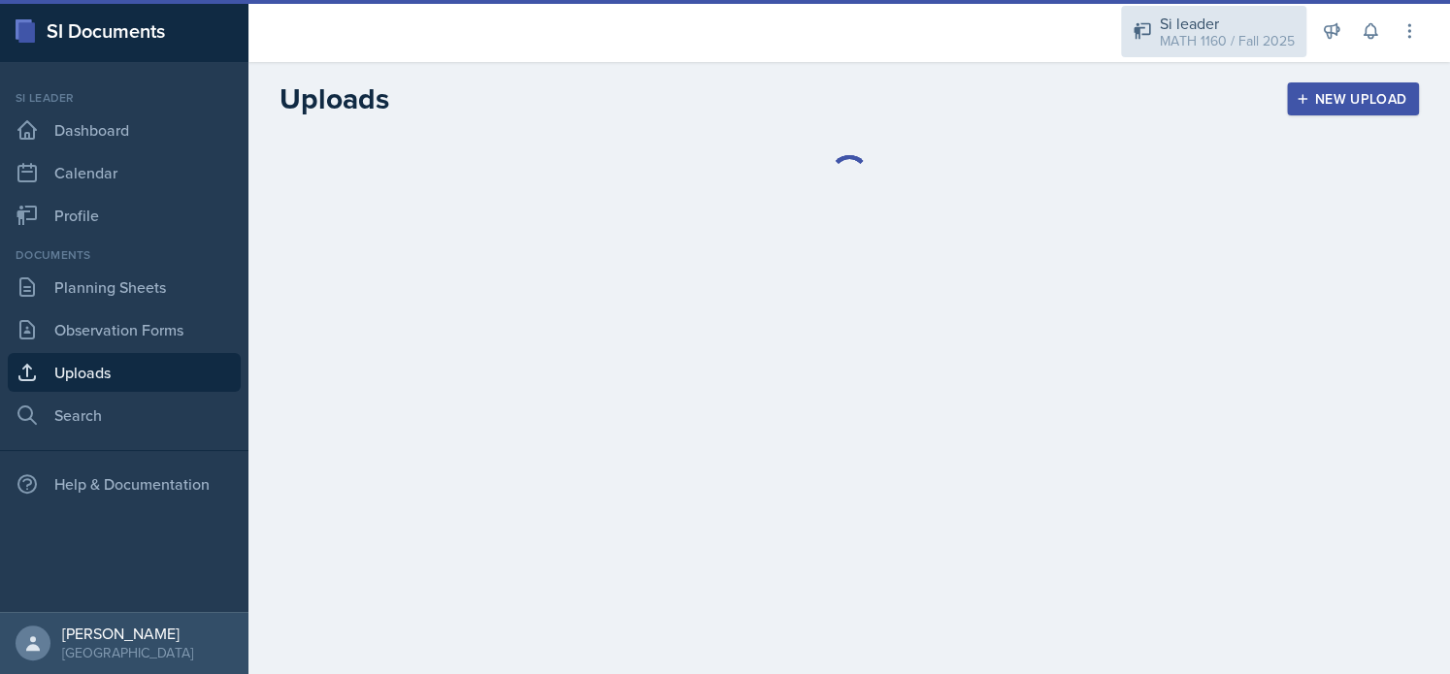
click at [1163, 28] on div "Si leader" at bounding box center [1227, 23] width 135 height 23
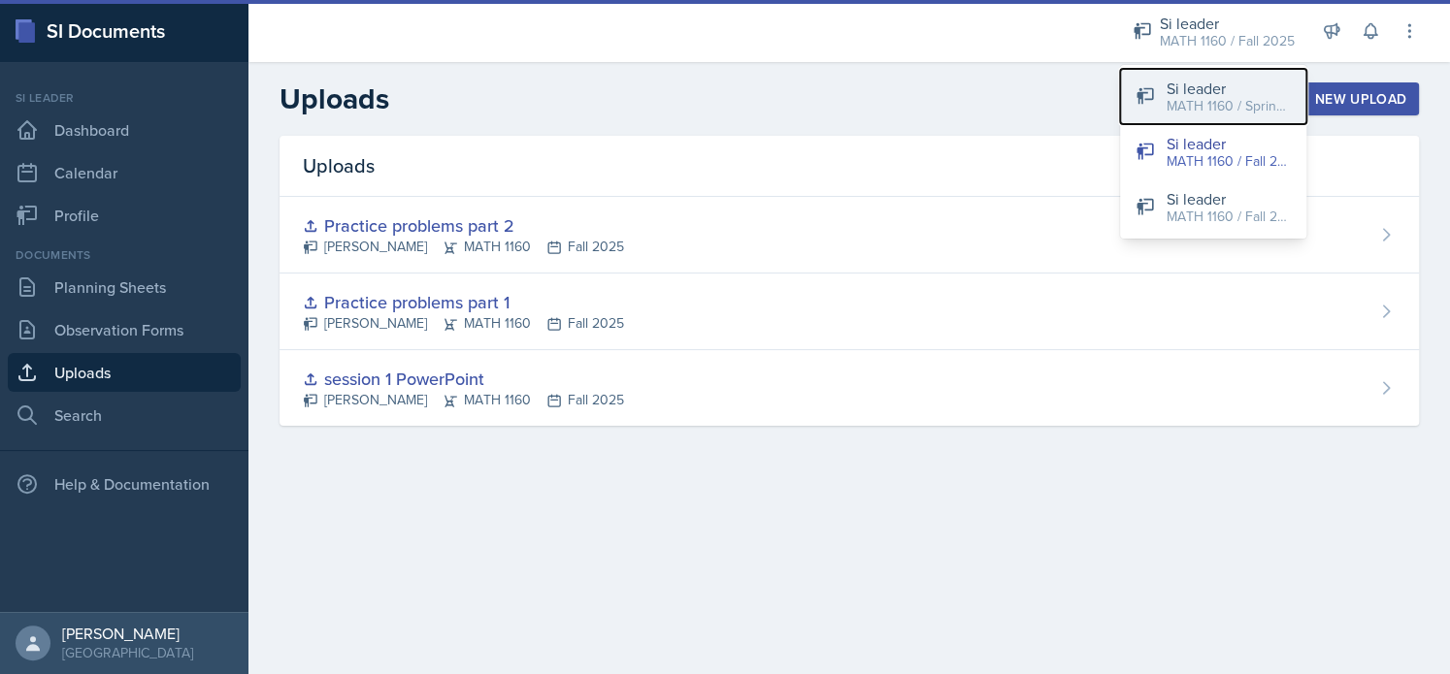
click at [1172, 103] on div "MATH 1160 / Spring 2025" at bounding box center [1228, 106] width 124 height 20
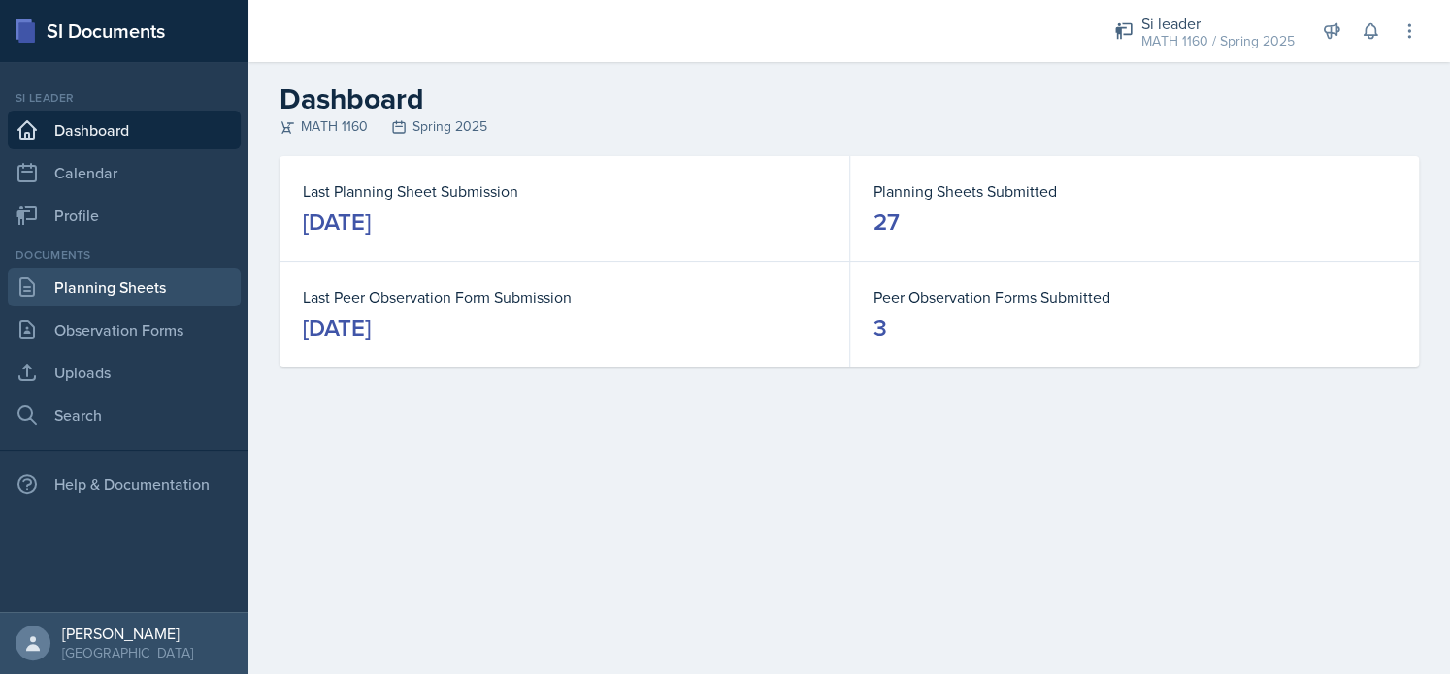
click at [131, 296] on link "Planning Sheets" at bounding box center [124, 287] width 233 height 39
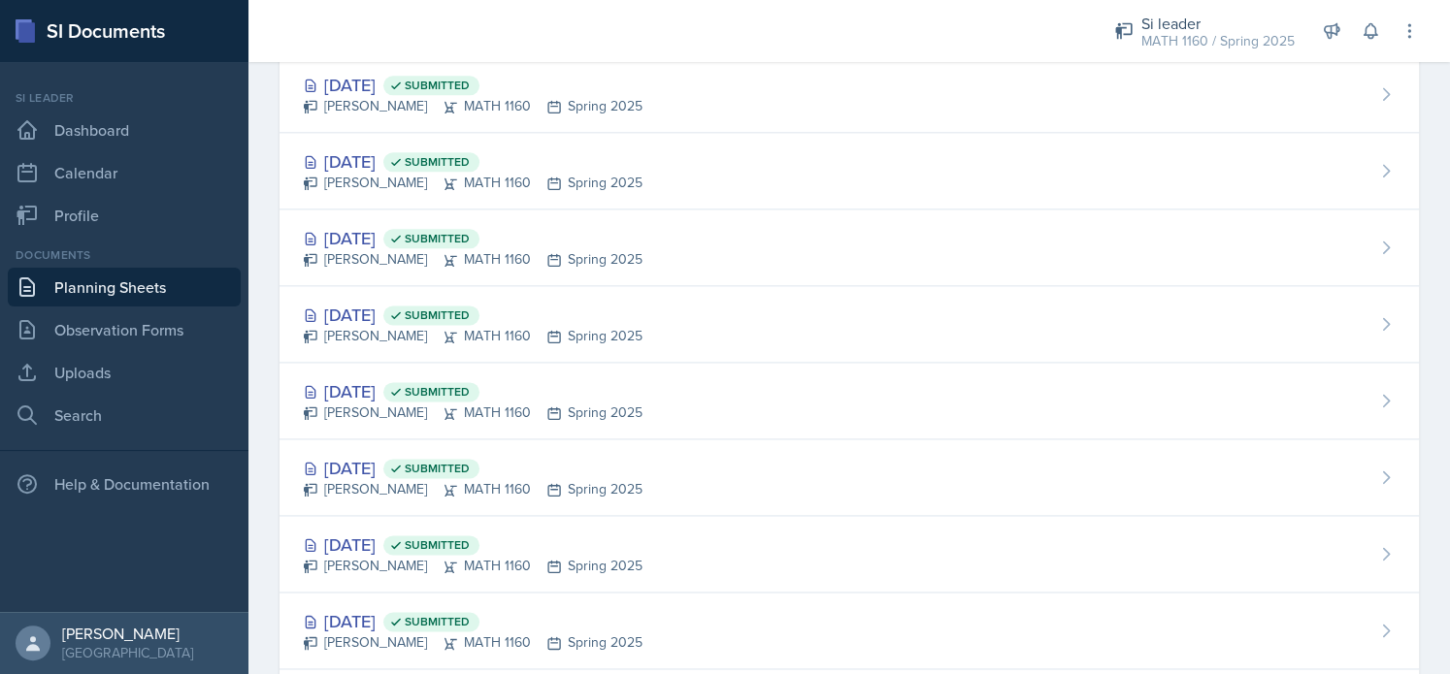
scroll to position [1632, 0]
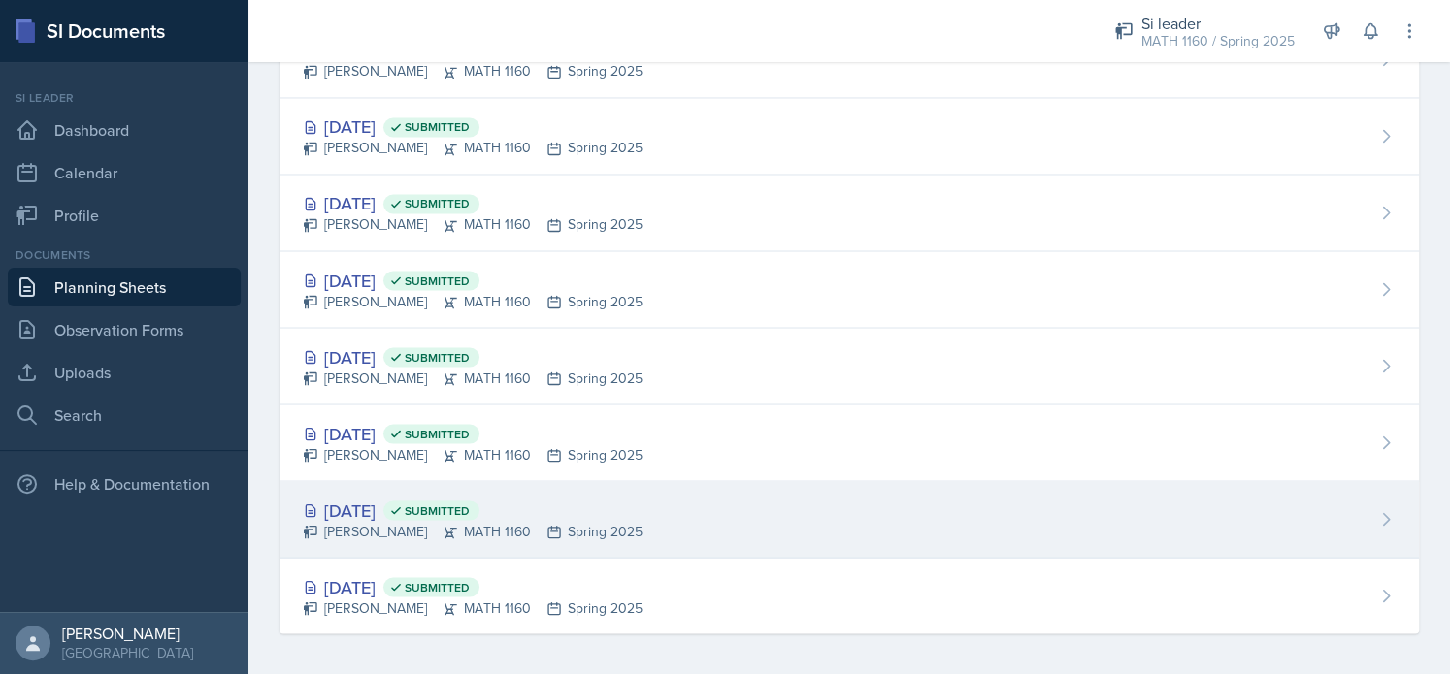
click at [405, 521] on div "[PERSON_NAME] MATH 1160 Spring 2025" at bounding box center [473, 531] width 340 height 20
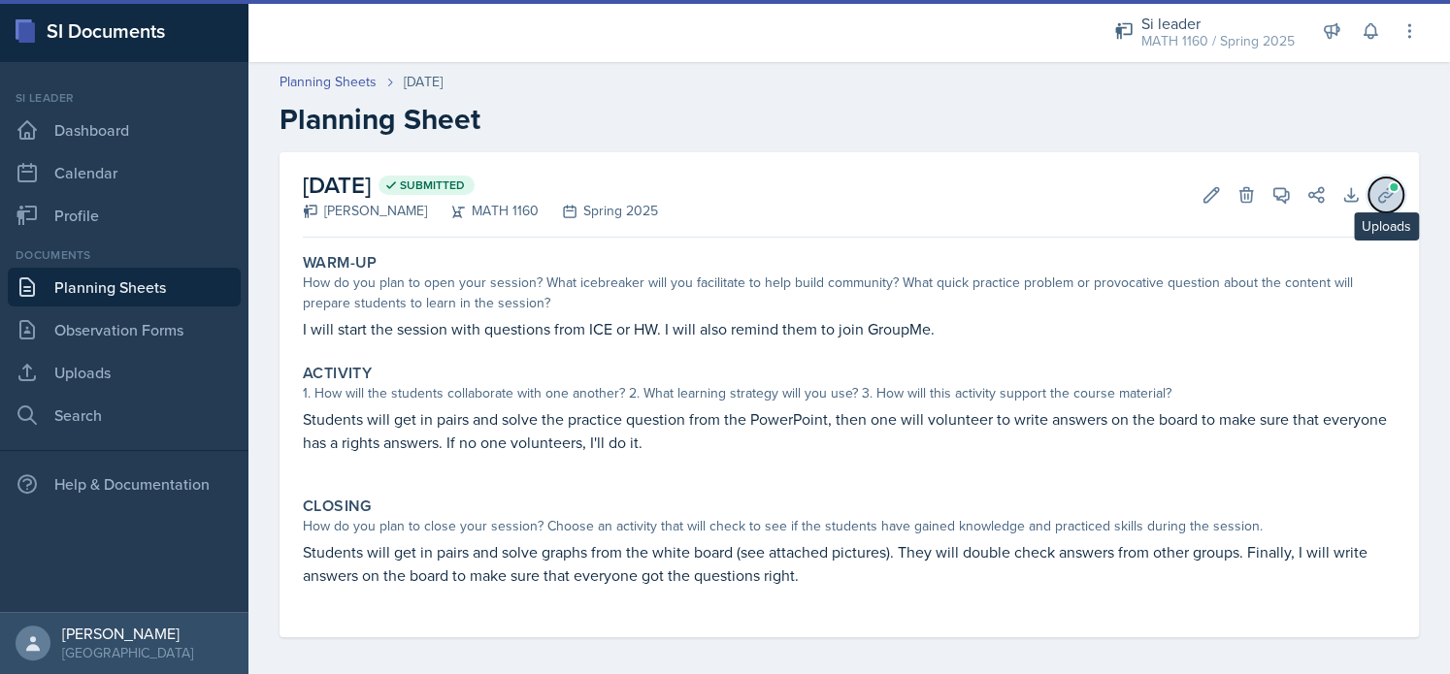
click at [1376, 187] on icon at bounding box center [1385, 194] width 19 height 19
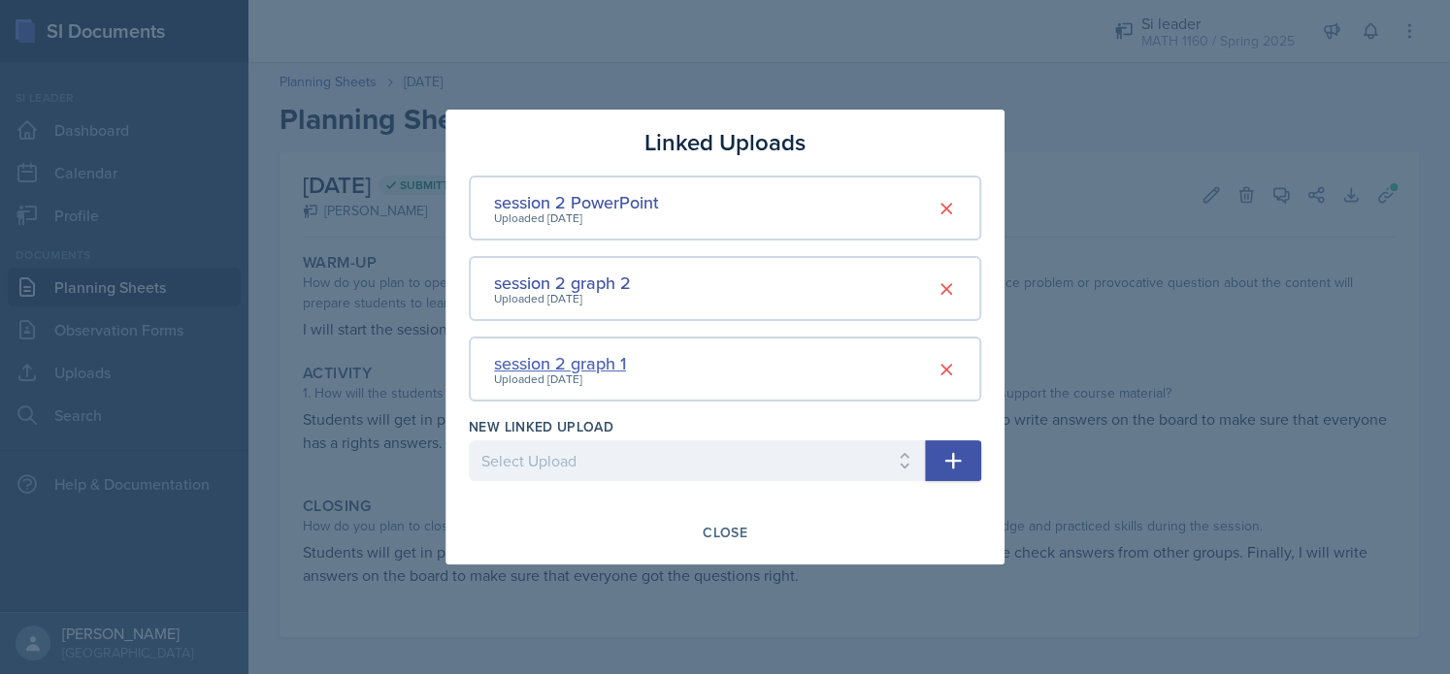
click at [585, 358] on div "session 2 graph 1" at bounding box center [560, 363] width 132 height 26
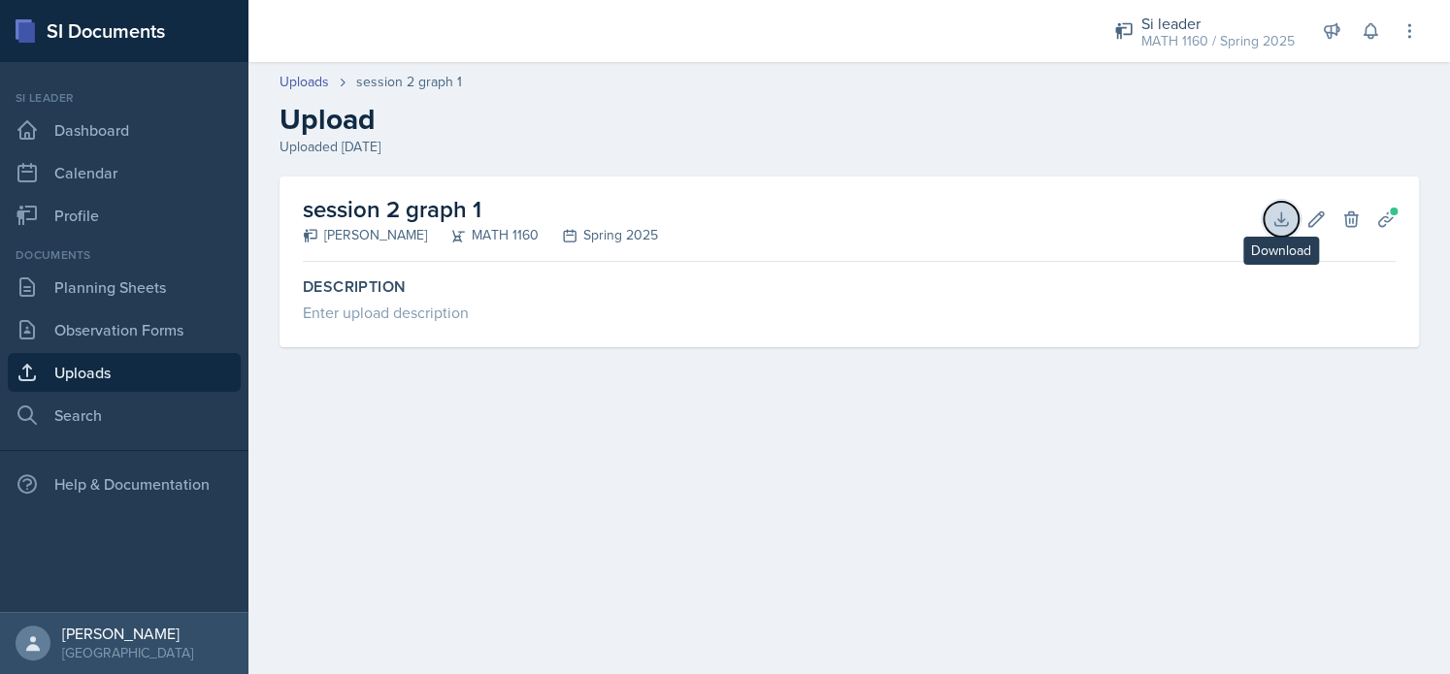
click at [1276, 219] on icon at bounding box center [1280, 219] width 19 height 19
click at [1388, 209] on span at bounding box center [1394, 212] width 12 height 12
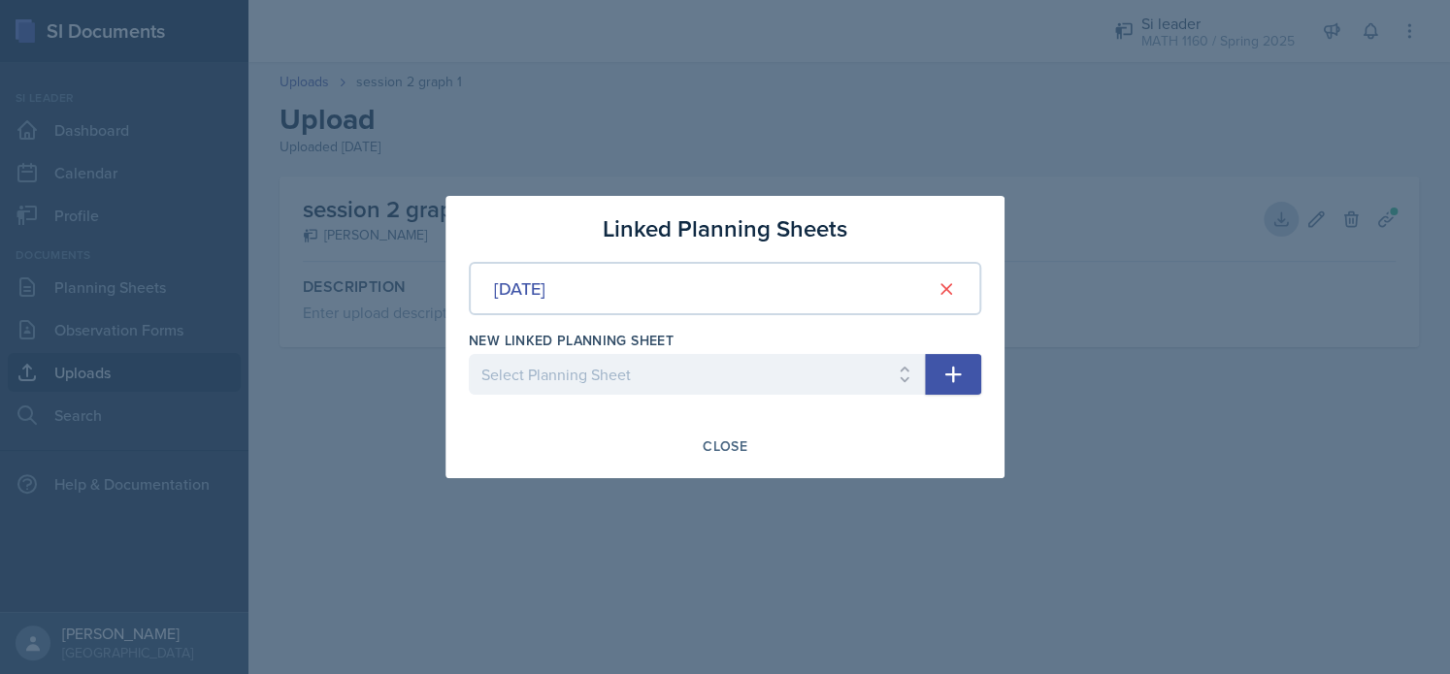
click at [884, 465] on div "Linked Planning Sheets Jan 16th, 2025 New Linked Planning Sheet Select Planning…" at bounding box center [724, 337] width 559 height 282
click at [715, 445] on div "Close" at bounding box center [725, 447] width 45 height 16
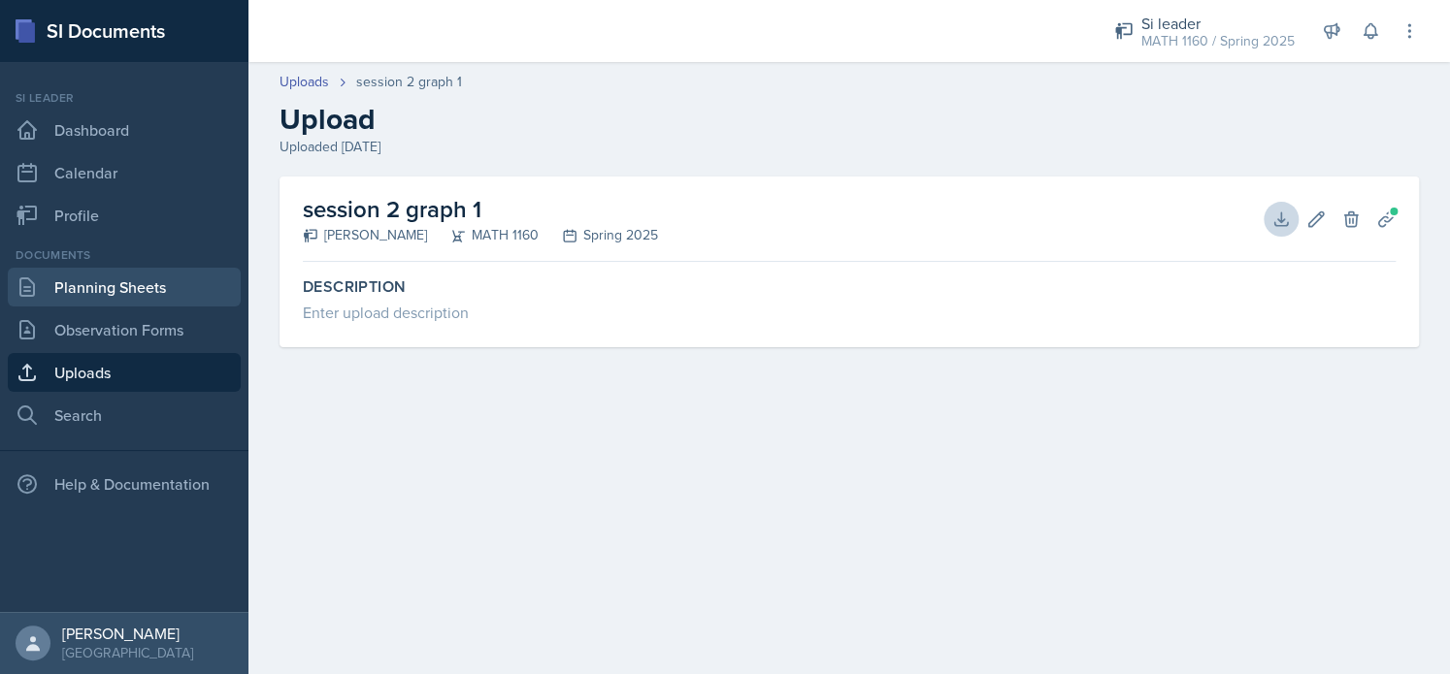
click at [226, 304] on link "Planning Sheets" at bounding box center [124, 287] width 233 height 39
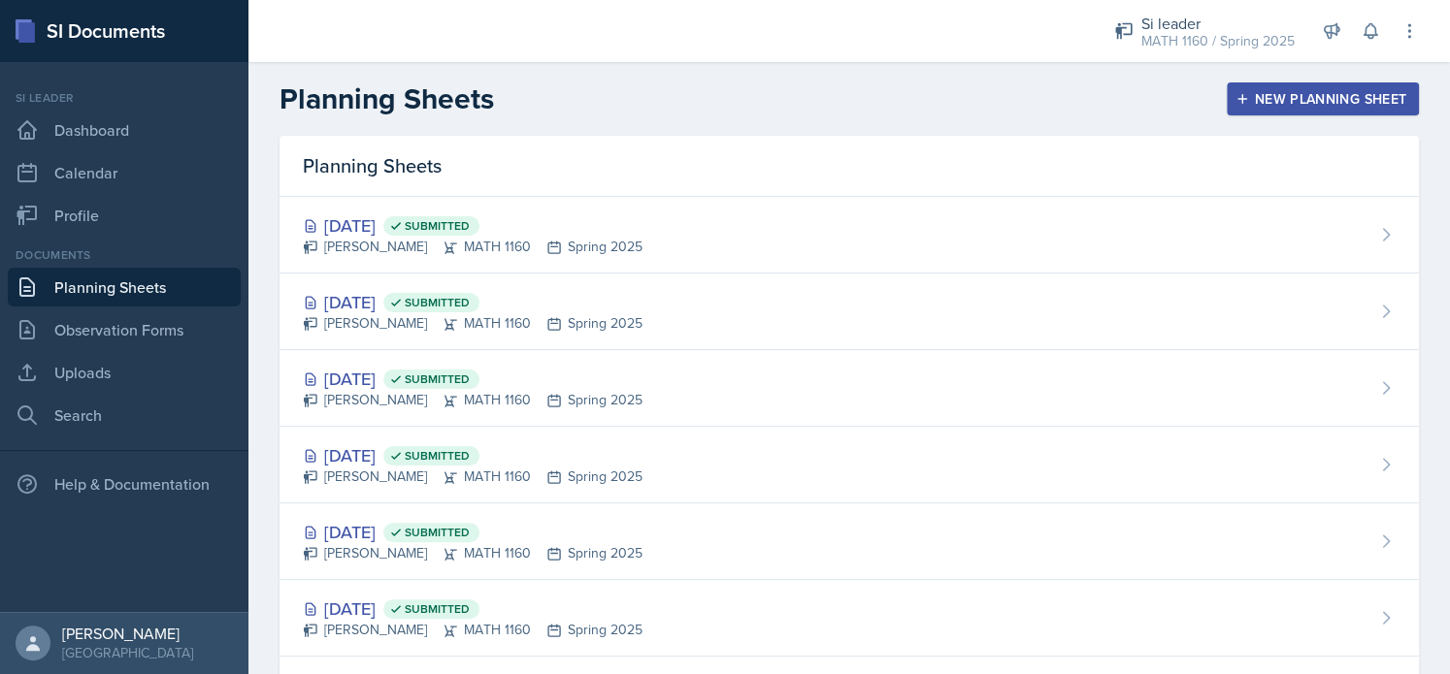
click at [226, 304] on link "Planning Sheets" at bounding box center [124, 287] width 233 height 39
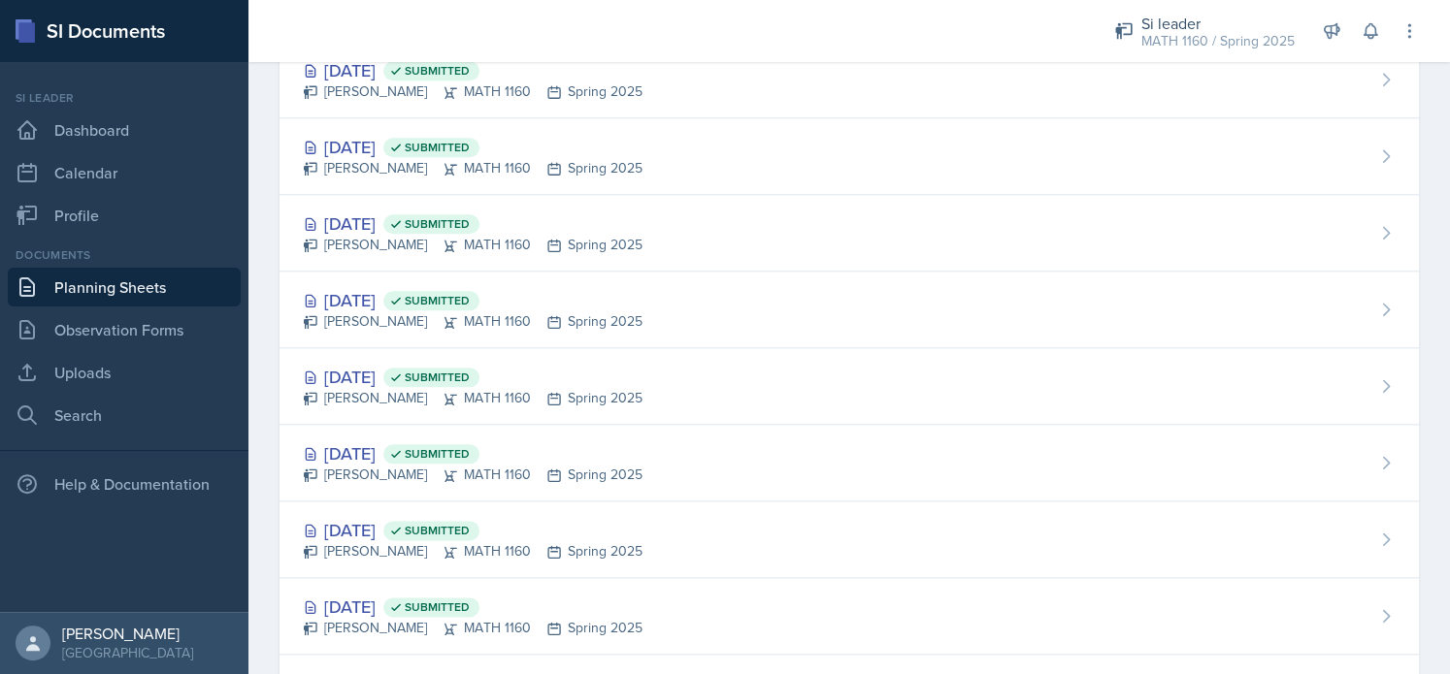
scroll to position [1632, 0]
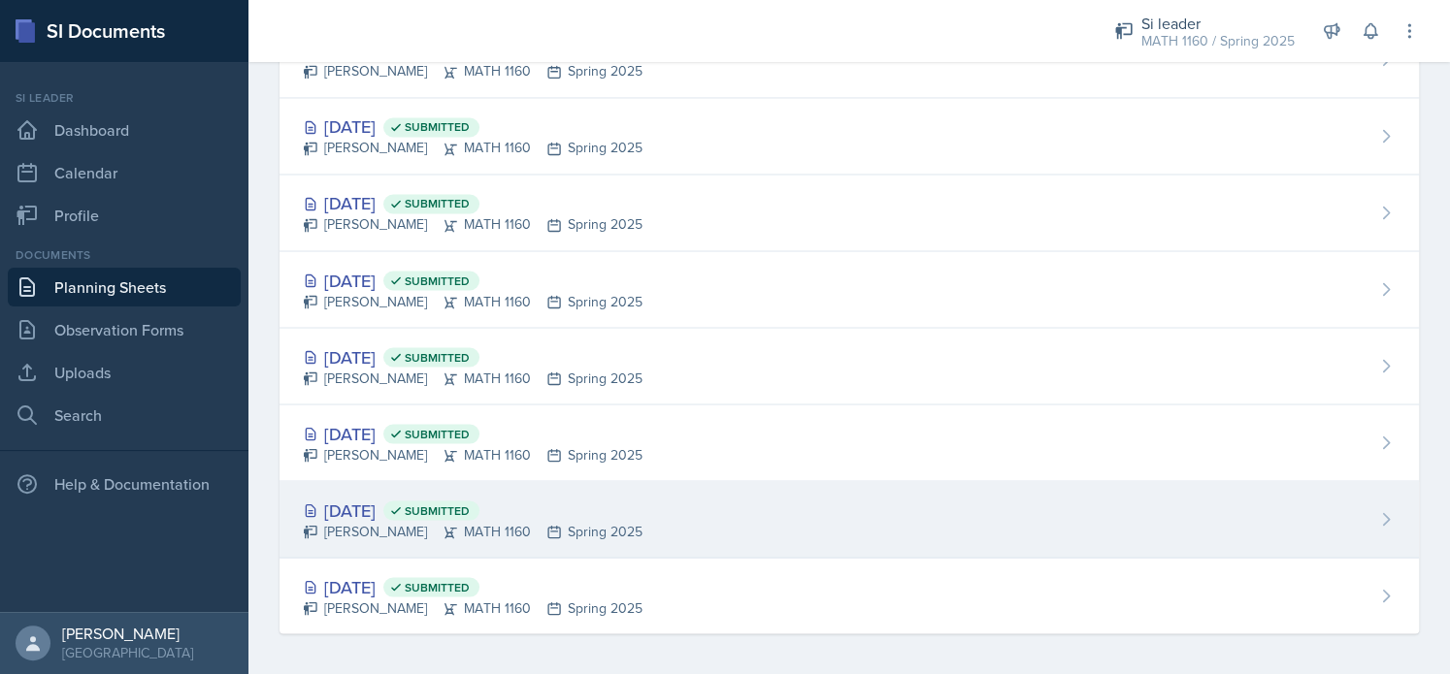
click at [398, 529] on div "[PERSON_NAME] MATH 1160 Spring 2025" at bounding box center [473, 531] width 340 height 20
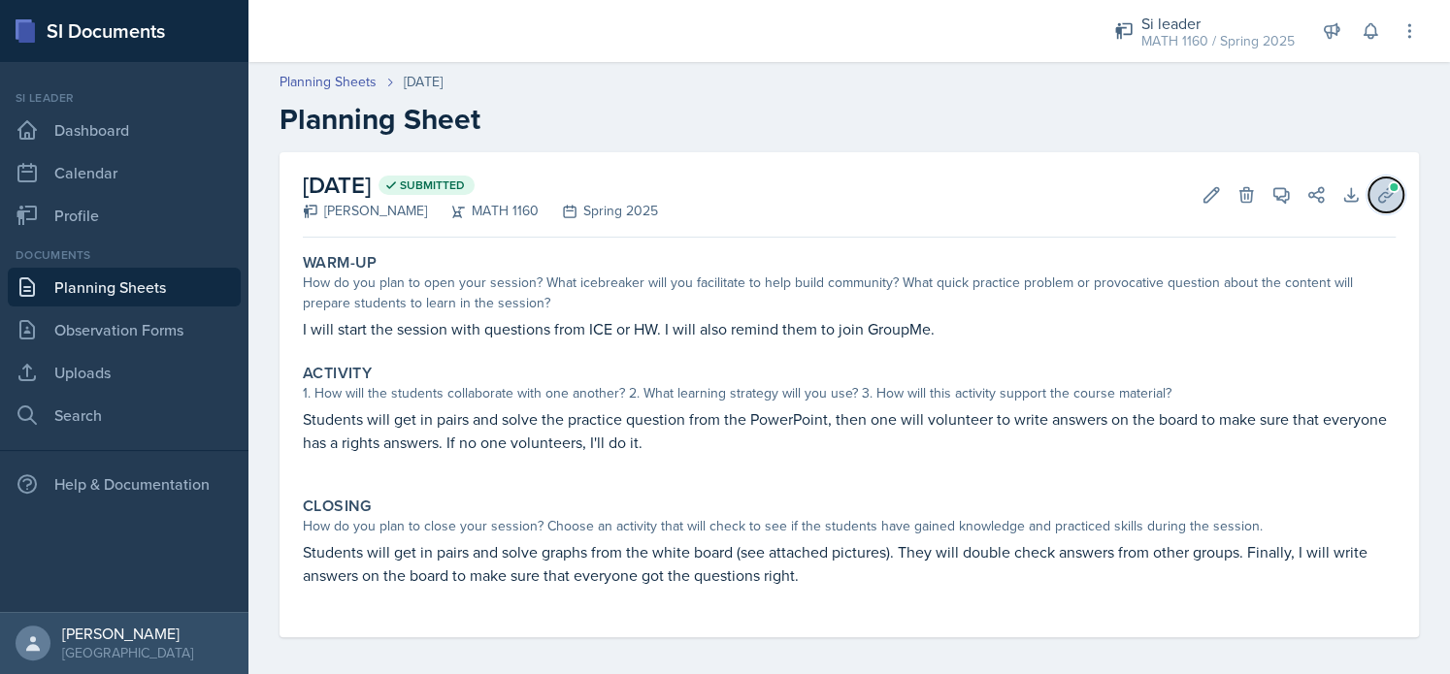
click at [1376, 186] on icon at bounding box center [1385, 194] width 19 height 19
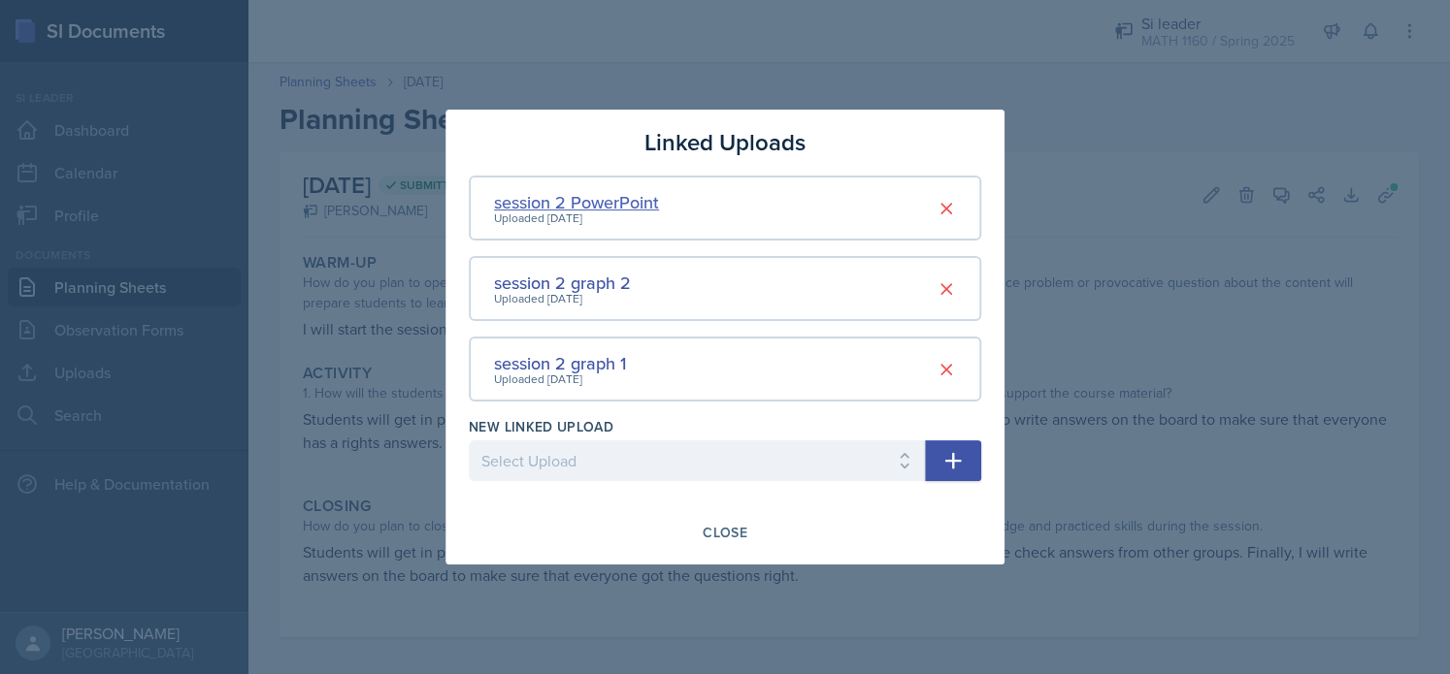
click at [605, 201] on div "session 2 PowerPoint" at bounding box center [576, 202] width 165 height 26
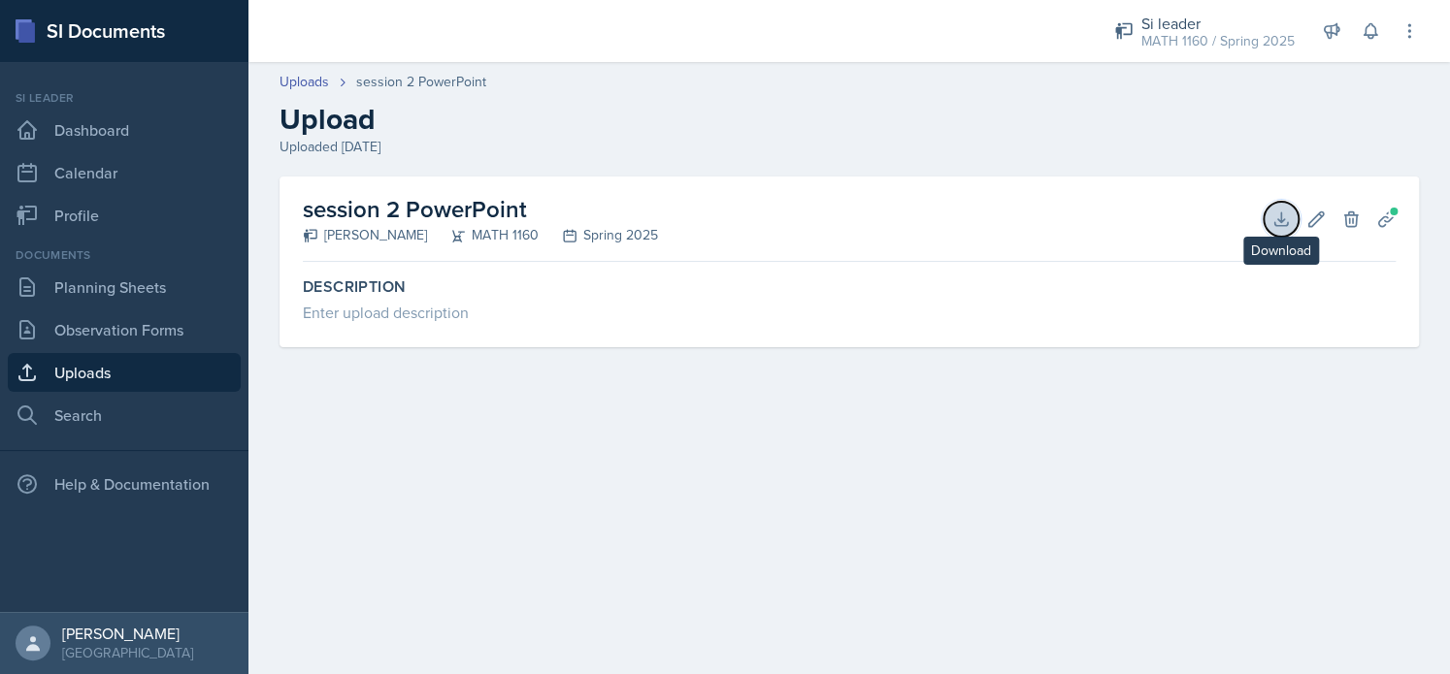
click at [1289, 224] on icon at bounding box center [1280, 219] width 19 height 19
click at [142, 374] on link "Uploads" at bounding box center [124, 372] width 233 height 39
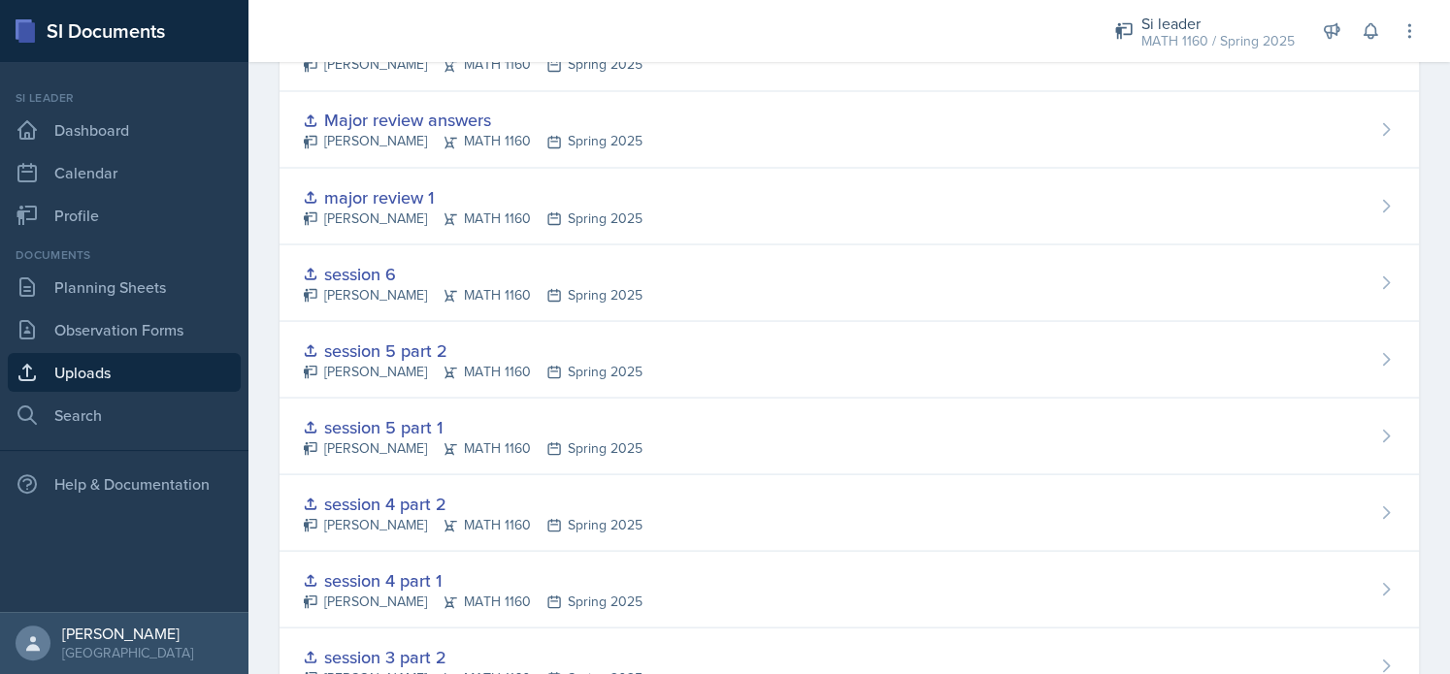
scroll to position [2168, 0]
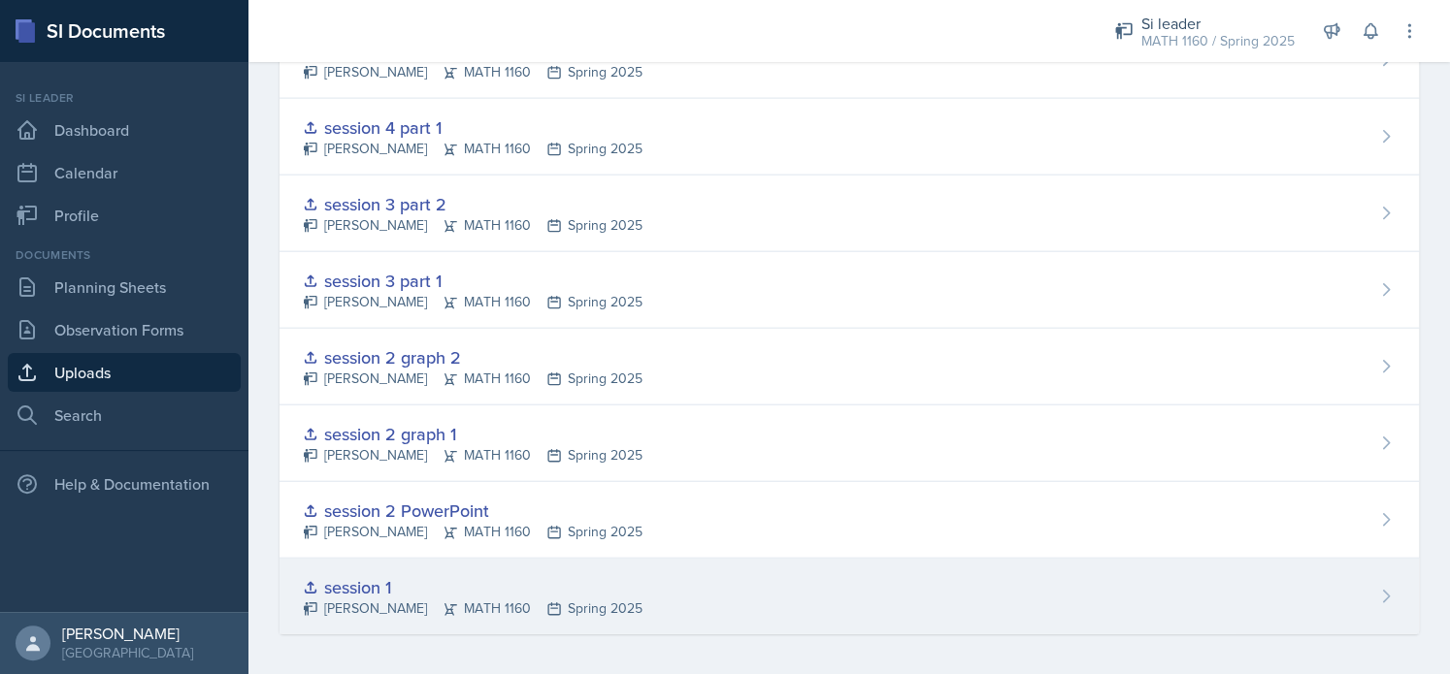
click at [376, 565] on div "session 1 Gvantsa Kiknavelidze MATH 1160 Spring 2025" at bounding box center [848, 597] width 1139 height 76
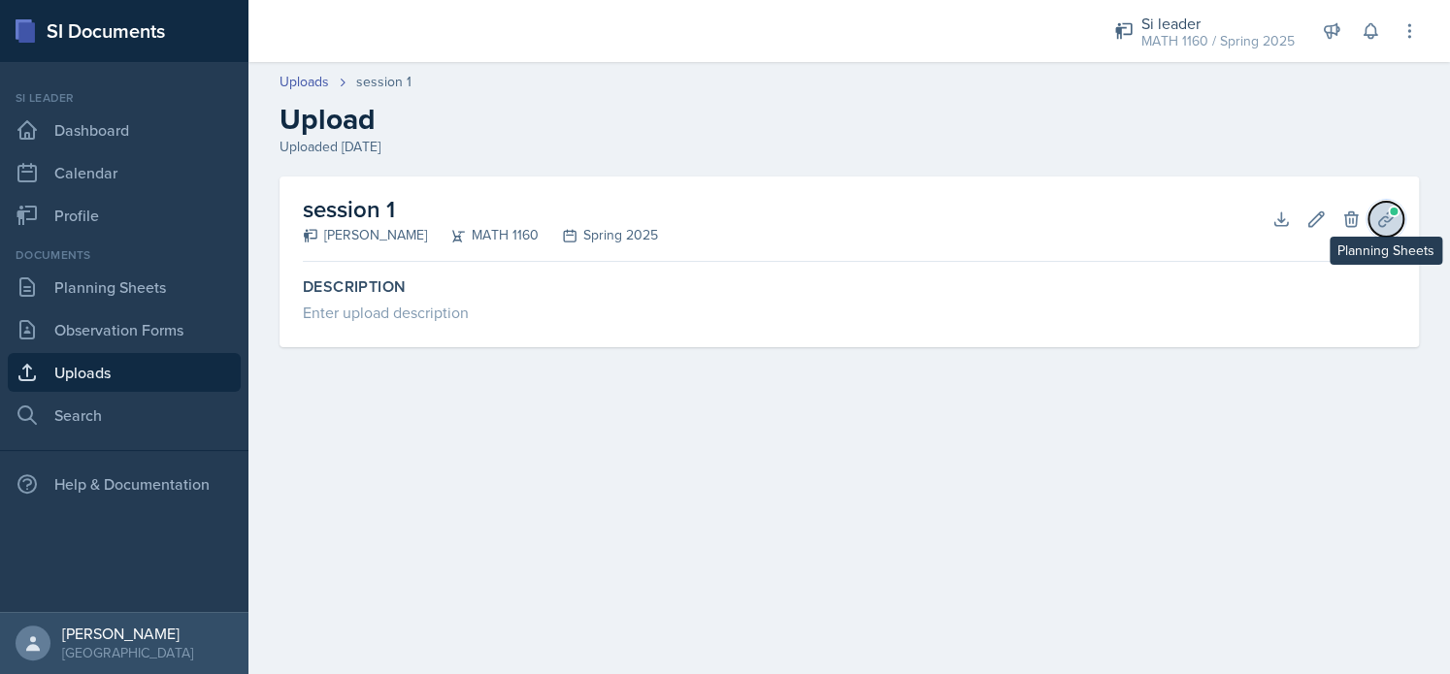
click at [1389, 224] on icon at bounding box center [1385, 219] width 19 height 19
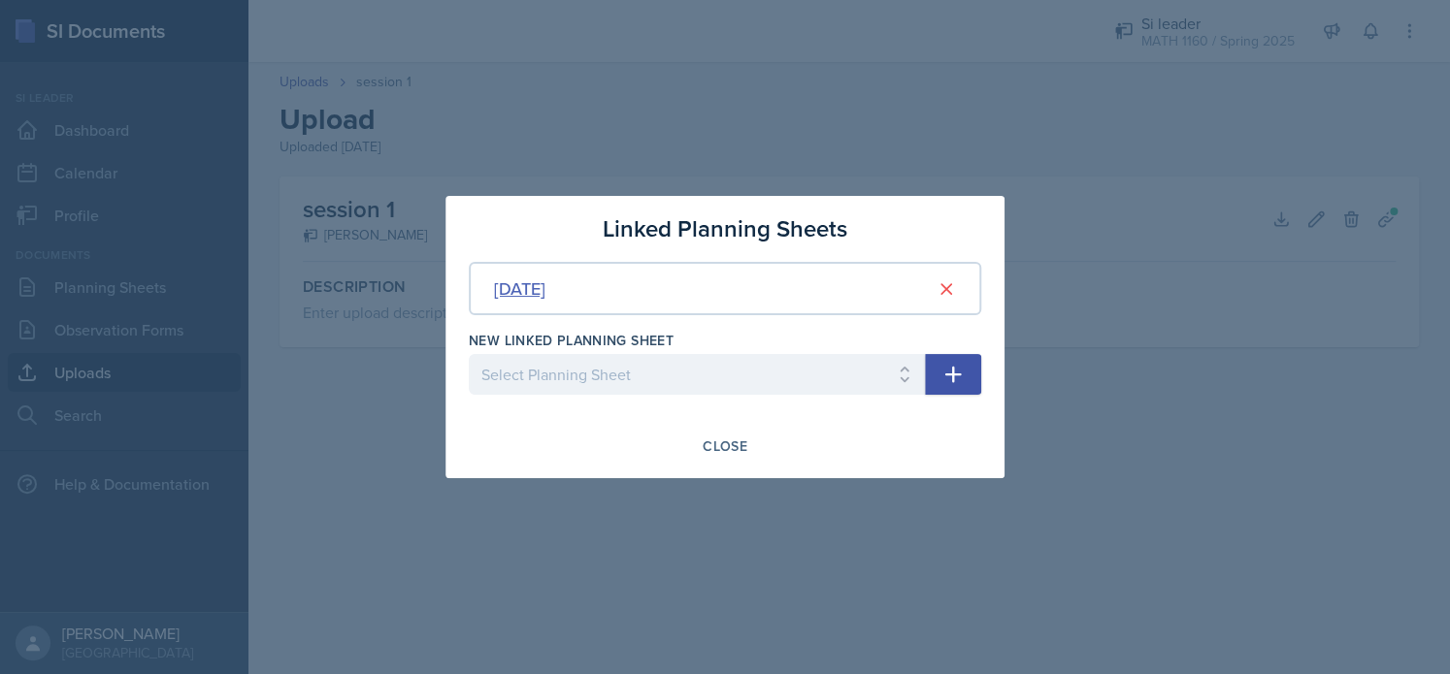
click at [545, 291] on div "[DATE]" at bounding box center [519, 289] width 51 height 26
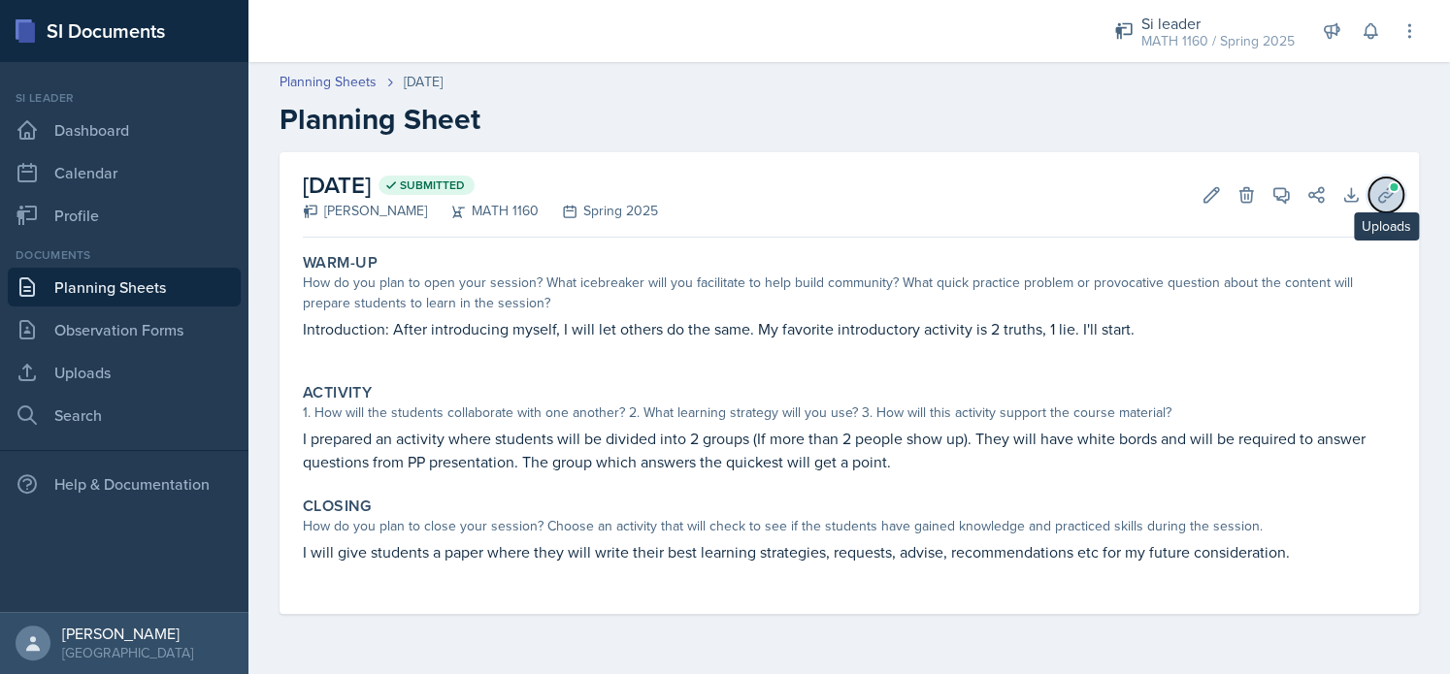
click at [1382, 199] on icon at bounding box center [1385, 194] width 19 height 19
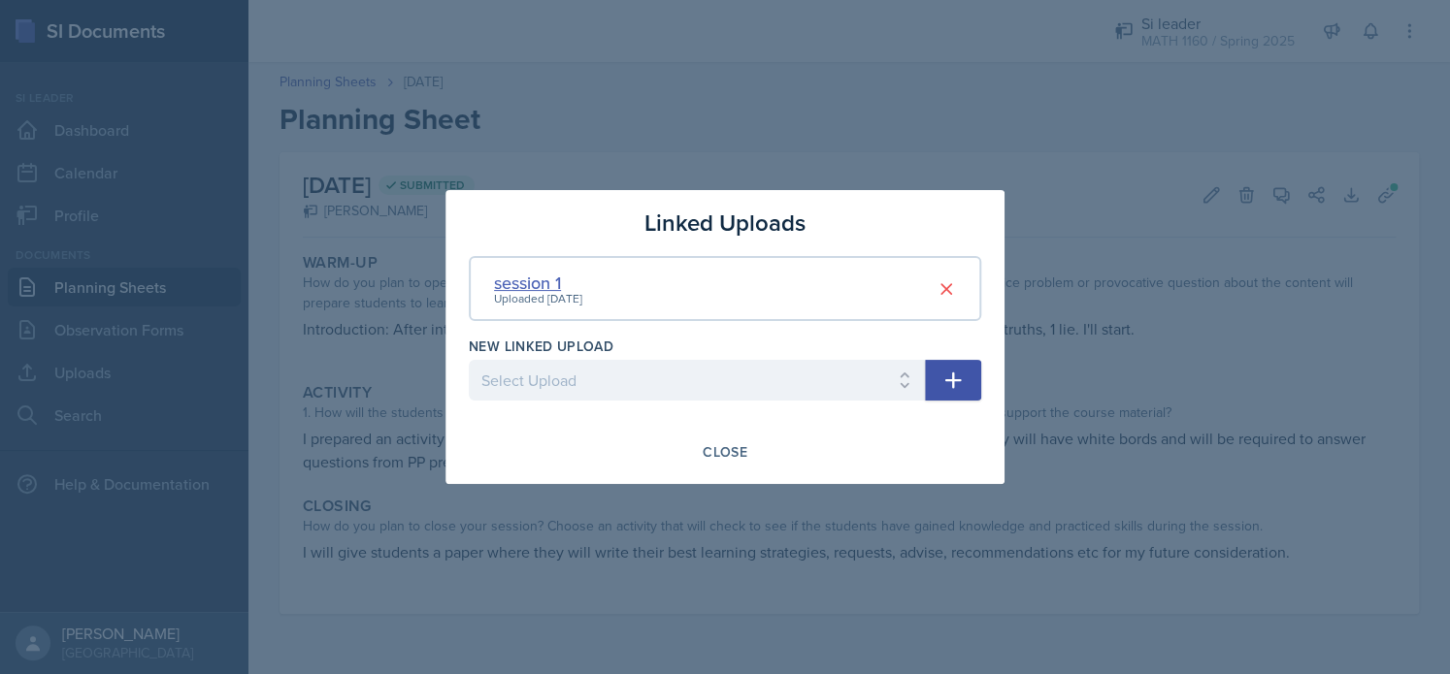
click at [555, 282] on div "session 1" at bounding box center [538, 283] width 88 height 26
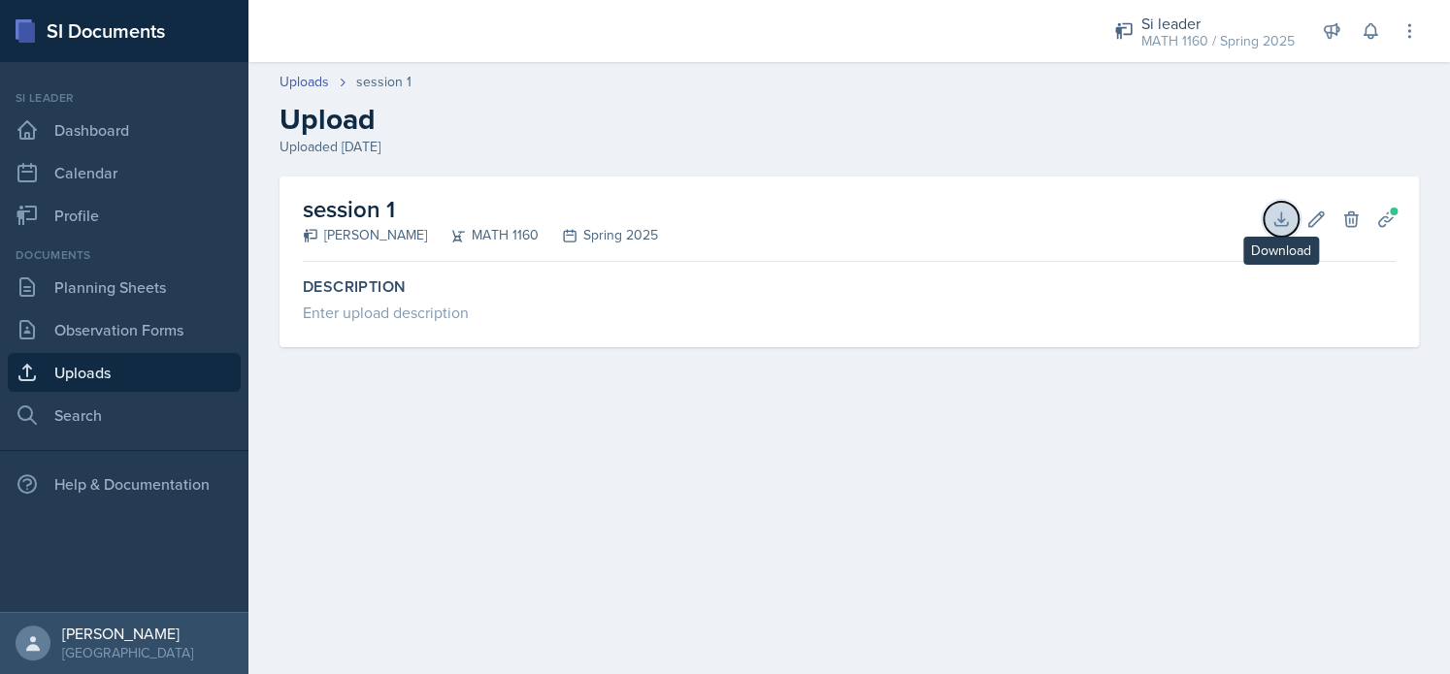
click at [1273, 212] on icon at bounding box center [1280, 219] width 19 height 19
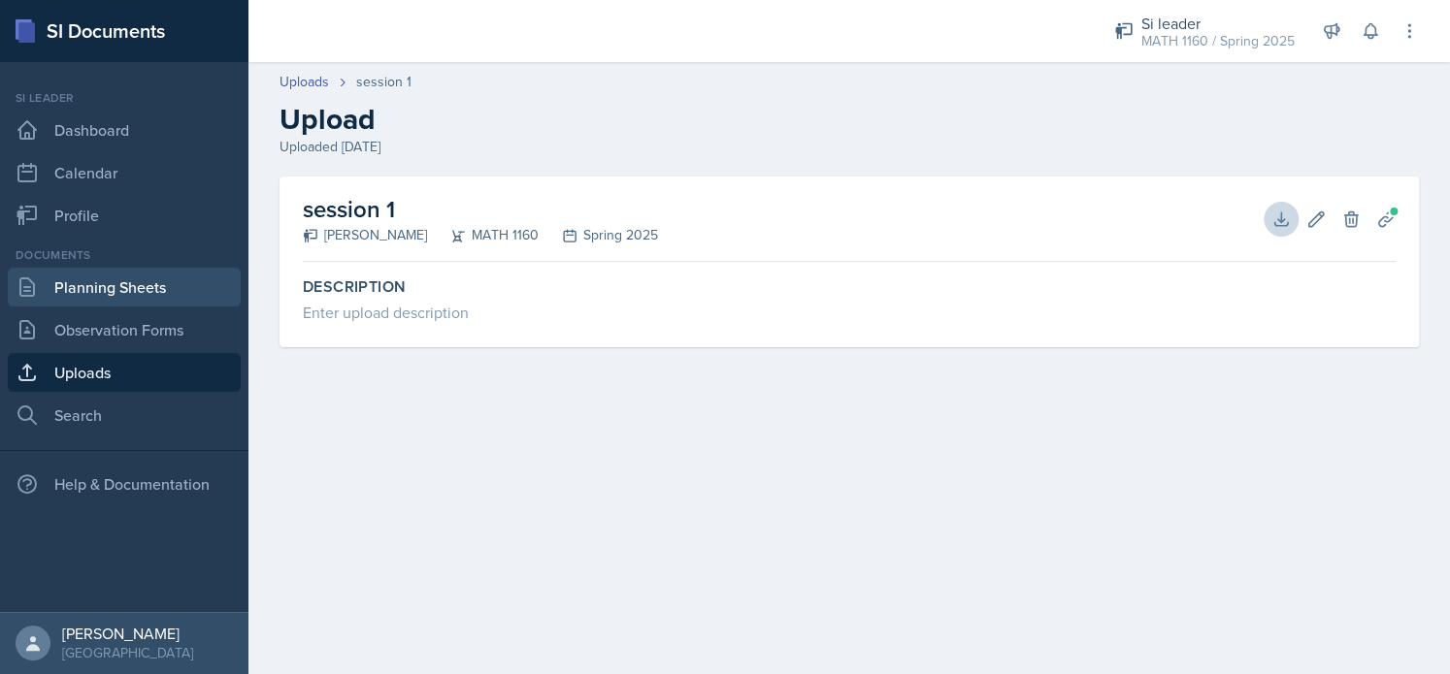
click at [134, 298] on link "Planning Sheets" at bounding box center [124, 287] width 233 height 39
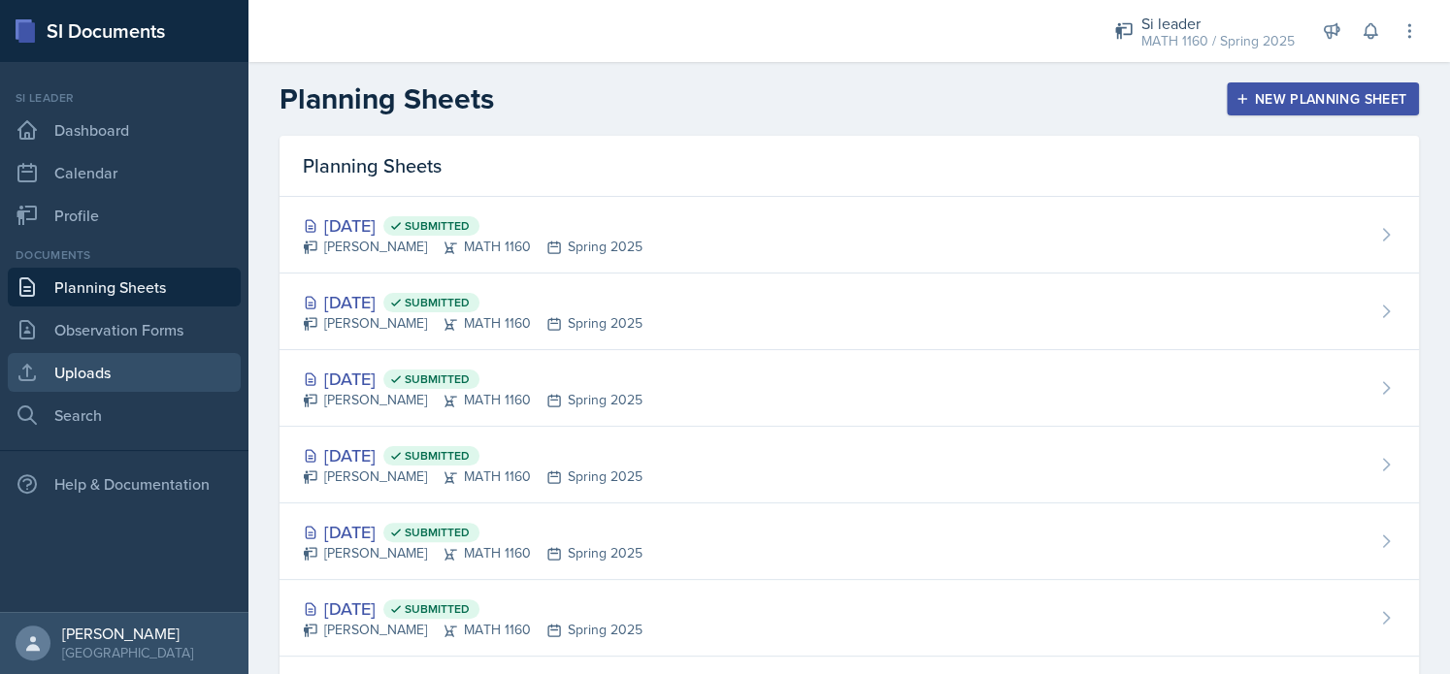
click at [139, 375] on link "Uploads" at bounding box center [124, 372] width 233 height 39
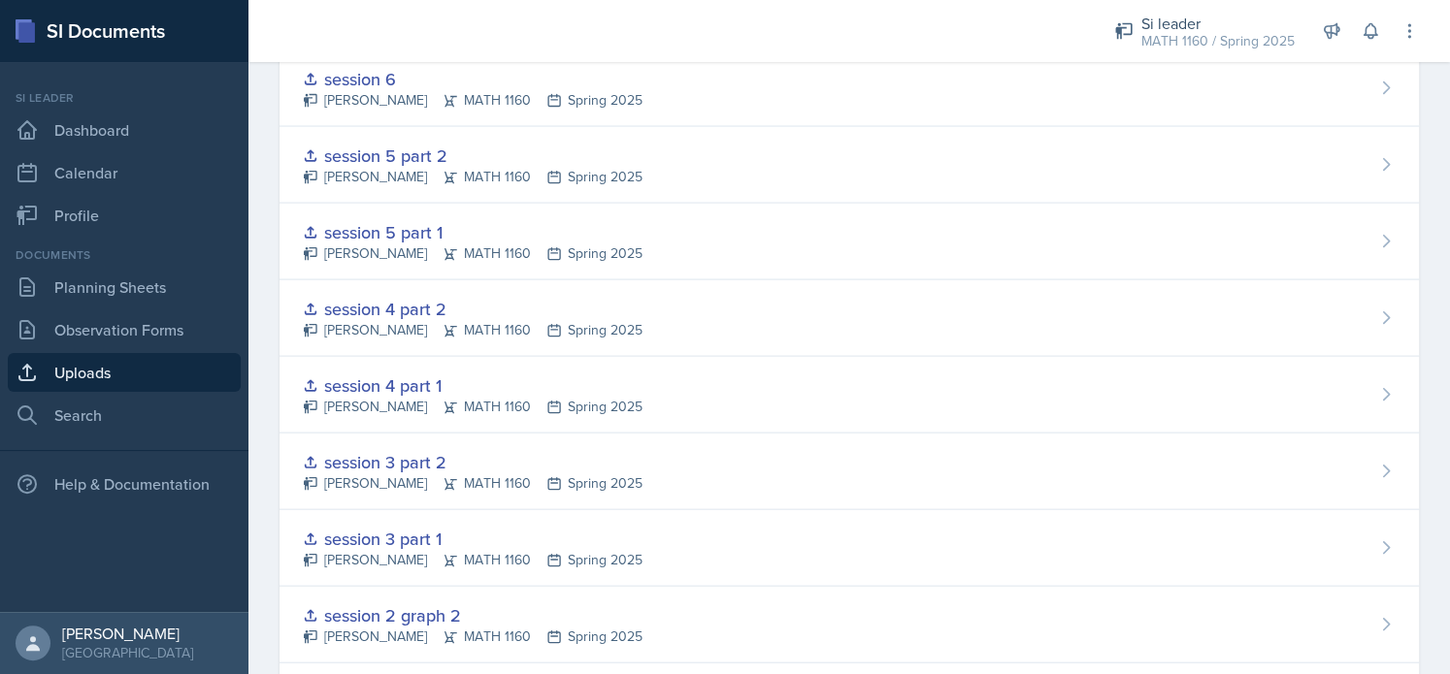
scroll to position [2168, 0]
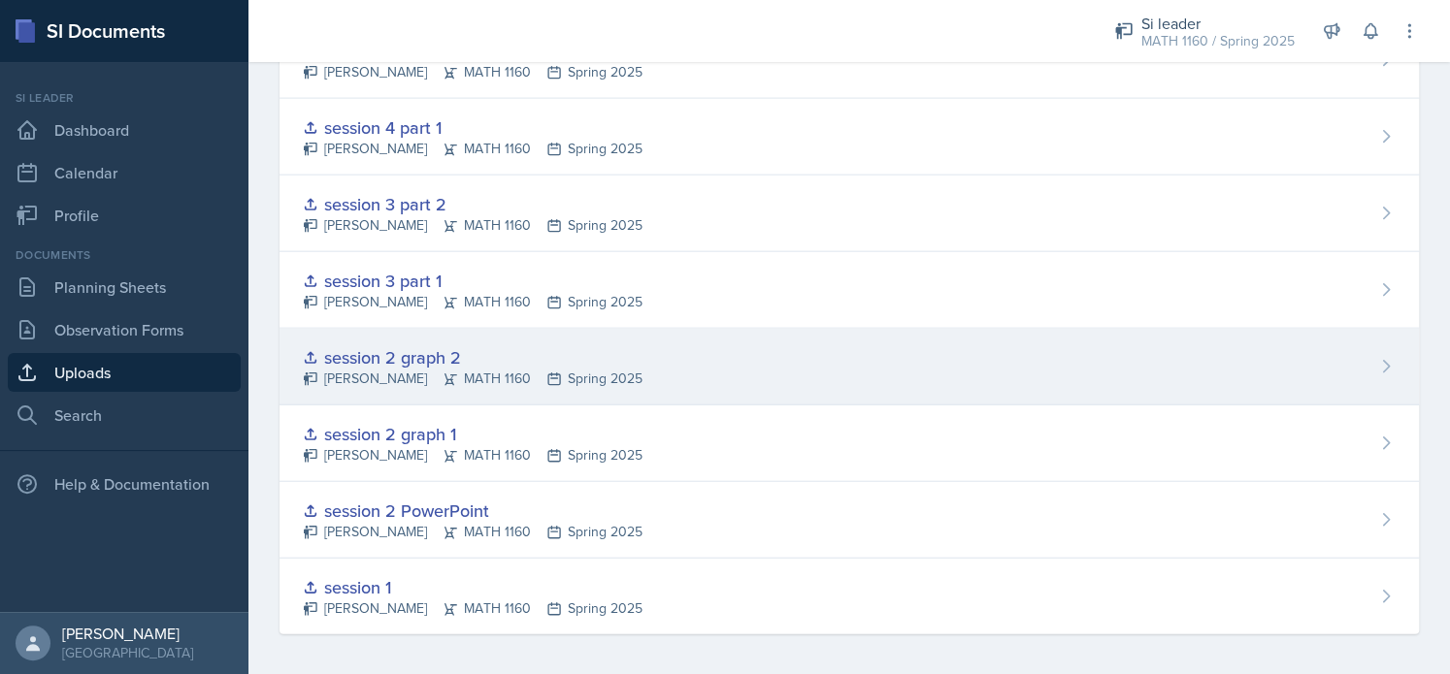
click at [442, 344] on div "session 2 graph 2" at bounding box center [473, 357] width 340 height 26
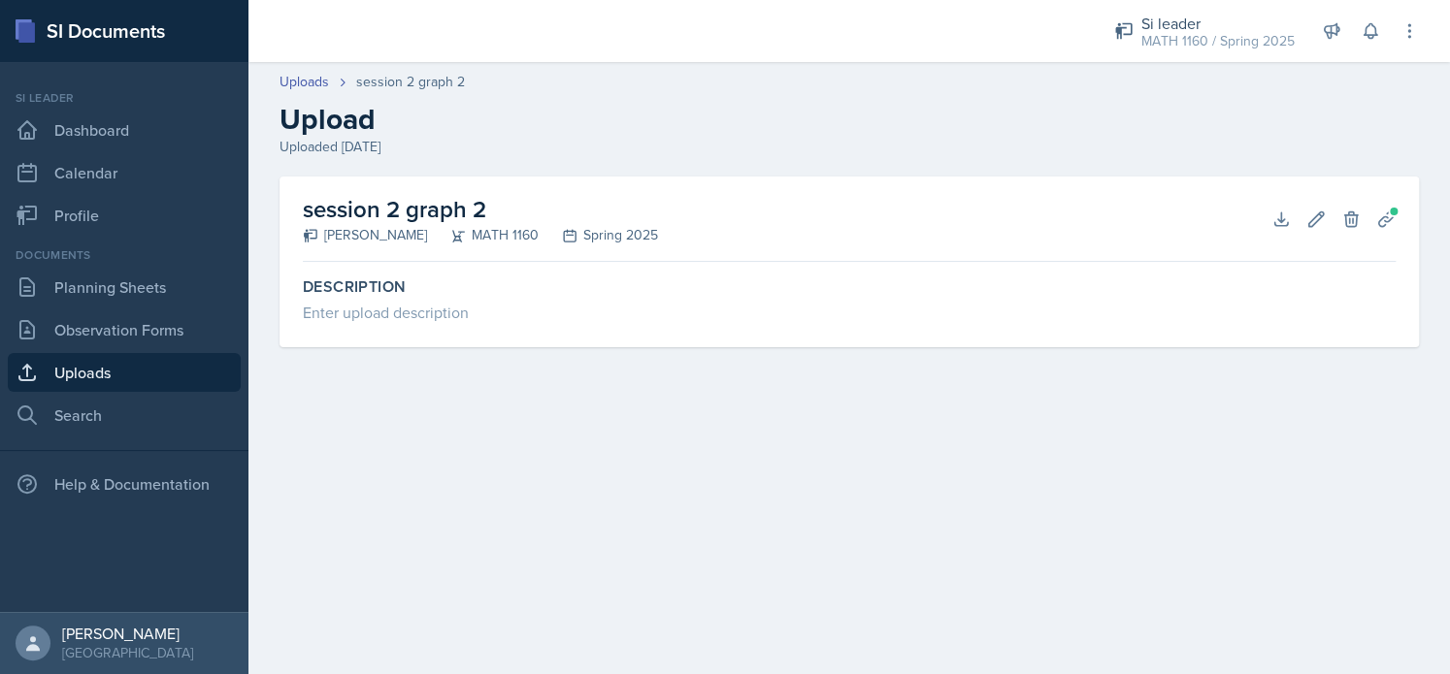
click at [442, 343] on div "Description Enter upload description" at bounding box center [849, 309] width 1093 height 78
click at [136, 296] on link "Planning Sheets" at bounding box center [124, 287] width 233 height 39
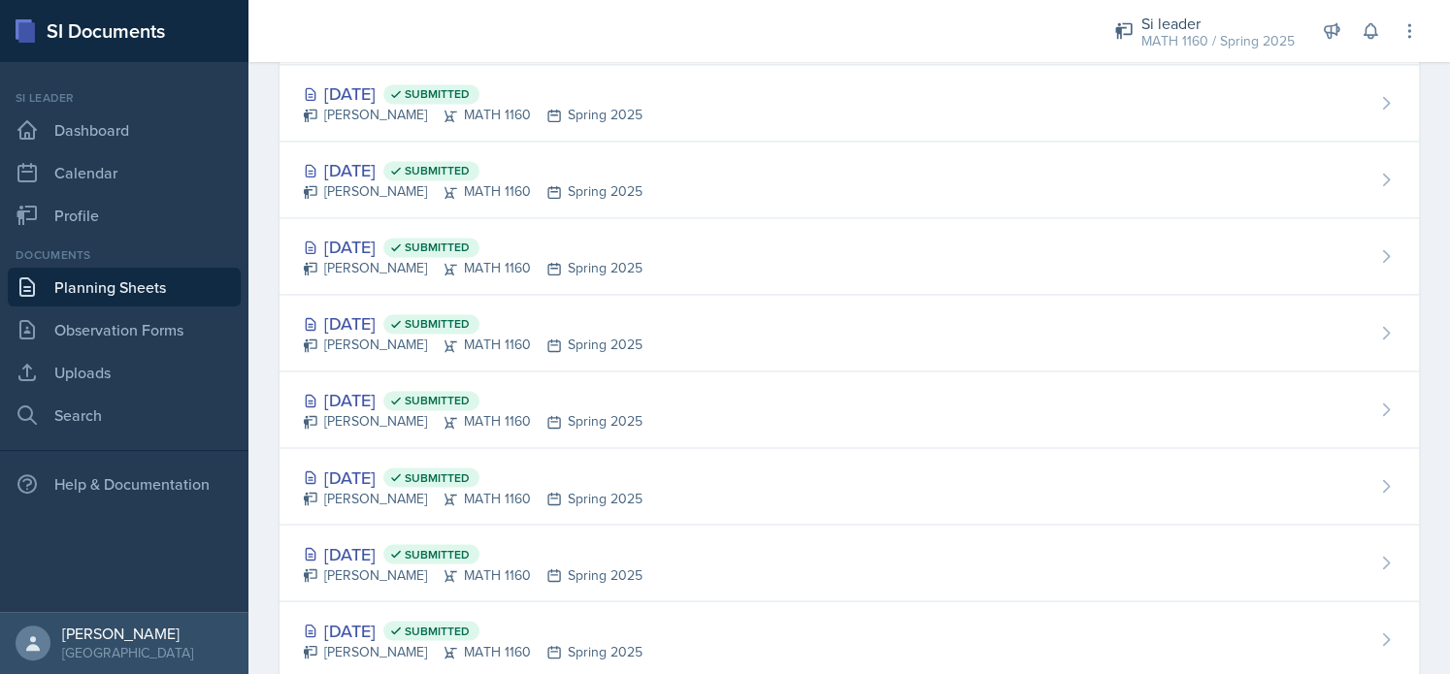
scroll to position [1632, 0]
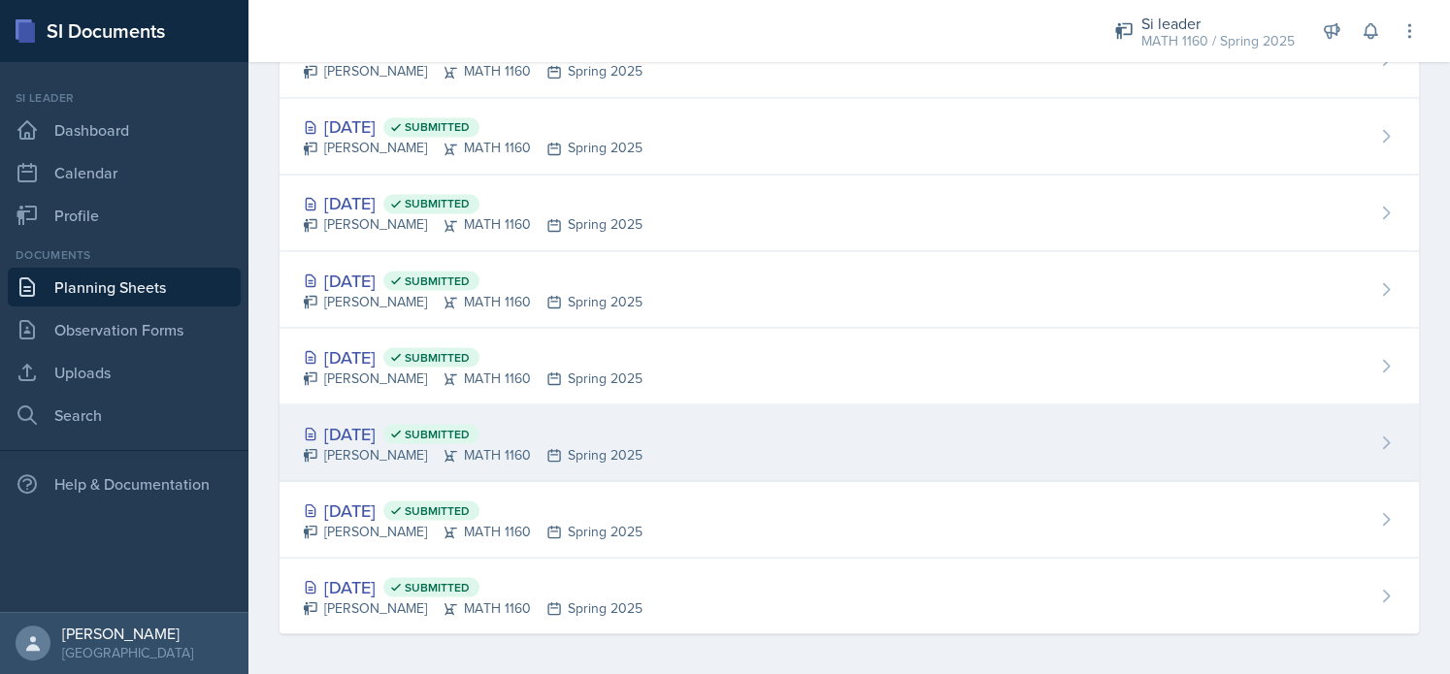
click at [388, 461] on div "Jan 21st, 2025 Submitted Gvantsa Kiknavelidze MATH 1160 Spring 2025" at bounding box center [848, 443] width 1139 height 77
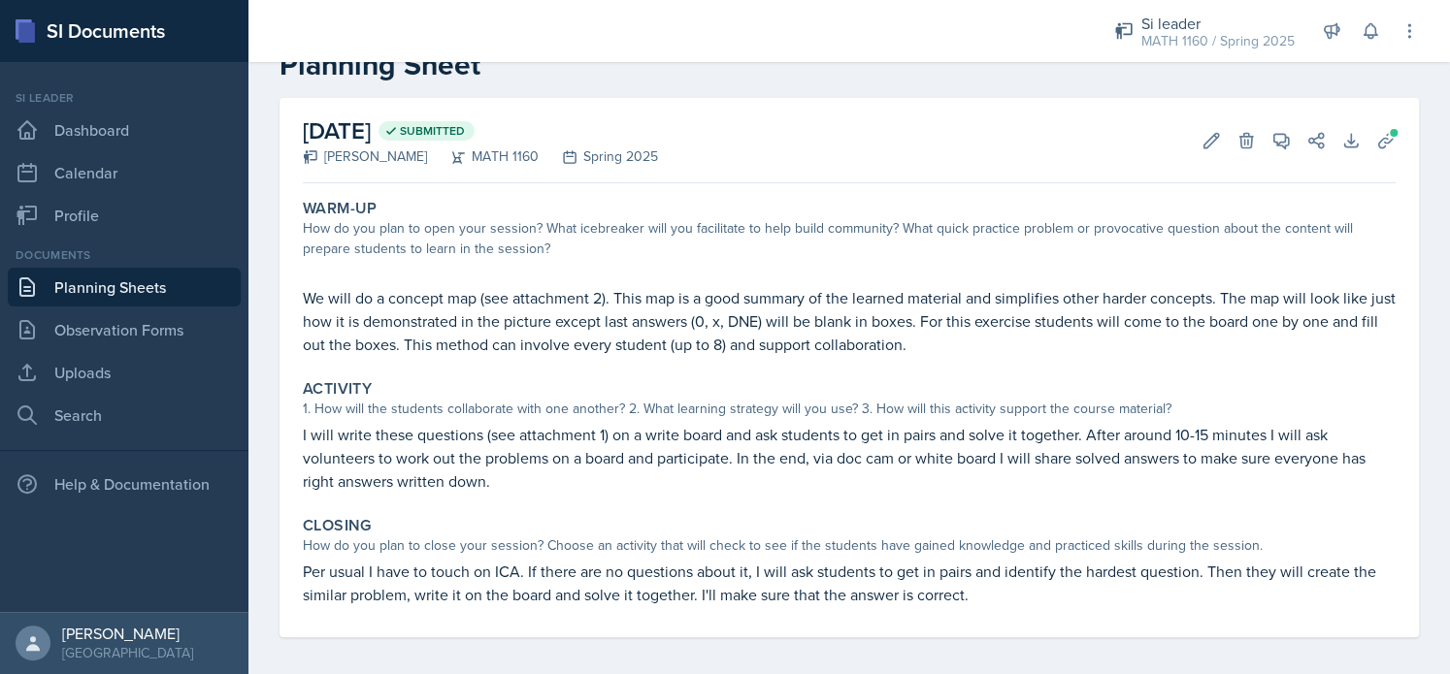
scroll to position [63, 0]
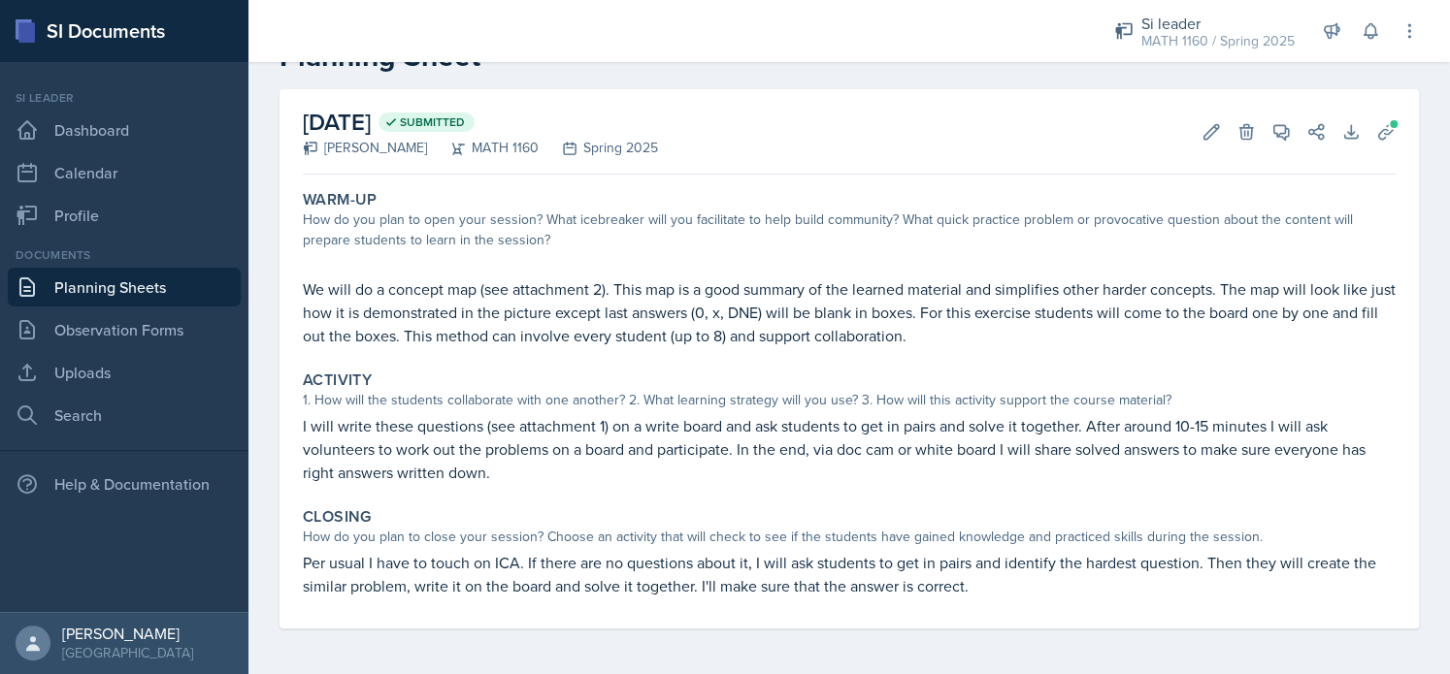
drag, startPoint x: 307, startPoint y: 423, endPoint x: 531, endPoint y: 479, distance: 231.1
click at [531, 479] on p "I will write these questions (see attachment 1) on a write board and ask studen…" at bounding box center [849, 449] width 1093 height 70
copy p "I will write these questions (see attachment 1) on a write board and ask studen…"
